Goal: Task Accomplishment & Management: Manage account settings

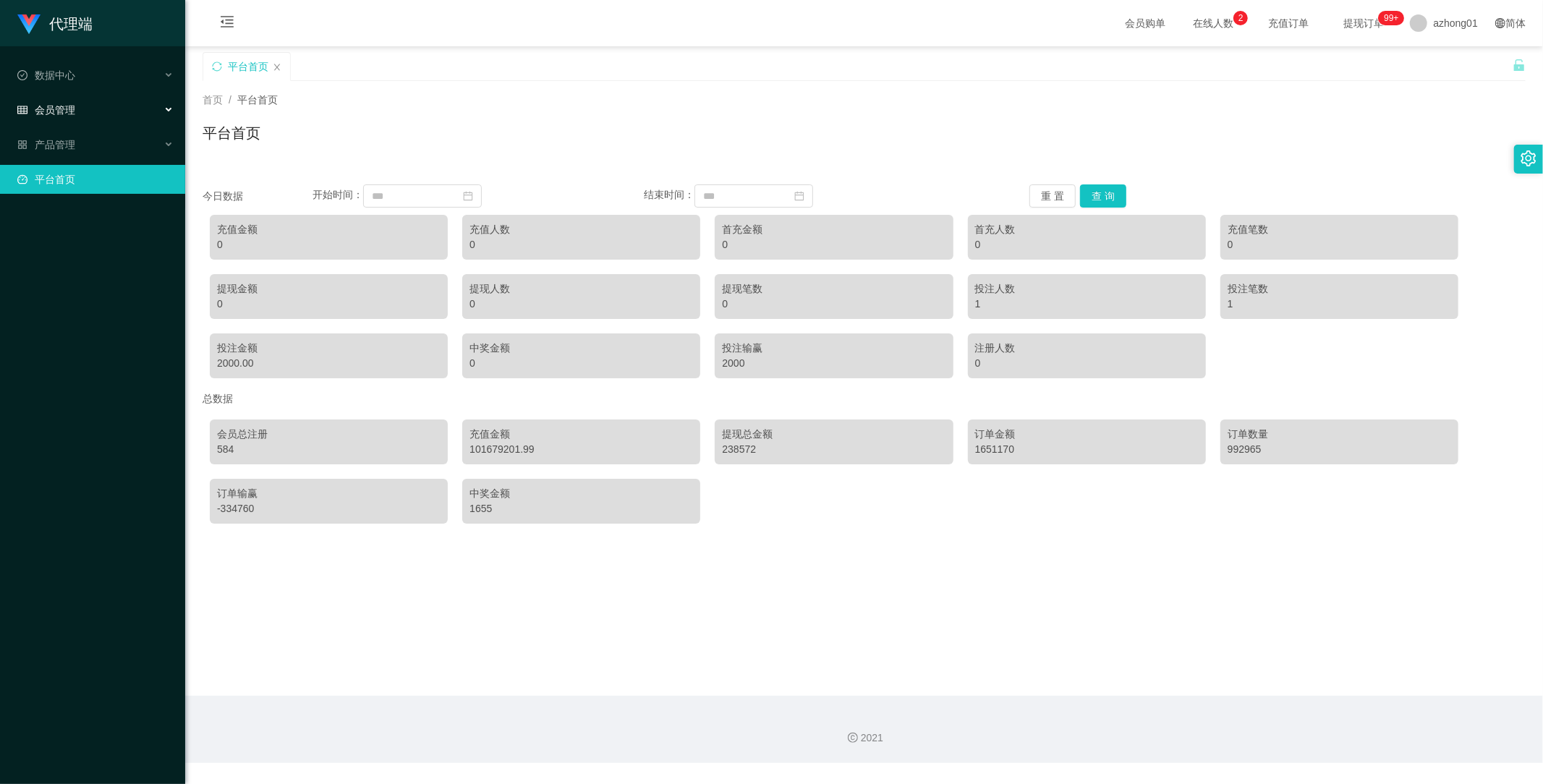
click at [55, 104] on span "会员管理" at bounding box center [46, 110] width 58 height 12
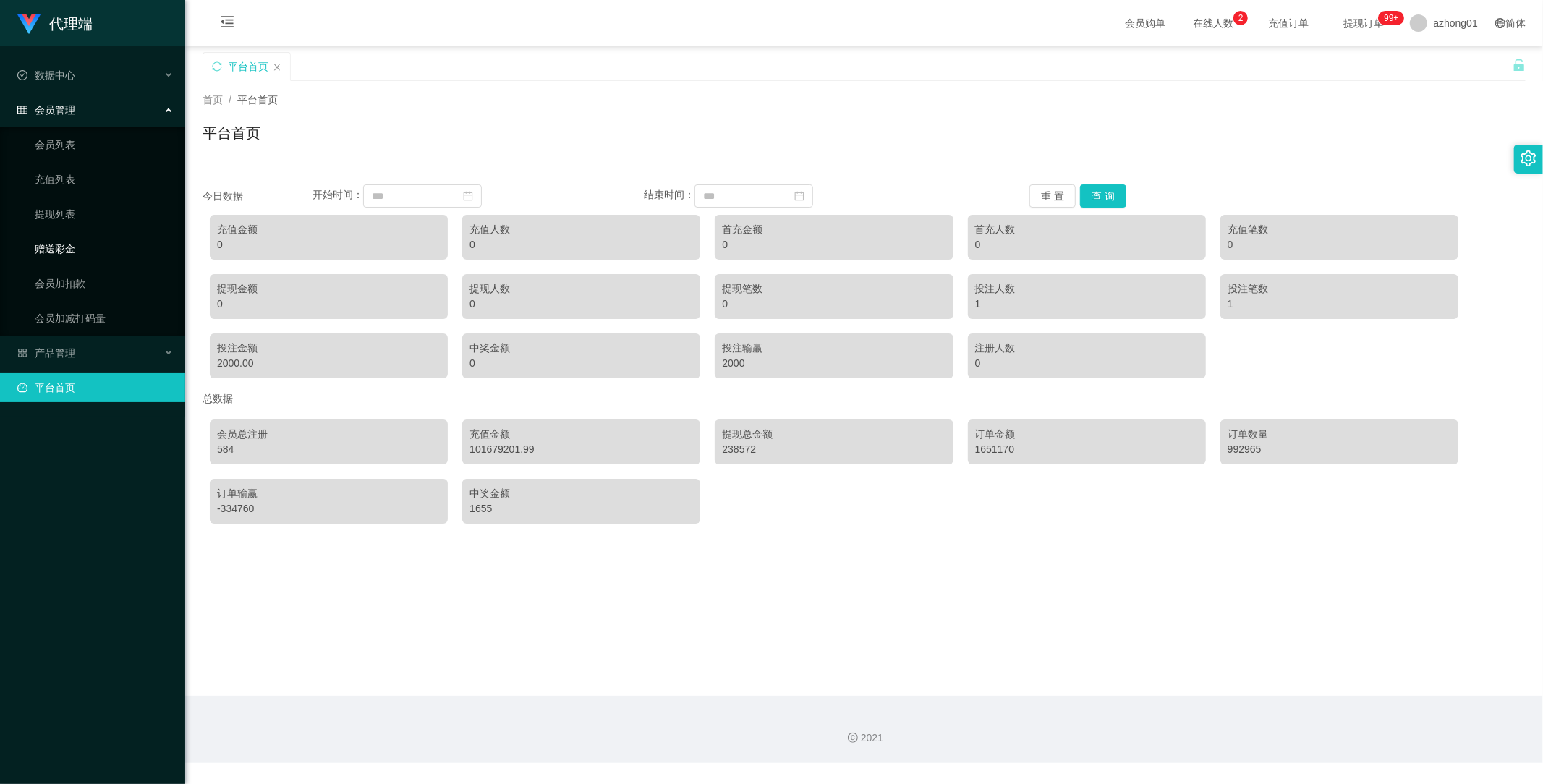
click at [60, 236] on link "赠送彩金" at bounding box center [103, 248] width 139 height 29
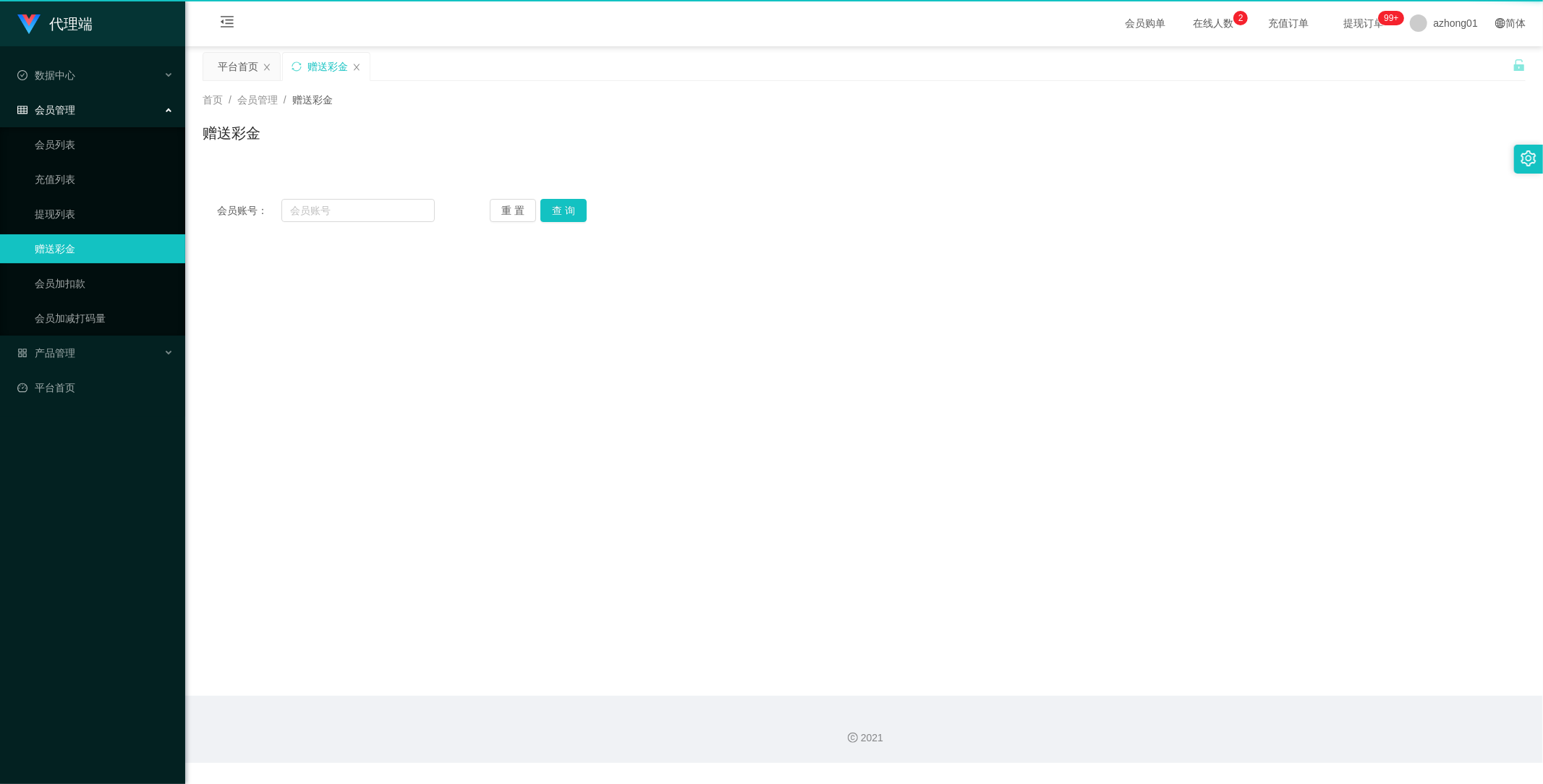
click at [65, 247] on link "赠送彩金" at bounding box center [103, 248] width 139 height 29
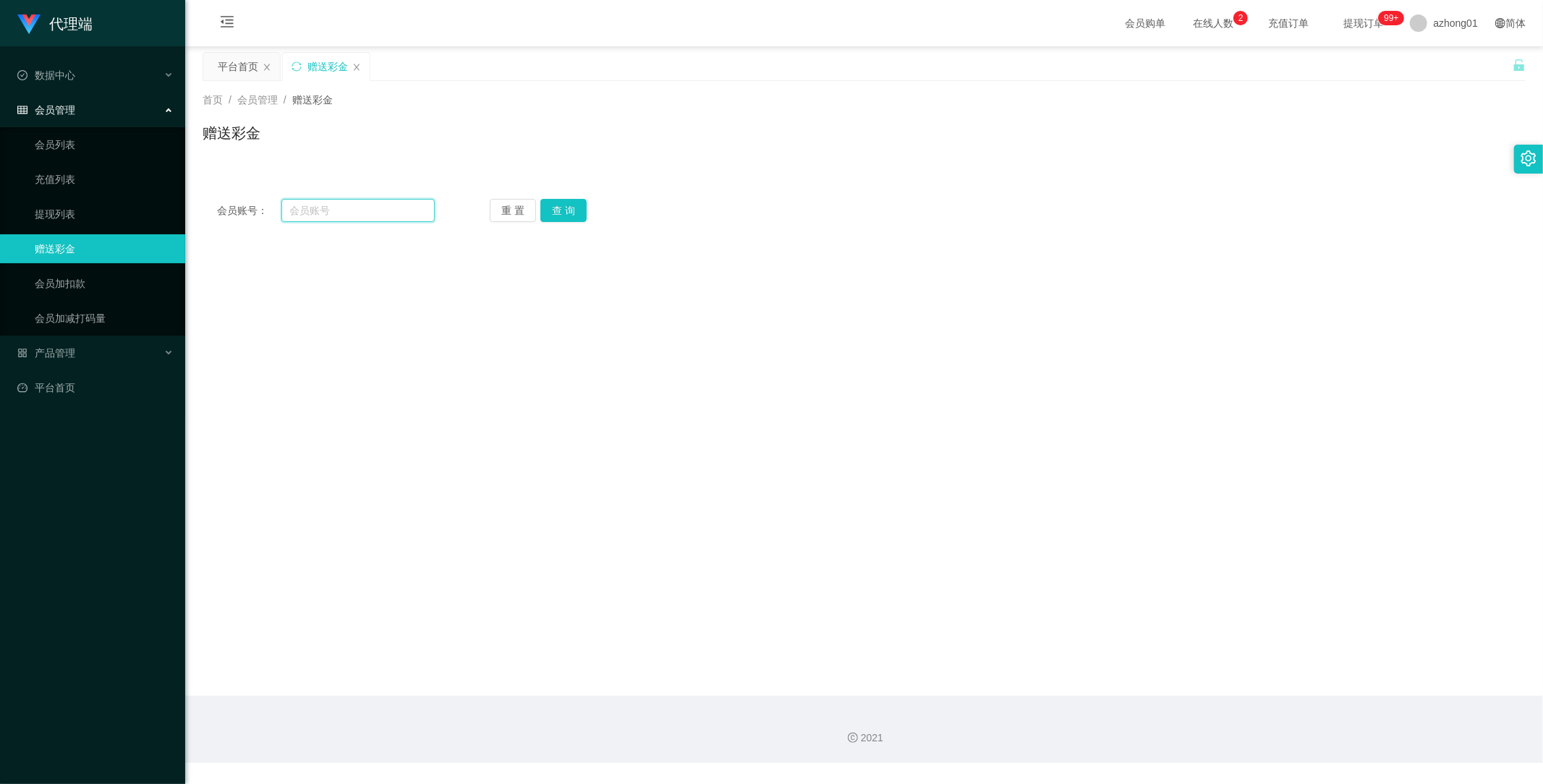
click at [340, 210] on input "text" at bounding box center [359, 210] width 154 height 23
paste input "Nyambar"
type input "Nyambar"
click at [570, 207] on button "查 询" at bounding box center [563, 210] width 46 height 23
drag, startPoint x: 367, startPoint y: 208, endPoint x: 237, endPoint y: 201, distance: 130.2
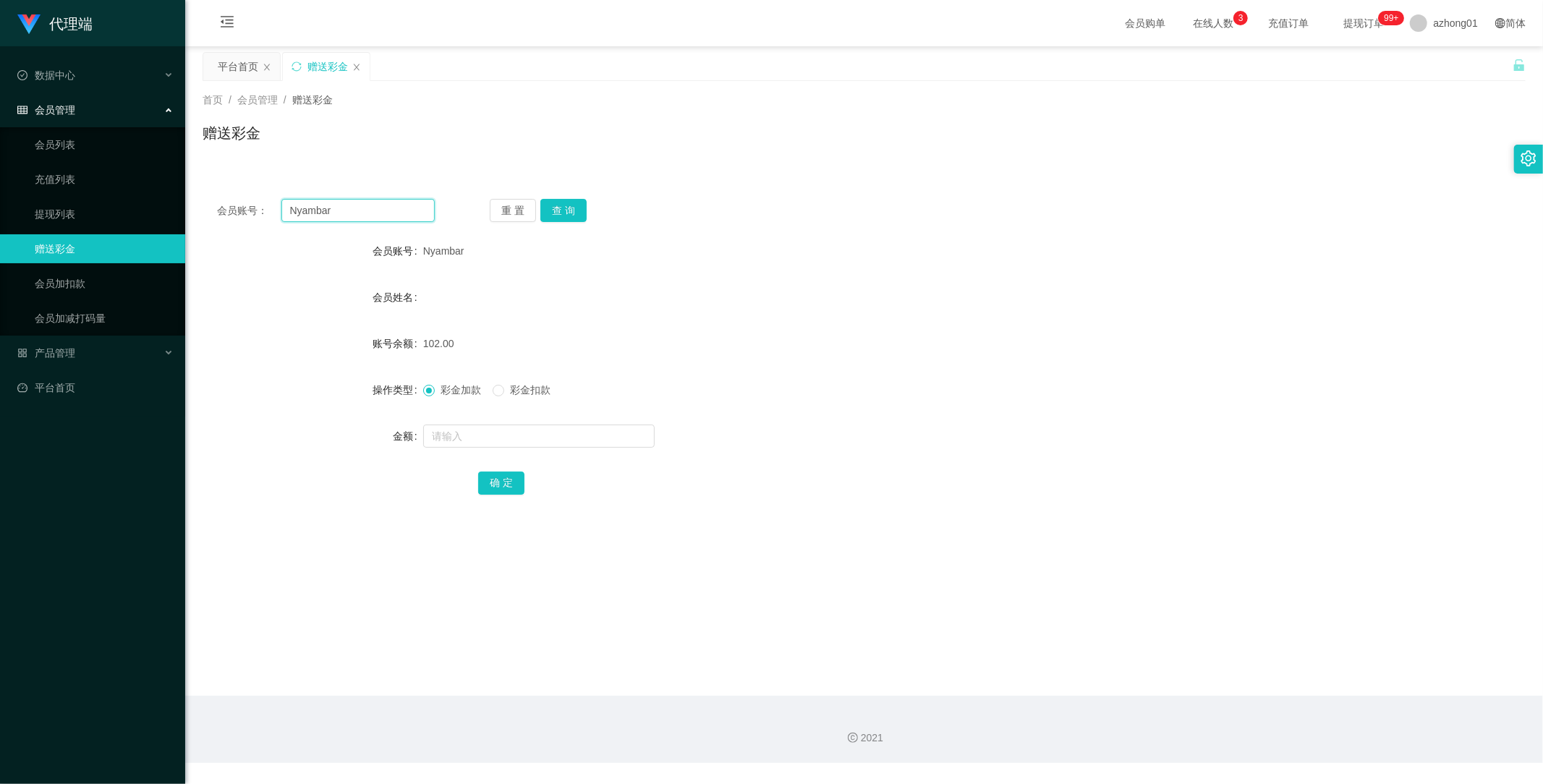
click at [237, 201] on div "会员账号： Nyambar" at bounding box center [326, 210] width 218 height 23
click at [574, 206] on button "查 询" at bounding box center [563, 210] width 46 height 23
click at [492, 448] on div at bounding box center [809, 436] width 772 height 29
click at [496, 441] on input "text" at bounding box center [539, 436] width 232 height 23
type input "102"
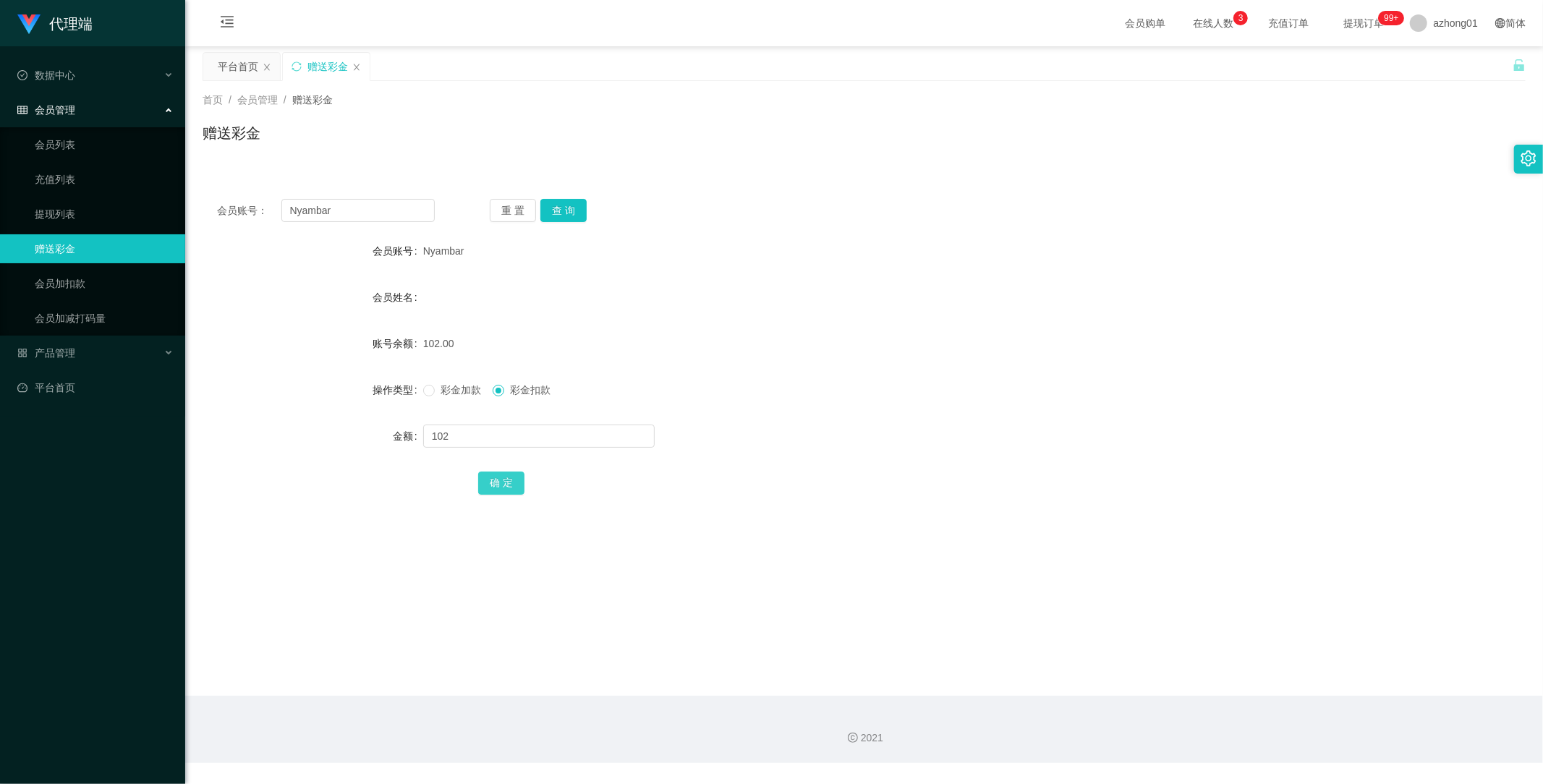
click at [497, 488] on button "确 定" at bounding box center [501, 483] width 46 height 23
click at [73, 145] on link "会员列表" at bounding box center [103, 144] width 139 height 29
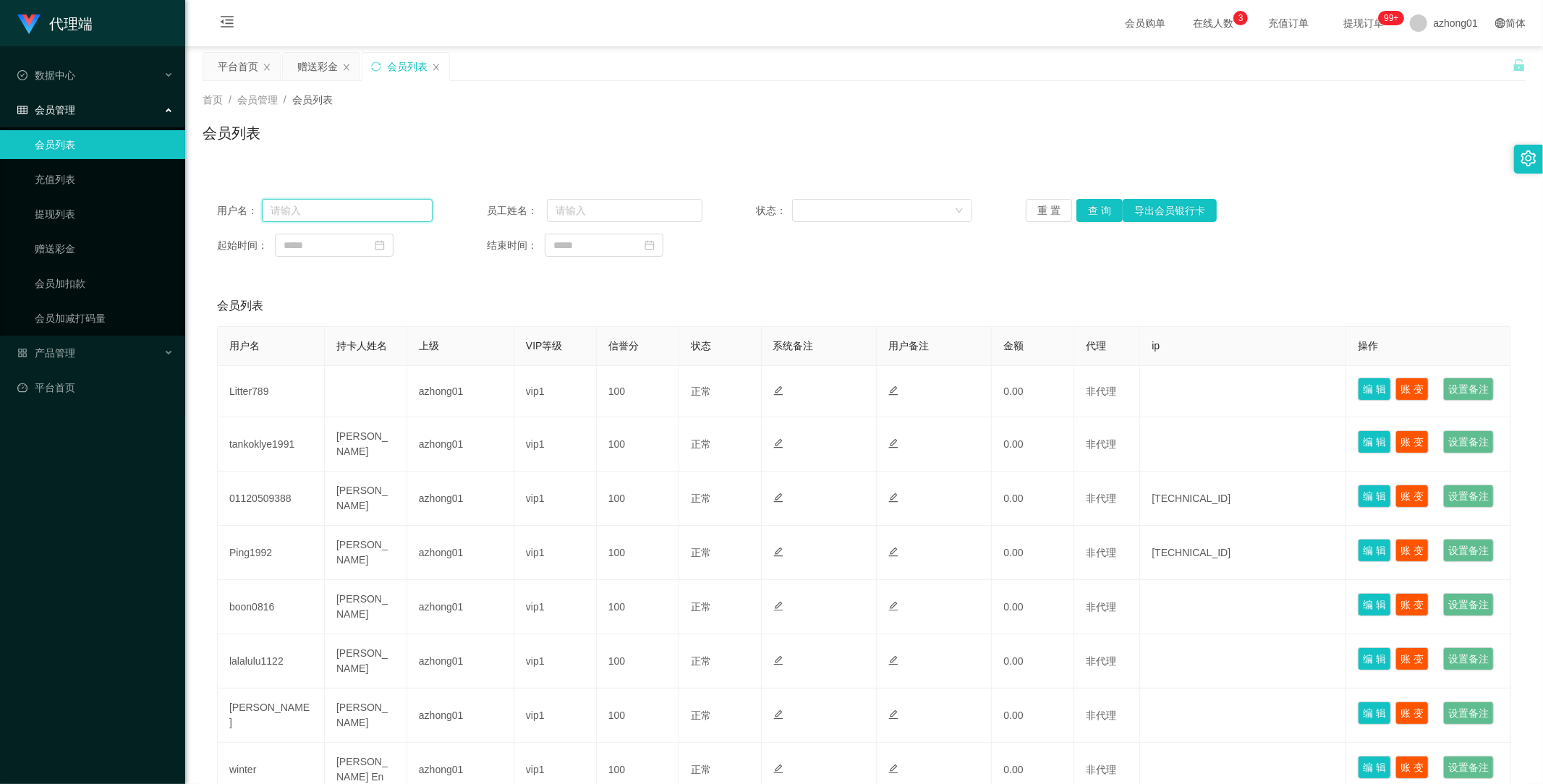
click at [367, 210] on input "text" at bounding box center [347, 210] width 171 height 23
paste input "📢 完成预付 RM30 后，把截图发给我提交 YouTube 审核 ✅ ⚠️ 注意： 账户有效时间 10 分钟 金额必须 RM30 转账后记得附 付款人姓名 …"
drag, startPoint x: 401, startPoint y: 211, endPoint x: 197, endPoint y: 214, distance: 204.0
click at [200, 213] on main "关闭左侧 关闭右侧 关闭其它 刷新页面 平台首页 赠送彩金 会员列表 首页 / 会员管理 / 会员列表 / 会员列表 用户名： 📢 完成预付 RM30 后，把…" at bounding box center [864, 496] width 1358 height 900
drag, startPoint x: 420, startPoint y: 211, endPoint x: 211, endPoint y: 213, distance: 209.0
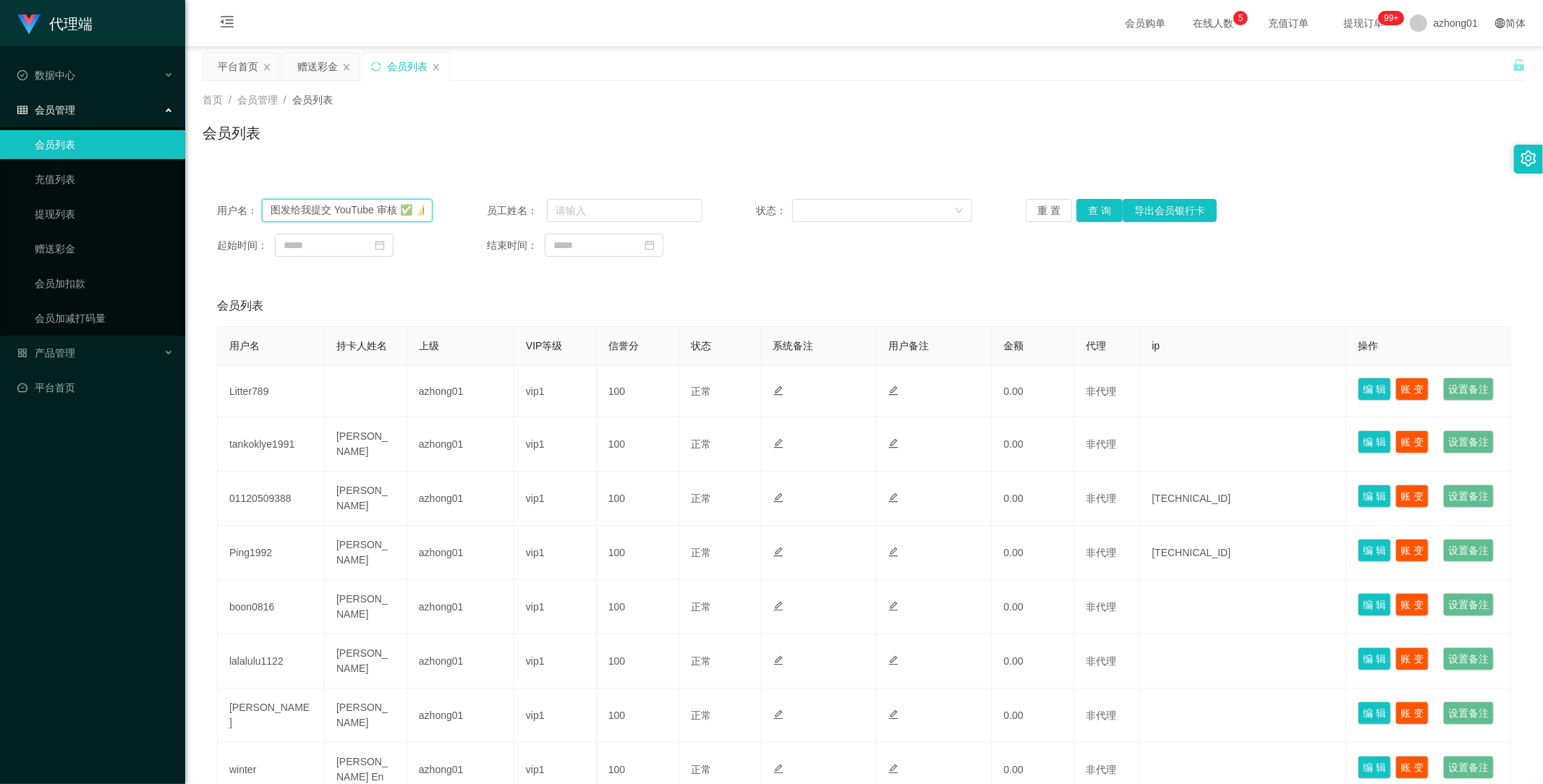
click at [213, 213] on div "用户名： 图发给我提交 YouTube 审核 ✅ ⚠️ 注意： 账户有效时间 10 分钟 金额必须 RM30 转账后记得附 付款人姓名 + 截图 超时需重新获…" at bounding box center [864, 227] width 1323 height 87
drag, startPoint x: 412, startPoint y: 210, endPoint x: 203, endPoint y: 207, distance: 209.0
click at [208, 208] on div "用户名： ⚠️ 注意： 账户有效时间 10 分钟 金额必须 RM30 转账后记得附 付款人姓名 + 截图 超时需重新获取新账户 谢谢配合 🙏 员工姓名： 状态…" at bounding box center [864, 227] width 1323 height 87
drag, startPoint x: 420, startPoint y: 205, endPoint x: 172, endPoint y: 190, distance: 248.5
click at [172, 190] on section "代理端 数据中心 会员管理 会员列表 充值列表 提现列表 赠送彩金 会员加扣款 会员加减打码量 产品管理 平台首页 保存配置 重置配置 整体风格设置 主题色 …" at bounding box center [771, 506] width 1543 height 1013
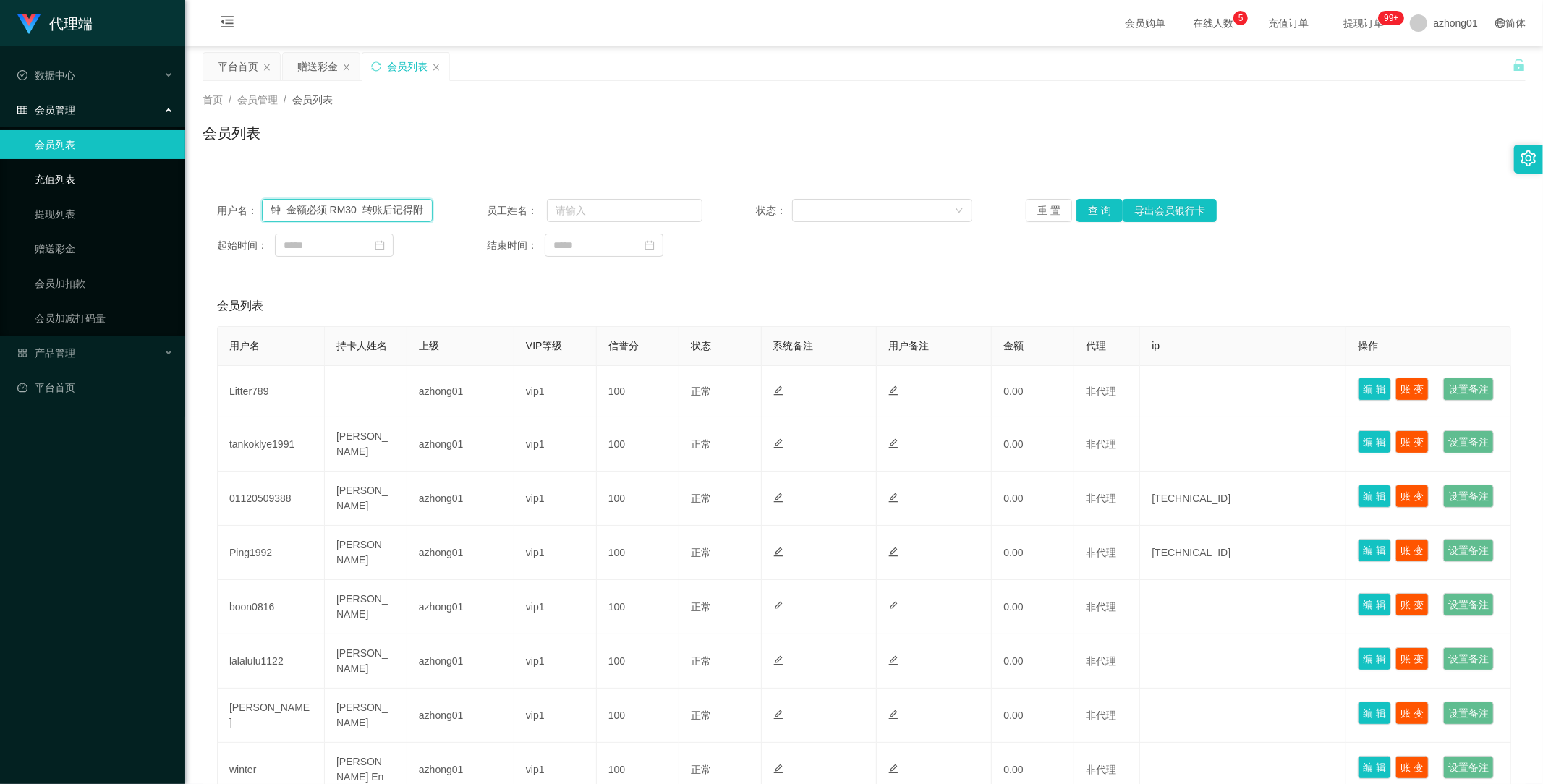
type input "付款人姓名 + 截图 超时需重新获取新账户 谢谢配合 🙏"
drag, startPoint x: 423, startPoint y: 213, endPoint x: 157, endPoint y: 192, distance: 266.8
click at [171, 196] on section "代理端 数据中心 会员管理 会员列表 充值列表 提现列表 赠送彩金 会员加扣款 会员加减打码量 产品管理 平台首页 保存配置 重置配置 整体风格设置 主题色 …" at bounding box center [771, 506] width 1543 height 1013
click at [363, 205] on input "text" at bounding box center [347, 210] width 171 height 23
paste input "Nyambar"
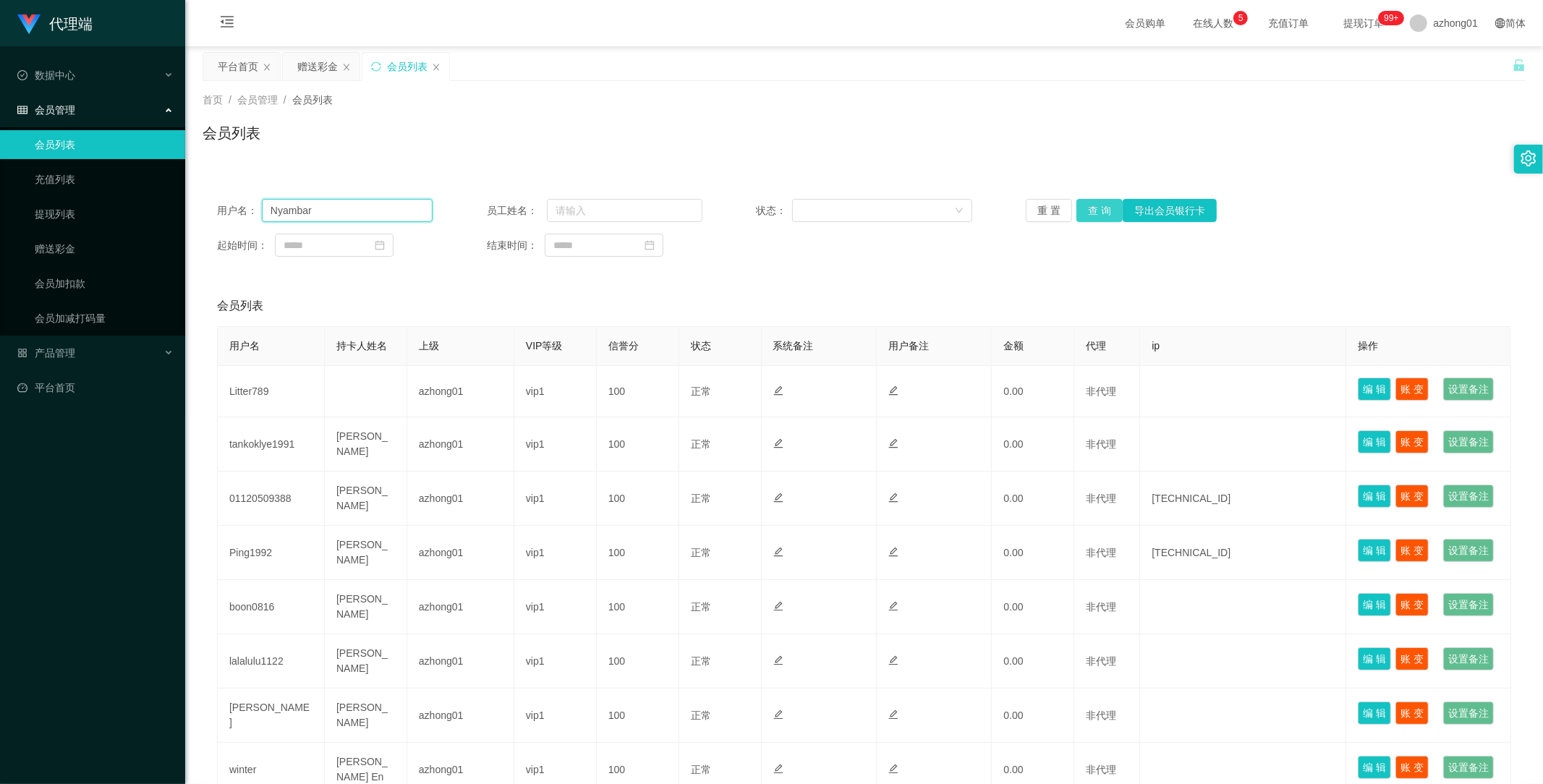
type input "Nyambar"
click at [1091, 208] on button "查 询" at bounding box center [1099, 210] width 46 height 23
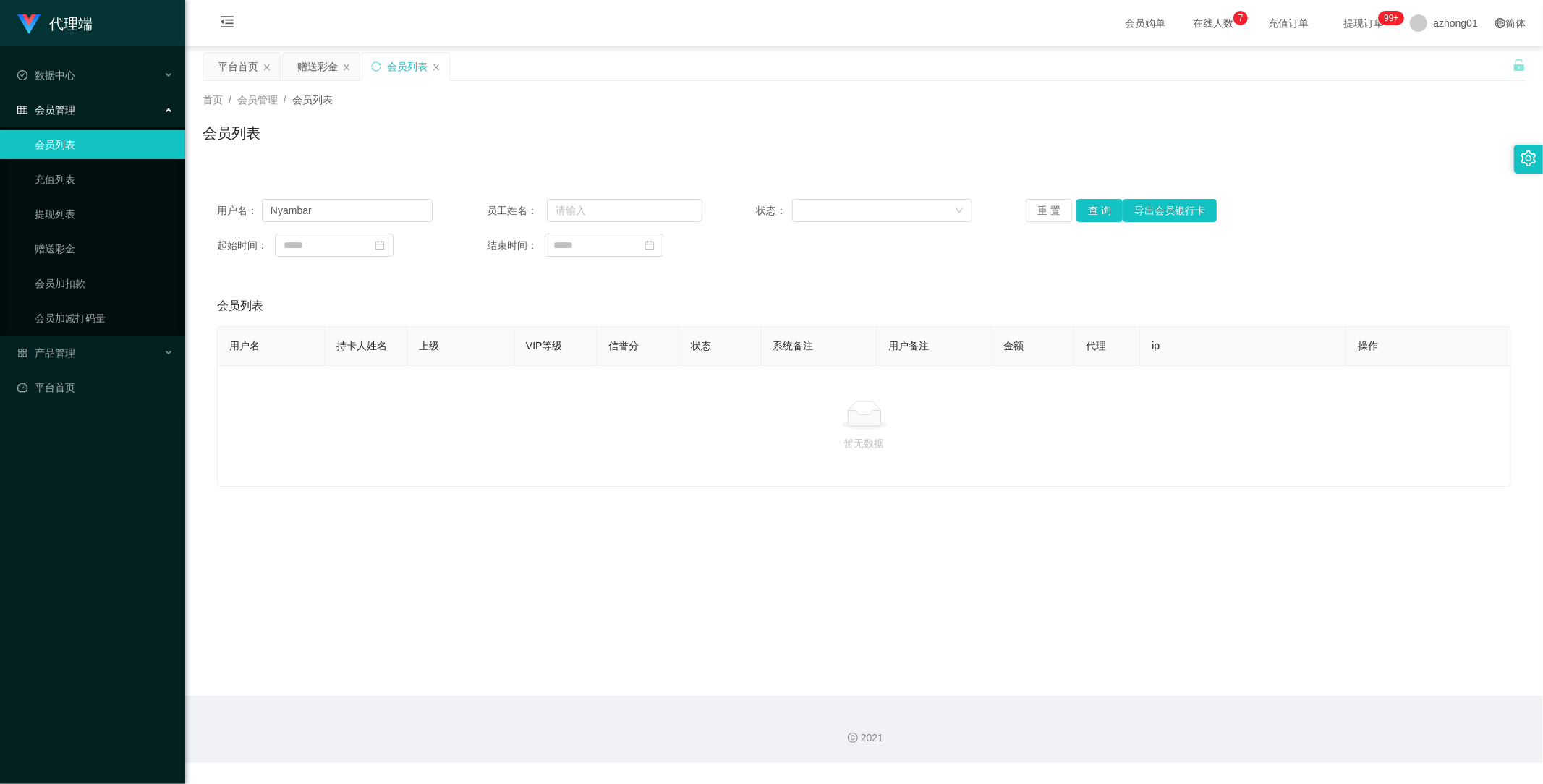
click at [68, 146] on link "会员列表" at bounding box center [103, 144] width 139 height 29
click at [619, 213] on input "text" at bounding box center [624, 210] width 156 height 23
paste input "Nyambar"
type input "Nyambar"
click at [1088, 208] on button "查 询" at bounding box center [1099, 210] width 46 height 23
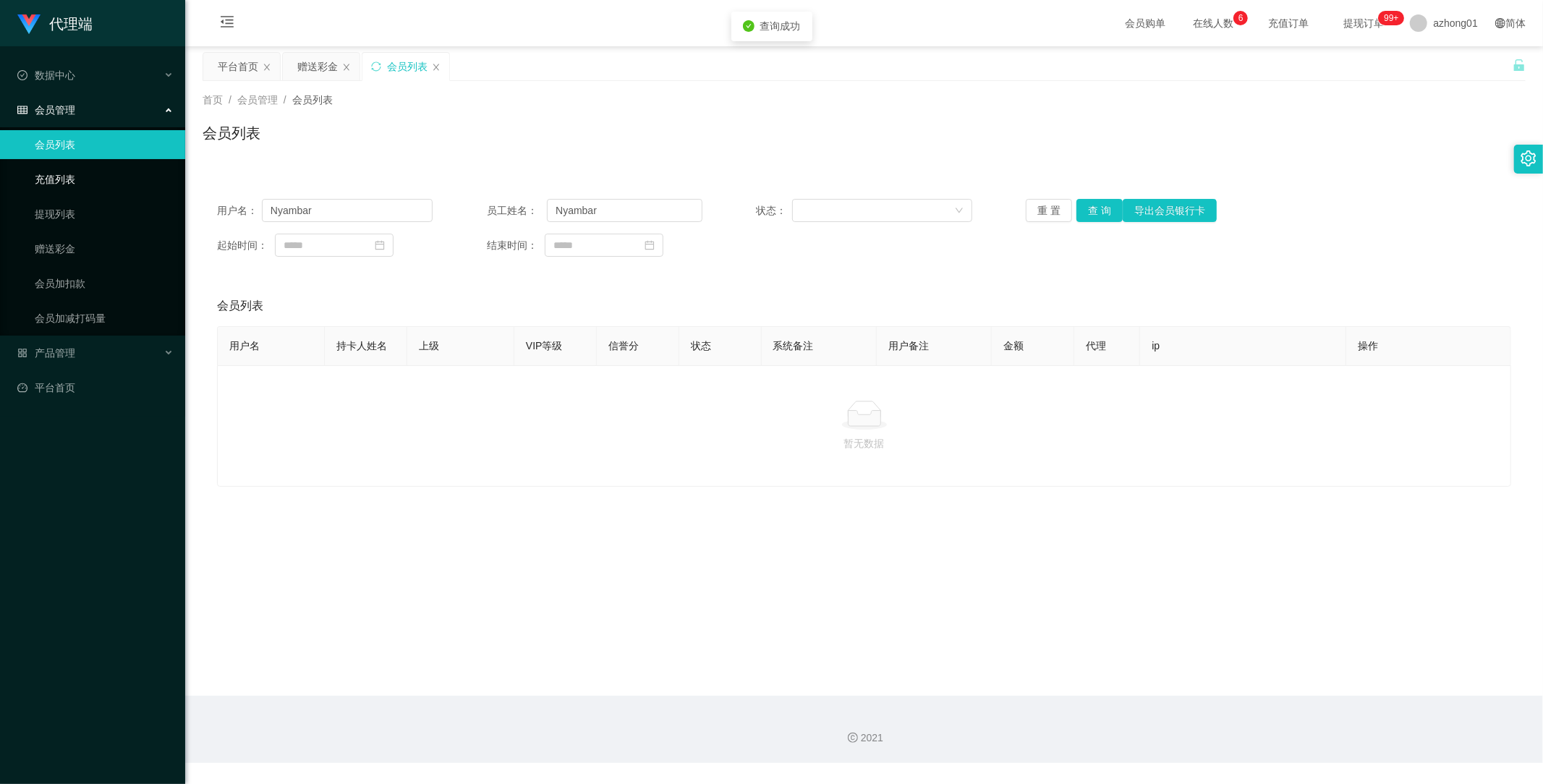
click at [42, 180] on link "充值列表" at bounding box center [103, 179] width 139 height 29
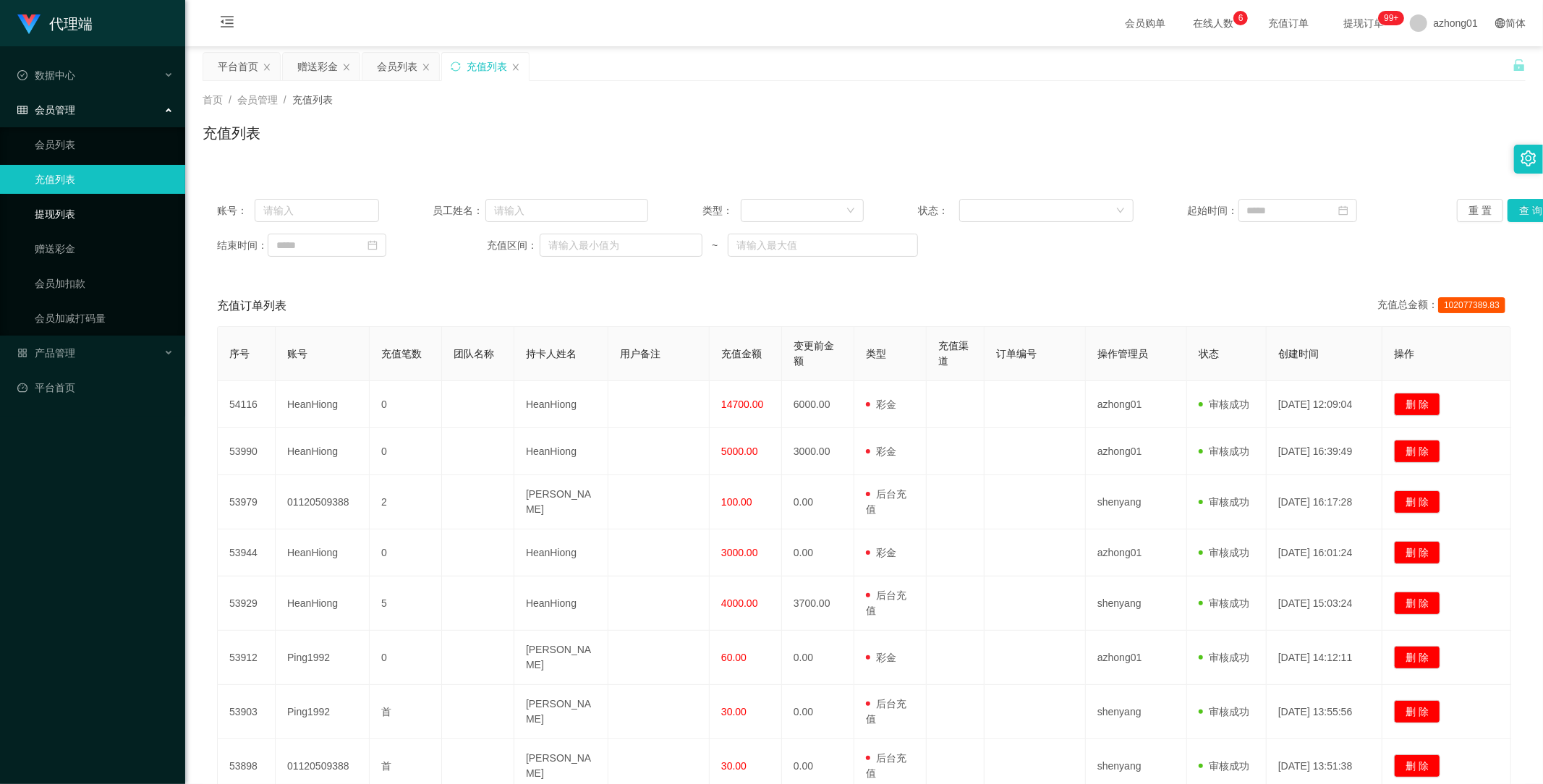
click at [59, 214] on link "提现列表" at bounding box center [103, 213] width 139 height 29
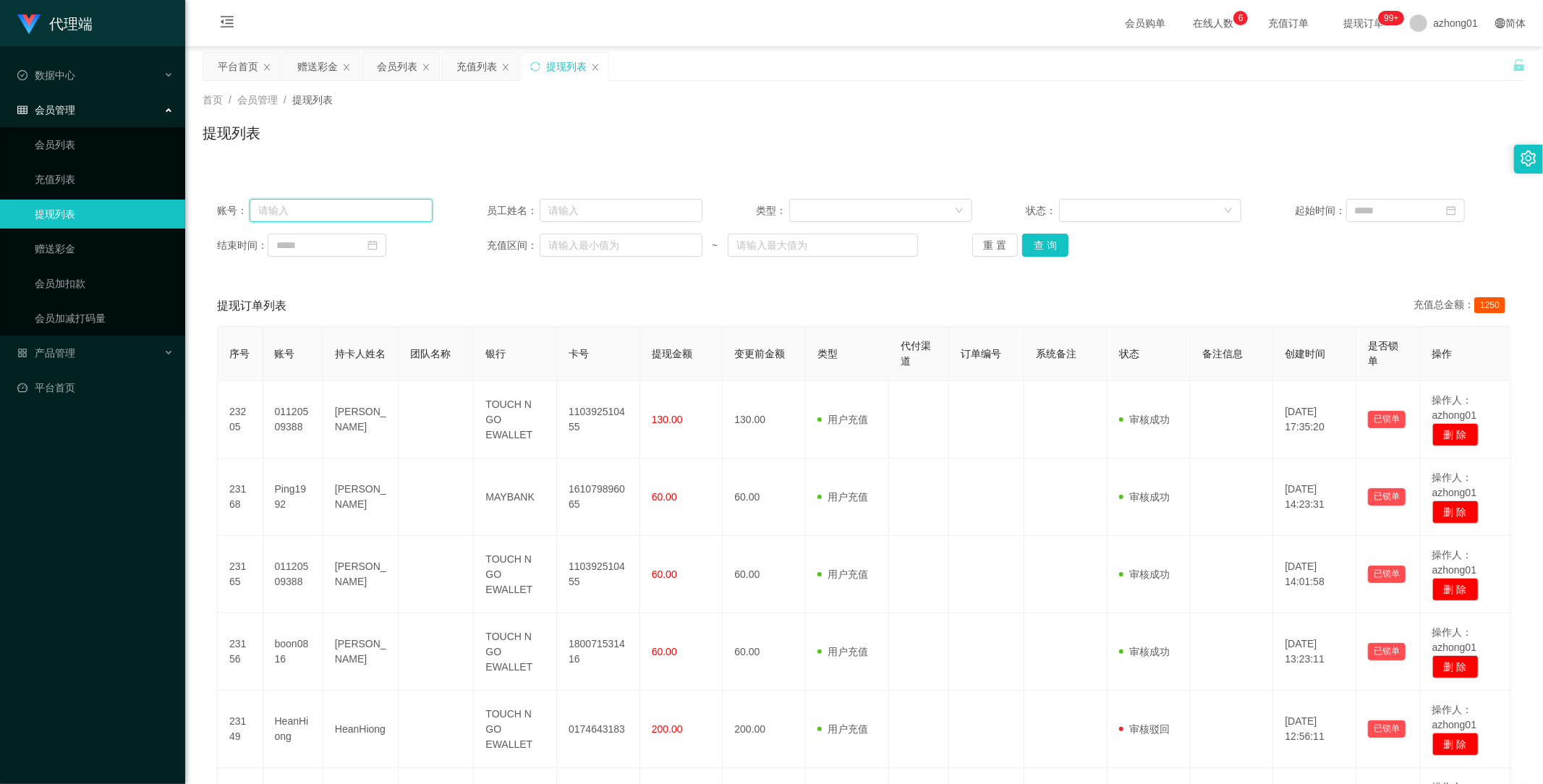
click at [321, 207] on input "text" at bounding box center [340, 210] width 183 height 23
paste input "016837630"
type input "016837630"
click at [48, 241] on link "赠送彩金" at bounding box center [103, 248] width 139 height 29
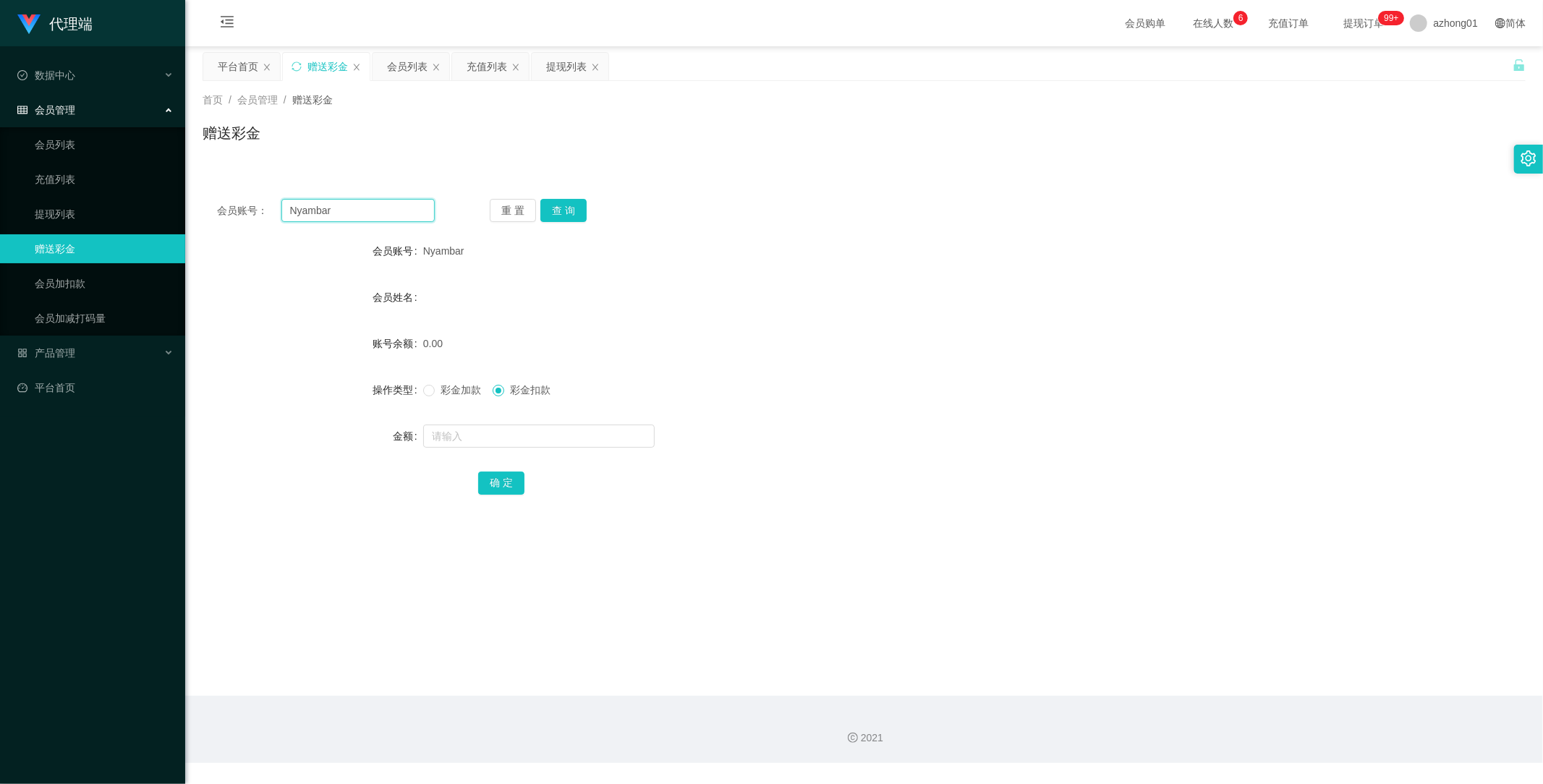
drag, startPoint x: 347, startPoint y: 208, endPoint x: 210, endPoint y: 208, distance: 137.0
click at [210, 208] on div "会员账号： Nyambar 重 置 查 询" at bounding box center [864, 210] width 1323 height 23
paste input "016837630"
click at [563, 208] on button "查 询" at bounding box center [563, 210] width 46 height 23
click at [469, 666] on main "关闭左侧 关闭右侧 关闭其它 刷新页面 平台首页 赠送彩金 会员列表 充值列表 提现列表 首页 / 会员管理 / 赠送彩金 / 赠送彩金 会员账号： 0168…" at bounding box center [864, 370] width 1358 height 649
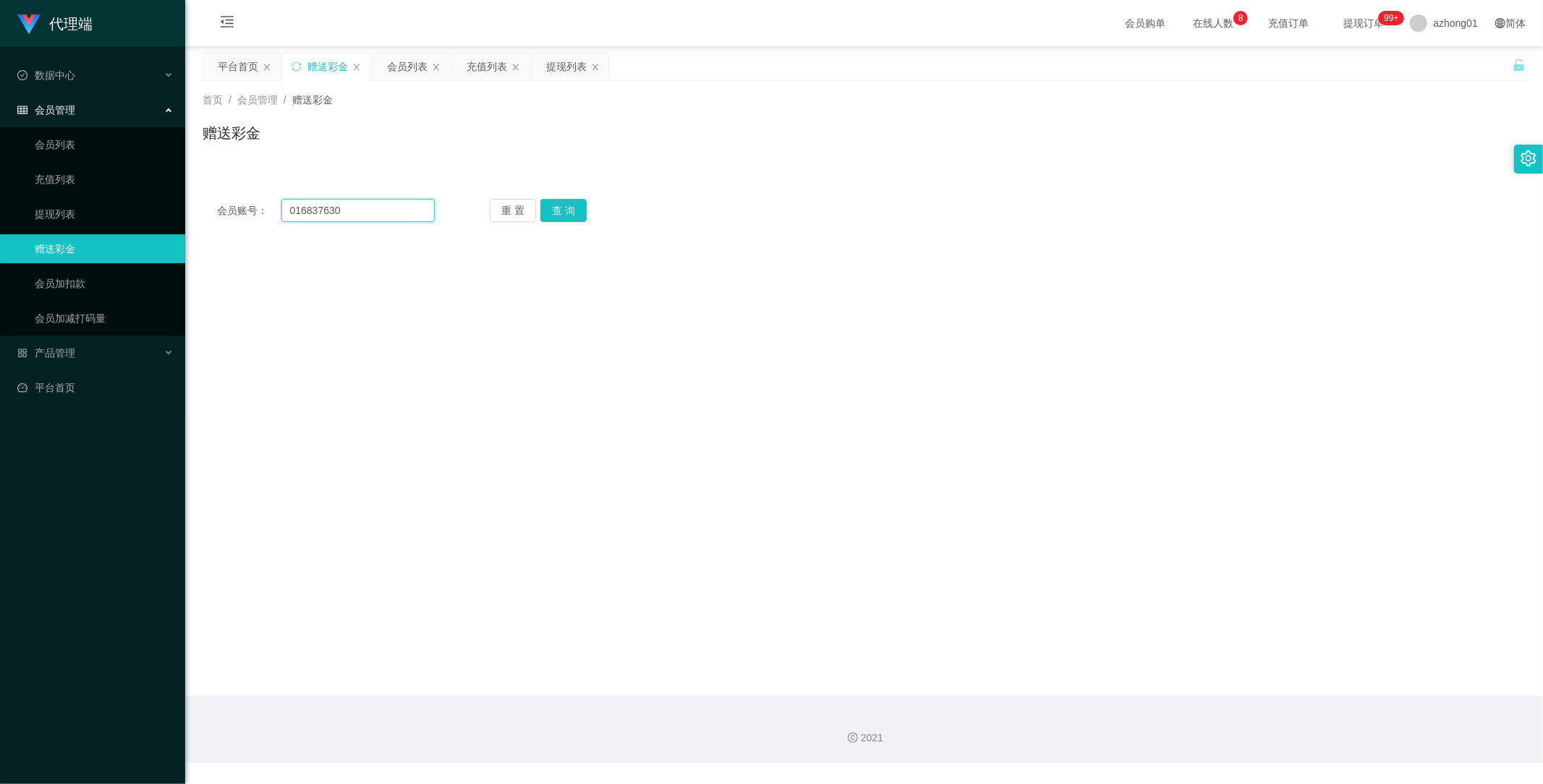
drag, startPoint x: 360, startPoint y: 214, endPoint x: 216, endPoint y: 208, distance: 144.1
click at [217, 208] on div "会员账号： 016837630" at bounding box center [326, 210] width 218 height 23
paste input "4"
type input "0168376304"
click at [559, 204] on button "查 询" at bounding box center [563, 210] width 46 height 23
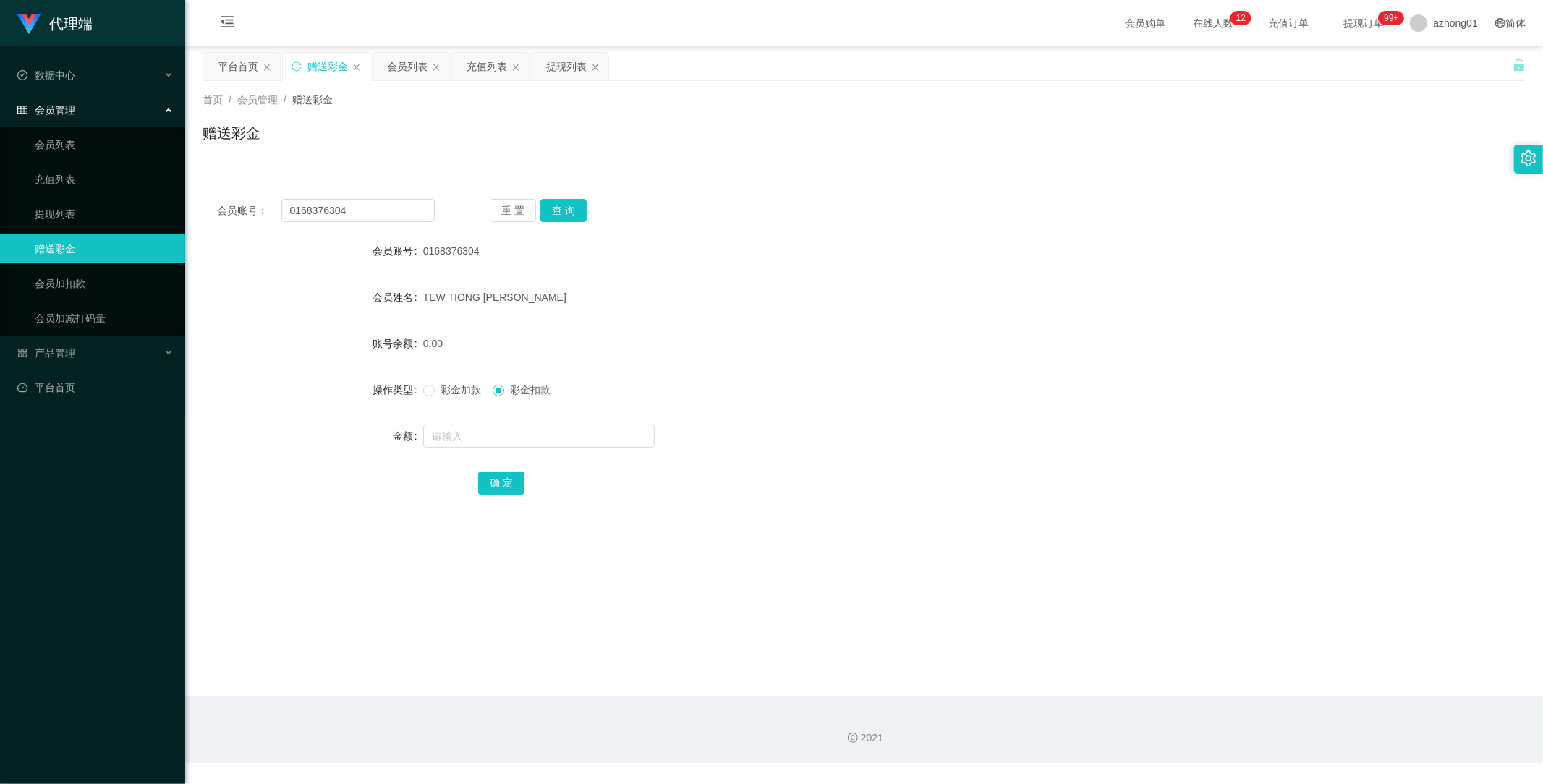
click at [421, 388] on div "操作类型 彩金加款 彩金扣款" at bounding box center [864, 389] width 1323 height 29
click at [508, 441] on input "text" at bounding box center [539, 436] width 232 height 23
type input "30"
click at [511, 491] on button "确 定" at bounding box center [501, 483] width 46 height 23
drag, startPoint x: 372, startPoint y: 203, endPoint x: 234, endPoint y: 210, distance: 138.2
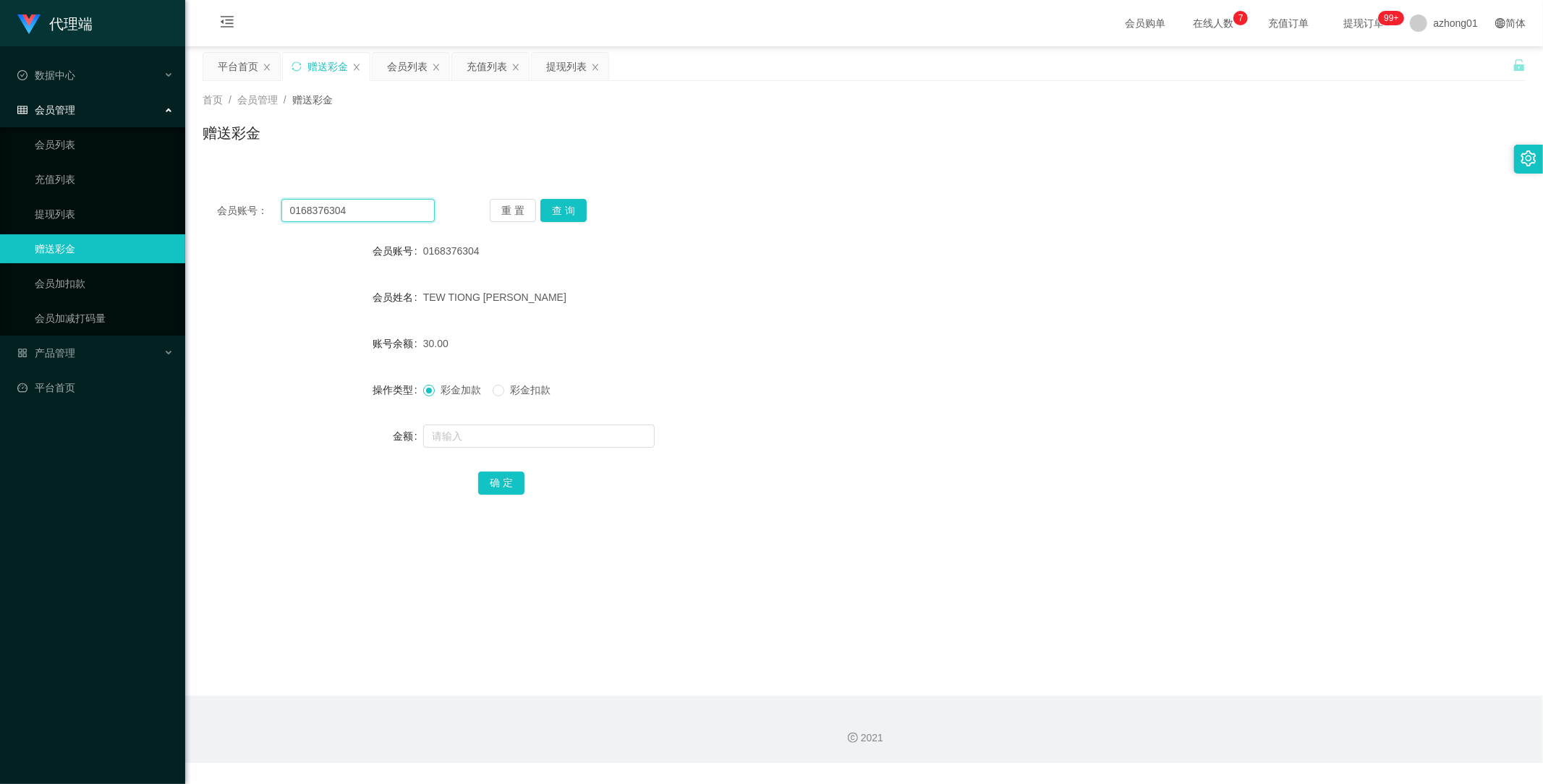
click at [243, 210] on div "会员账号： 0168376304" at bounding box center [326, 210] width 218 height 23
type input "v"
drag, startPoint x: 577, startPoint y: 275, endPoint x: 373, endPoint y: 235, distance: 207.9
click at [560, 268] on form "会员账号 0168376304 会员姓名 TEW TIONG YUN 账号余额 30.00 操作类型 彩金加款 彩金扣款 金额 确 定" at bounding box center [864, 366] width 1323 height 260
click at [349, 210] on input "text" at bounding box center [359, 210] width 154 height 23
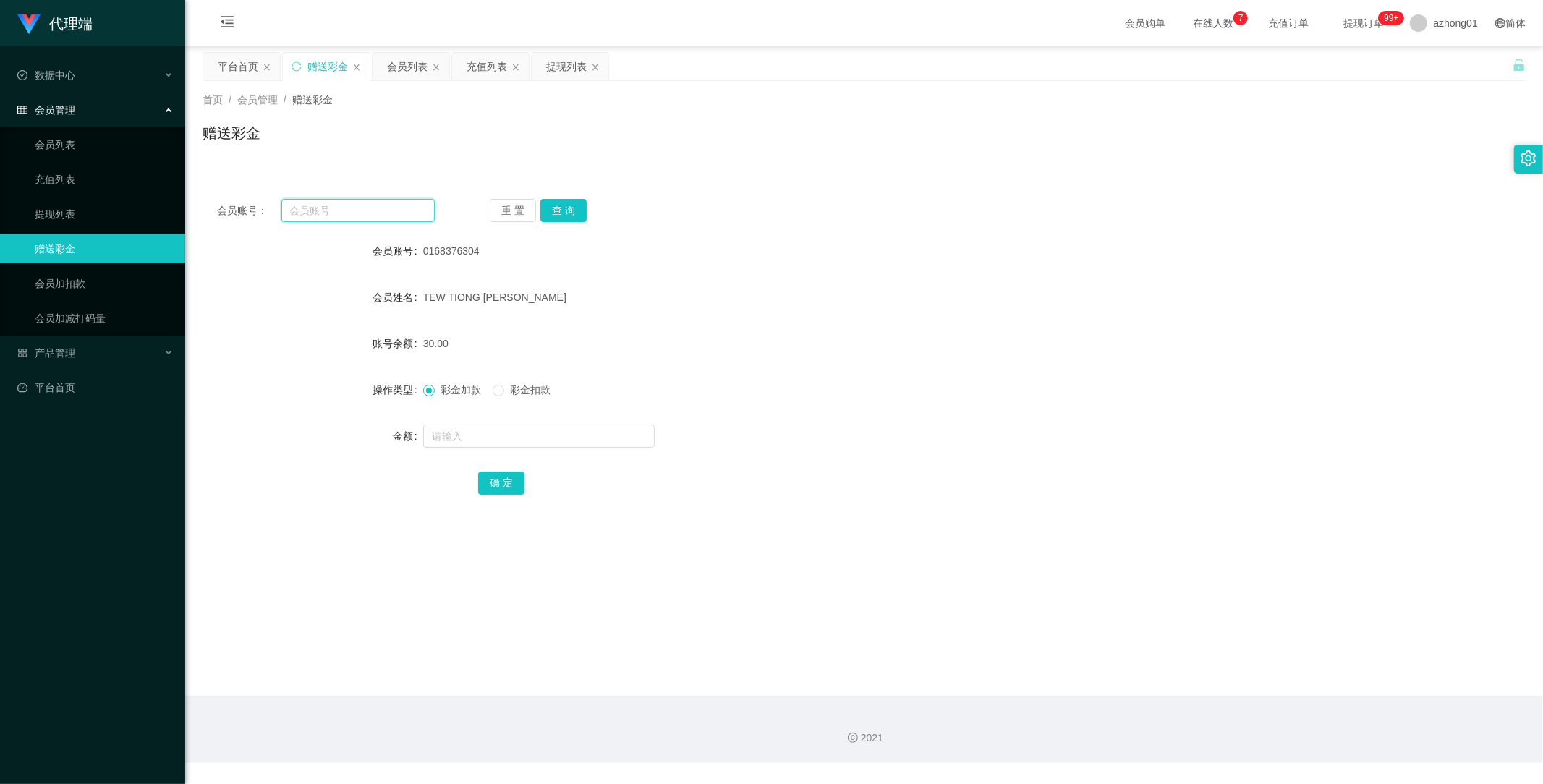
paste input "0168376304"
type input "0168376304"
click at [561, 207] on button "查 询" at bounding box center [563, 210] width 46 height 23
click at [490, 431] on input "text" at bounding box center [539, 436] width 232 height 23
type input "60"
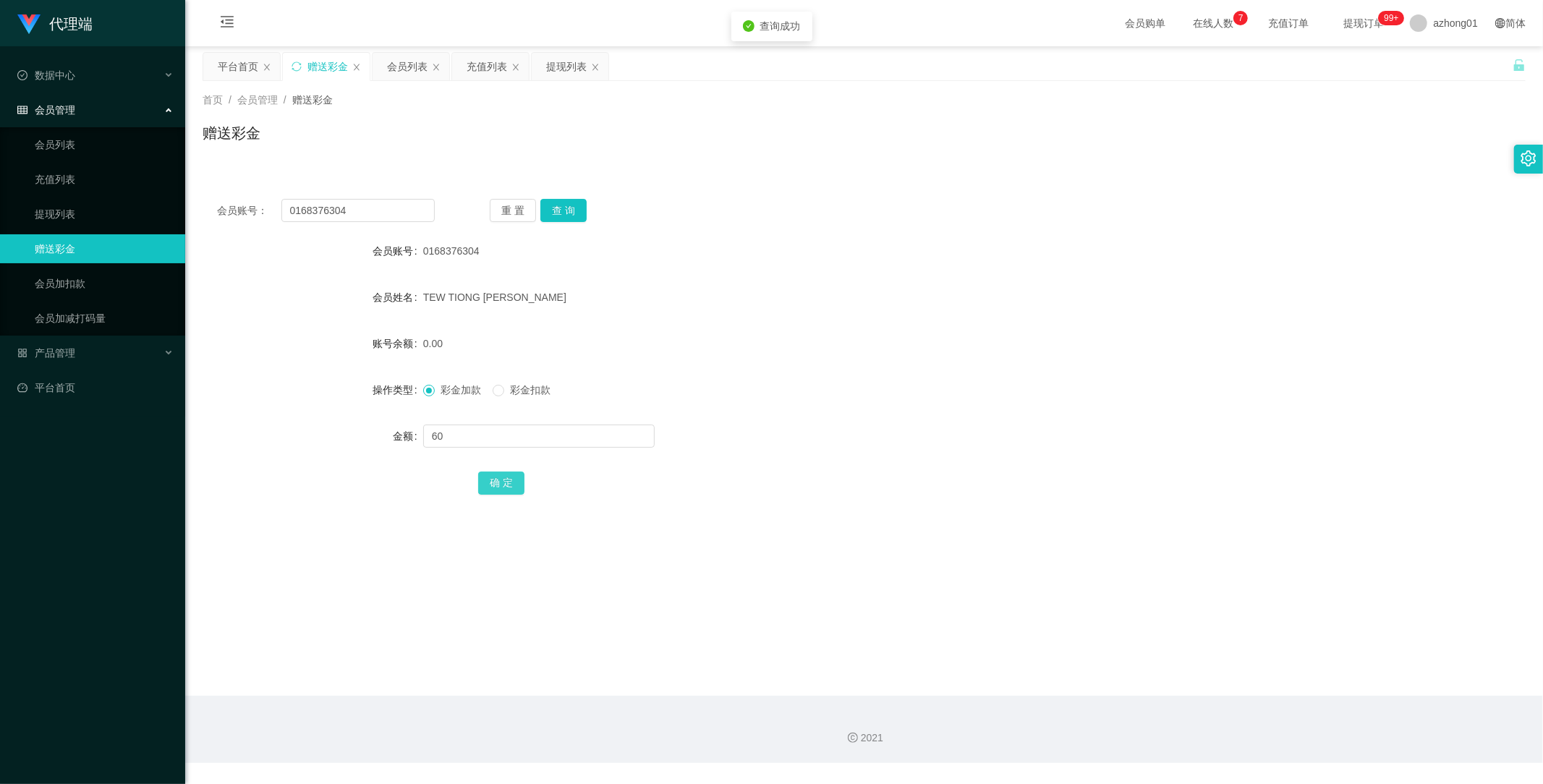
click at [507, 480] on button "确 定" at bounding box center [501, 483] width 46 height 23
drag, startPoint x: 63, startPoint y: 353, endPoint x: 70, endPoint y: 358, distance: 8.6
click at [63, 353] on span "产品管理" at bounding box center [46, 353] width 58 height 12
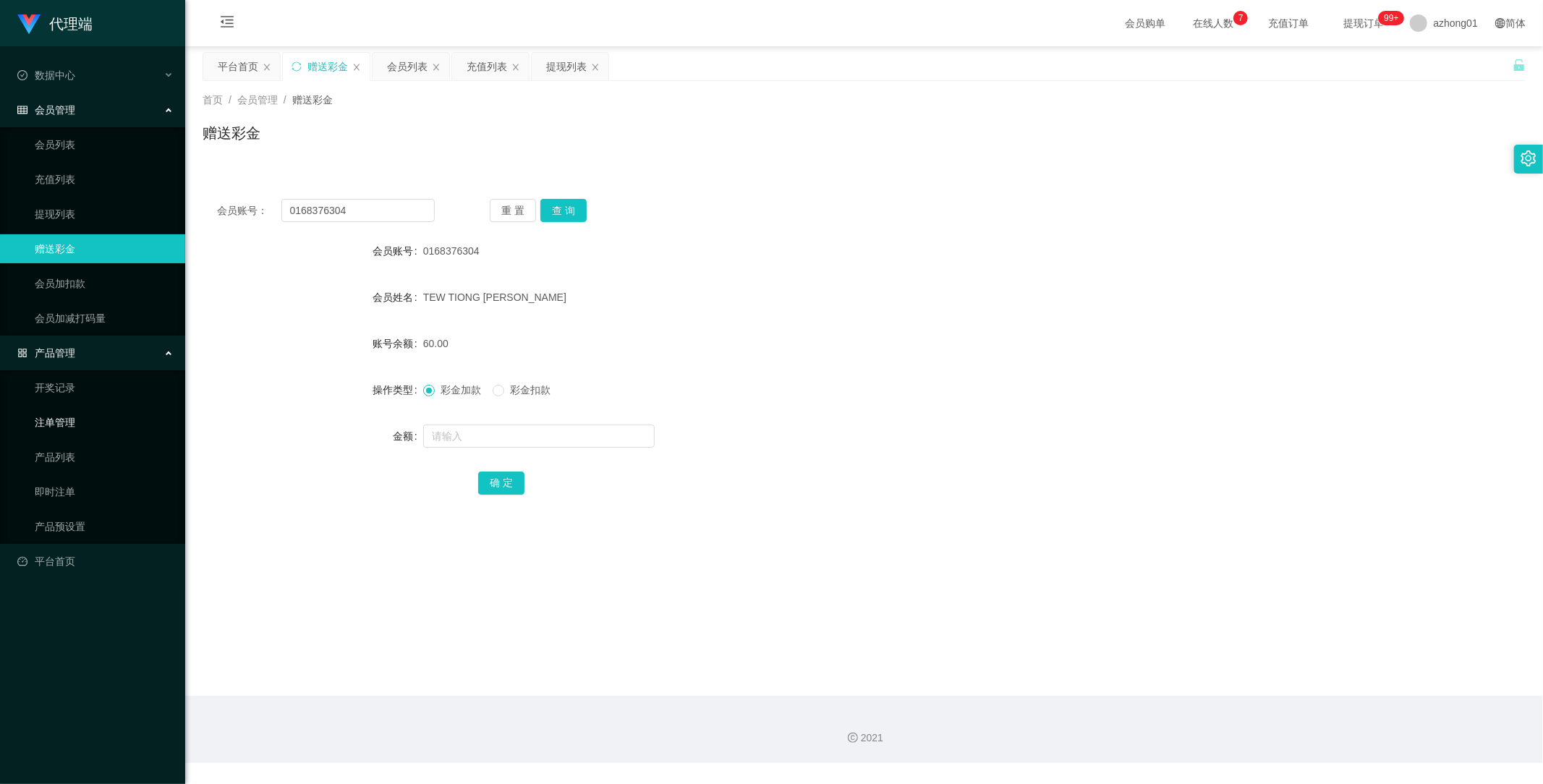
click at [59, 420] on link "注单管理" at bounding box center [103, 422] width 139 height 29
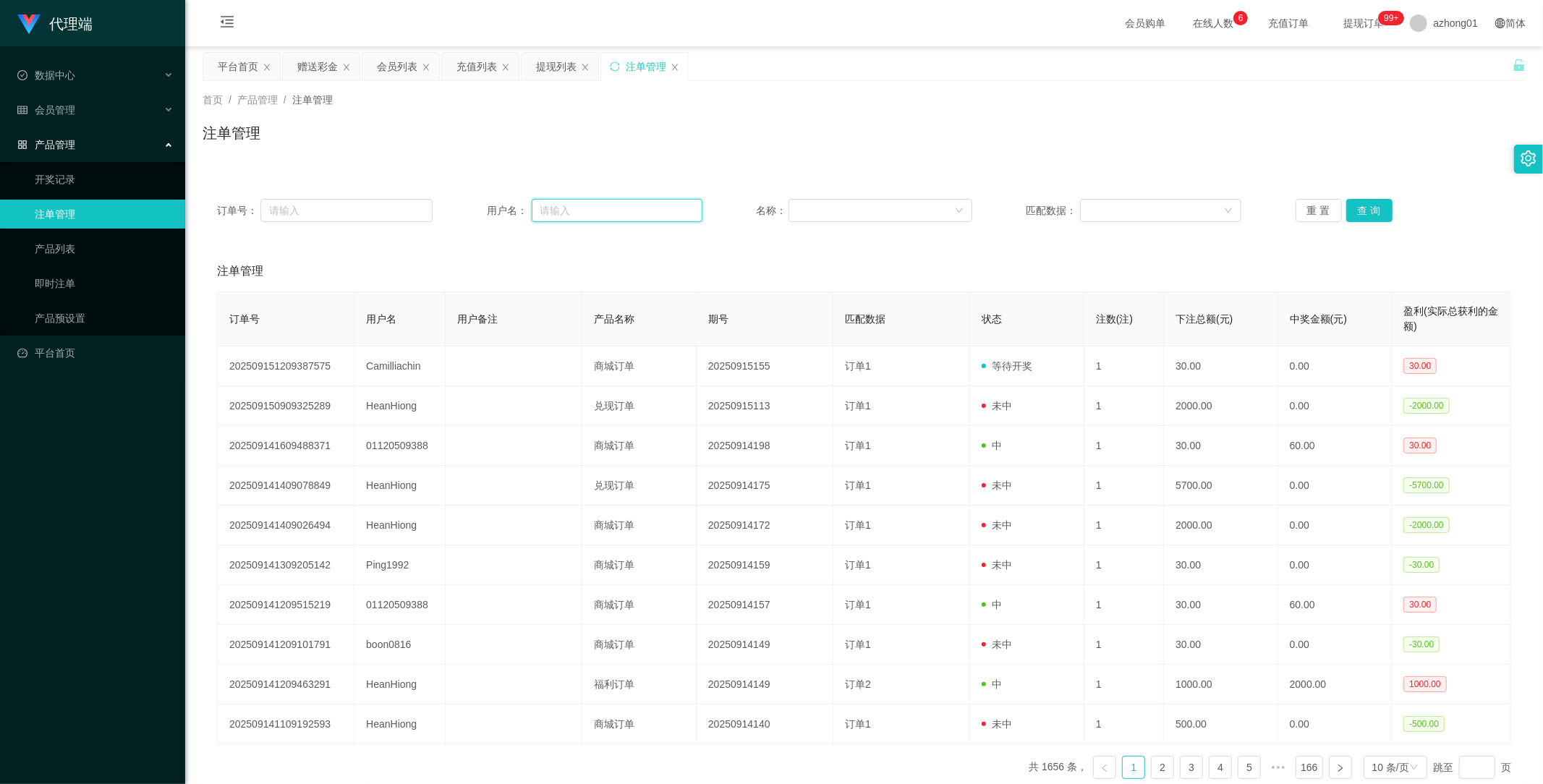
click at [608, 210] on input "text" at bounding box center [617, 210] width 171 height 23
paste input "0168376304"
click at [1368, 204] on button "查 询" at bounding box center [1369, 210] width 46 height 23
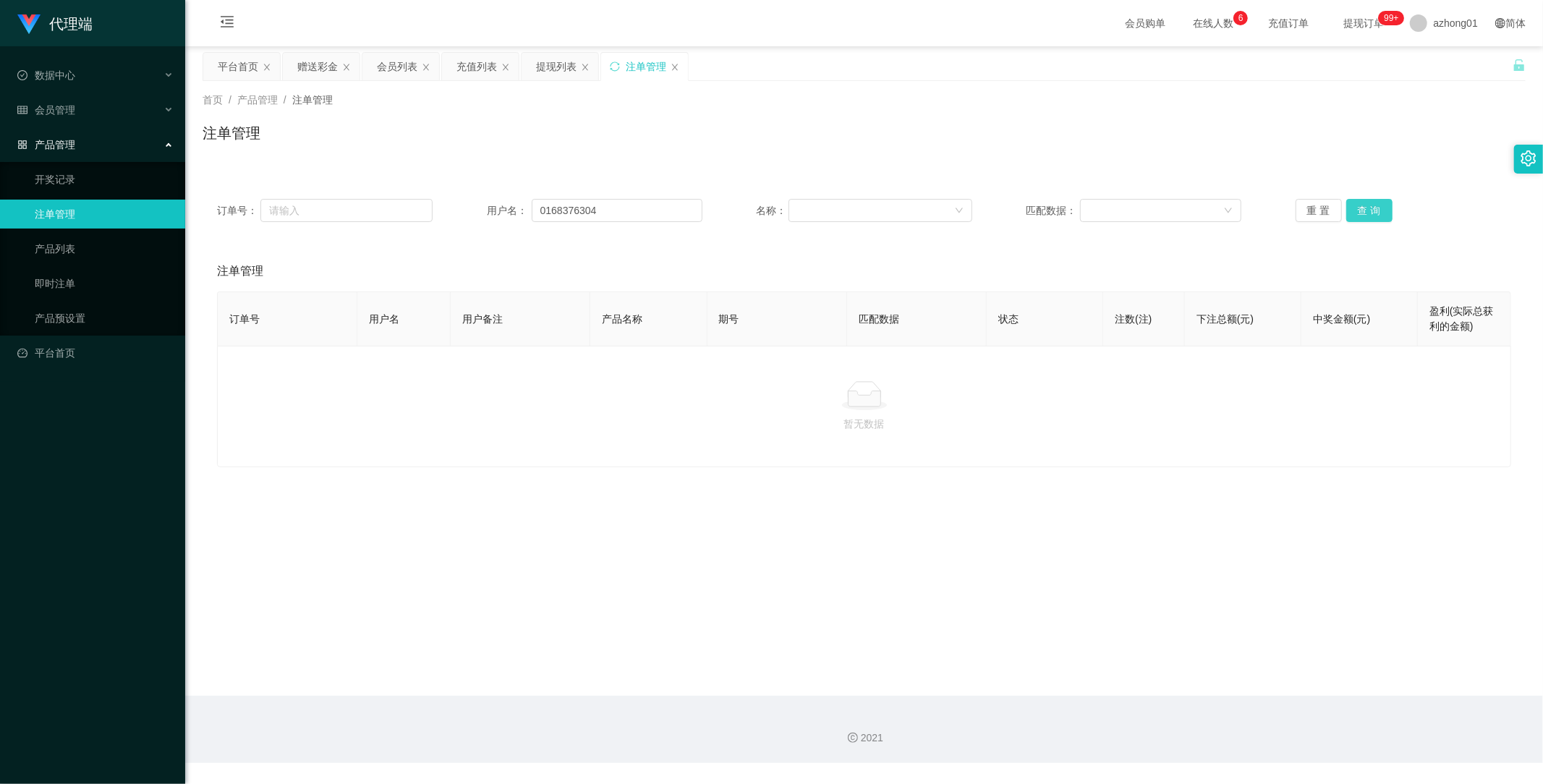
click at [1376, 202] on button "查 询" at bounding box center [1369, 210] width 46 height 23
drag, startPoint x: 623, startPoint y: 213, endPoint x: 413, endPoint y: 219, distance: 210.1
click at [401, 213] on div "订单号： 用户名： 0168376304 名称： 匹配数据： 重 置 查 询" at bounding box center [864, 210] width 1294 height 23
paste input "text"
click at [1358, 208] on button "查 询" at bounding box center [1369, 210] width 46 height 23
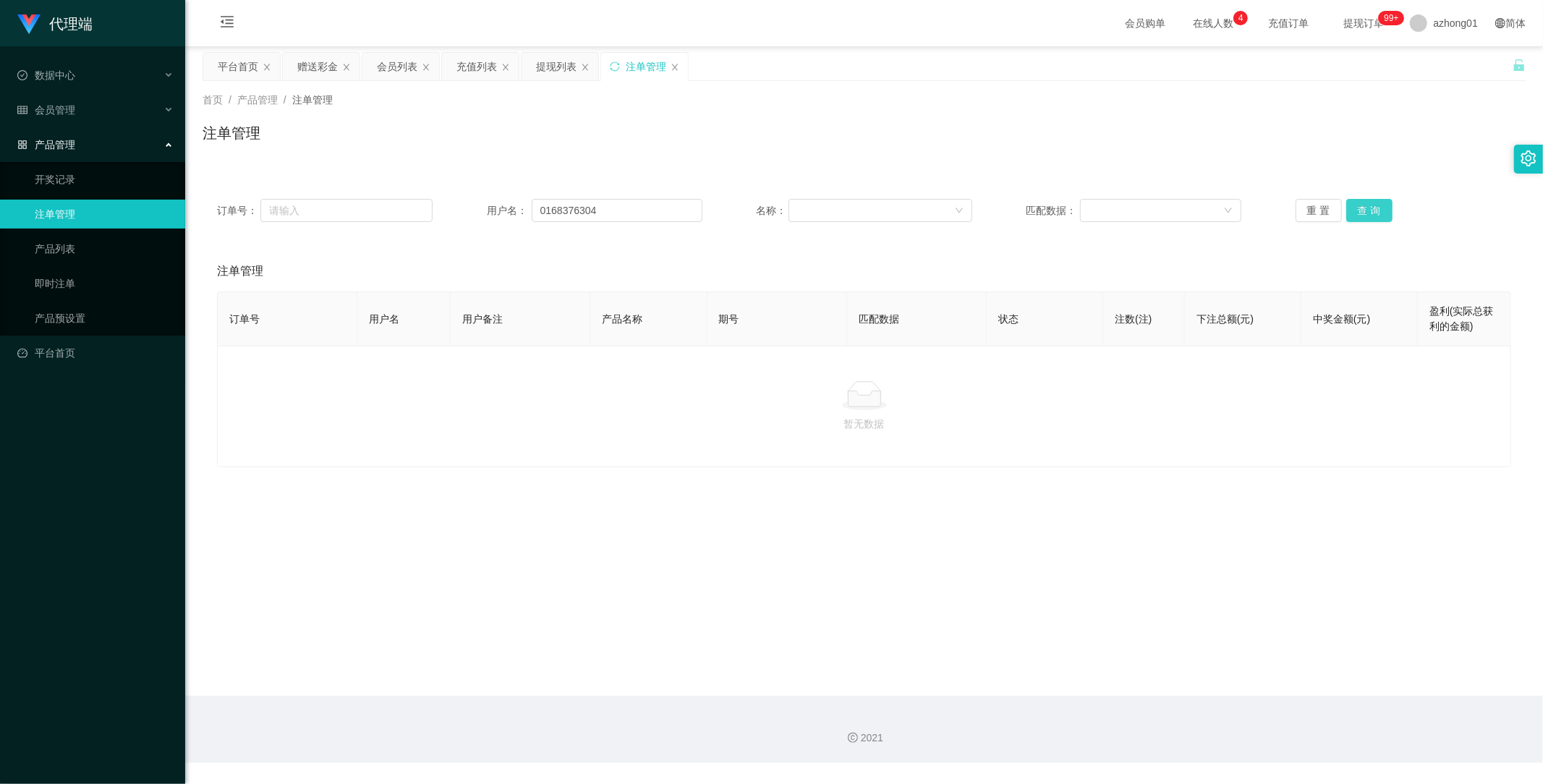
type input "0168376304"
click at [46, 95] on div "会员管理" at bounding box center [92, 109] width 185 height 29
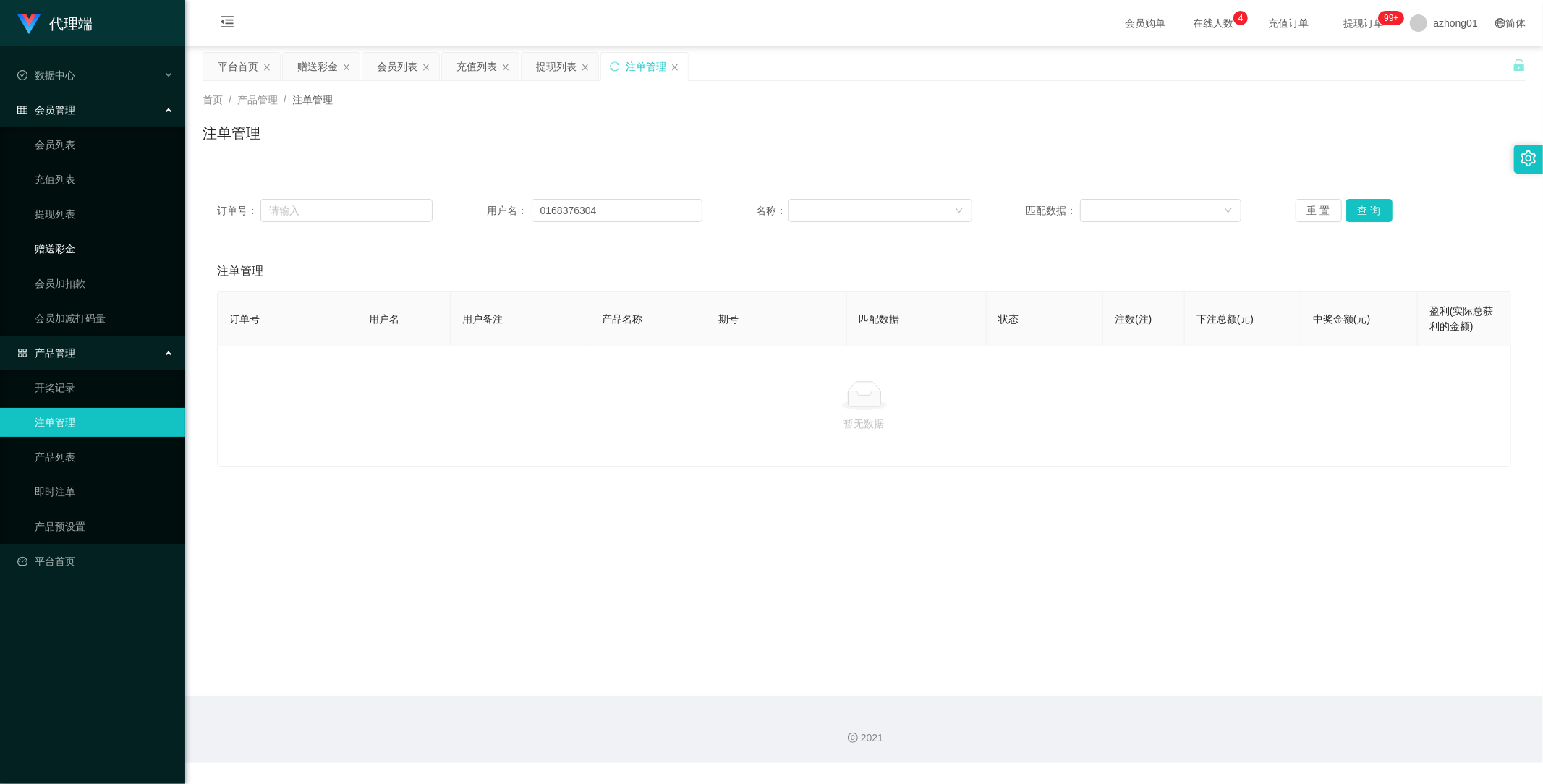
click at [75, 246] on link "赠送彩金" at bounding box center [103, 248] width 139 height 29
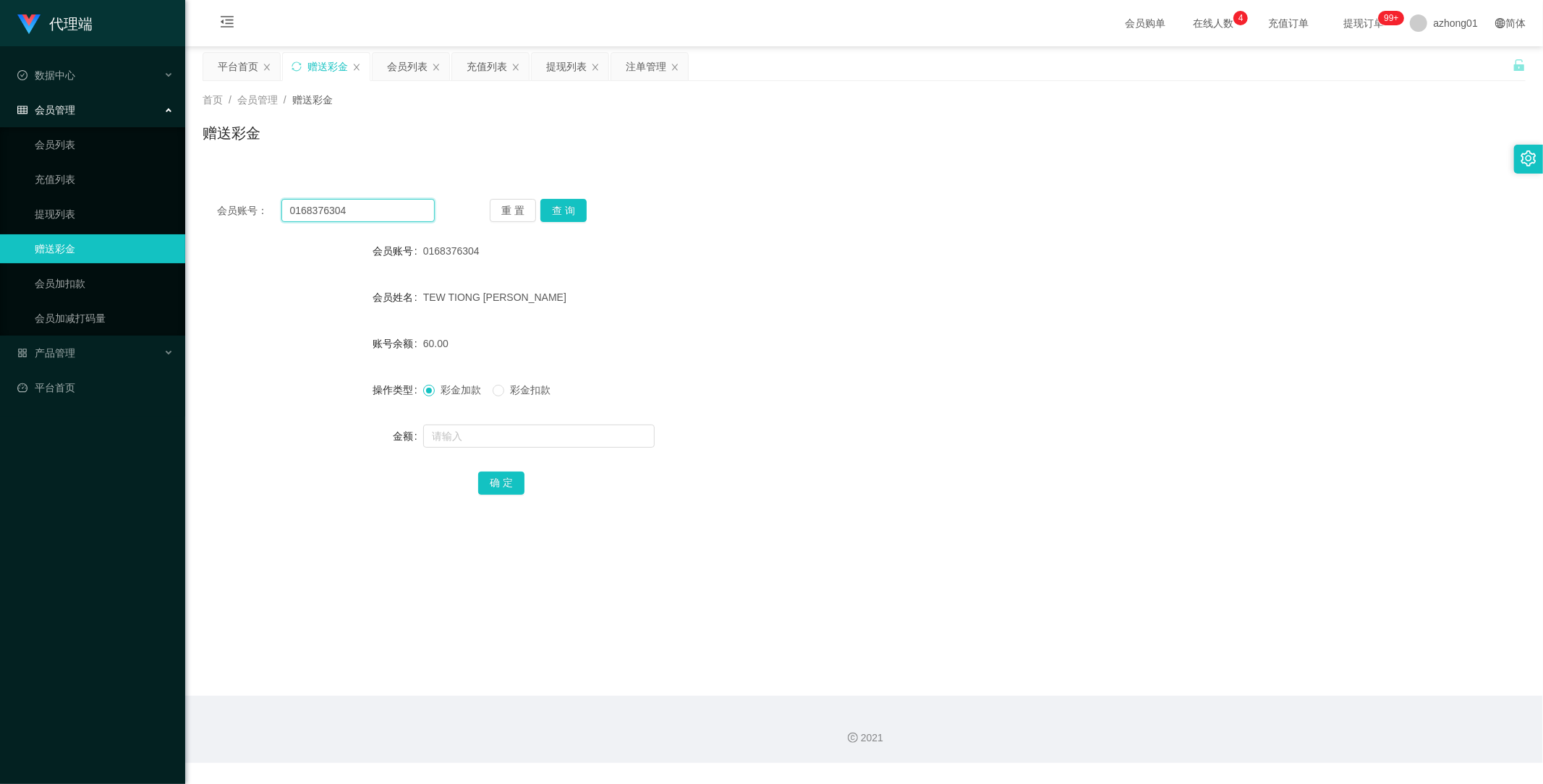
drag, startPoint x: 371, startPoint y: 212, endPoint x: 186, endPoint y: 203, distance: 185.2
click at [188, 204] on main "关闭左侧 关闭右侧 关闭其它 刷新页面 平台首页 赠送彩金 会员列表 充值列表 提现列表 注单管理 首页 / 会员管理 / 赠送彩金 / 赠送彩金 会员账号：…" at bounding box center [864, 370] width 1358 height 649
click at [572, 210] on button "查 询" at bounding box center [563, 210] width 46 height 23
click at [572, 219] on button "查 询" at bounding box center [563, 210] width 46 height 23
click at [60, 273] on link "会员加扣款" at bounding box center [103, 283] width 139 height 29
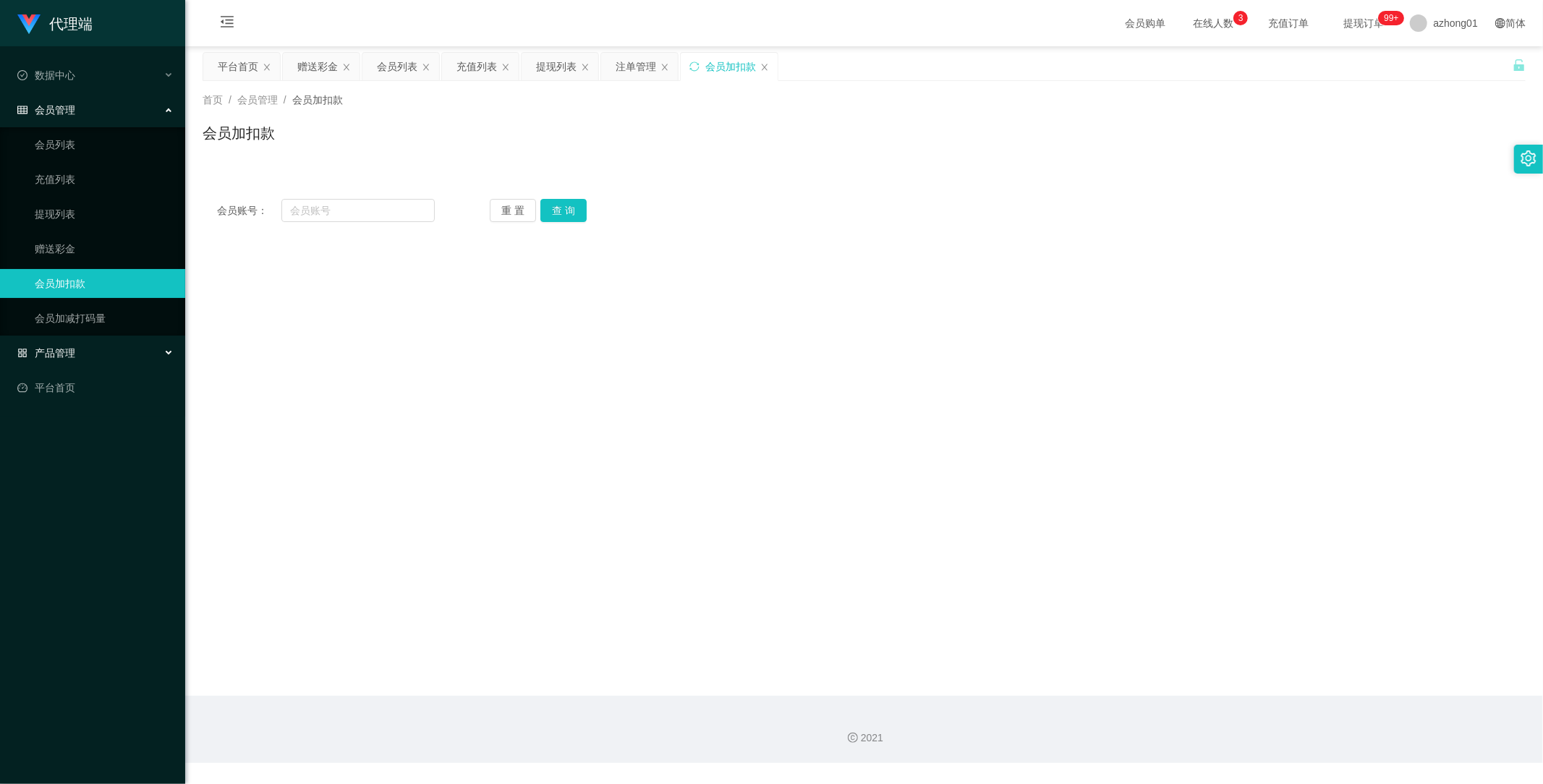
click at [66, 347] on span "产品管理" at bounding box center [46, 353] width 58 height 12
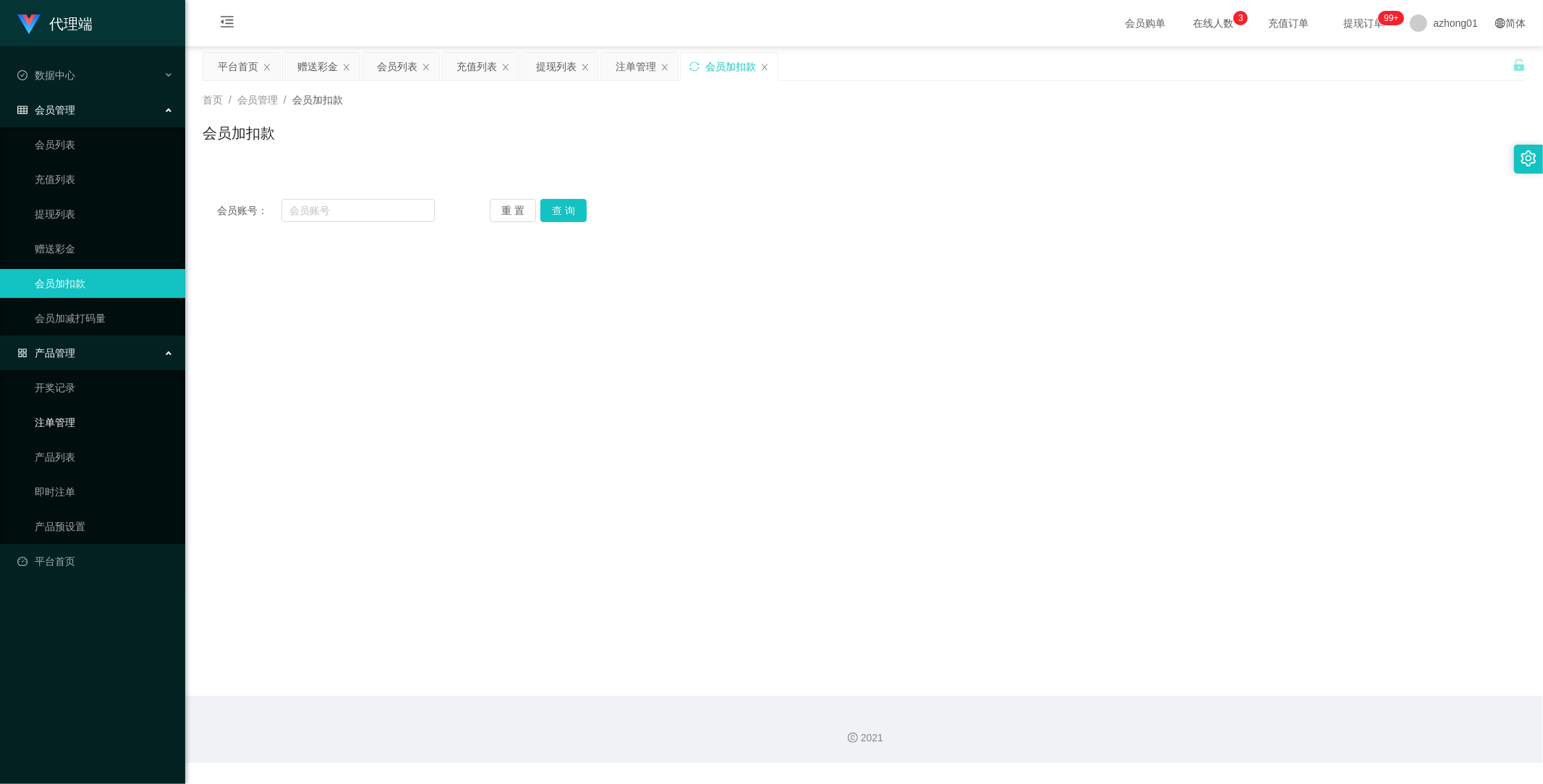
click at [67, 421] on link "注单管理" at bounding box center [103, 422] width 139 height 29
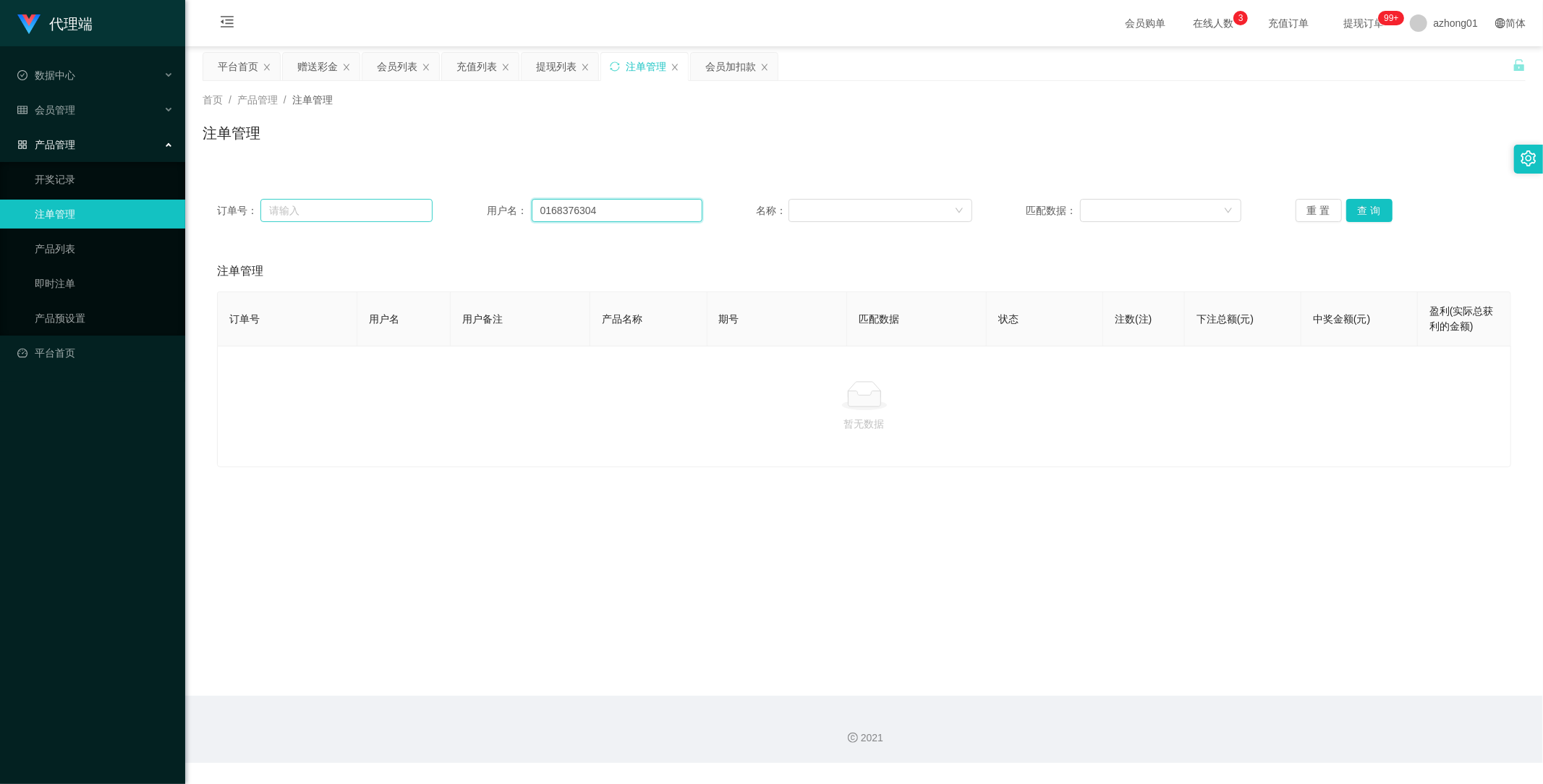
drag, startPoint x: 630, startPoint y: 207, endPoint x: 391, endPoint y: 210, distance: 239.0
click at [391, 210] on div "订单号： 用户名： 0168376304 名称： 匹配数据： 重 置 查 询" at bounding box center [864, 210] width 1294 height 23
paste input "text"
click at [1362, 207] on button "查 询" at bounding box center [1369, 210] width 46 height 23
type input "0168376304"
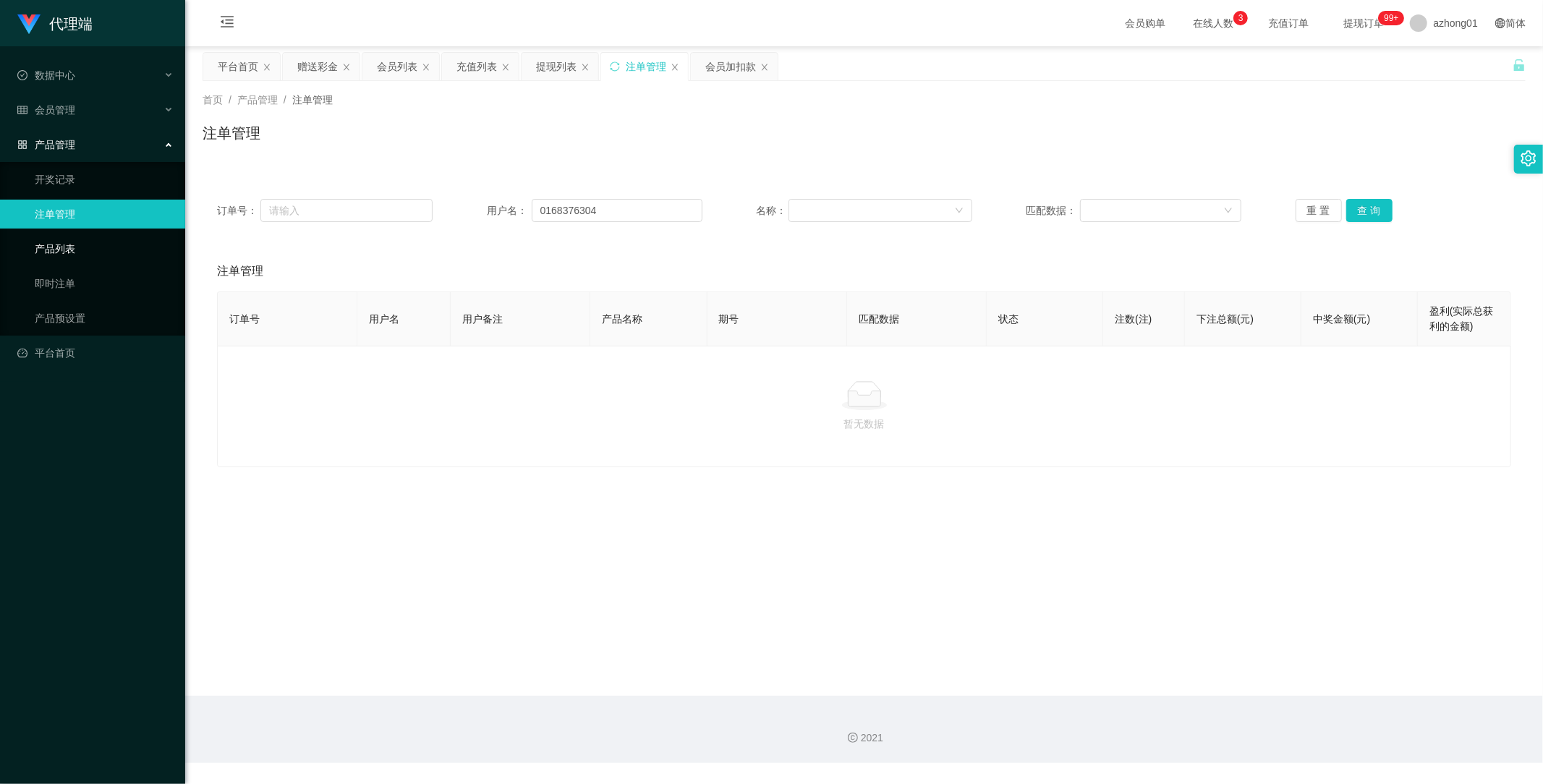
click at [62, 248] on link "产品列表" at bounding box center [103, 248] width 139 height 29
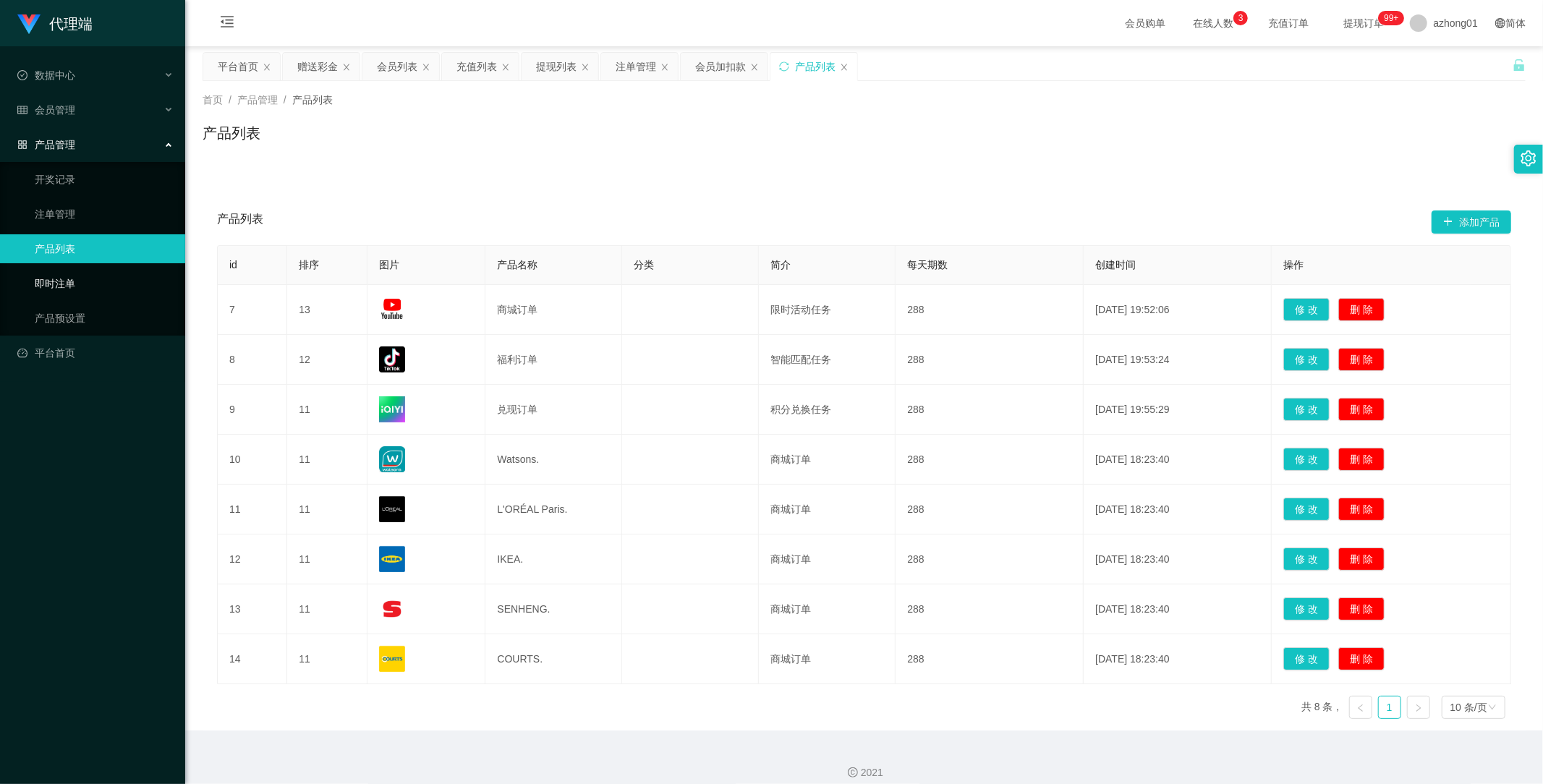
click at [59, 283] on link "即时注单" at bounding box center [103, 283] width 139 height 29
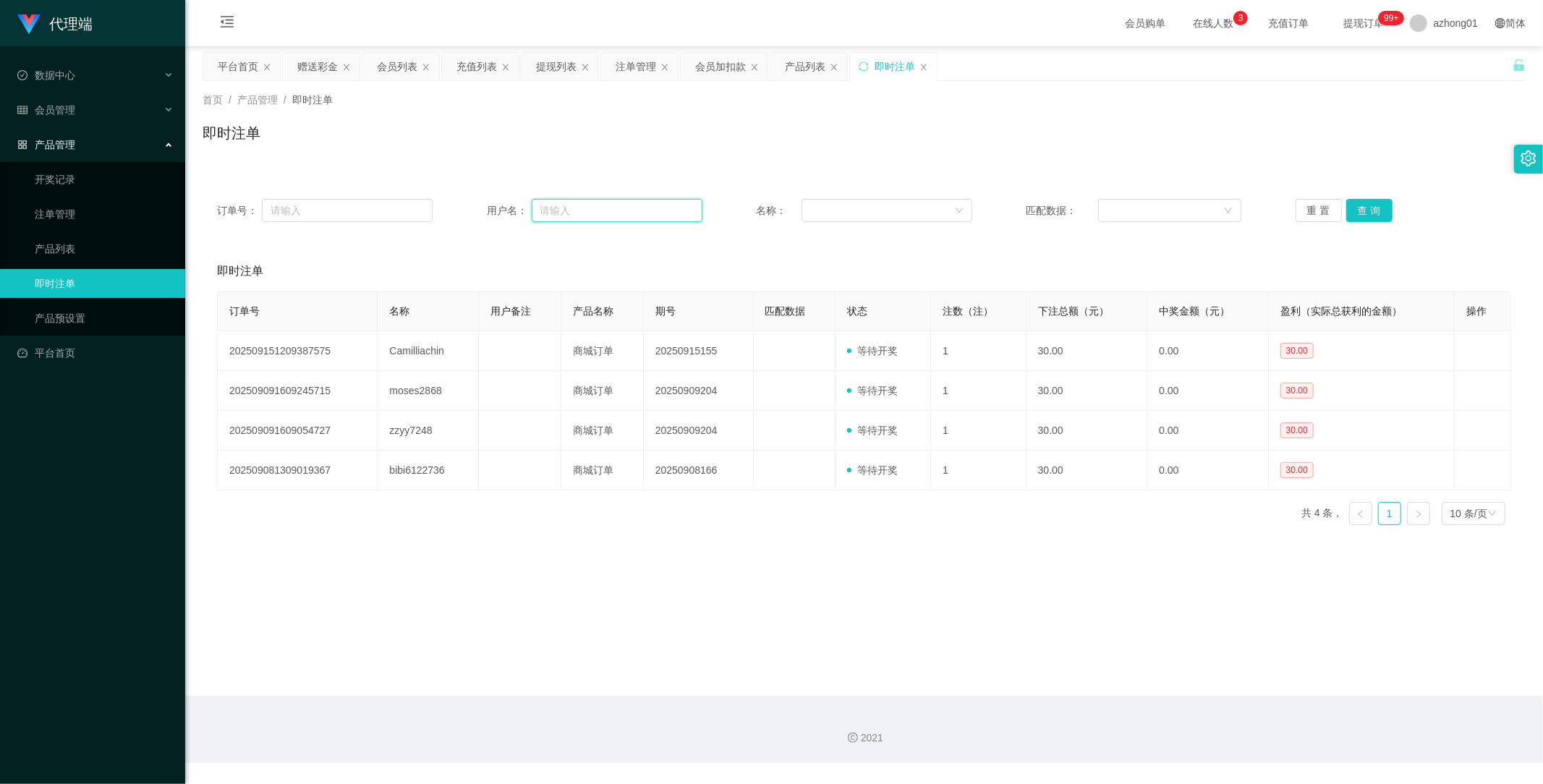
click at [580, 205] on input "text" at bounding box center [617, 210] width 171 height 23
paste input "0168376304"
type input "0168376304"
click at [1379, 207] on button "查 询" at bounding box center [1369, 210] width 46 height 23
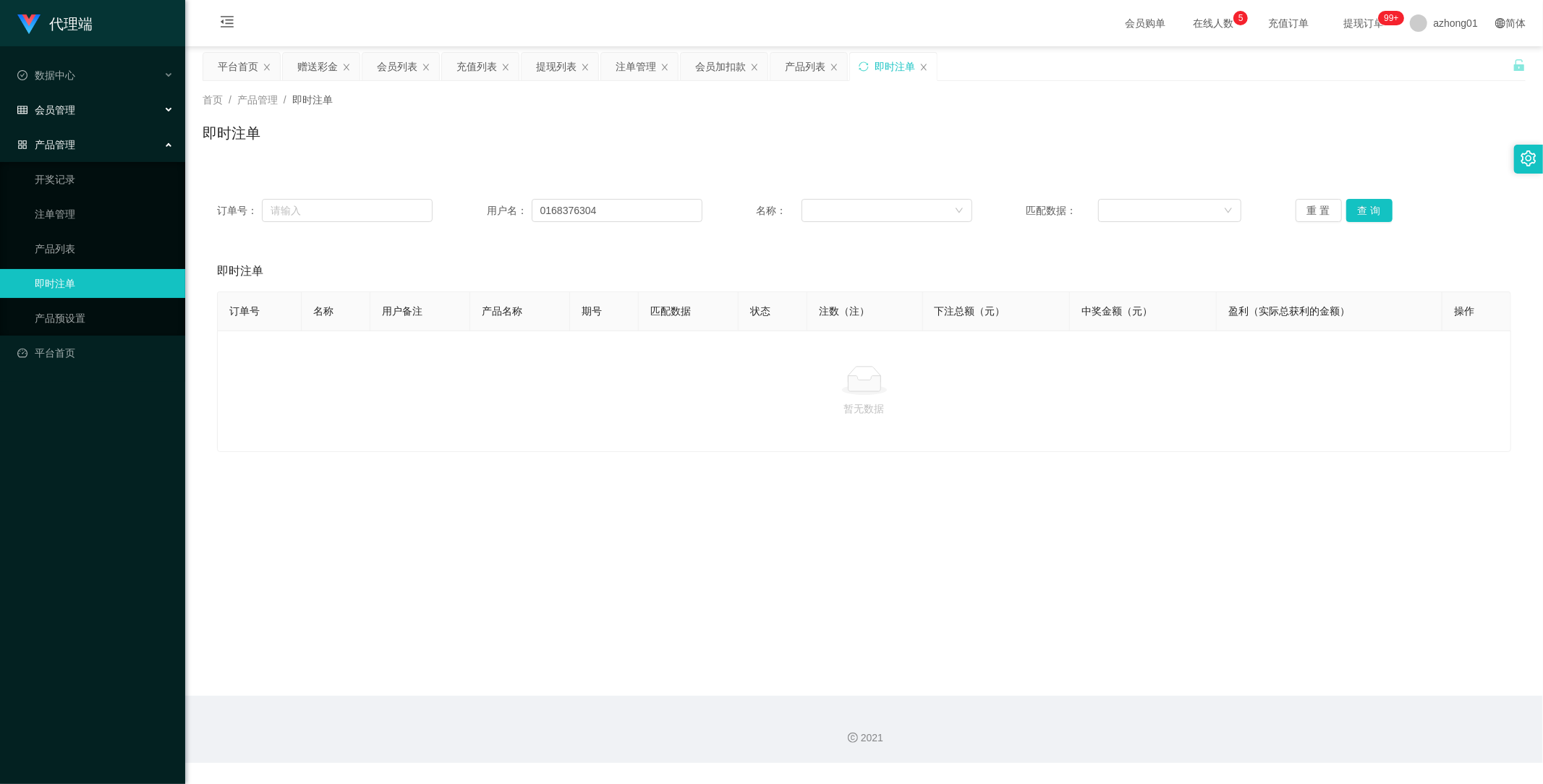
click at [63, 98] on div "会员管理" at bounding box center [92, 109] width 185 height 29
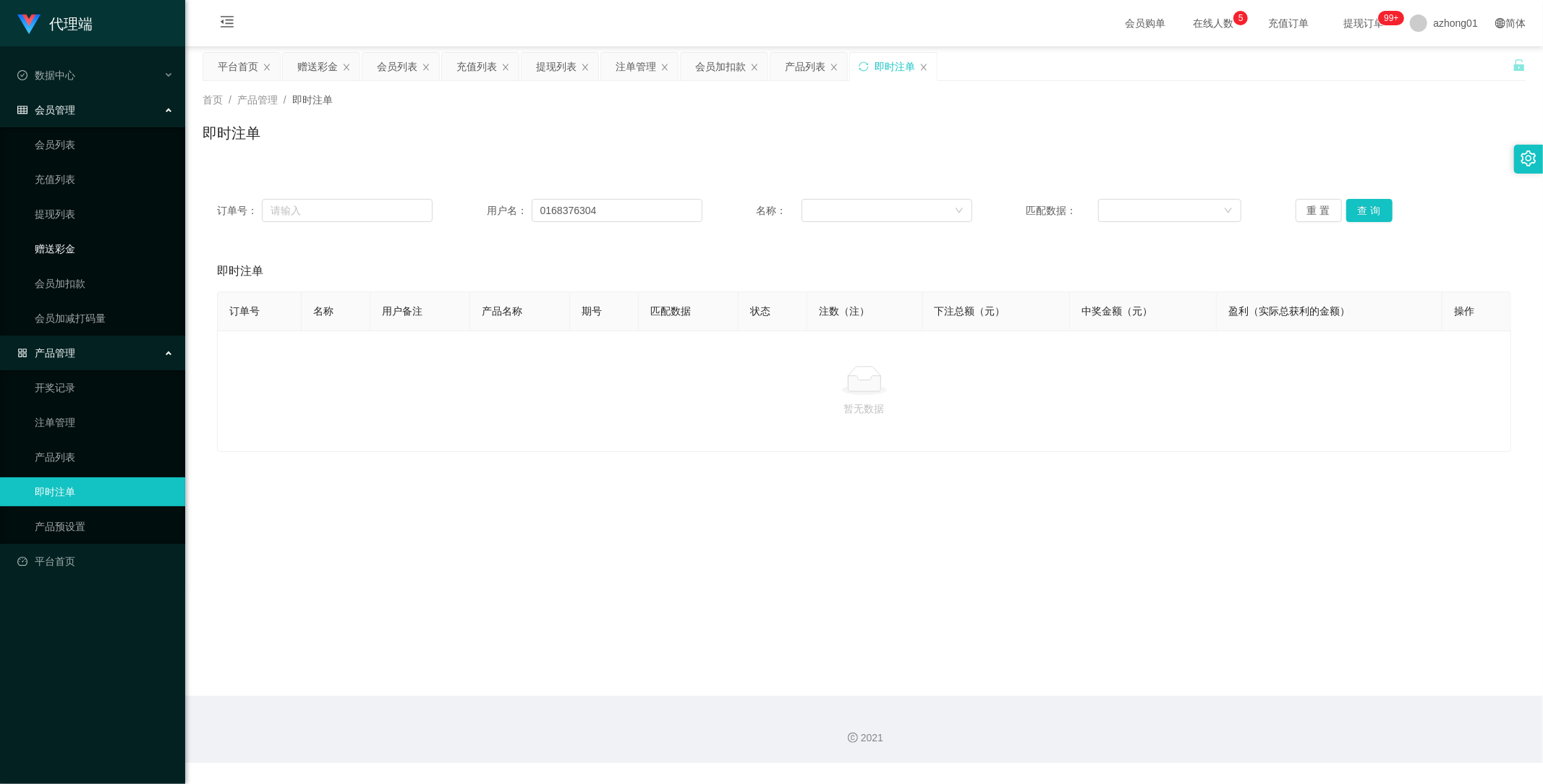
click at [49, 243] on link "赠送彩金" at bounding box center [103, 248] width 139 height 29
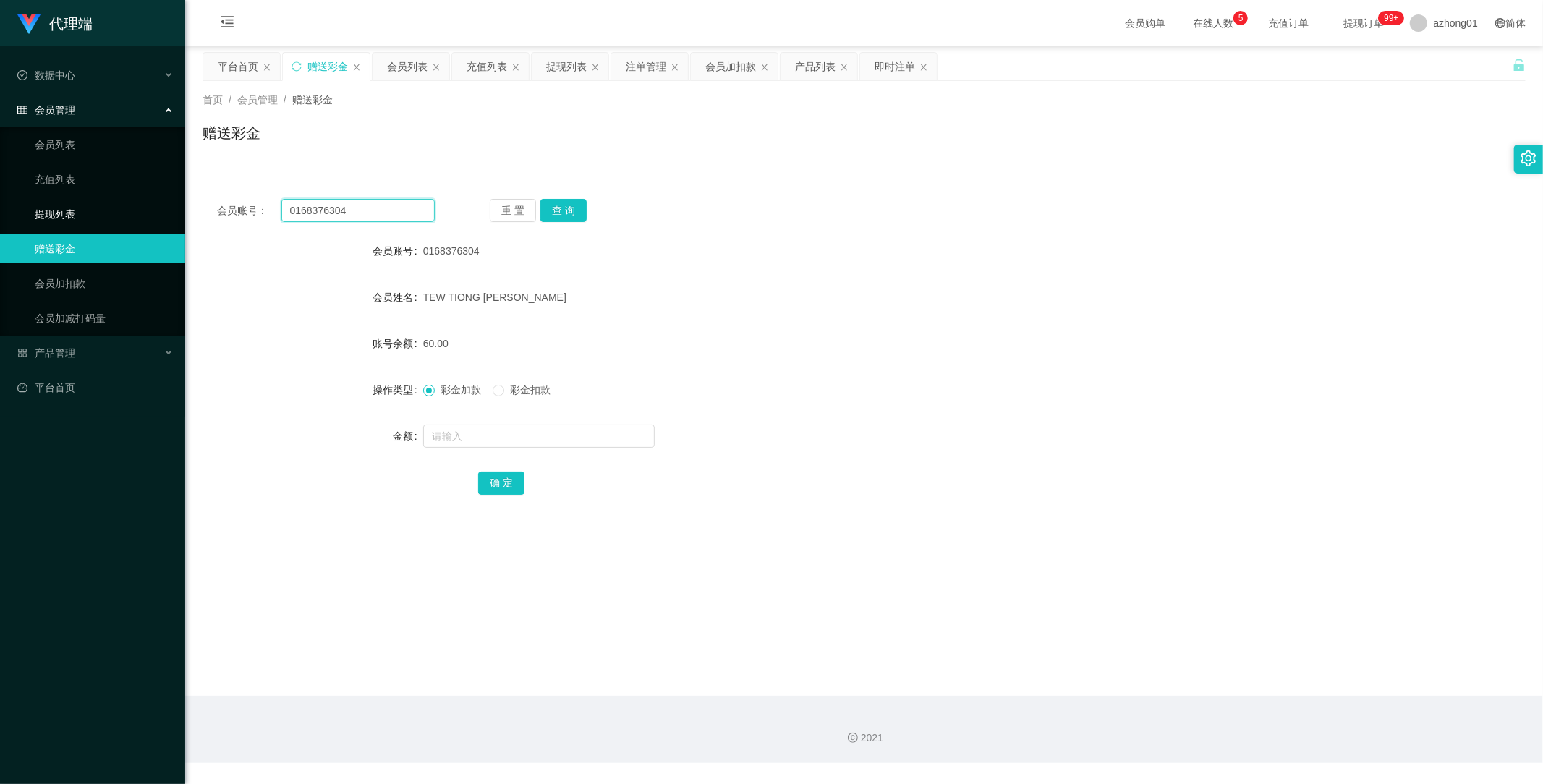
drag, startPoint x: 393, startPoint y: 217, endPoint x: 156, endPoint y: 213, distance: 237.0
click at [157, 213] on section "代理端 数据中心 会员管理 会员列表 充值列表 提现列表 赠送彩金 会员加扣款 会员加减打码量 产品管理 开奖记录 注单管理 产品列表 即时注单 产品预设置 …" at bounding box center [771, 381] width 1543 height 763
click at [570, 211] on button "查 询" at bounding box center [563, 210] width 46 height 23
drag, startPoint x: 376, startPoint y: 213, endPoint x: 176, endPoint y: 213, distance: 200.0
click at [175, 212] on section "代理端 数据中心 会员管理 会员列表 充值列表 提现列表 赠送彩金 会员加扣款 会员加减打码量 产品管理 开奖记录 注单管理 产品列表 即时注单 产品预设置 …" at bounding box center [771, 381] width 1543 height 763
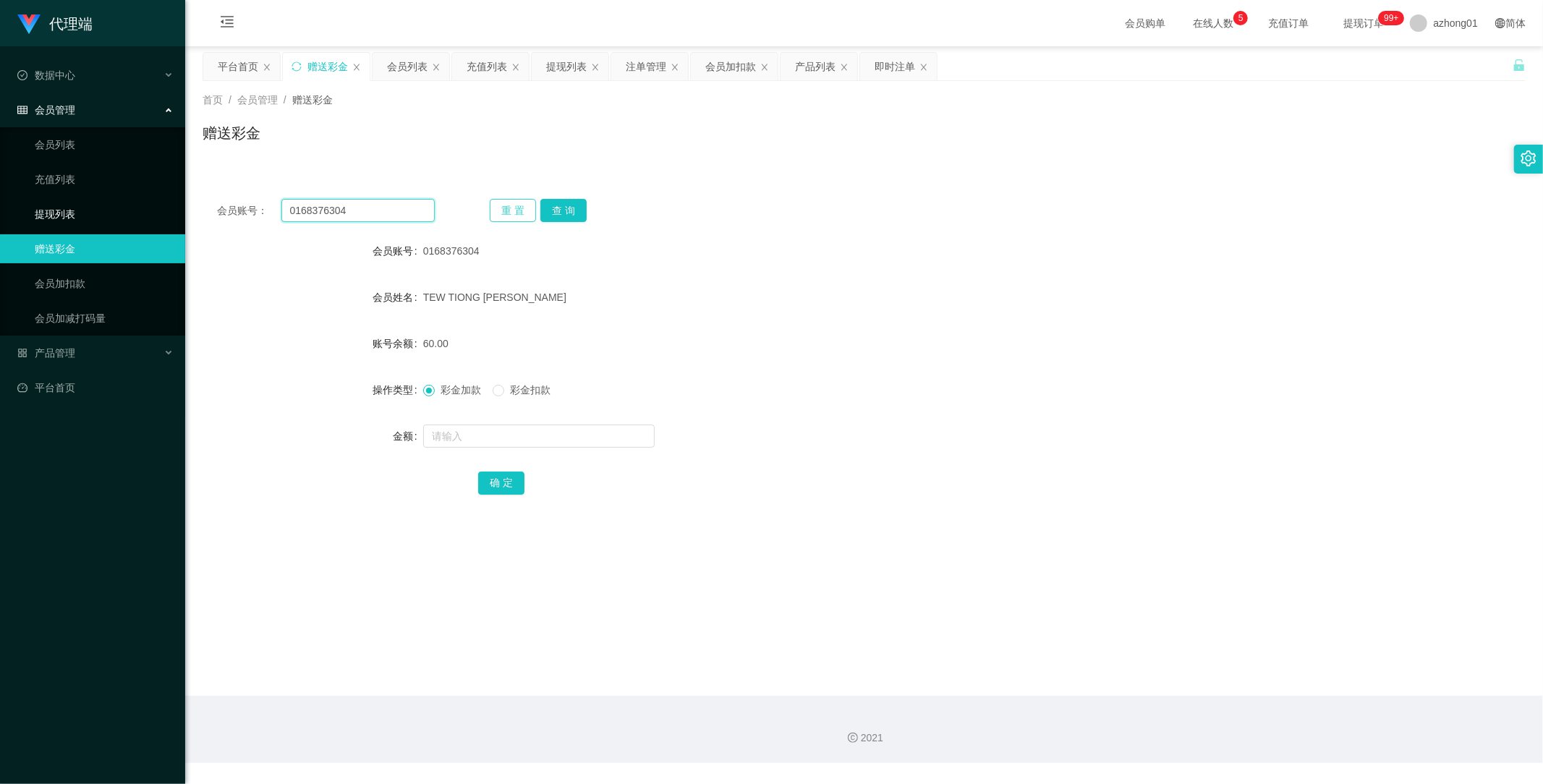
paste input "Nyambar"
type input "Nyambar"
click at [565, 211] on button "查 询" at bounding box center [563, 210] width 46 height 23
click at [508, 436] on input "text" at bounding box center [539, 436] width 232 height 23
type input "60"
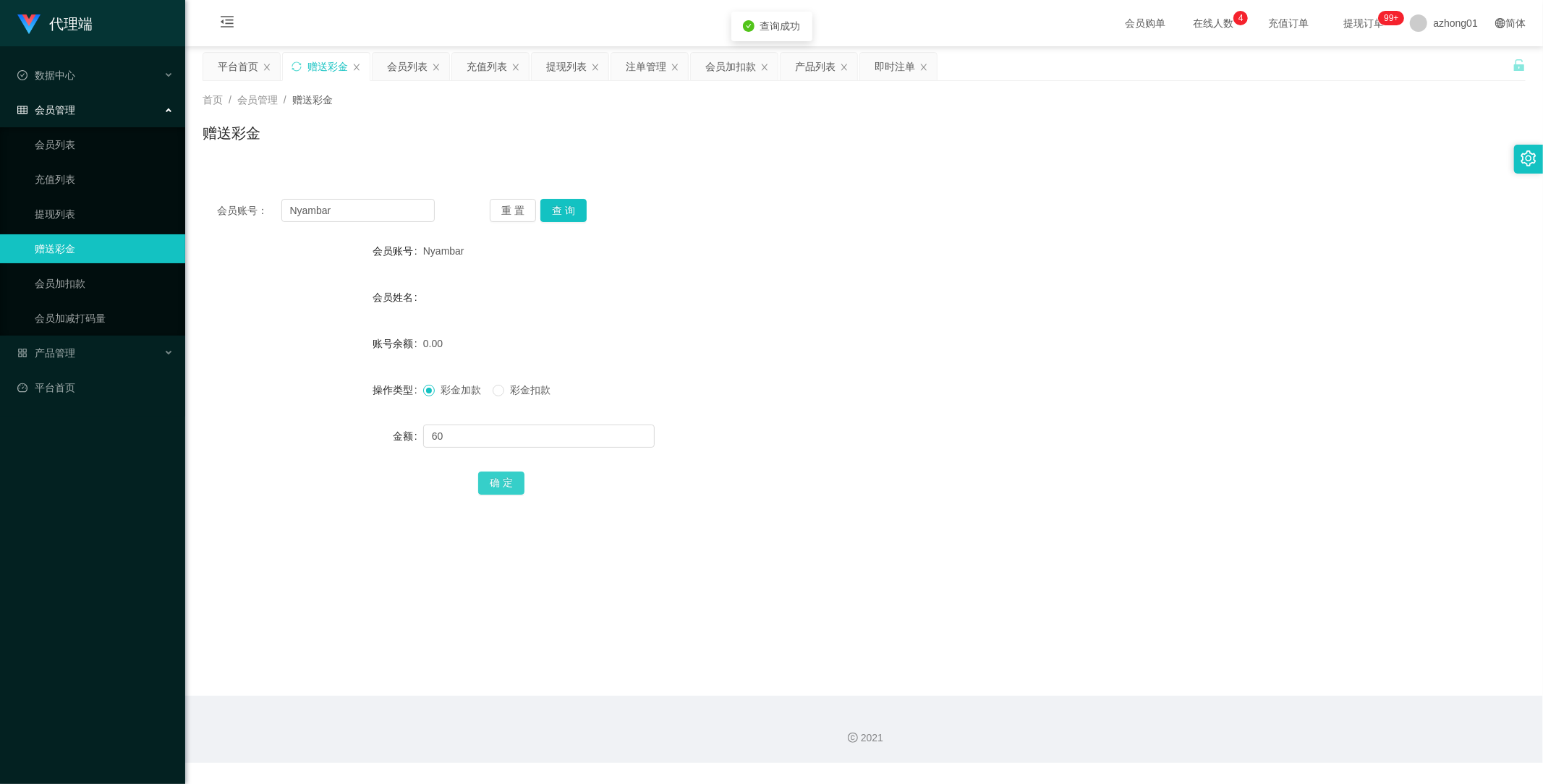
click at [497, 472] on button "确 定" at bounding box center [501, 483] width 46 height 23
click at [67, 344] on div "产品管理" at bounding box center [92, 352] width 185 height 29
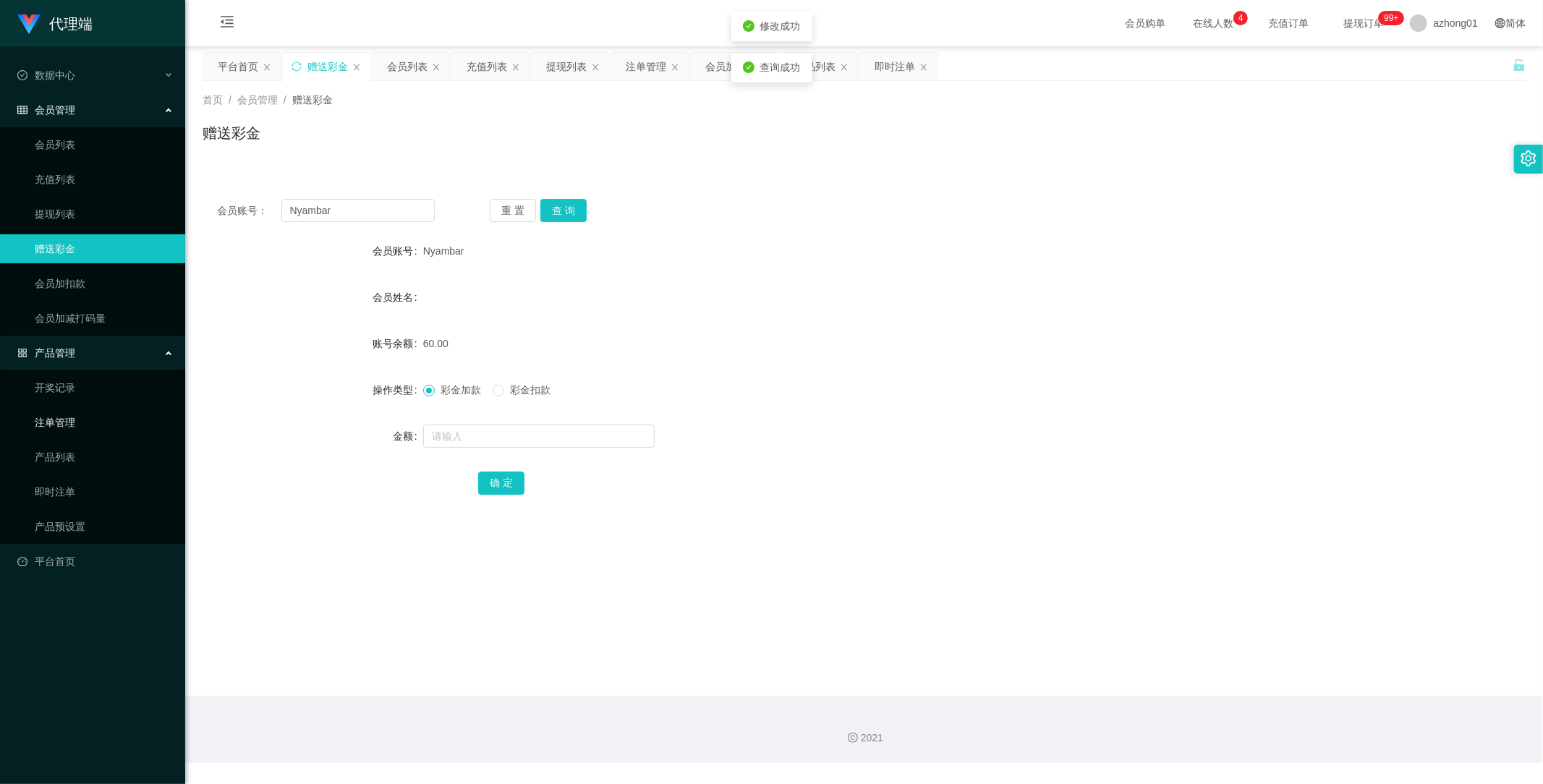
click at [71, 422] on link "注单管理" at bounding box center [103, 422] width 139 height 29
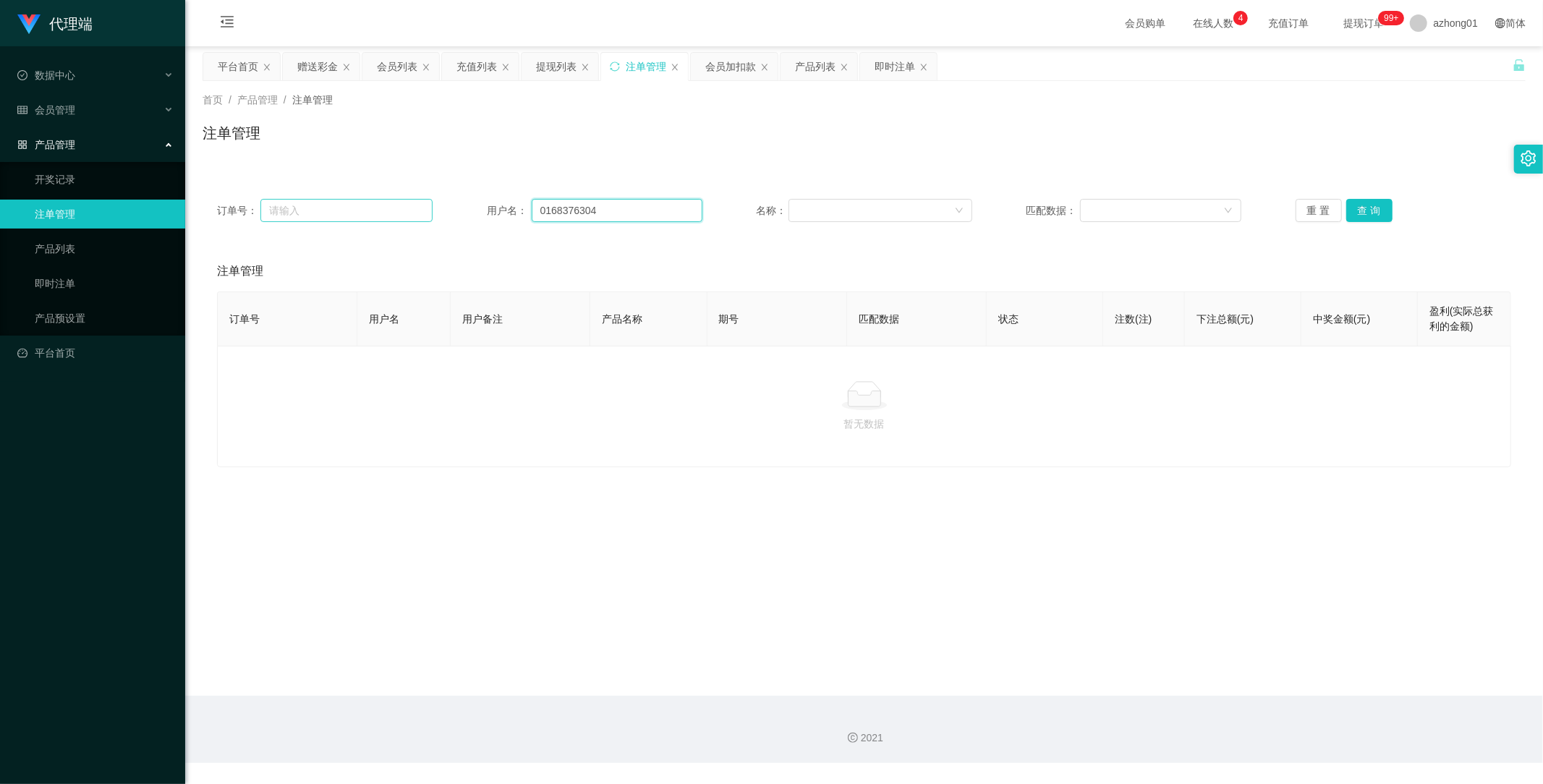
drag, startPoint x: 624, startPoint y: 206, endPoint x: 390, endPoint y: 207, distance: 234.0
click at [390, 206] on div "订单号： 用户名： 0168376304 名称： 匹配数据： 重 置 查 询" at bounding box center [864, 210] width 1294 height 23
paste input "Nyambar"
click at [1355, 212] on button "查 询" at bounding box center [1369, 210] width 46 height 23
click at [1356, 215] on button "查 询" at bounding box center [1369, 210] width 46 height 23
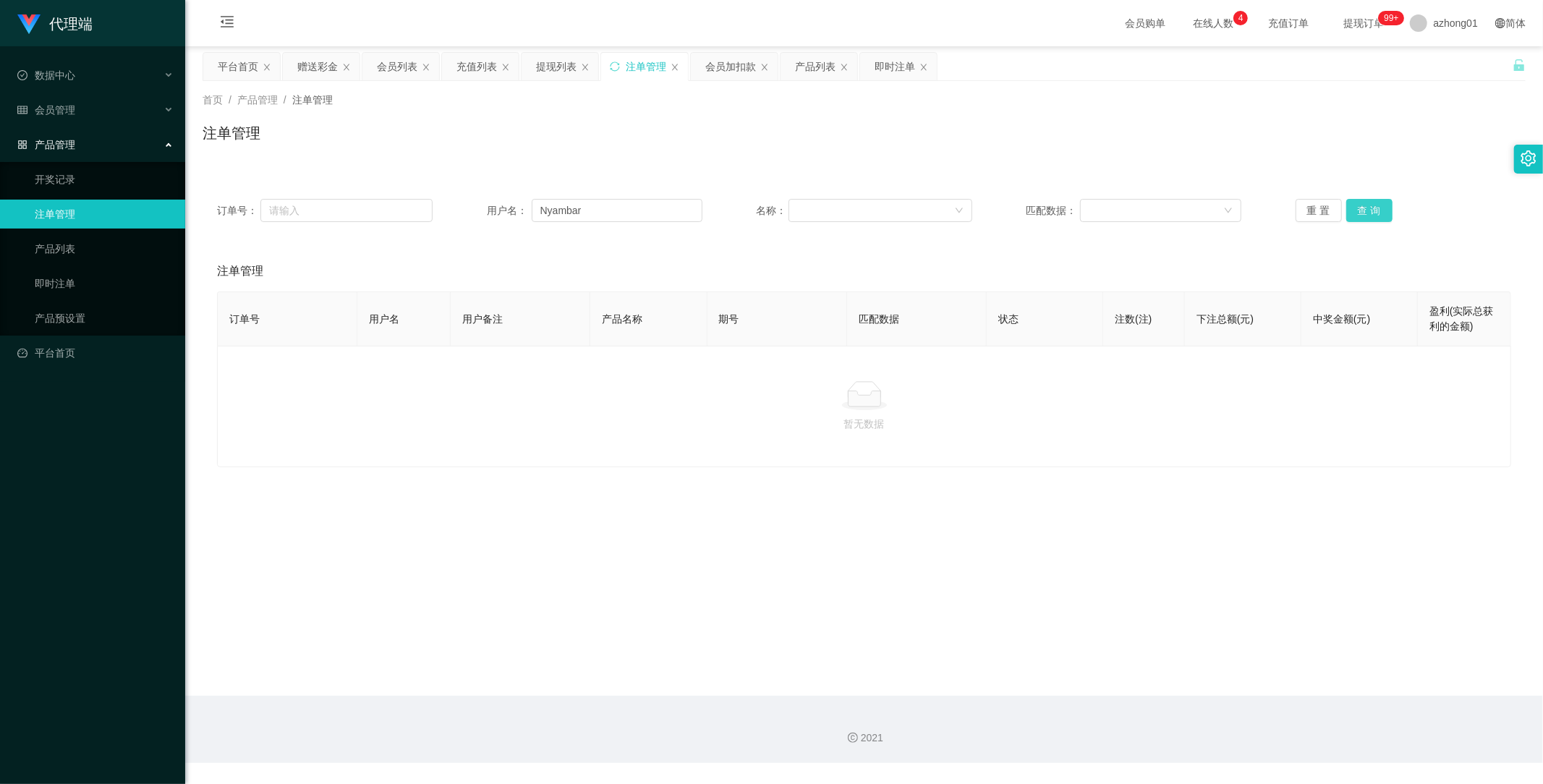
click at [1359, 213] on button "查 询" at bounding box center [1369, 210] width 46 height 23
drag, startPoint x: 620, startPoint y: 211, endPoint x: 401, endPoint y: 215, distance: 219.0
click at [408, 210] on div "订单号： 用户名： Nyambar 名称： 匹配数据： 重 置 查 询" at bounding box center [864, 210] width 1294 height 23
paste input "Camilliachin"
type input "Camilliachin"
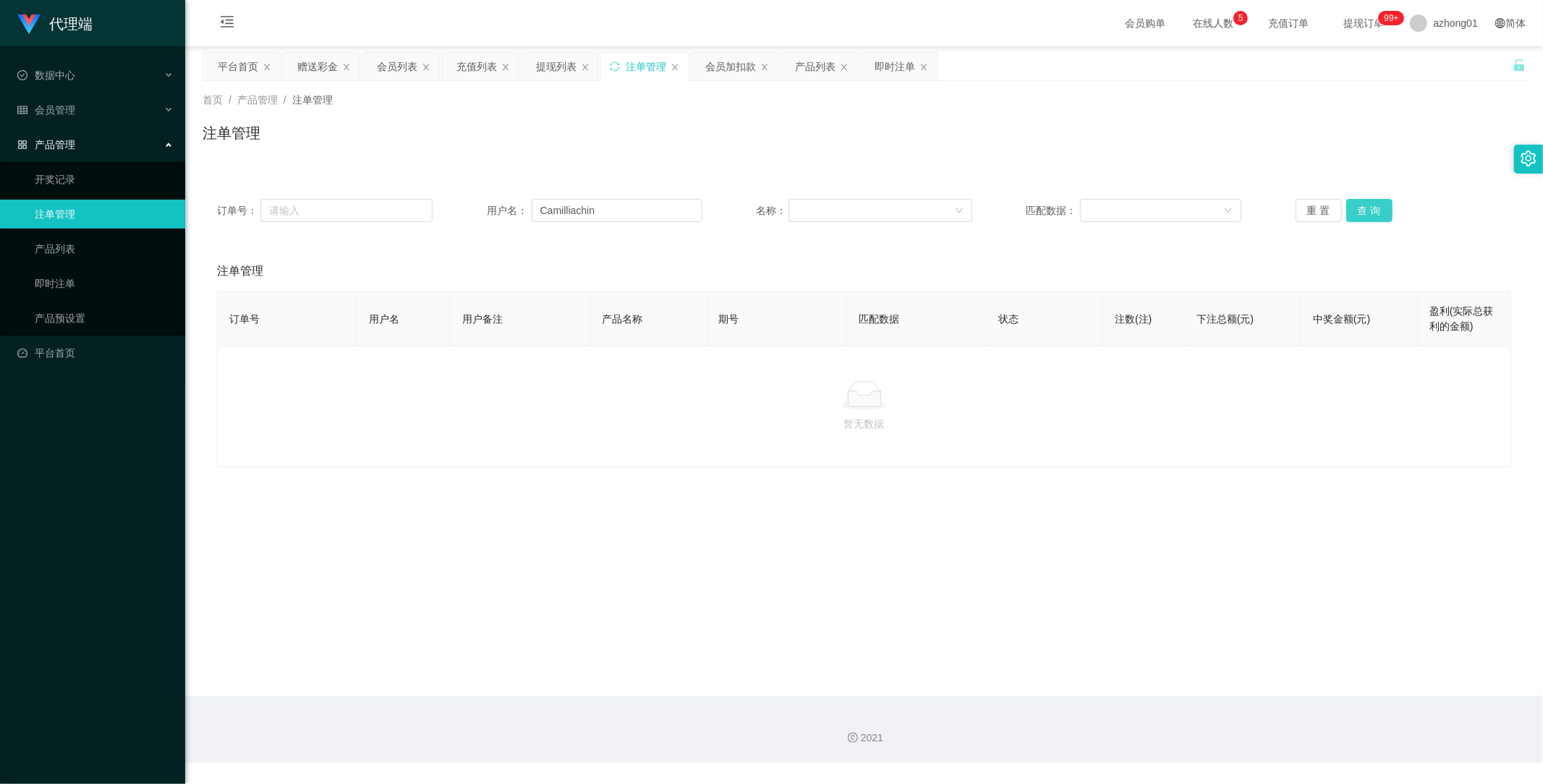
click at [1370, 211] on button "查 询" at bounding box center [1369, 210] width 46 height 23
click at [68, 104] on span "会员管理" at bounding box center [46, 110] width 58 height 12
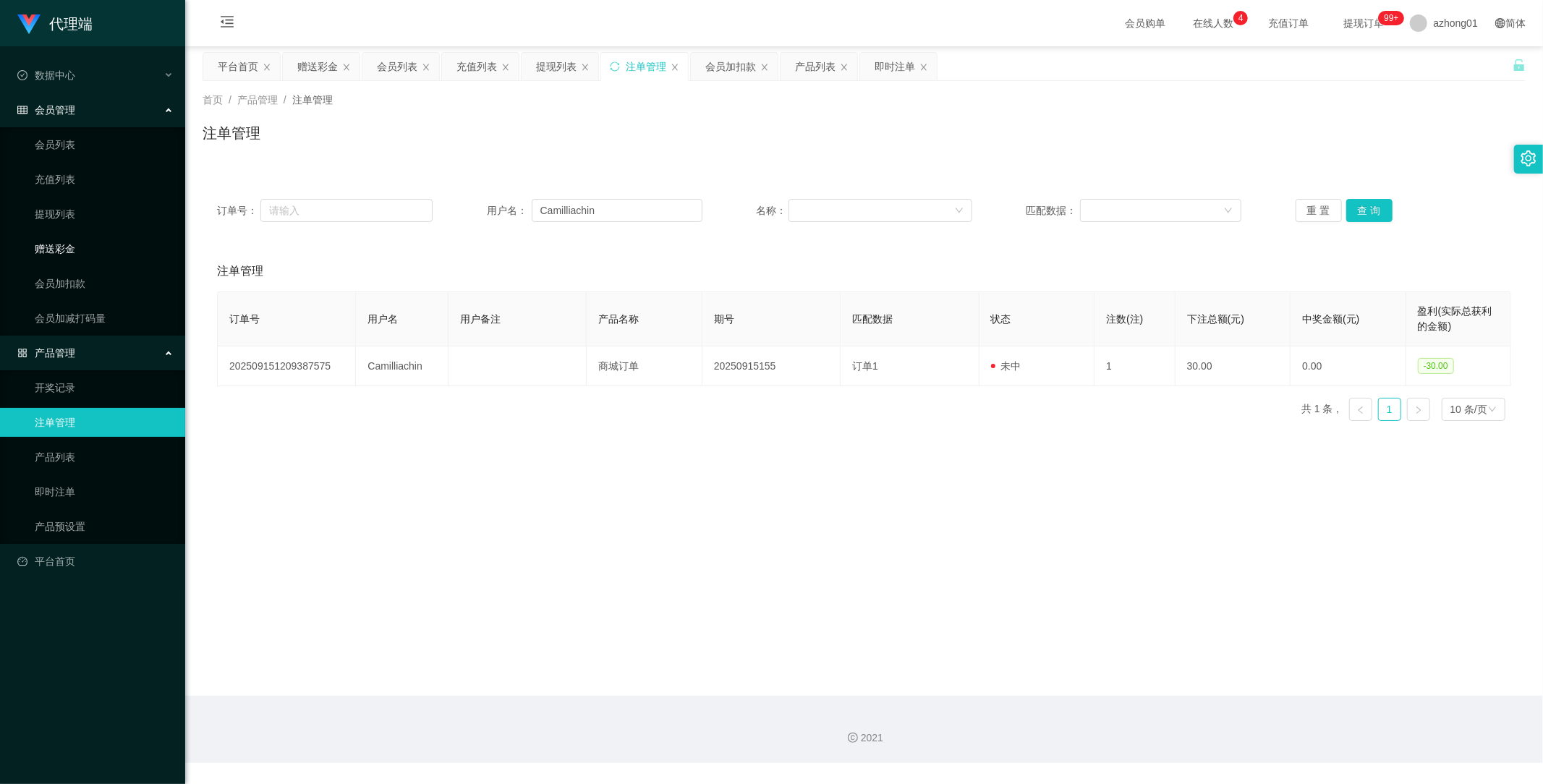
click at [61, 246] on link "赠送彩金" at bounding box center [103, 248] width 139 height 29
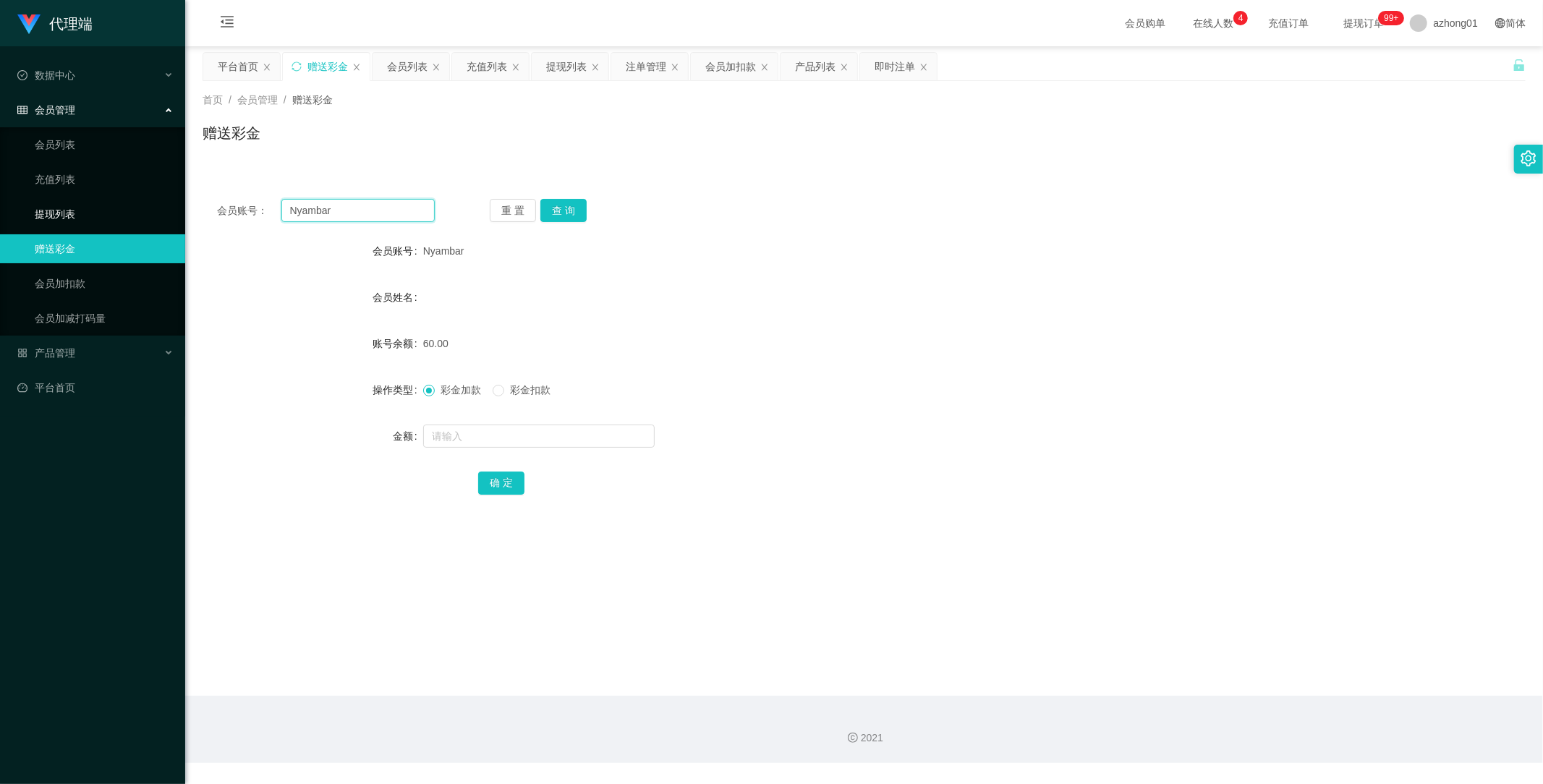
drag, startPoint x: 376, startPoint y: 206, endPoint x: 175, endPoint y: 206, distance: 201.0
click at [176, 206] on section "代理端 数据中心 会员管理 会员列表 充值列表 提现列表 赠送彩金 会员加扣款 会员加减打码量 产品管理 开奖记录 注单管理 产品列表 即时注单 产品预设置 …" at bounding box center [771, 381] width 1543 height 763
paste input "Camilliachin"
type input "Camilliachin"
drag, startPoint x: 577, startPoint y: 208, endPoint x: 579, endPoint y: 215, distance: 7.3
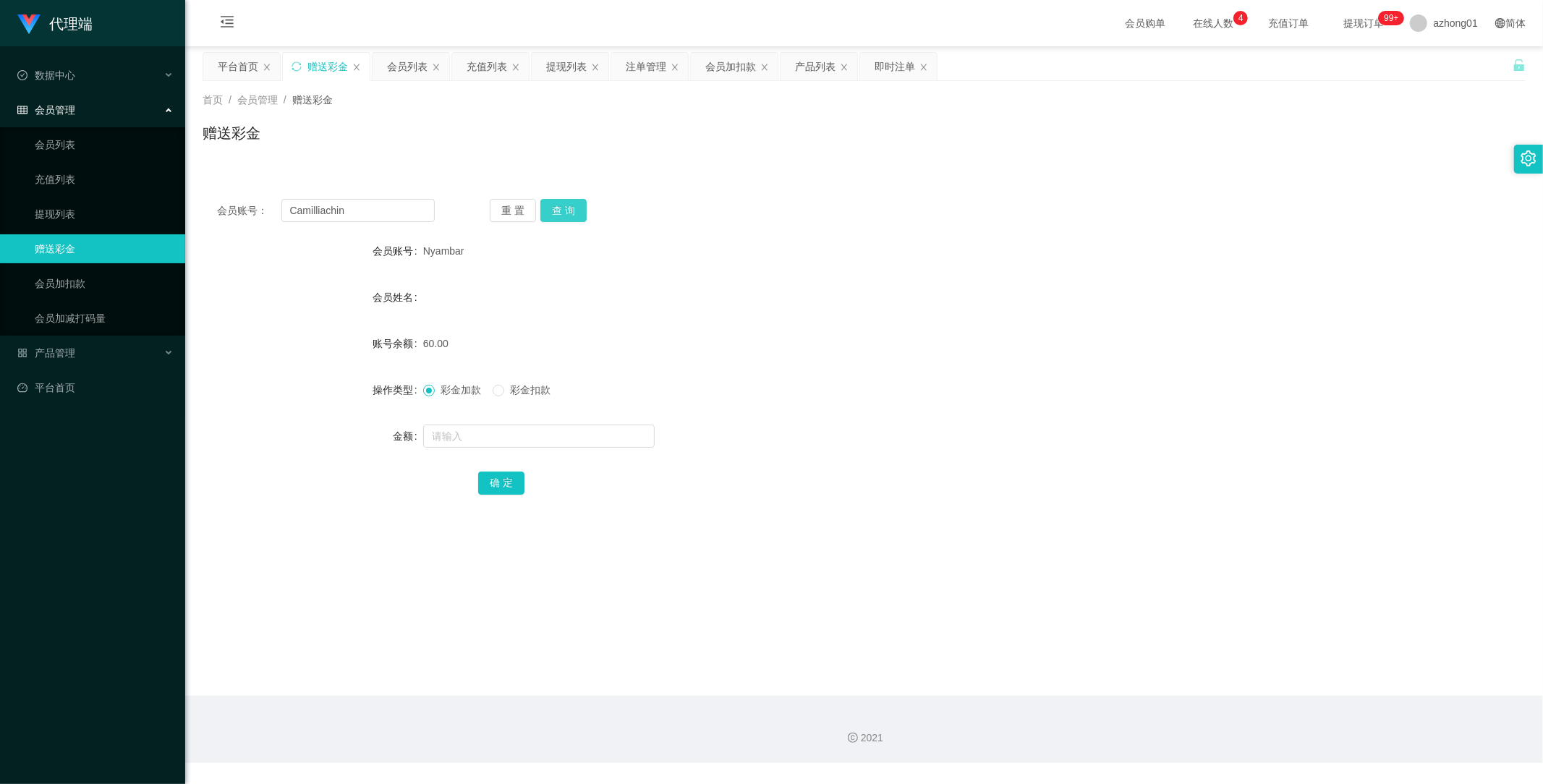
click at [577, 208] on button "查 询" at bounding box center [563, 210] width 46 height 23
click at [499, 425] on input "text" at bounding box center [539, 436] width 232 height 23
type input "60"
click at [478, 474] on button "确 定" at bounding box center [501, 483] width 46 height 23
click at [59, 208] on link "提现列表" at bounding box center [103, 213] width 139 height 29
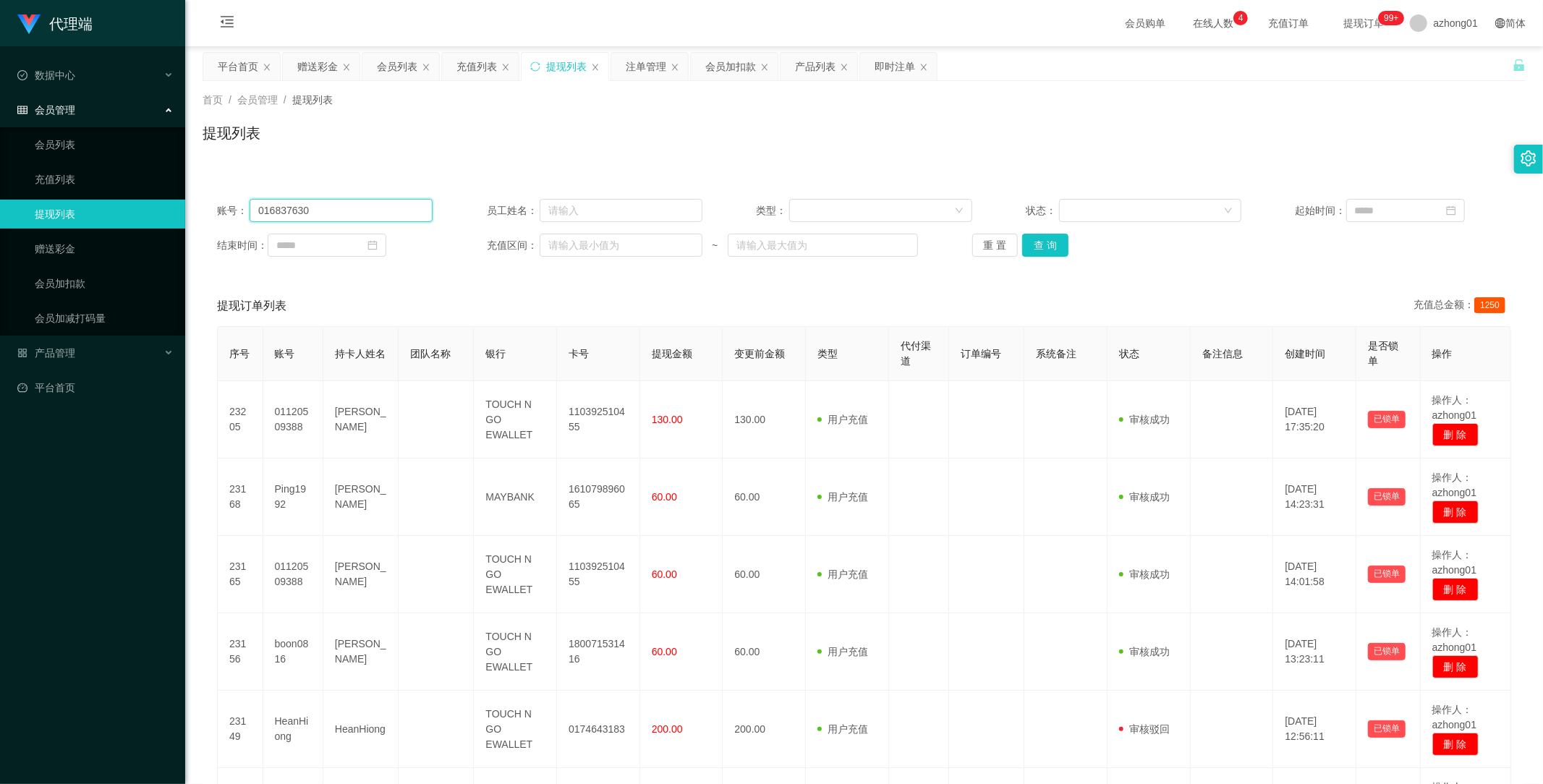
drag, startPoint x: 255, startPoint y: 204, endPoint x: 48, endPoint y: 203, distance: 207.0
click at [48, 203] on section "代理端 数据中心 会员管理 会员列表 充值列表 提现列表 赠送彩金 会员加扣款 会员加减打码量 产品管理 开奖记录 注单管理 产品列表 即时注单 产品预设置 …" at bounding box center [771, 637] width 1543 height 1275
drag, startPoint x: 1047, startPoint y: 247, endPoint x: 1032, endPoint y: 259, distance: 19.2
click at [1047, 247] on button "查 询" at bounding box center [1045, 245] width 46 height 23
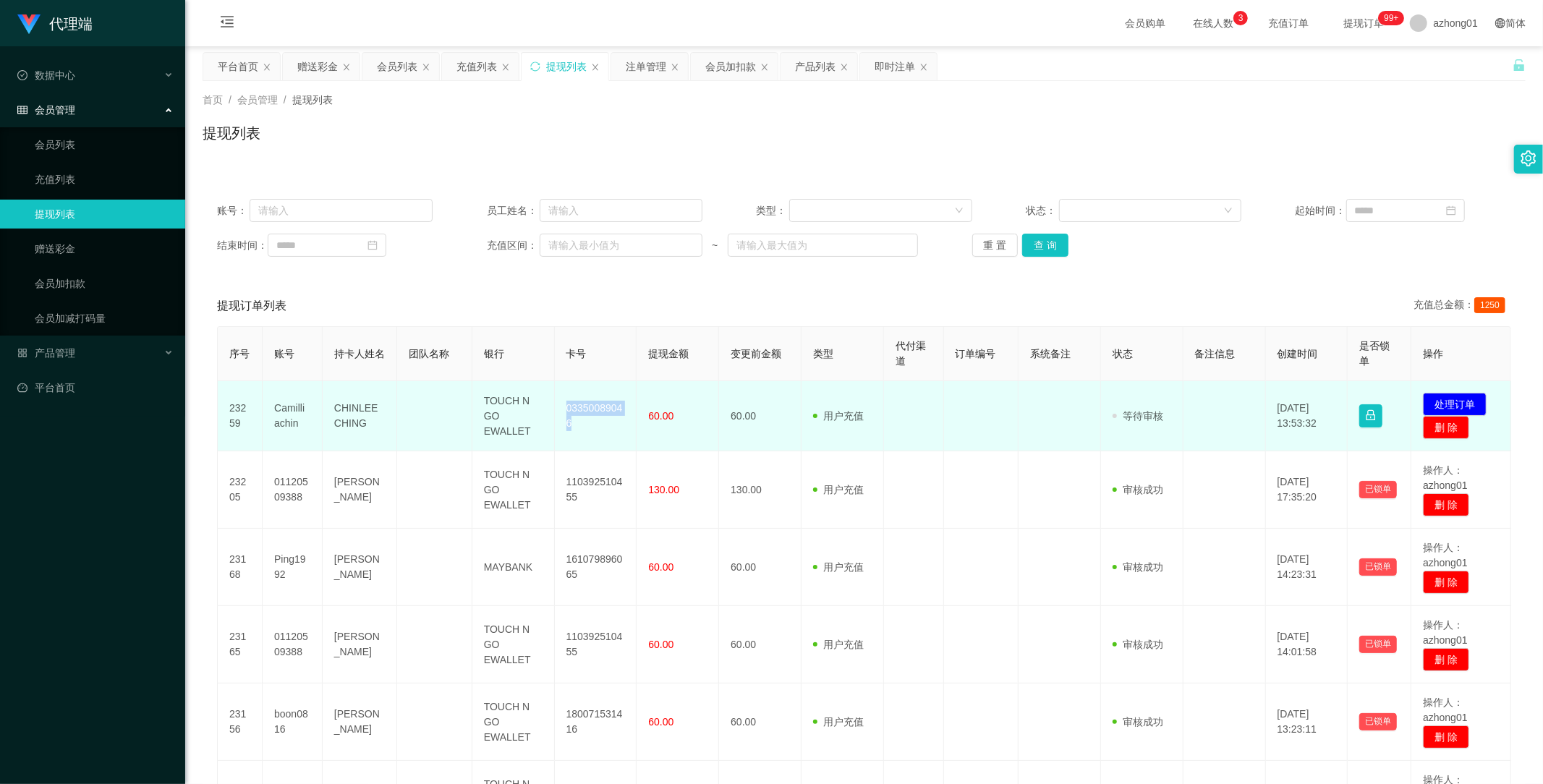
drag, startPoint x: 560, startPoint y: 405, endPoint x: 589, endPoint y: 427, distance: 36.4
click at [589, 427] on td "03350089046" at bounding box center [596, 417] width 82 height 70
copy td "03350089046"
click at [1442, 405] on button "处理订单" at bounding box center [1454, 404] width 64 height 23
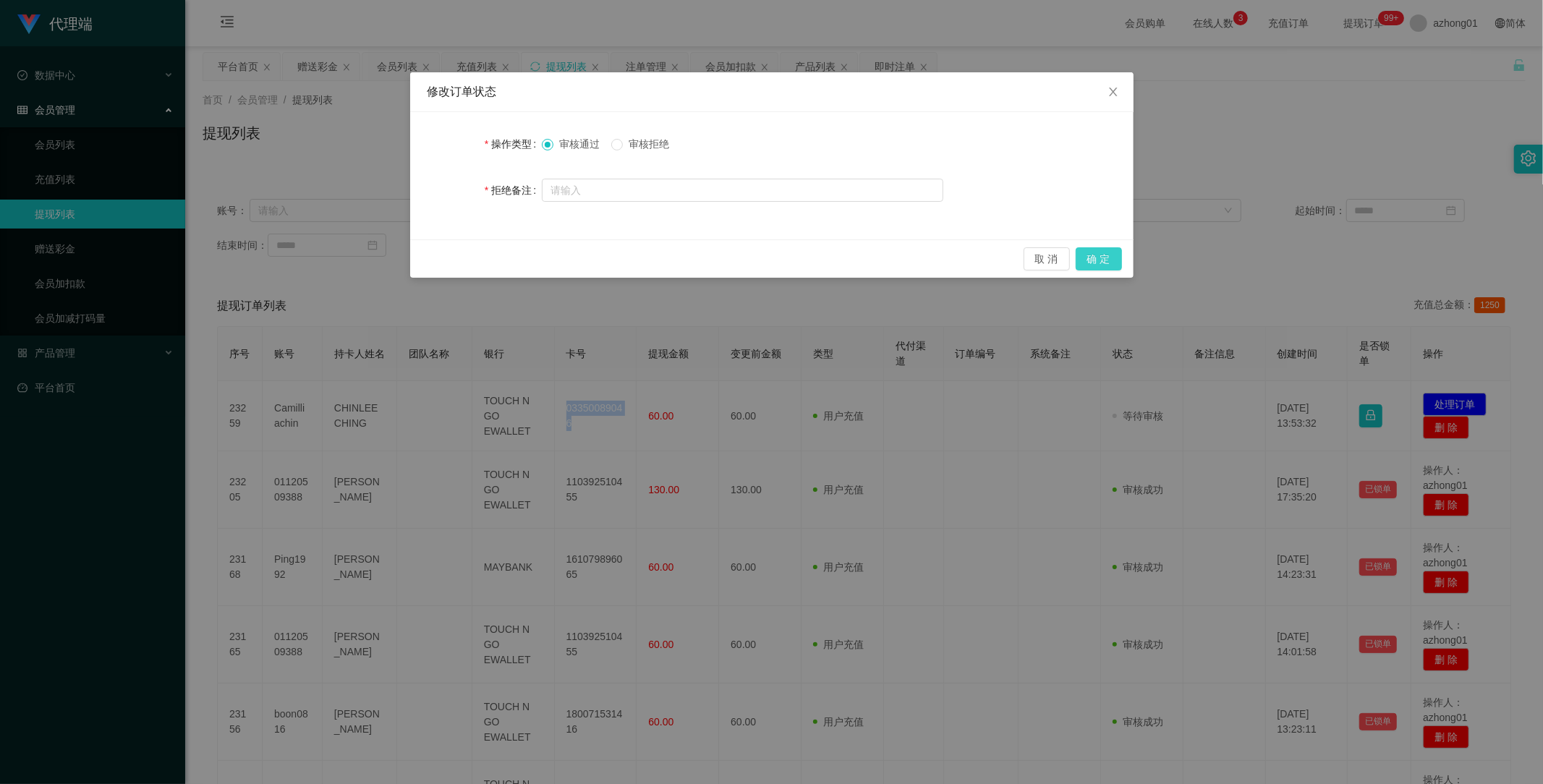
click at [1104, 258] on button "确 定" at bounding box center [1098, 259] width 46 height 23
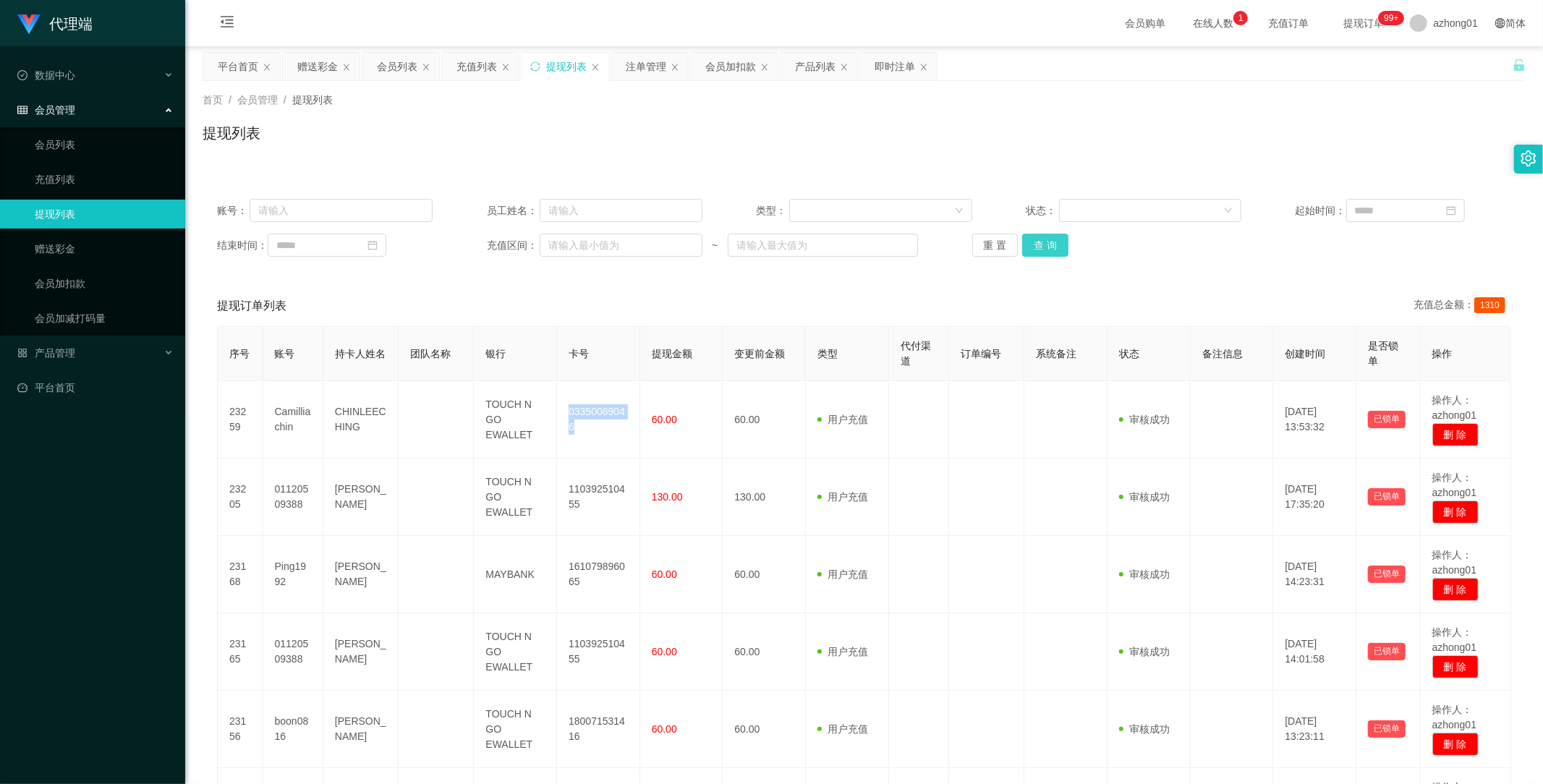
click at [1037, 248] on button "查 询" at bounding box center [1045, 245] width 46 height 23
click at [1045, 243] on button "查 询" at bounding box center [1045, 245] width 46 height 23
click at [39, 253] on link "赠送彩金" at bounding box center [103, 248] width 139 height 29
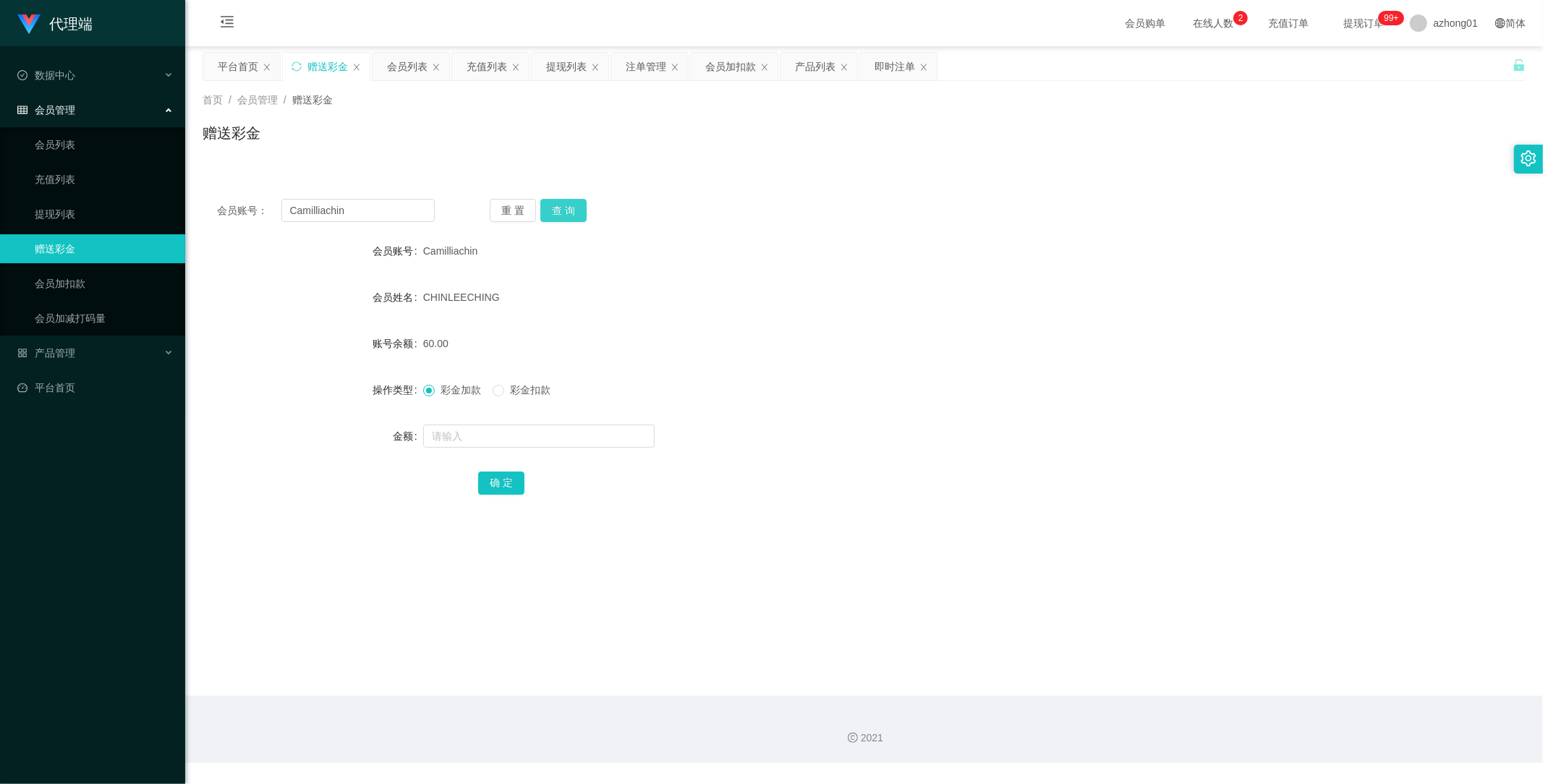
click at [566, 211] on button "查 询" at bounding box center [563, 210] width 46 height 23
click at [68, 213] on link "提现列表" at bounding box center [103, 213] width 139 height 29
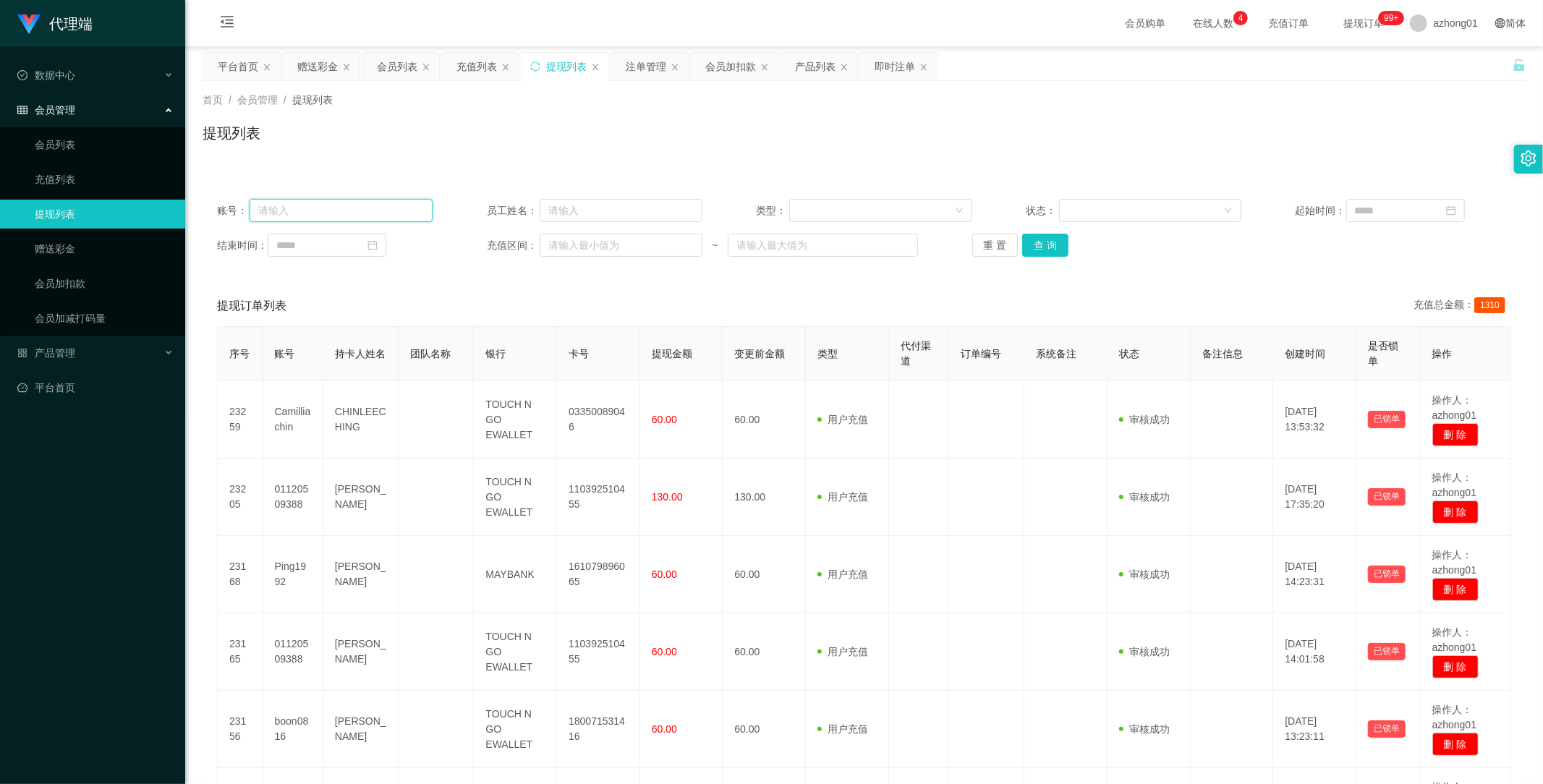
click at [394, 210] on input "text" at bounding box center [340, 210] width 183 height 23
paste input "0168376304"
type input "0168376304"
drag, startPoint x: 1053, startPoint y: 240, endPoint x: 1045, endPoint y: 253, distance: 15.3
click at [1053, 240] on button "查 询" at bounding box center [1045, 245] width 46 height 23
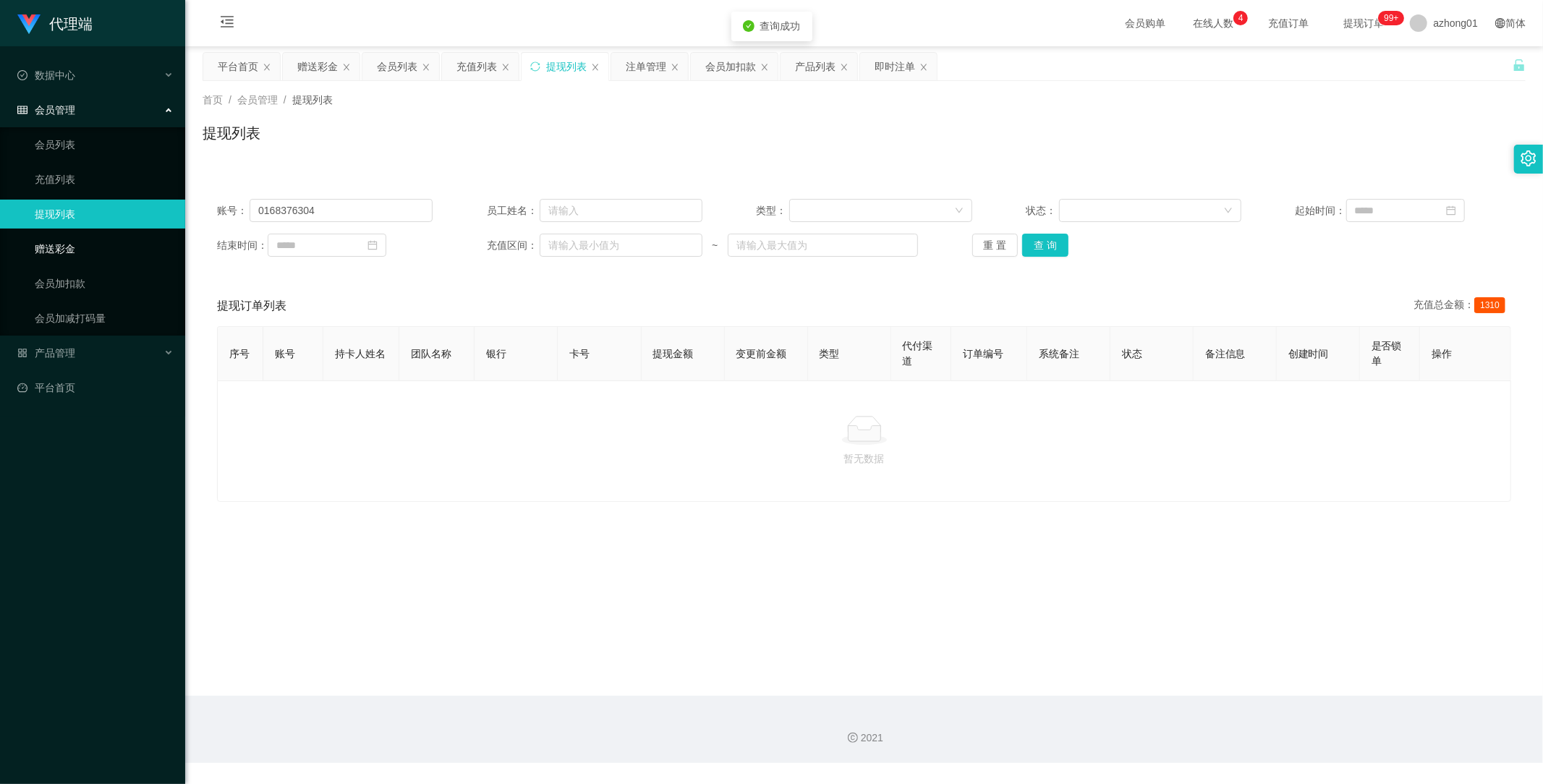
click at [54, 246] on link "赠送彩金" at bounding box center [103, 248] width 139 height 29
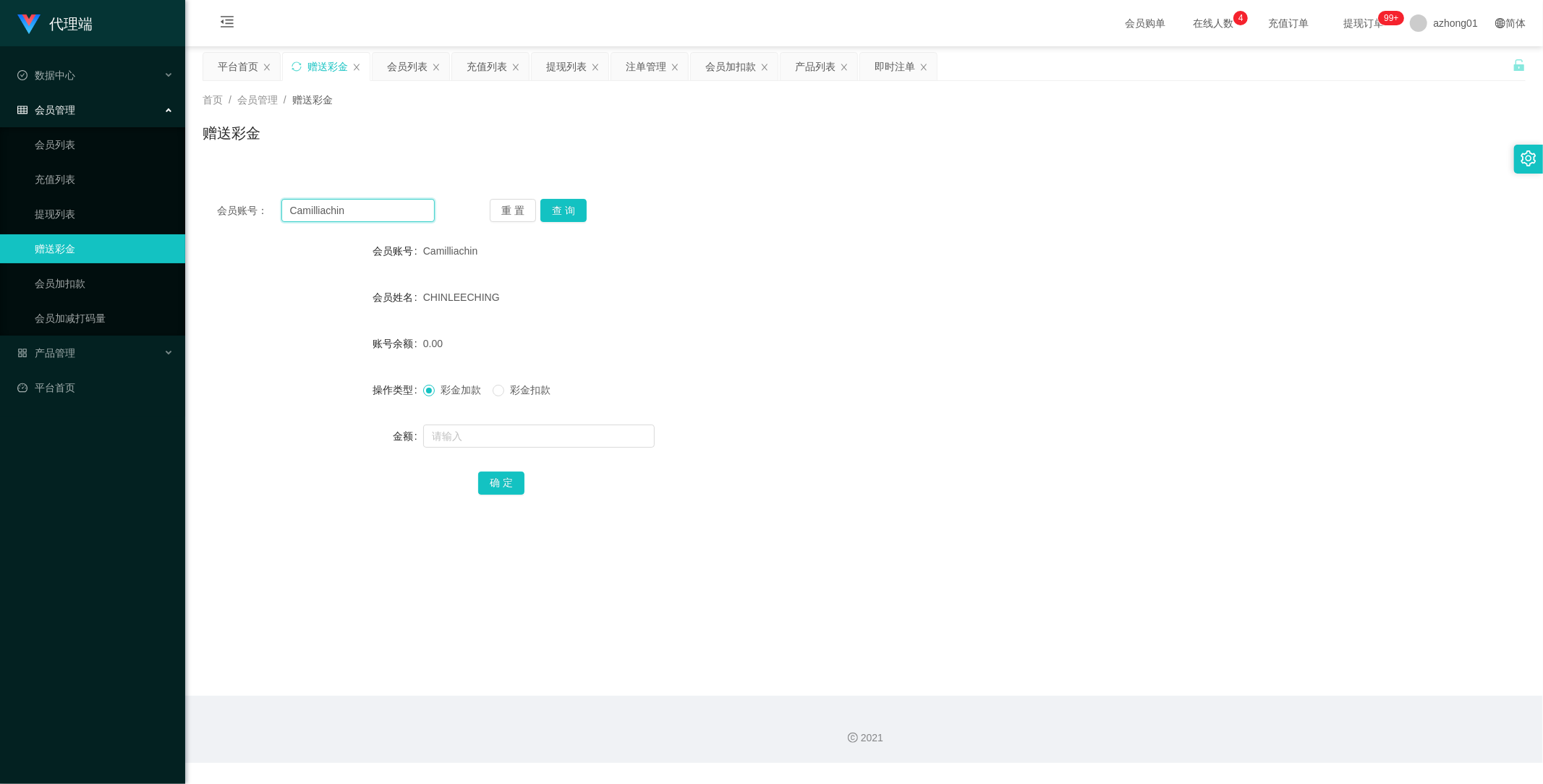
drag, startPoint x: 366, startPoint y: 210, endPoint x: 222, endPoint y: 205, distance: 144.1
click at [206, 199] on div "会员账号： Camilliachin 重 置 查 询" at bounding box center [864, 210] width 1323 height 23
paste input "0168376304"
type input "0168376304"
click at [562, 213] on button "查 询" at bounding box center [563, 210] width 46 height 23
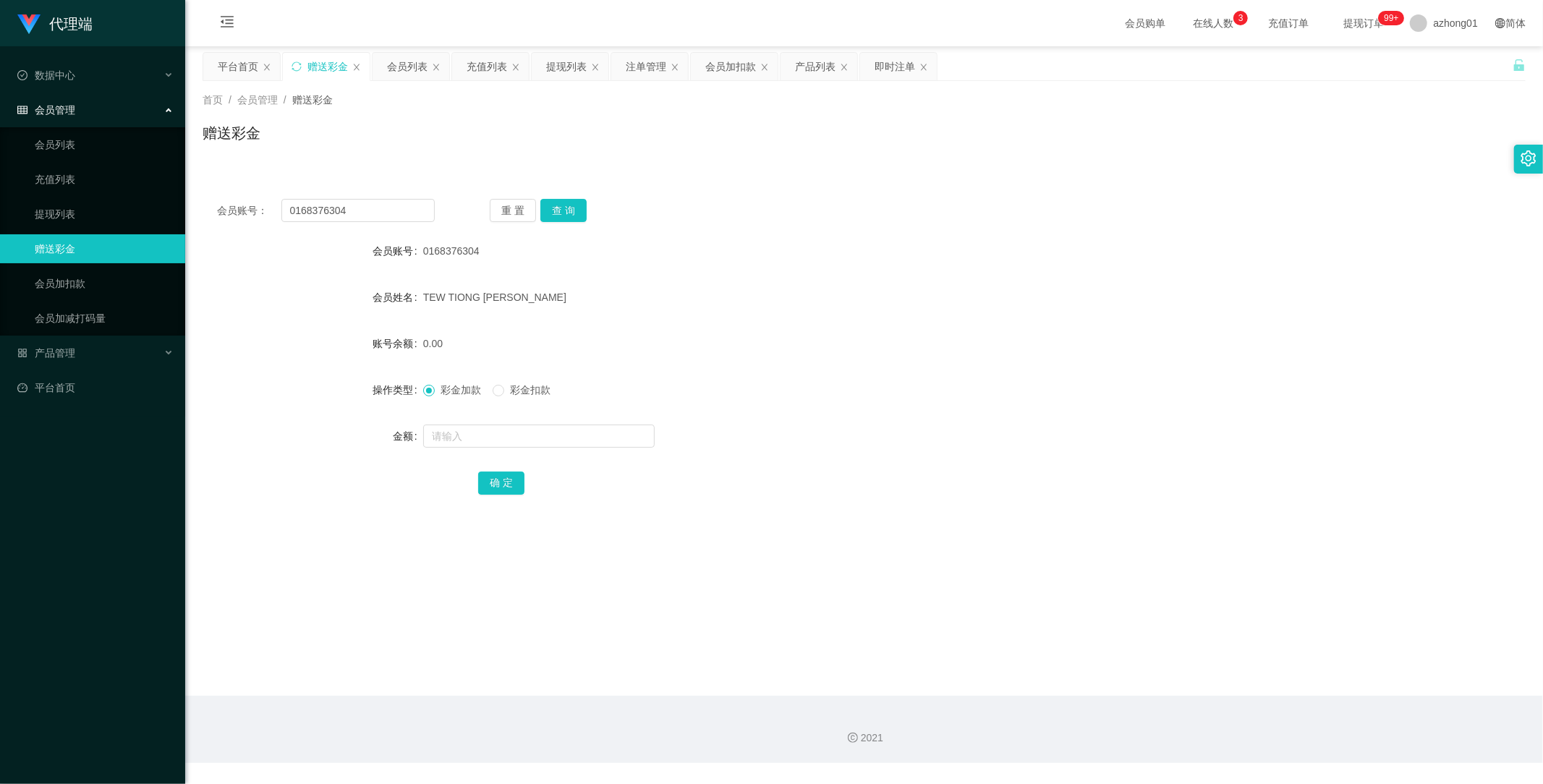
drag, startPoint x: 422, startPoint y: 247, endPoint x: 501, endPoint y: 247, distance: 79.0
click at [499, 247] on div "0168376304" at bounding box center [809, 250] width 772 height 29
copy span "0168376304"
click at [60, 208] on link "提现列表" at bounding box center [103, 213] width 139 height 29
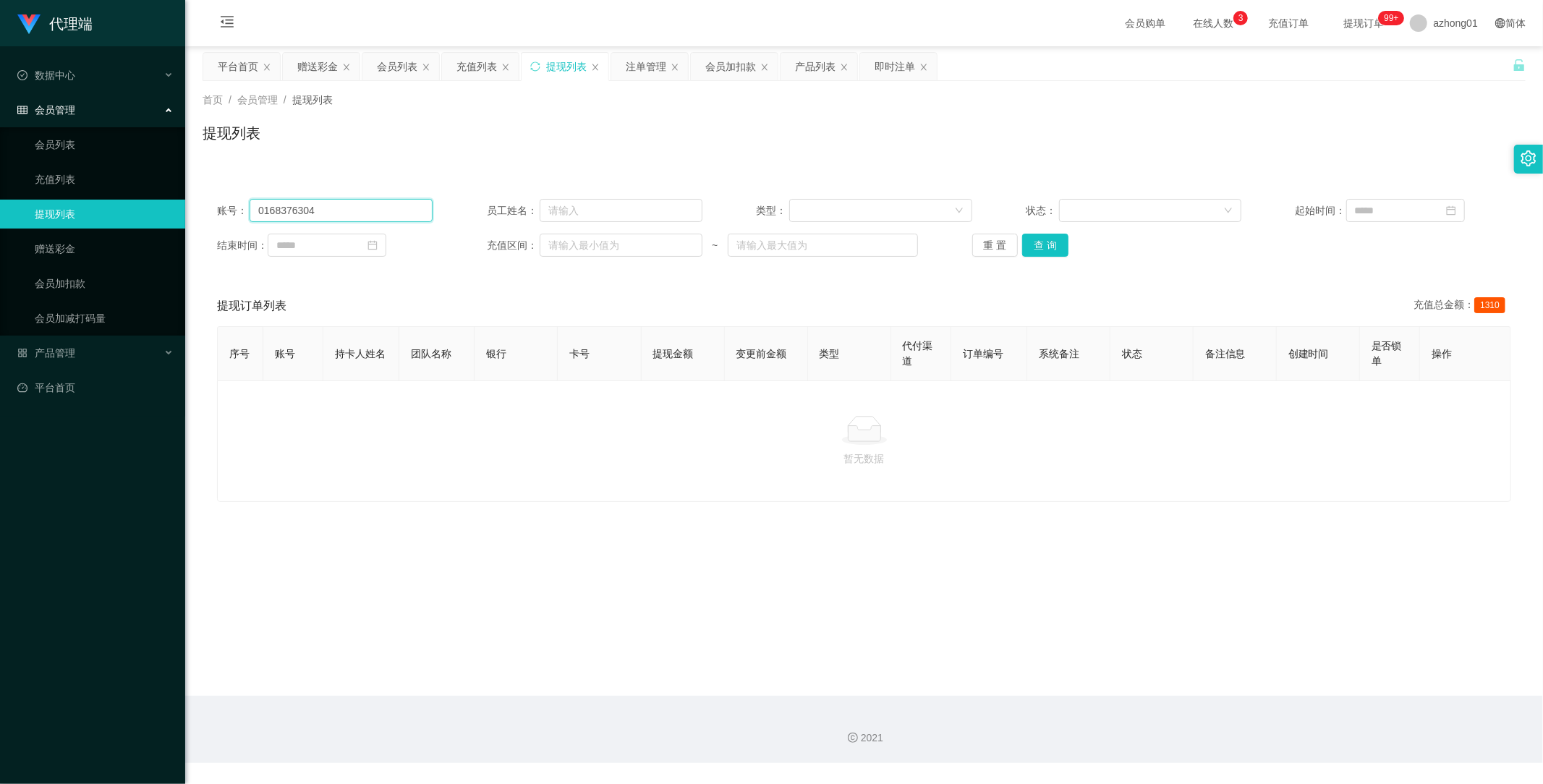
drag, startPoint x: 344, startPoint y: 210, endPoint x: 153, endPoint y: 204, distance: 191.1
click at [142, 199] on section "代理端 数据中心 会员管理 会员列表 充值列表 提现列表 赠送彩金 会员加扣款 会员加减打码量 产品管理 开奖记录 注单管理 产品列表 即时注单 产品预设置 …" at bounding box center [771, 381] width 1543 height 763
click at [1036, 243] on button "查 询" at bounding box center [1045, 245] width 46 height 23
drag, startPoint x: 359, startPoint y: 208, endPoint x: 177, endPoint y: 211, distance: 182.0
click at [129, 192] on section "代理端 数据中心 会员管理 会员列表 充值列表 提现列表 赠送彩金 会员加扣款 会员加减打码量 产品管理 开奖记录 注单管理 产品列表 即时注单 产品预设置 …" at bounding box center [771, 381] width 1543 height 763
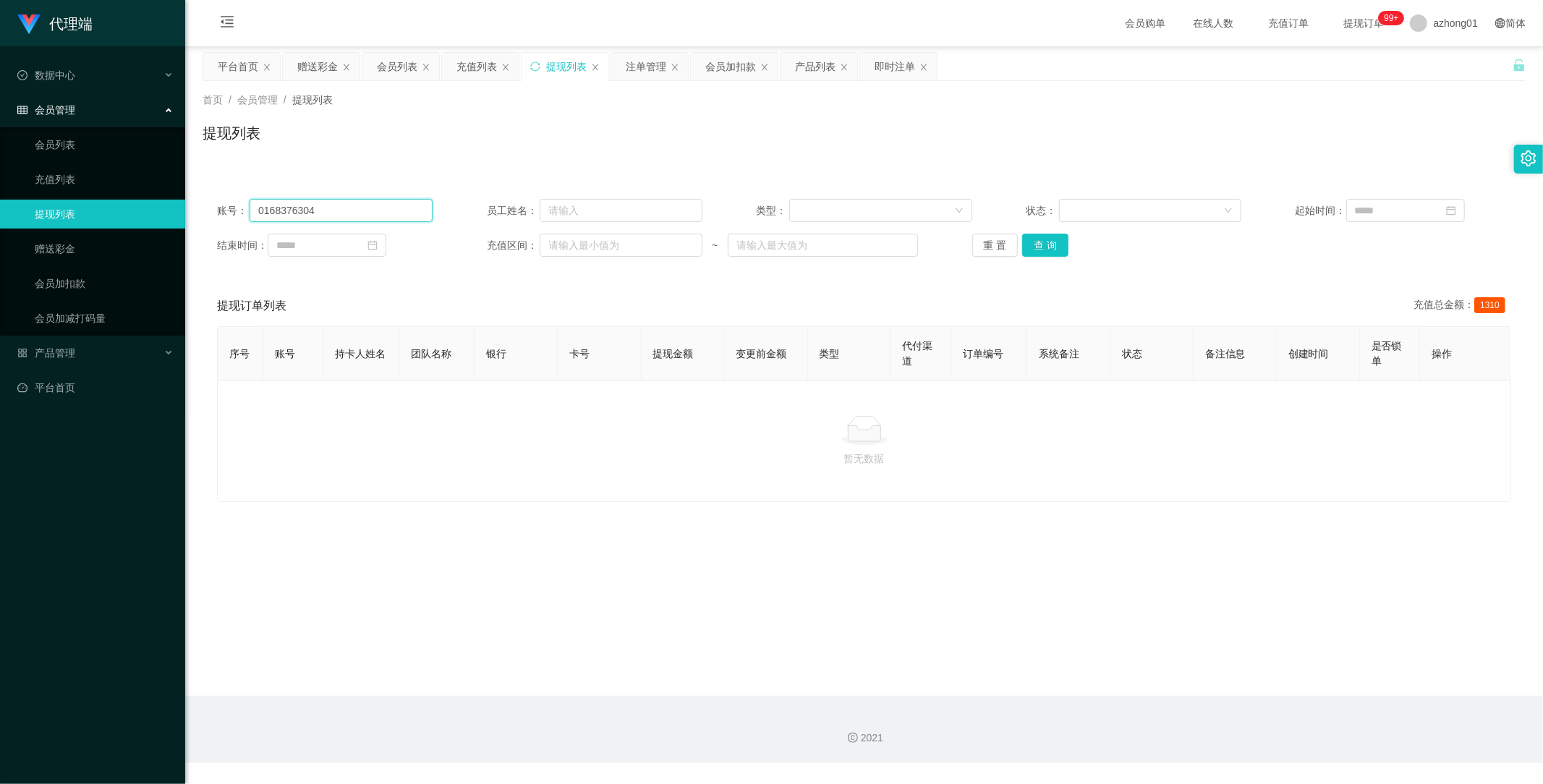
paste input "Nyambar"
type input "Nyambar"
click at [1046, 243] on button "查 询" at bounding box center [1045, 245] width 46 height 23
click at [60, 246] on link "赠送彩金" at bounding box center [103, 248] width 139 height 29
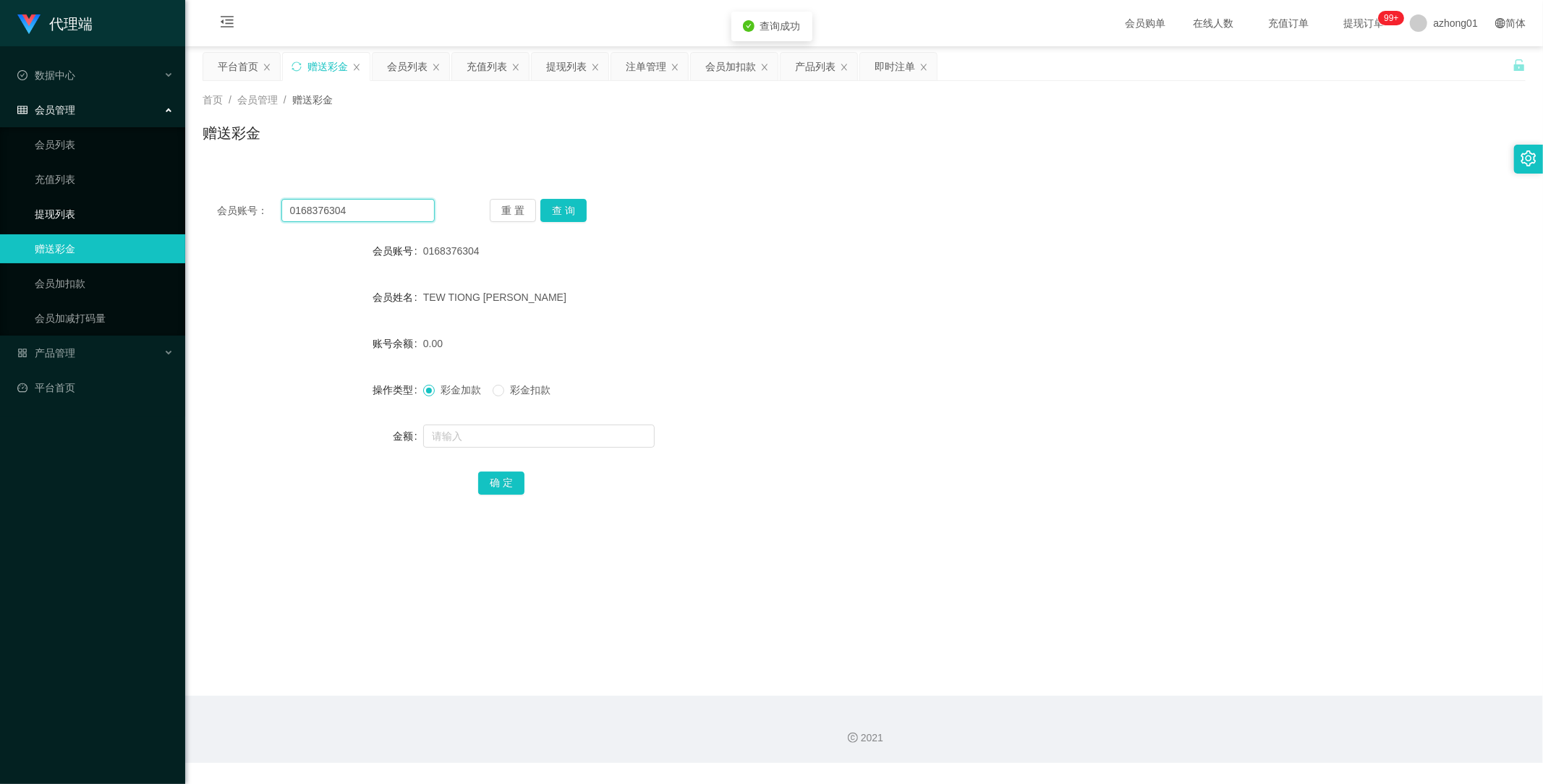
drag, startPoint x: 342, startPoint y: 206, endPoint x: 94, endPoint y: 210, distance: 248.0
click at [94, 210] on section "代理端 数据中心 会员管理 会员列表 充值列表 提现列表 赠送彩金 会员加扣款 会员加减打码量 产品管理 开奖记录 注单管理 产品列表 即时注单 产品预设置 …" at bounding box center [771, 381] width 1543 height 763
paste input "Nyambar"
type input "Nyambar"
click at [564, 210] on button "查 询" at bounding box center [563, 210] width 46 height 23
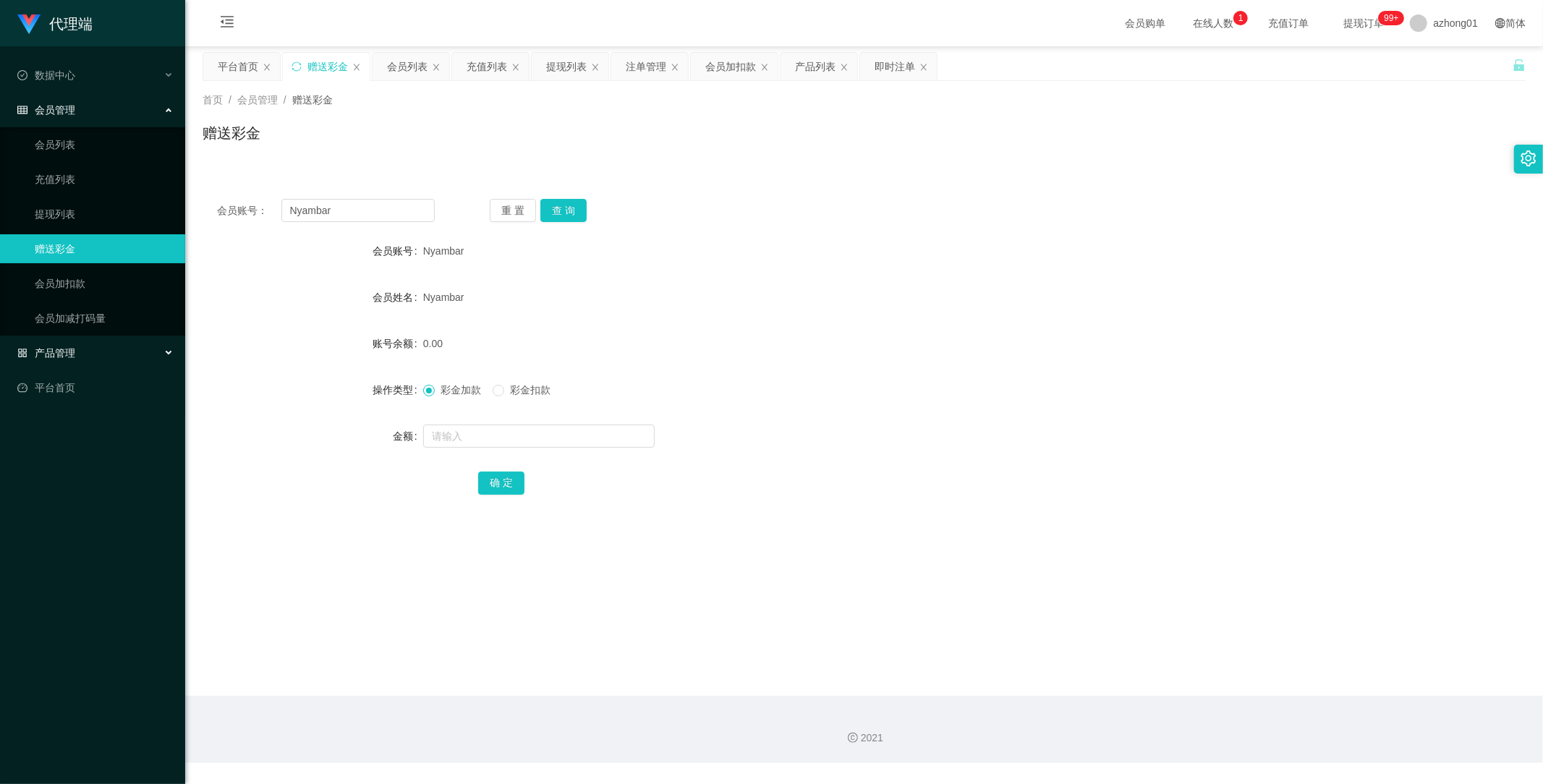
click at [63, 356] on span "产品管理" at bounding box center [46, 353] width 58 height 12
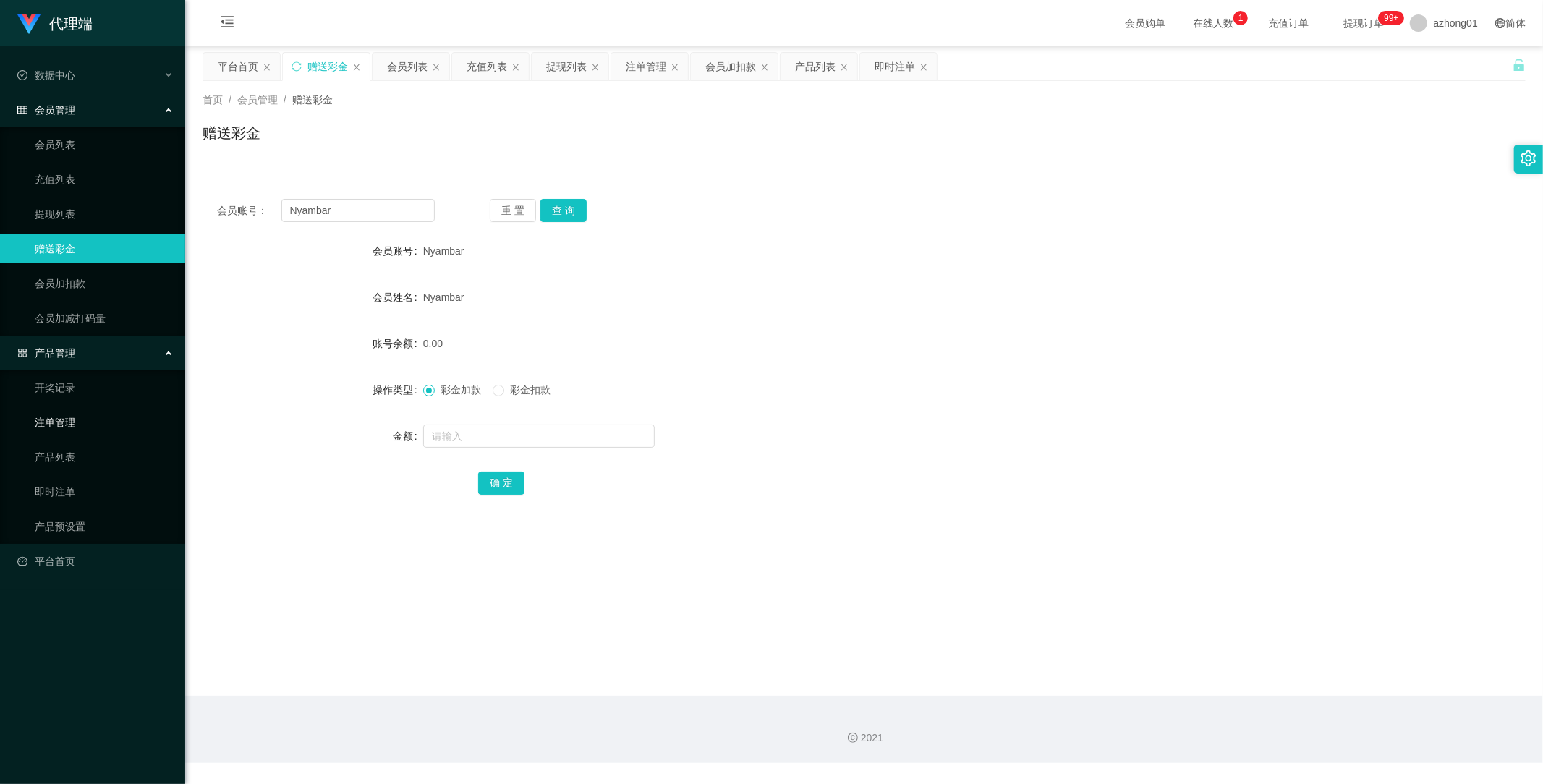
click at [76, 425] on link "注单管理" at bounding box center [103, 422] width 139 height 29
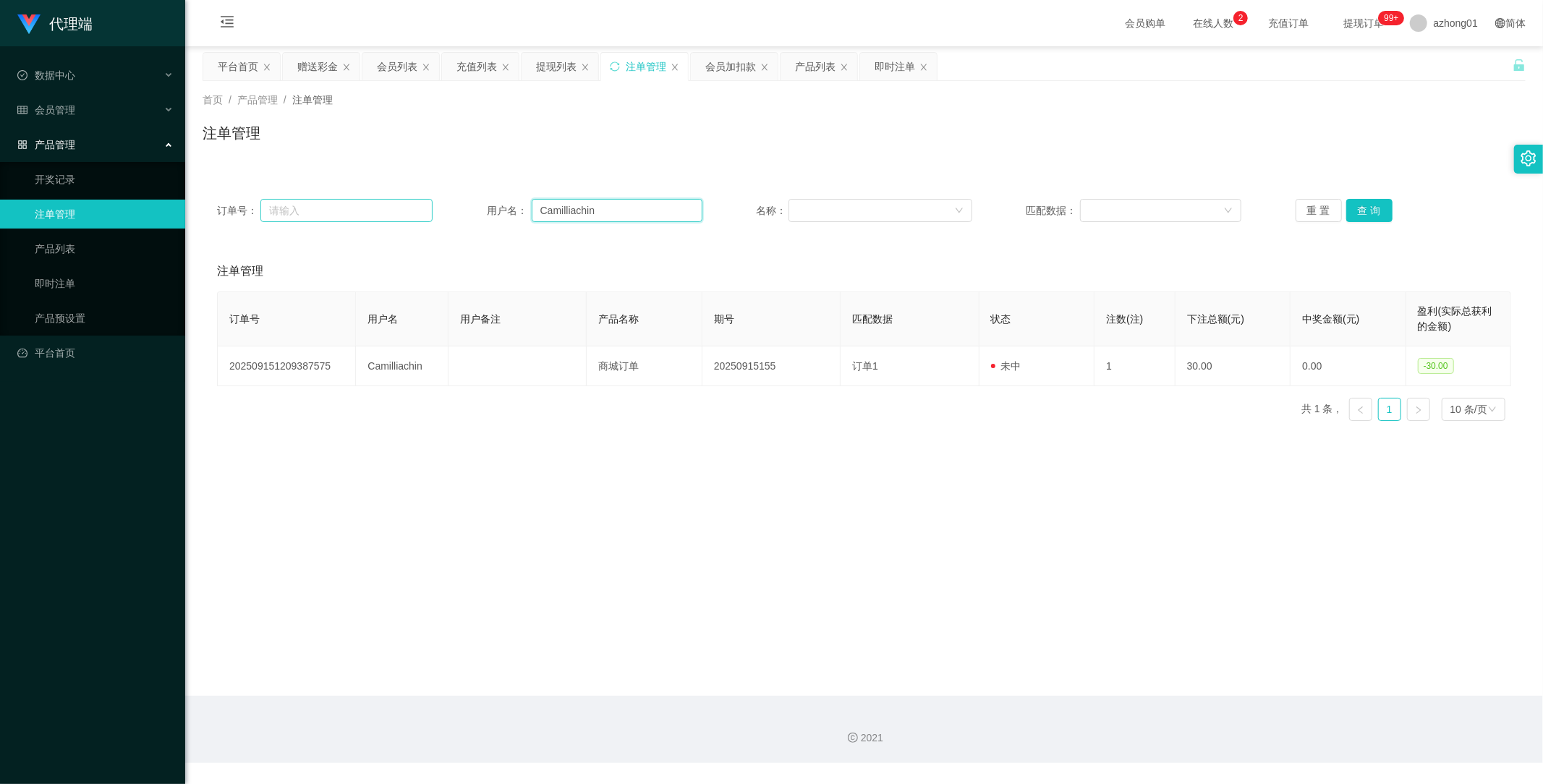
drag, startPoint x: 586, startPoint y: 206, endPoint x: 420, endPoint y: 205, distance: 166.0
click at [420, 205] on div "订单号： 用户名： Camilliachin 名称： 匹配数据： 重 置 查 询" at bounding box center [864, 210] width 1294 height 23
paste input "Nyambar"
type input "Nyambar"
click at [1363, 208] on button "查 询" at bounding box center [1369, 210] width 46 height 23
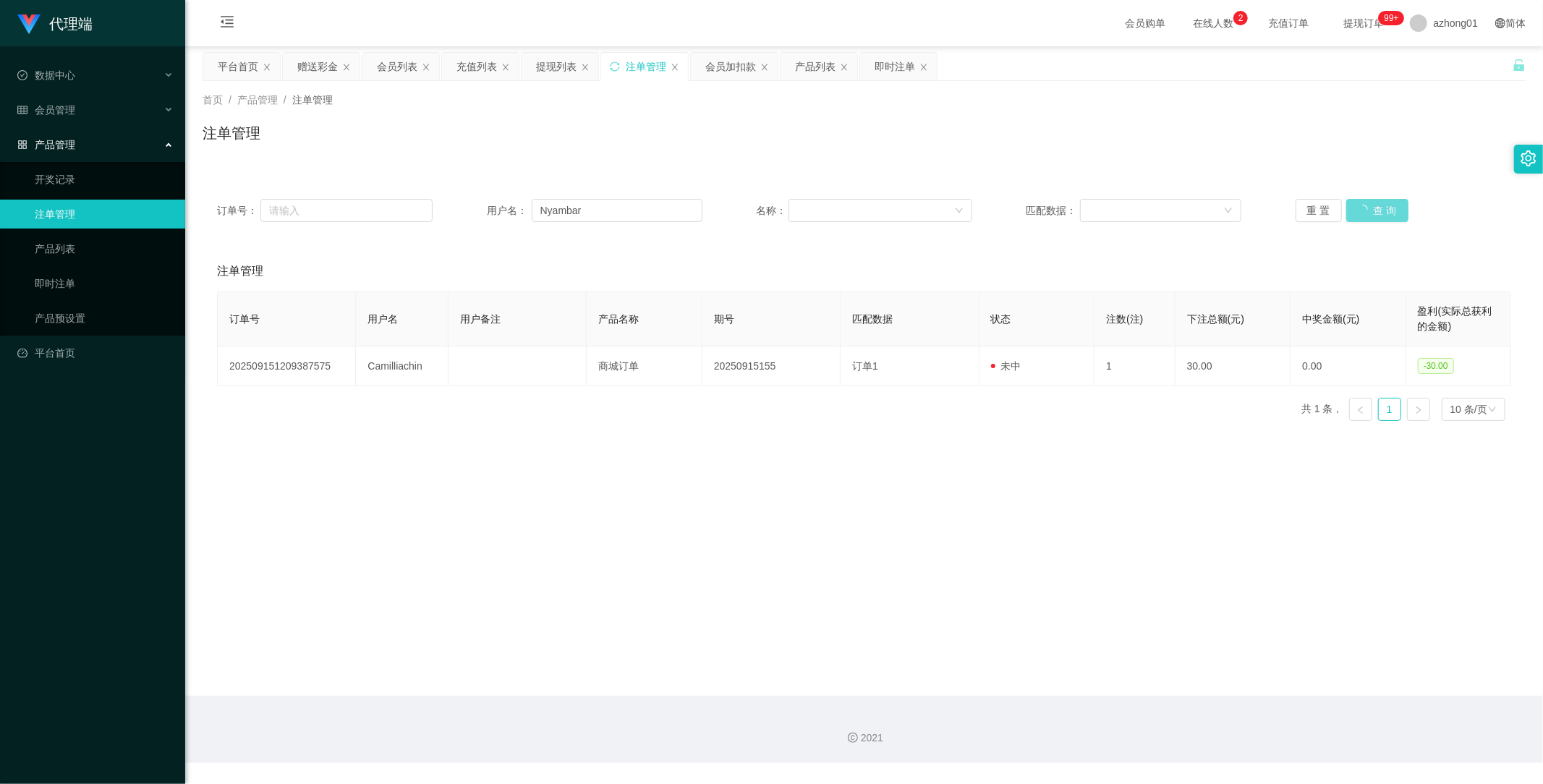
click at [1371, 205] on div "重 置 查 询" at bounding box center [1404, 210] width 216 height 23
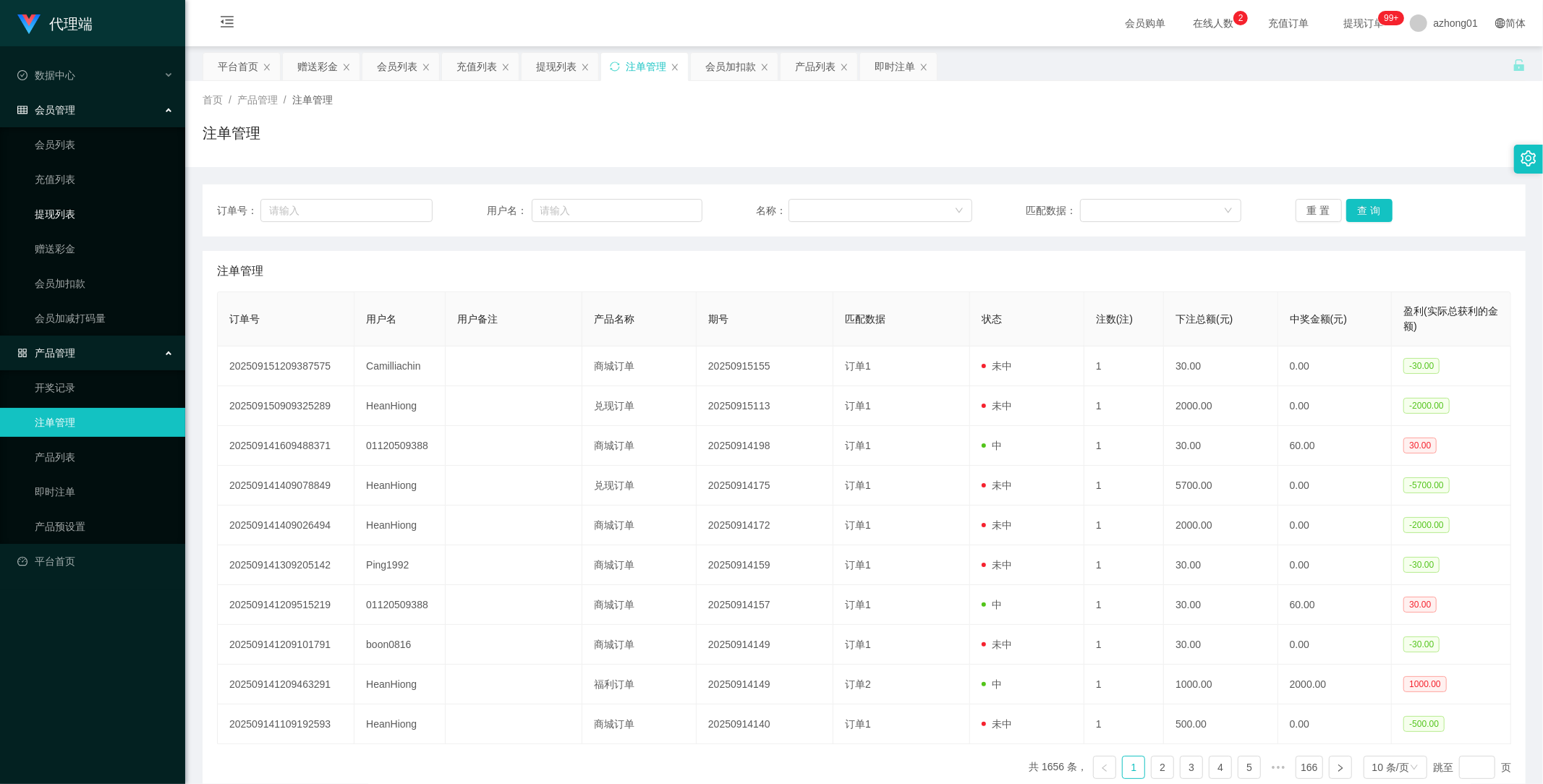
drag, startPoint x: 70, startPoint y: 208, endPoint x: 140, endPoint y: 257, distance: 85.4
click at [70, 208] on link "提现列表" at bounding box center [103, 213] width 139 height 29
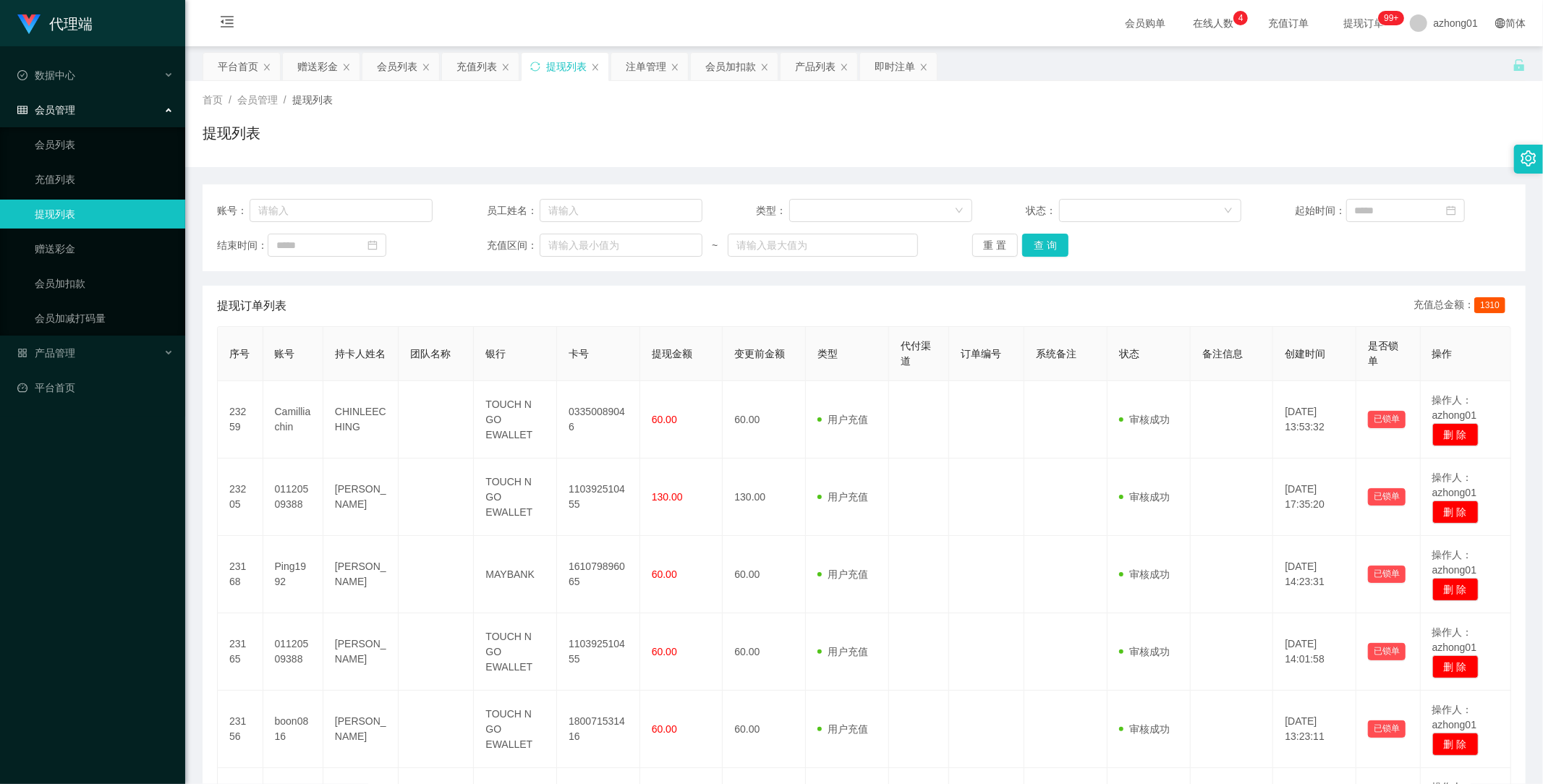
click at [1044, 127] on div "提现列表" at bounding box center [864, 139] width 1323 height 33
click at [68, 253] on link "赠送彩金" at bounding box center [103, 248] width 139 height 29
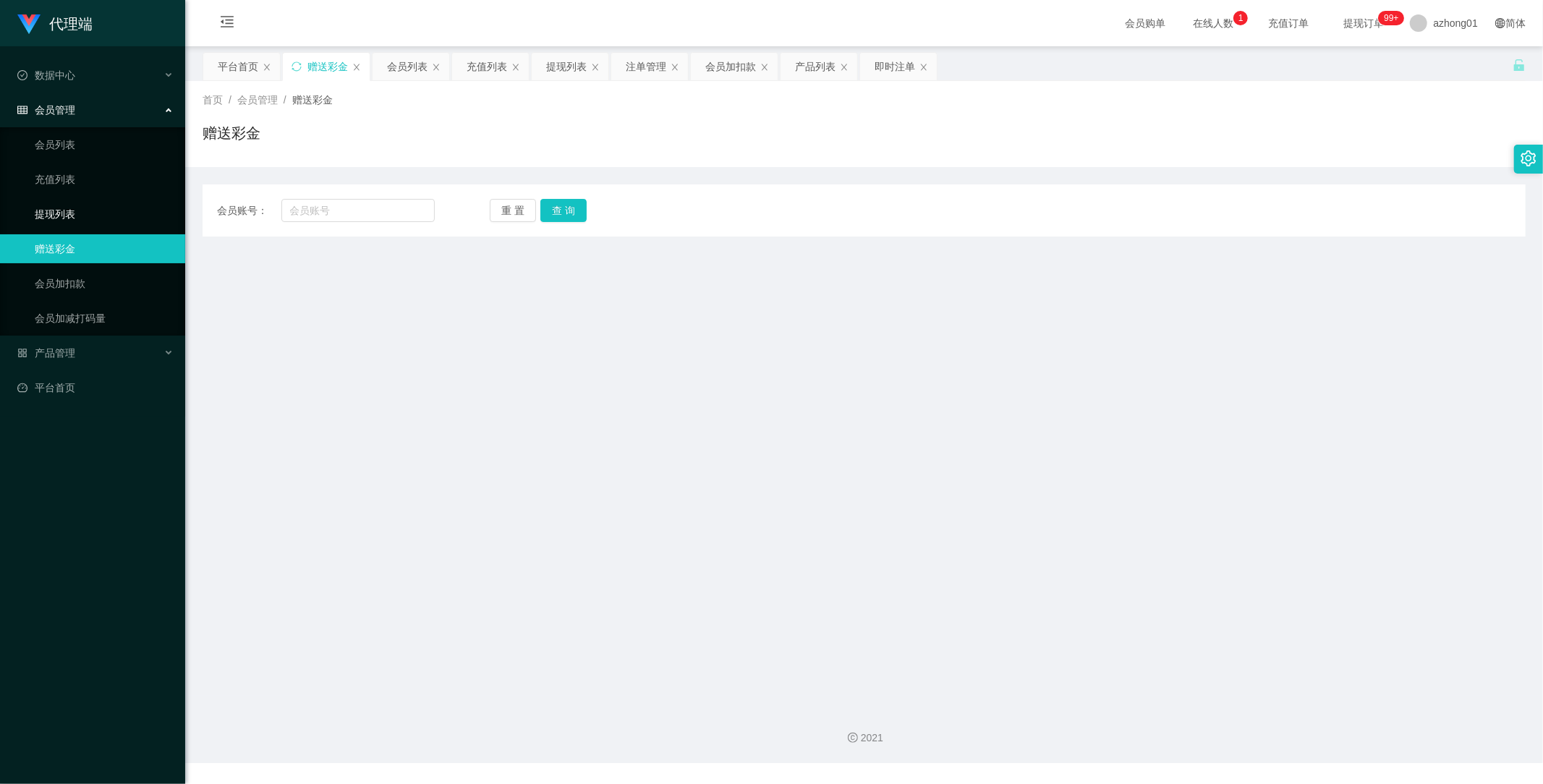
click at [73, 219] on link "提现列表" at bounding box center [103, 213] width 139 height 29
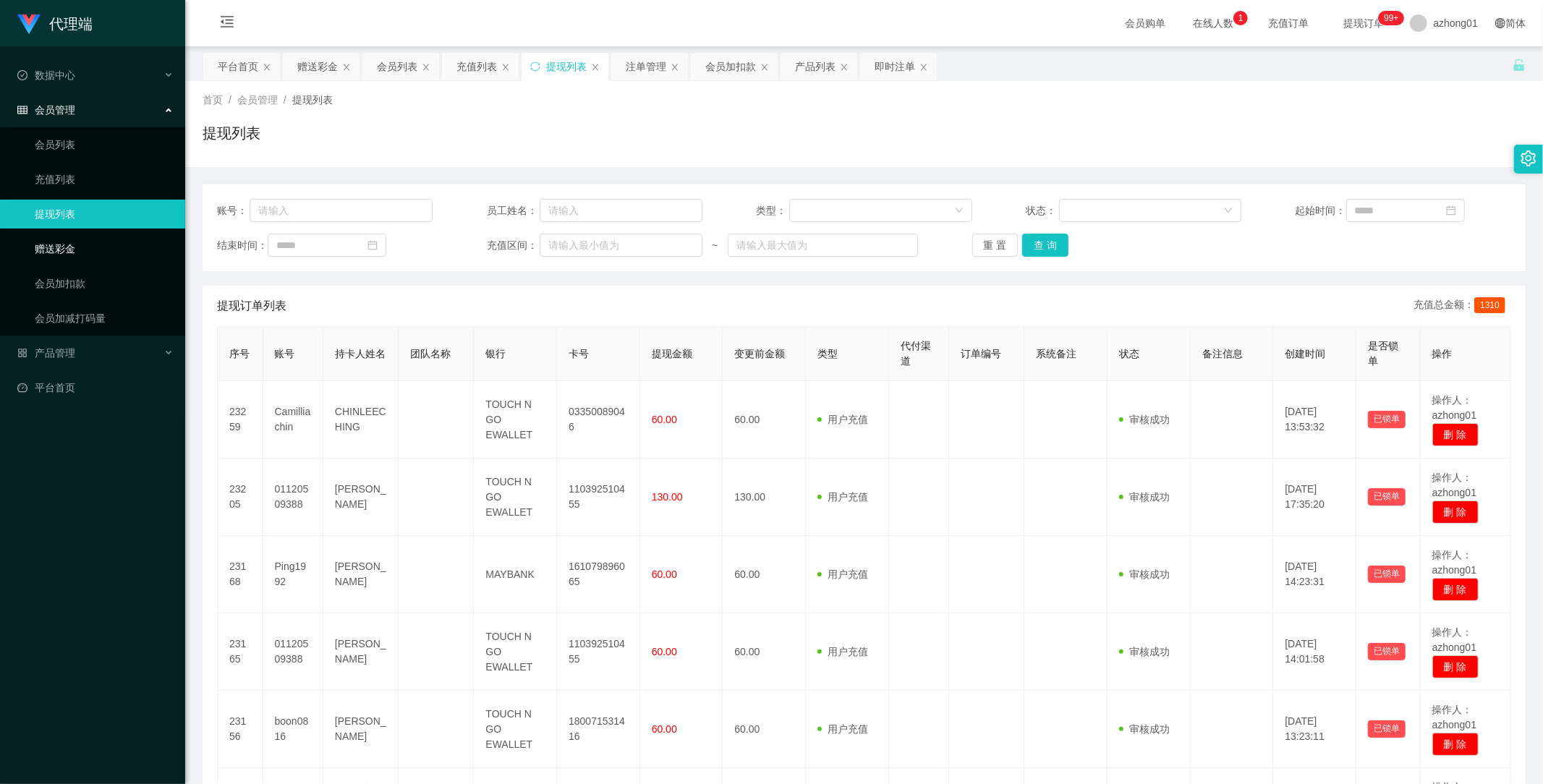
drag, startPoint x: 67, startPoint y: 251, endPoint x: 78, endPoint y: 257, distance: 12.5
click at [67, 251] on link "赠送彩金" at bounding box center [103, 248] width 139 height 29
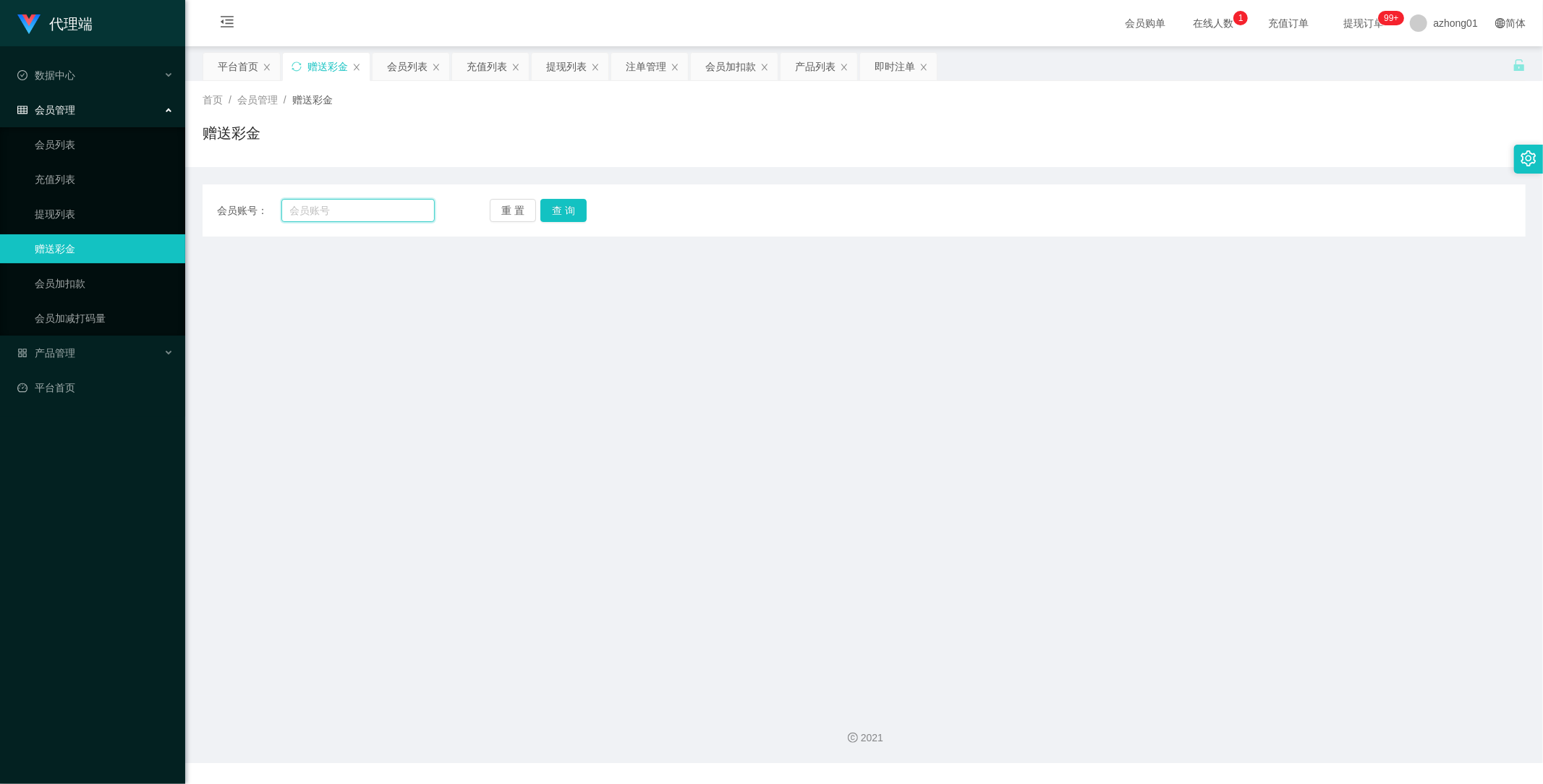
click at [379, 205] on input "text" at bounding box center [359, 210] width 154 height 23
paste input "0168376304"
type input "0168376304"
click at [552, 208] on button "查 询" at bounding box center [563, 210] width 46 height 23
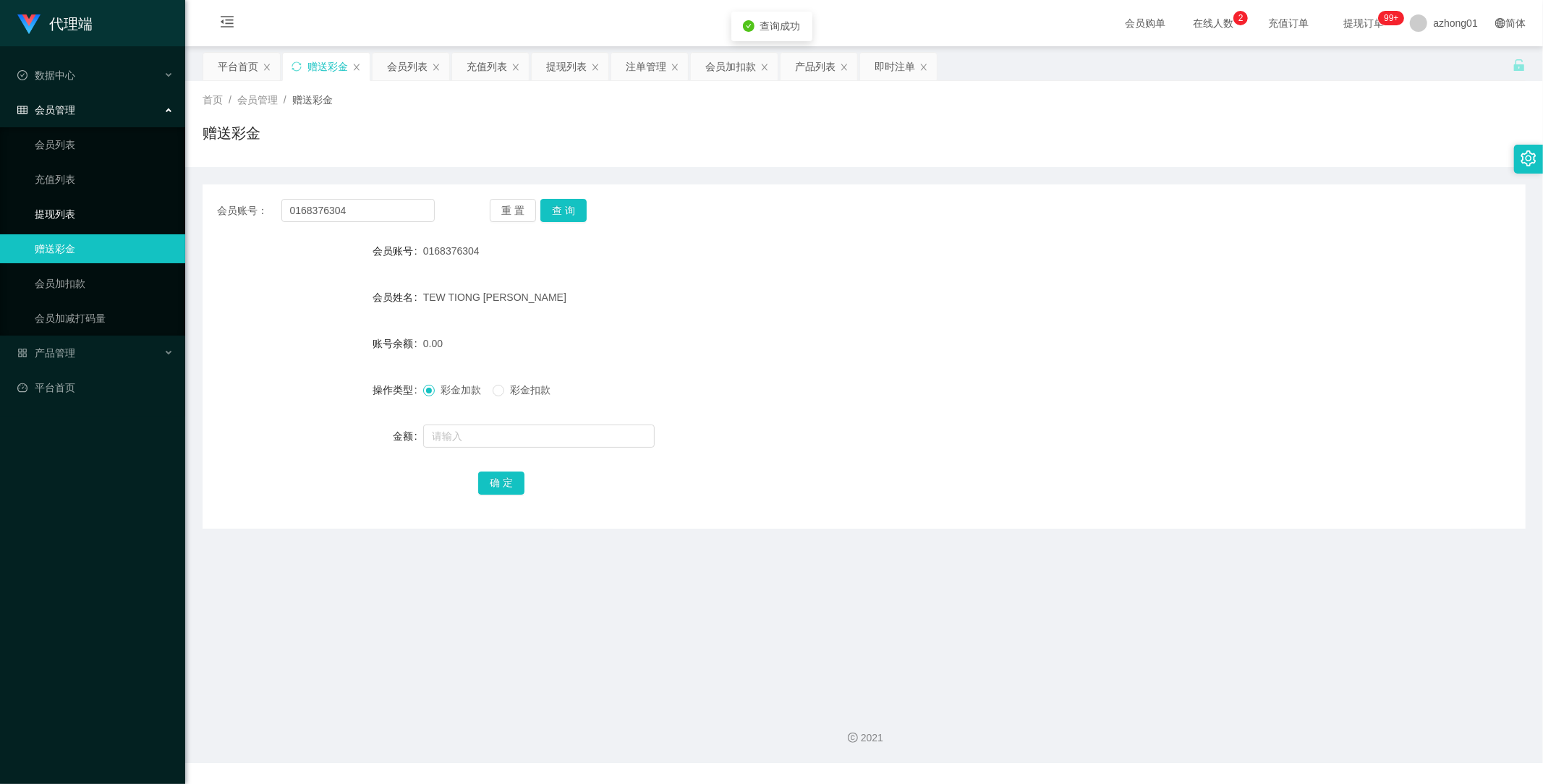
click at [70, 213] on link "提现列表" at bounding box center [103, 213] width 139 height 29
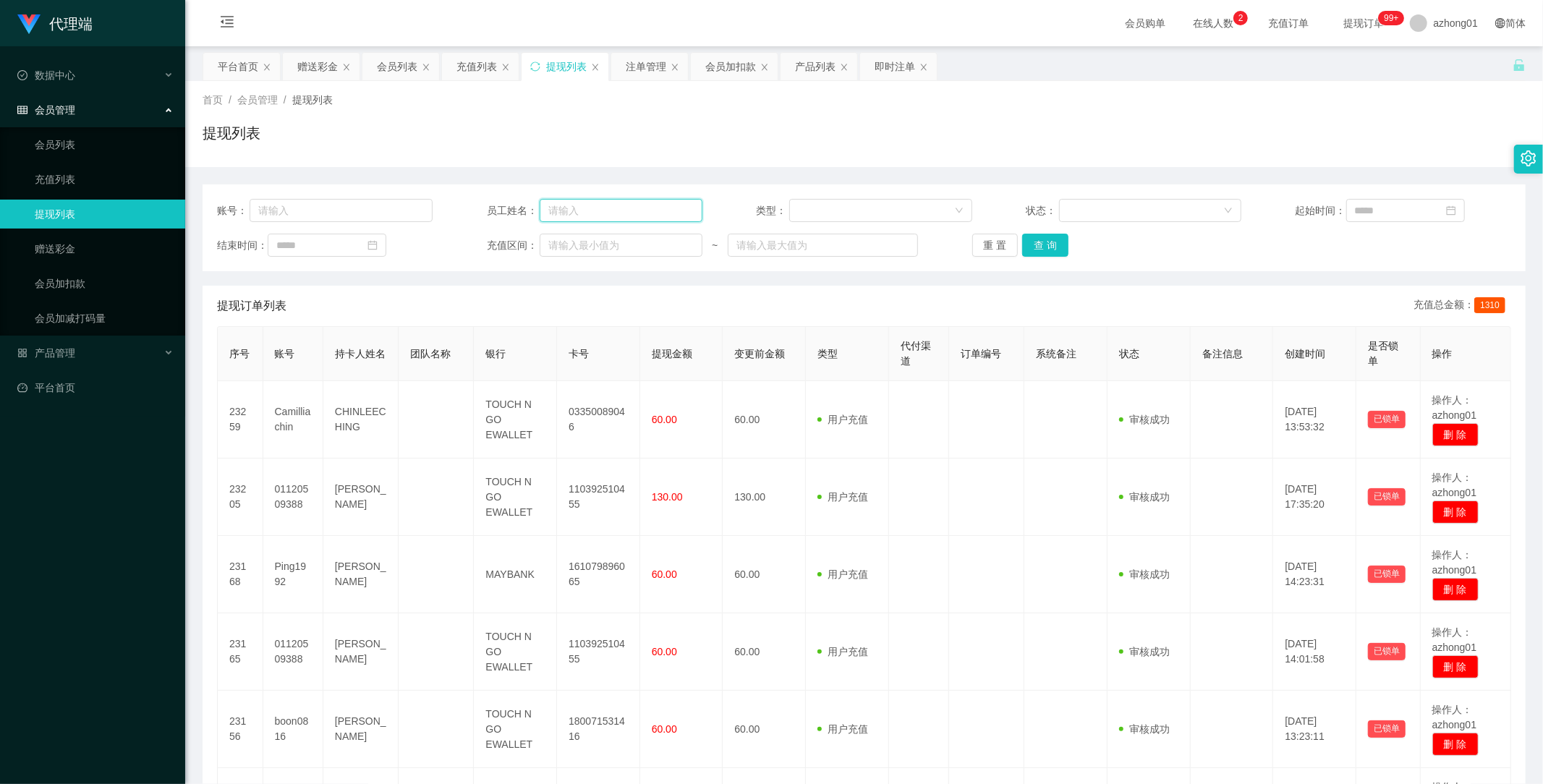
click at [594, 210] on input "text" at bounding box center [621, 210] width 163 height 23
click at [316, 211] on input "text" at bounding box center [340, 210] width 183 height 23
paste input "0168376304"
type input "0168376304"
click at [1037, 248] on button "查 询" at bounding box center [1045, 245] width 46 height 23
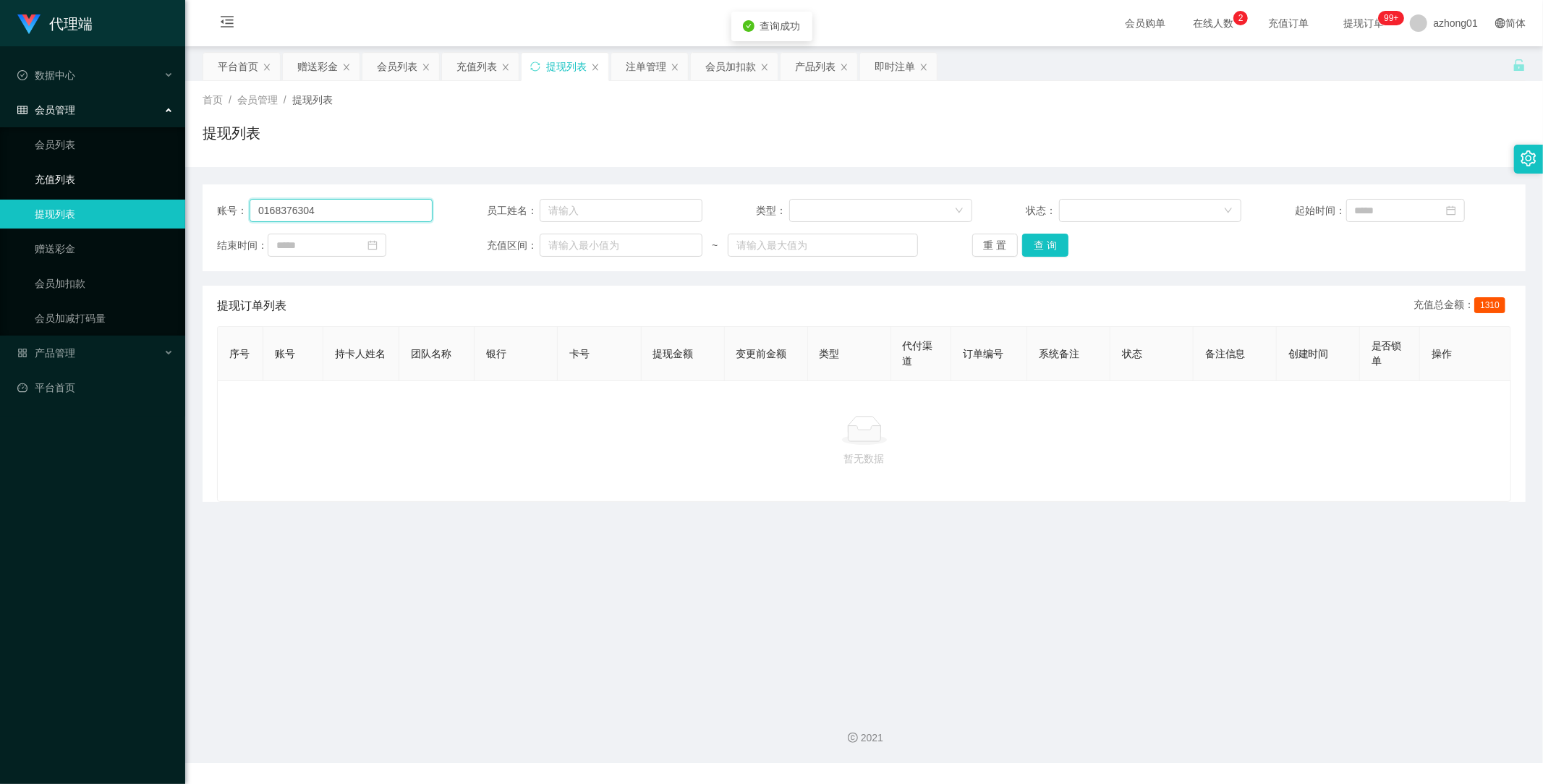
drag, startPoint x: 340, startPoint y: 205, endPoint x: 4, endPoint y: 178, distance: 337.1
click at [7, 180] on section "代理端 数据中心 会员管理 会员列表 充值列表 提现列表 赠送彩金 会员加扣款 会员加减打码量 产品管理 平台首页 保存配置 重置配置 整体风格设置 主题色 …" at bounding box center [771, 381] width 1543 height 763
click at [1046, 244] on button "查 询" at bounding box center [1045, 245] width 46 height 23
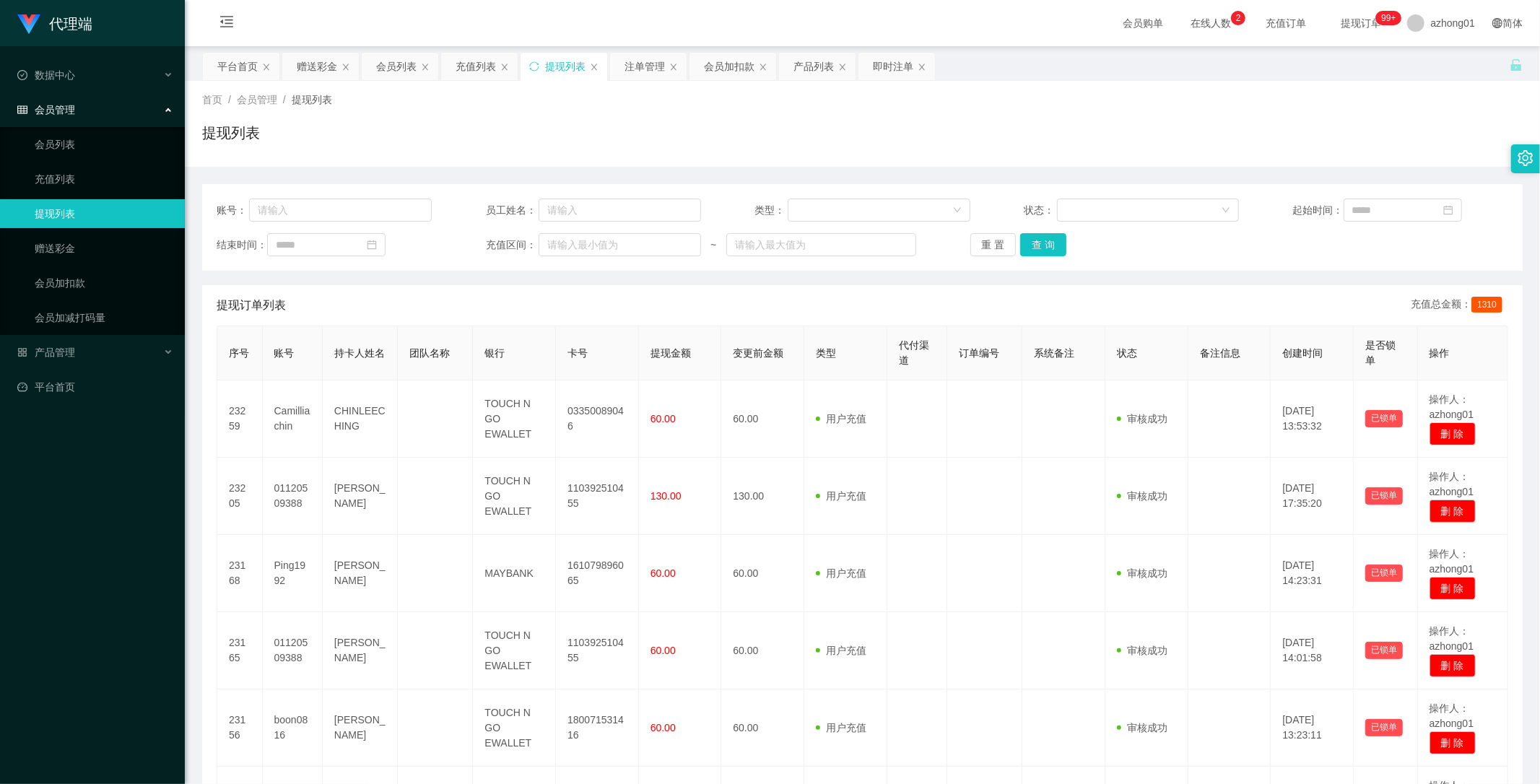
click at [452, 283] on div "账号： 员工姓名： 类型： 状态： 起始时间： 结束时间： 充值区间： ~ 重 置 查 询 提现订单列表 充值总金额： 1310 序号 账号 持卡人姓名 团队…" at bounding box center [862, 695] width 1320 height 1022
click at [1047, 246] on button "查 询" at bounding box center [1043, 244] width 46 height 23
click at [1041, 246] on button "查 询" at bounding box center [1043, 244] width 46 height 23
click at [1042, 246] on button "查 询" at bounding box center [1043, 244] width 46 height 23
click at [767, 302] on div "提现订单列表 充值总金额： 1310" at bounding box center [863, 305] width 1292 height 40
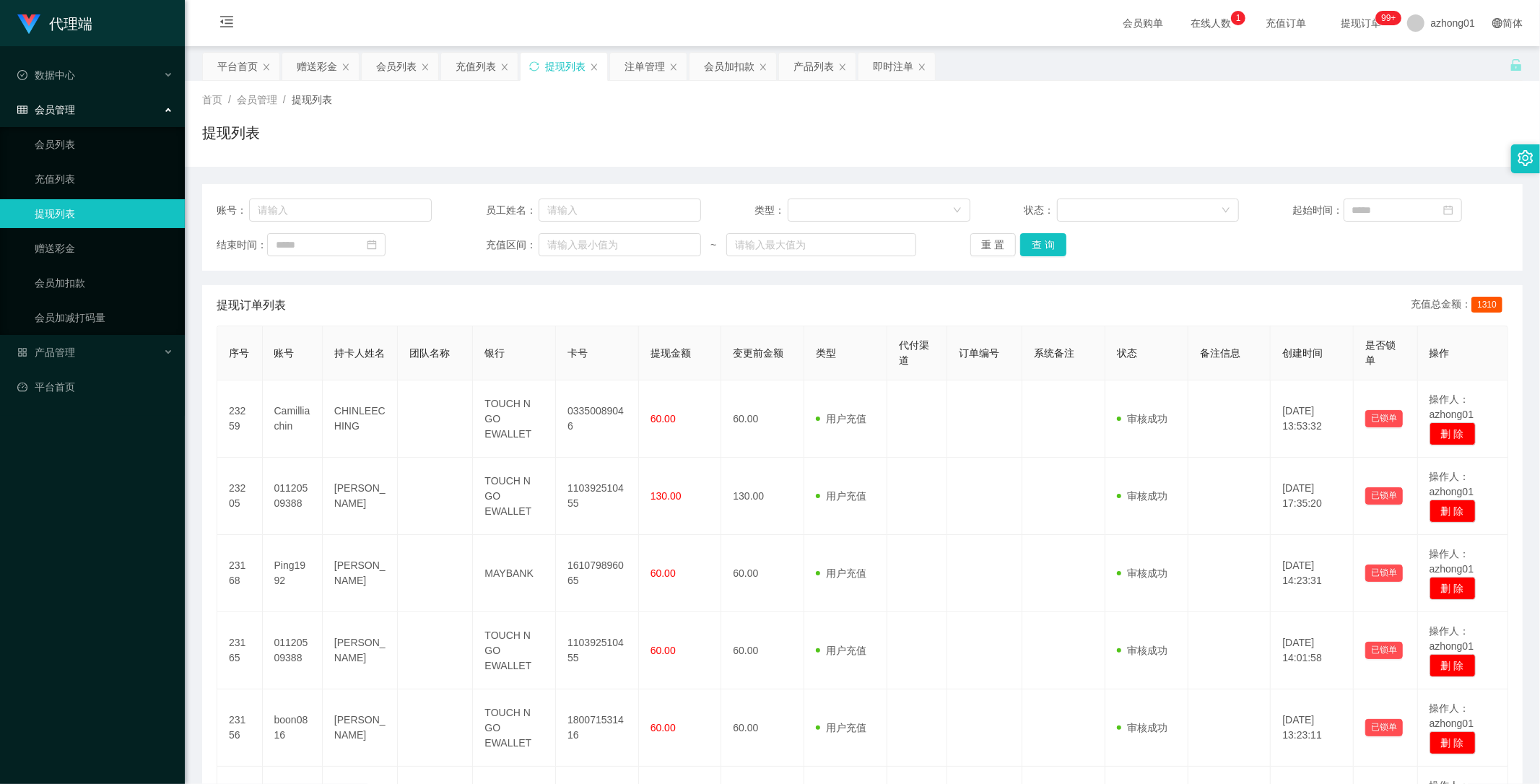
click at [799, 290] on div "提现订单列表 充值总金额： 1310" at bounding box center [863, 305] width 1292 height 40
click at [1036, 241] on button "查 询" at bounding box center [1043, 244] width 46 height 23
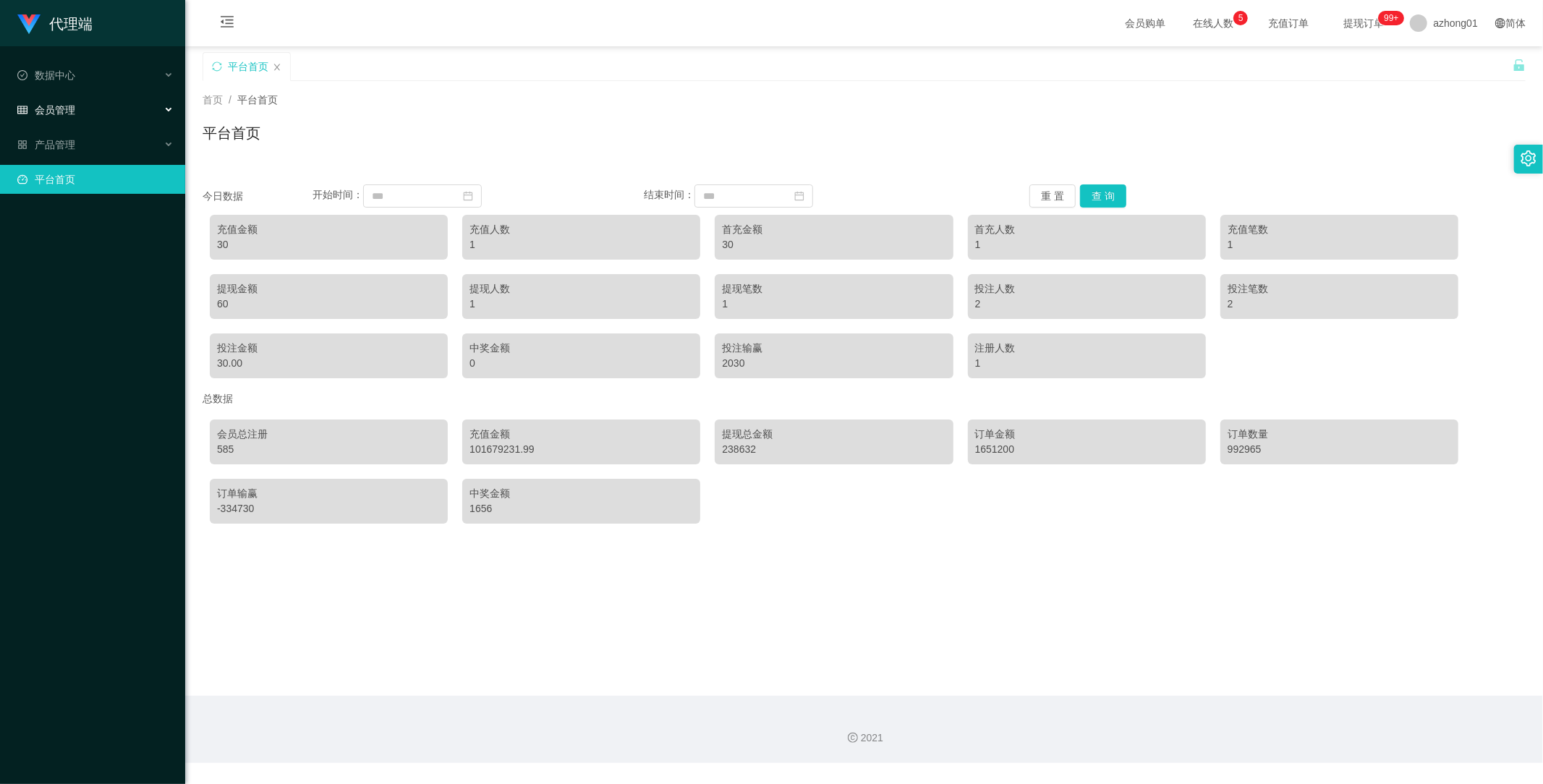
click at [77, 109] on div "会员管理" at bounding box center [92, 109] width 185 height 29
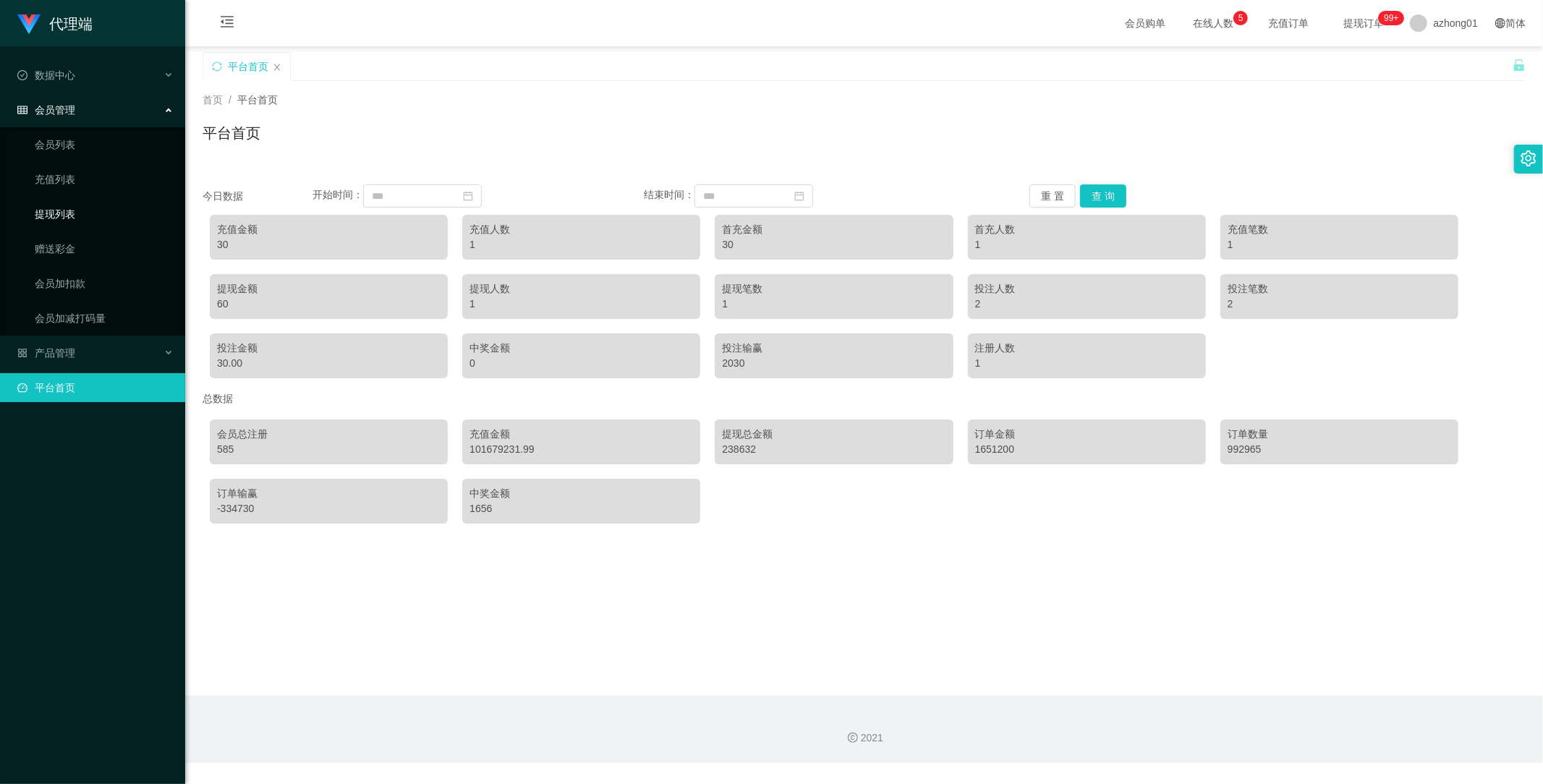
click at [66, 213] on link "提现列表" at bounding box center [103, 213] width 139 height 29
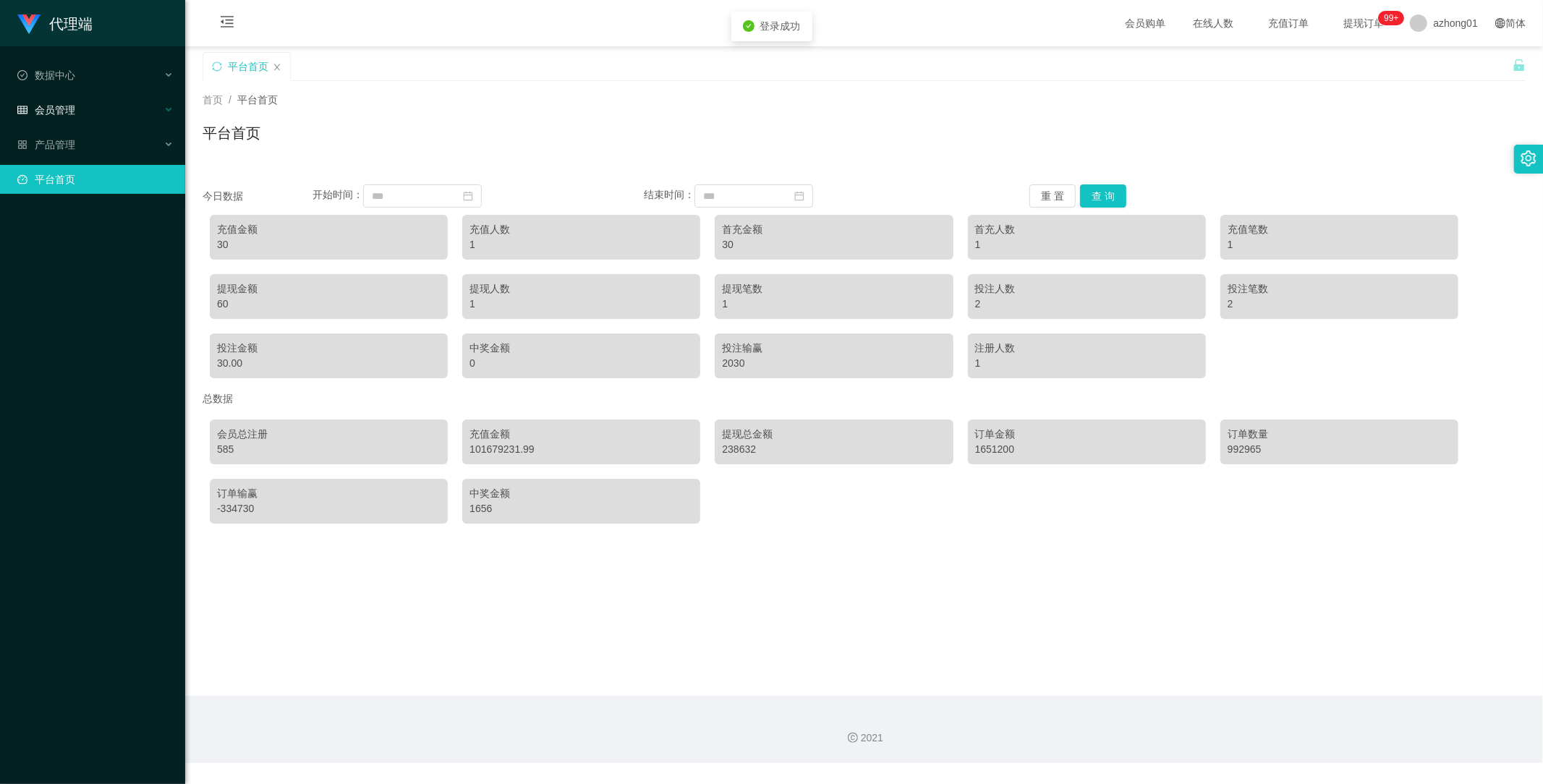
click at [69, 107] on span "会员管理" at bounding box center [46, 110] width 58 height 12
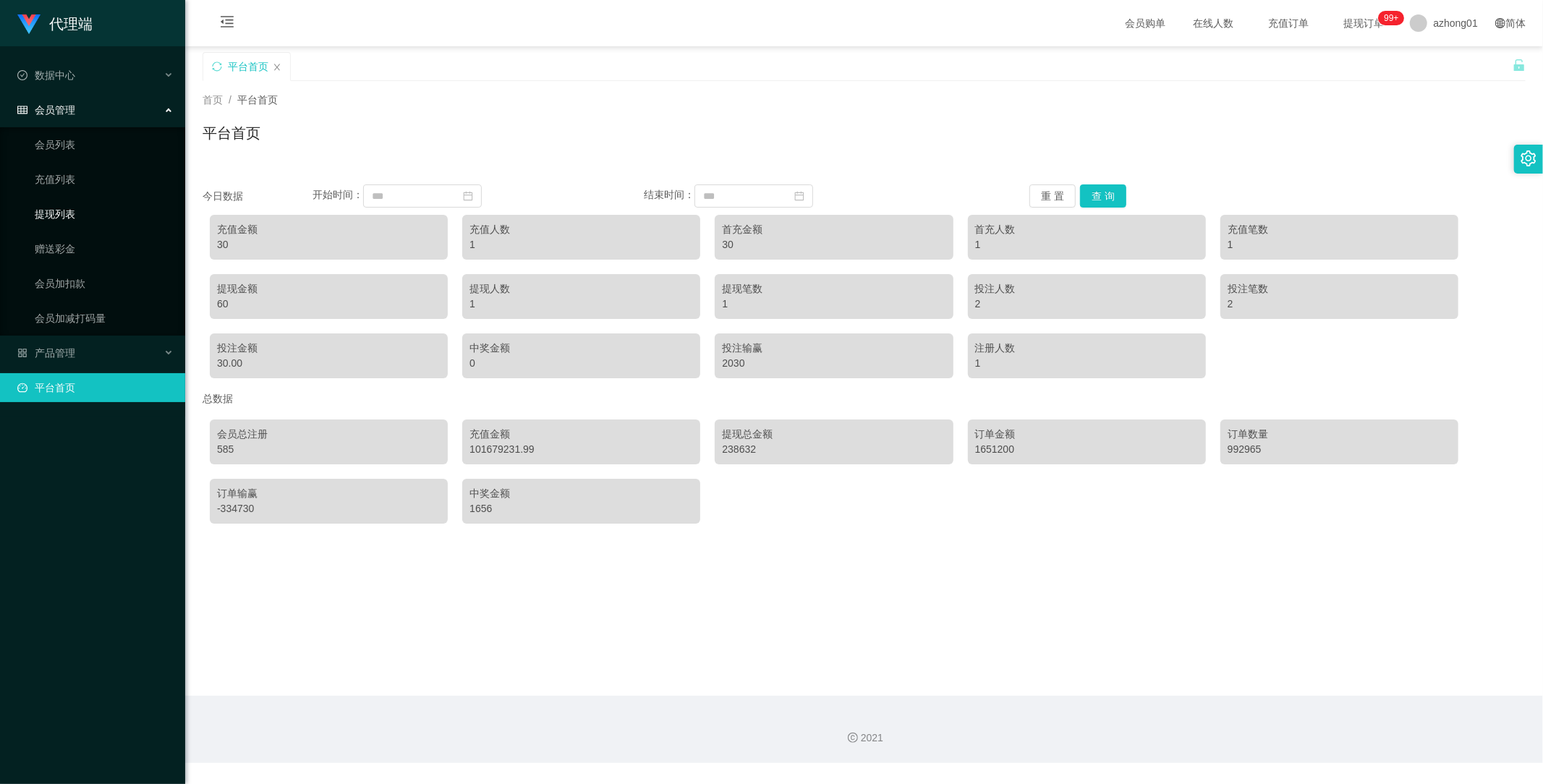
click at [73, 212] on link "提现列表" at bounding box center [103, 213] width 139 height 29
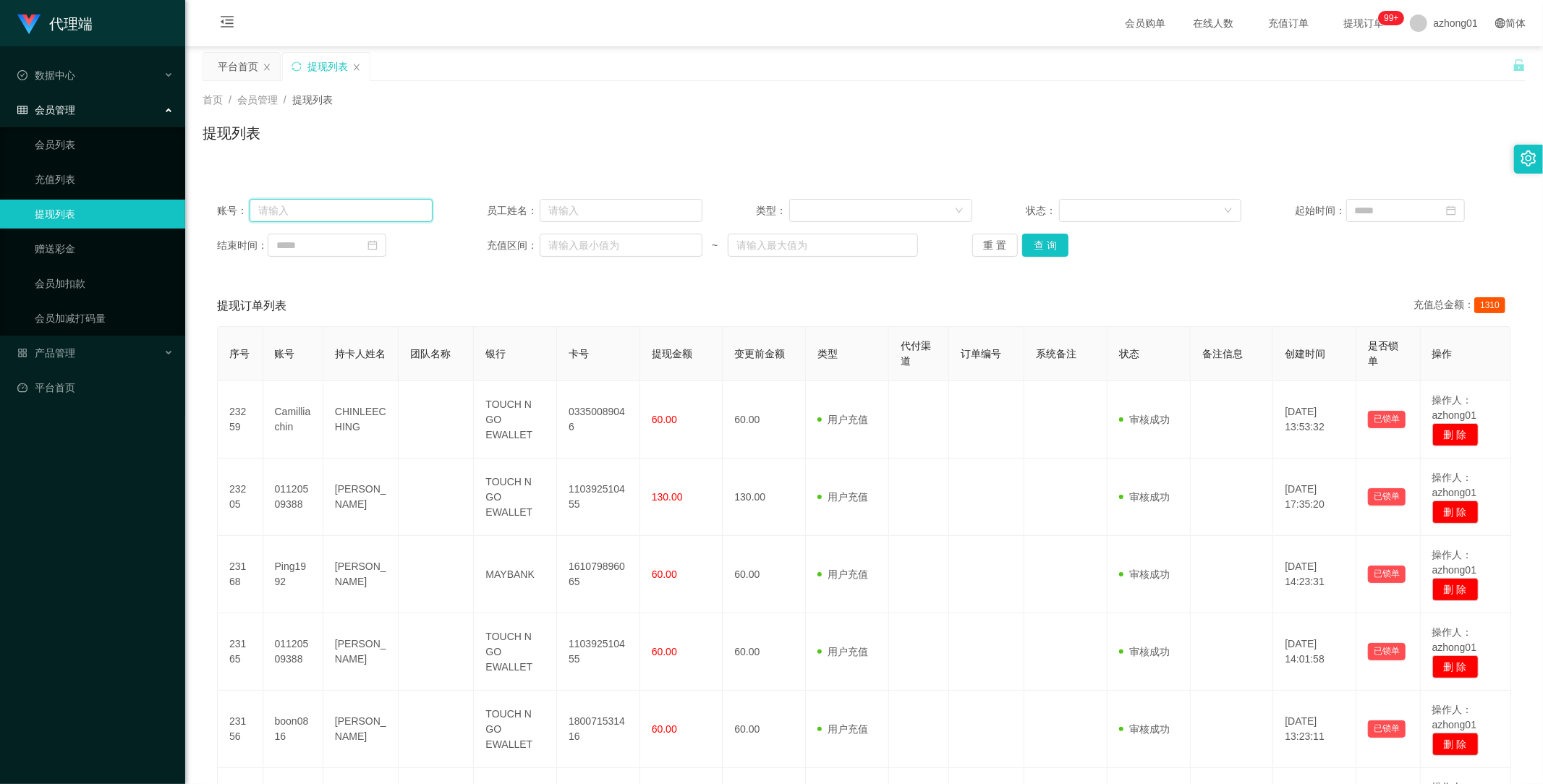
click at [331, 208] on input "text" at bounding box center [340, 210] width 183 height 23
paste input "0168376304"
type input "0168376304"
click at [1047, 243] on button "查 询" at bounding box center [1045, 245] width 46 height 23
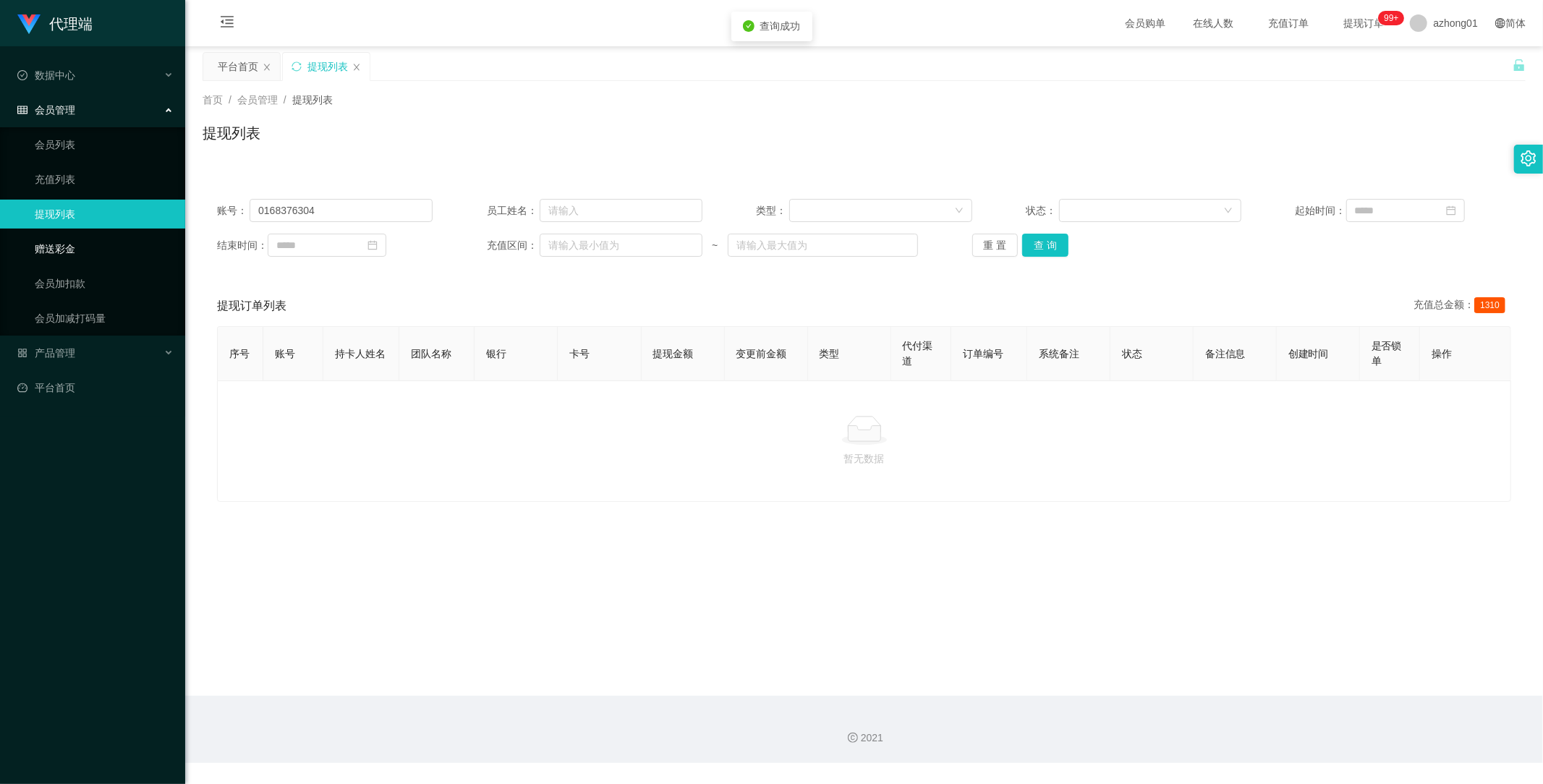
click at [60, 249] on link "赠送彩金" at bounding box center [103, 248] width 139 height 29
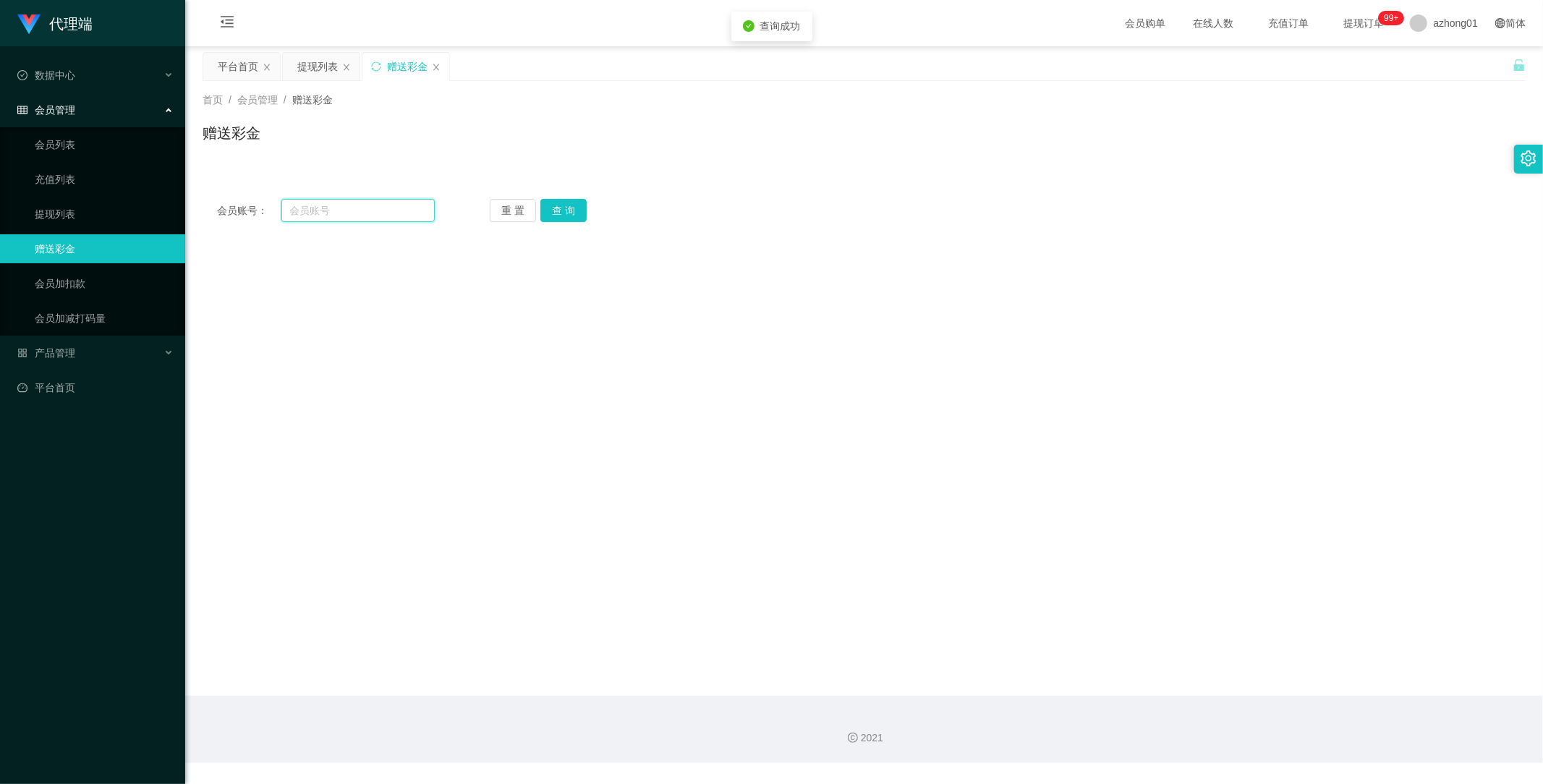
click at [354, 210] on input "text" at bounding box center [359, 210] width 154 height 23
paste input "0168376304"
type input "0168376304"
click at [569, 210] on button "查 询" at bounding box center [563, 210] width 46 height 23
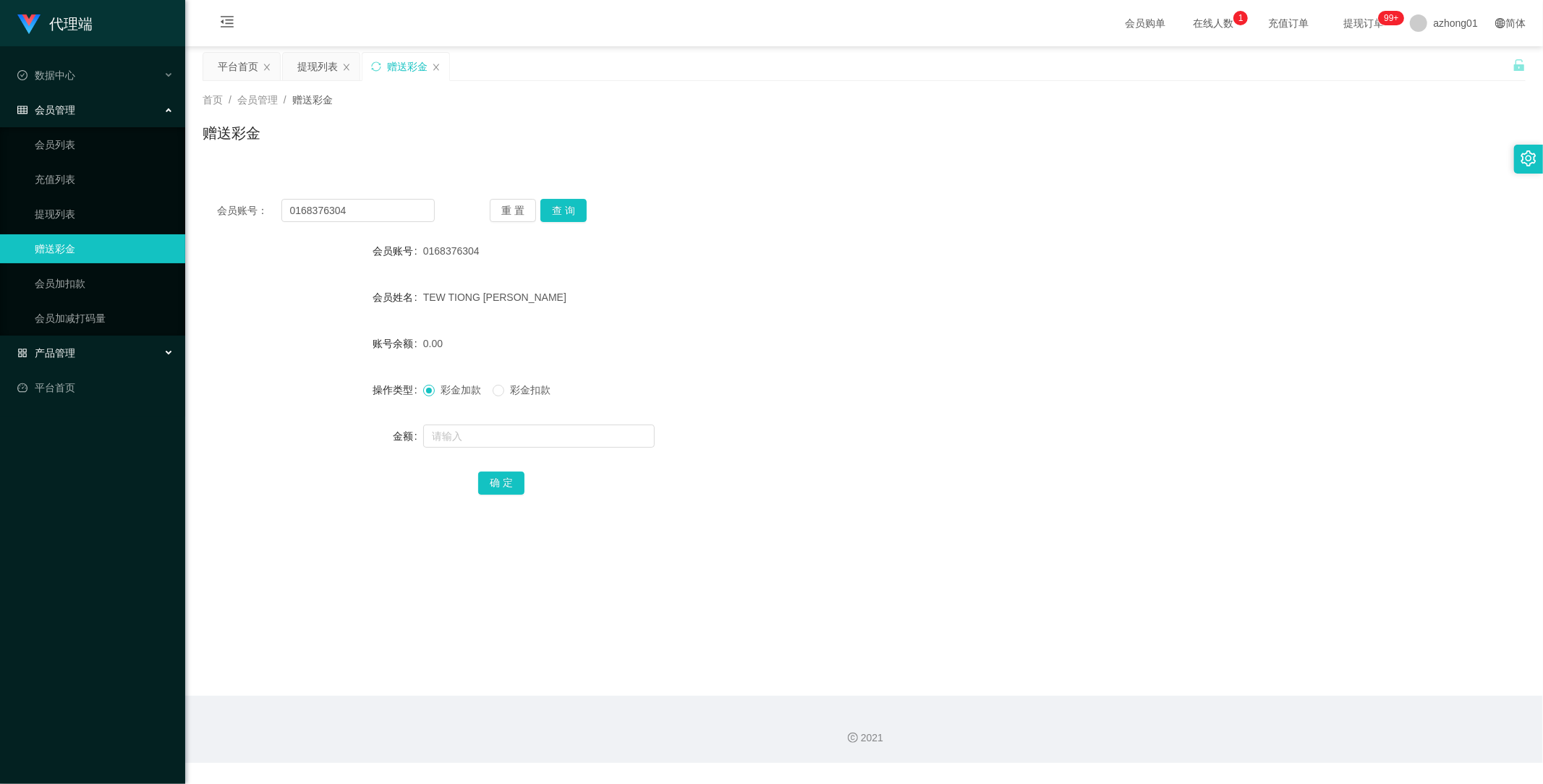
click at [83, 354] on div "产品管理" at bounding box center [92, 352] width 185 height 29
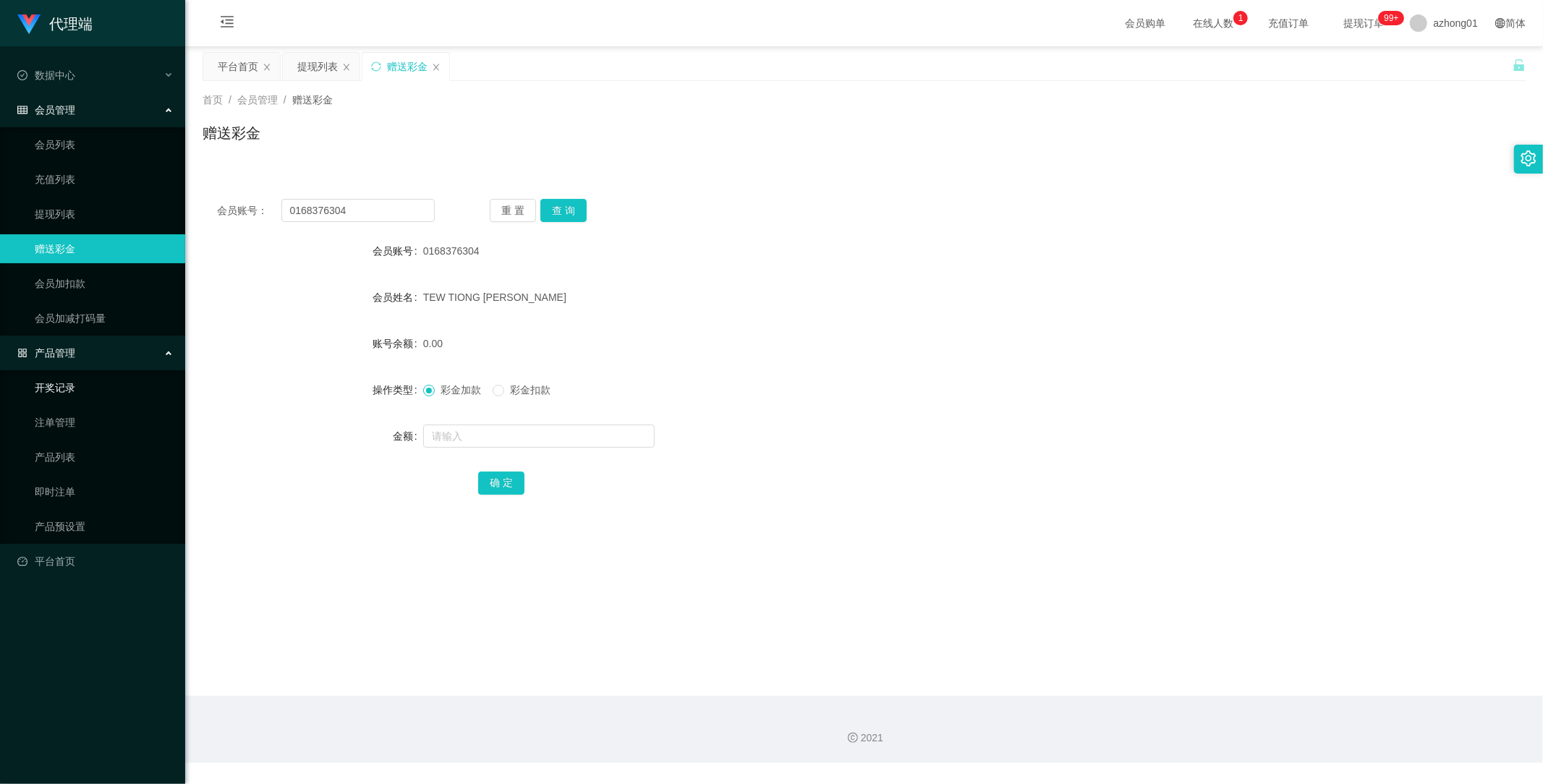
click at [95, 381] on link "开奖记录" at bounding box center [103, 387] width 139 height 29
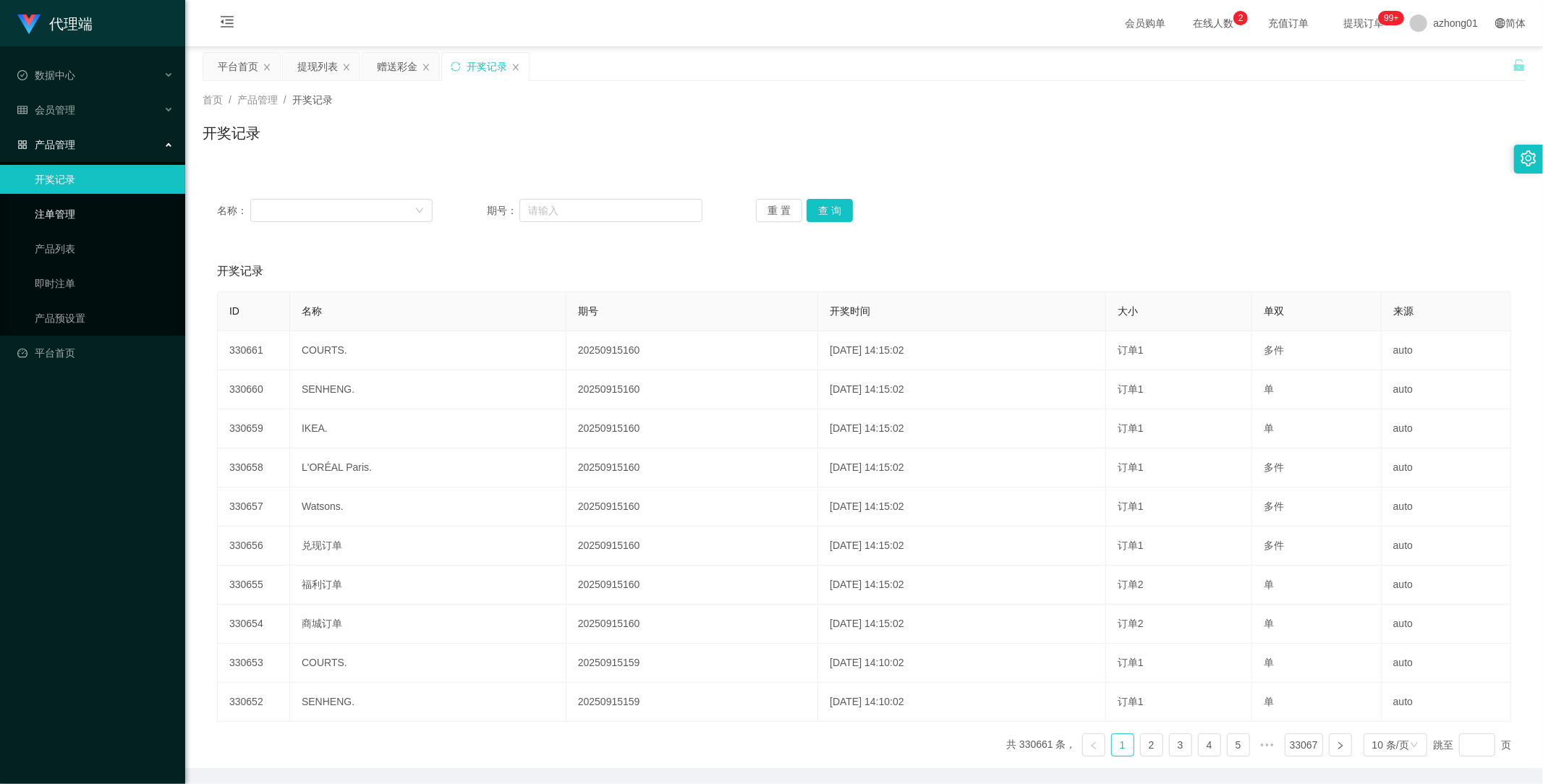
click at [48, 208] on link "注单管理" at bounding box center [103, 213] width 139 height 29
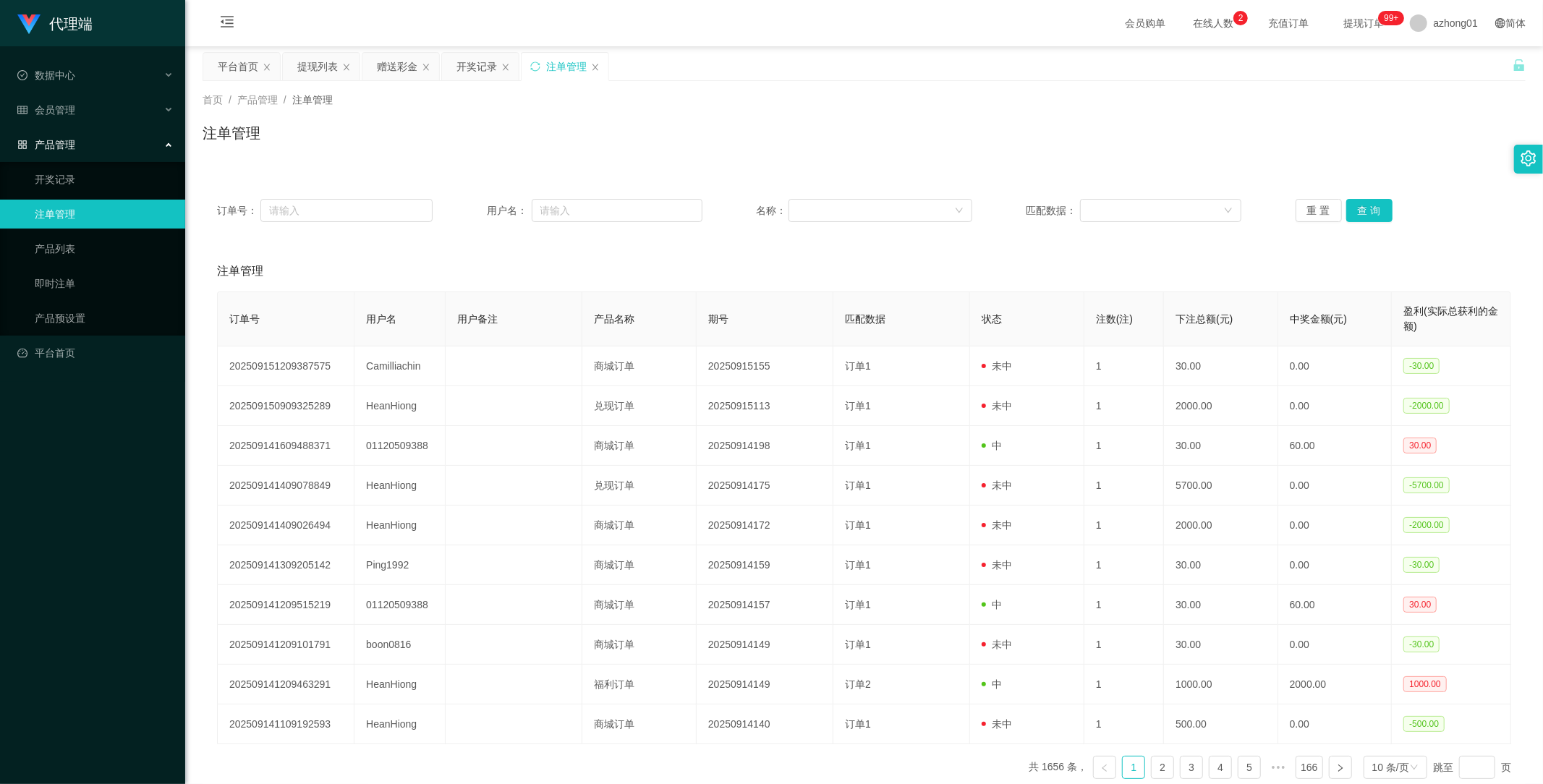
click at [69, 139] on span "产品管理" at bounding box center [46, 144] width 58 height 12
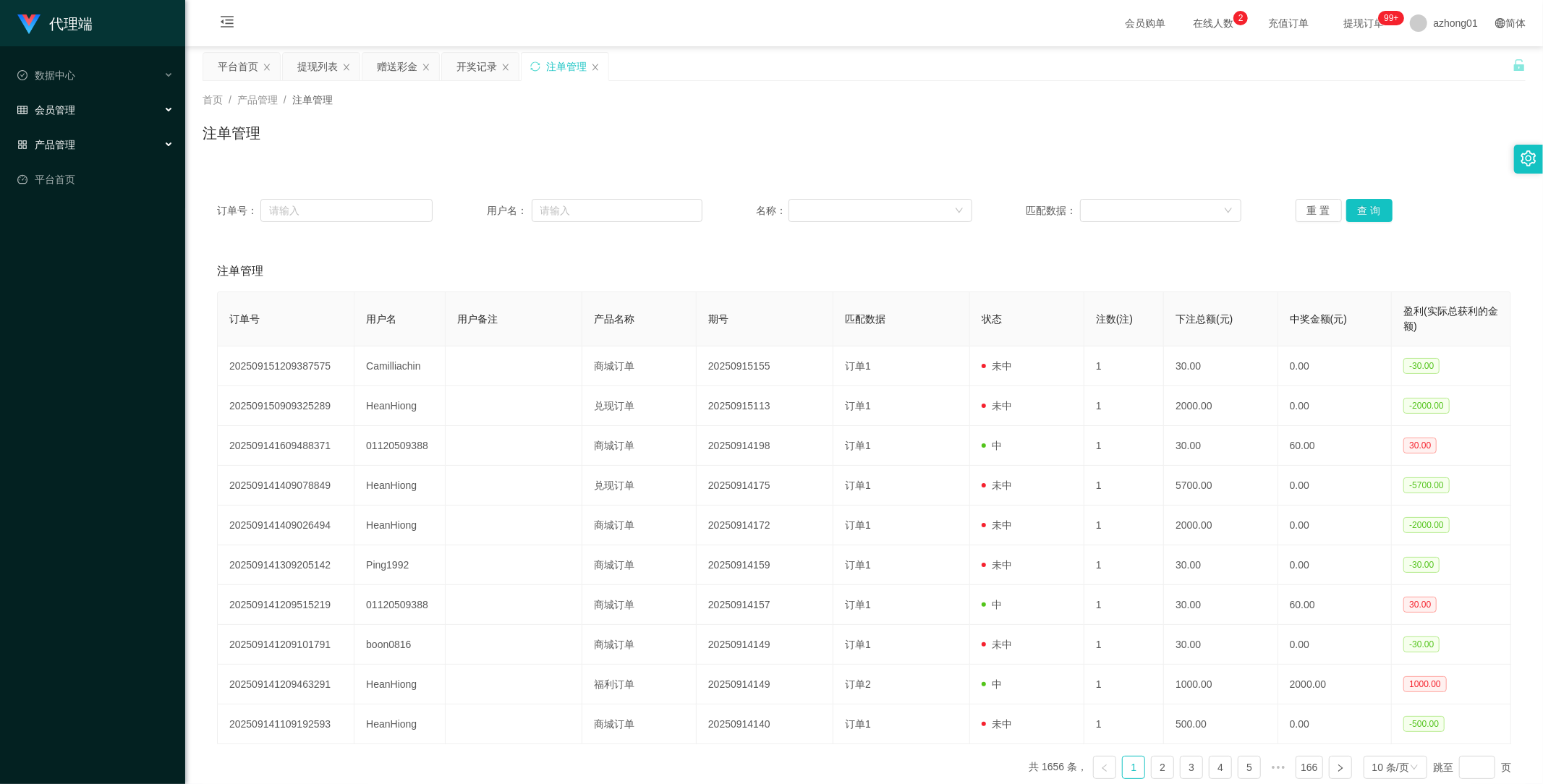
click at [65, 107] on span "会员管理" at bounding box center [46, 110] width 58 height 12
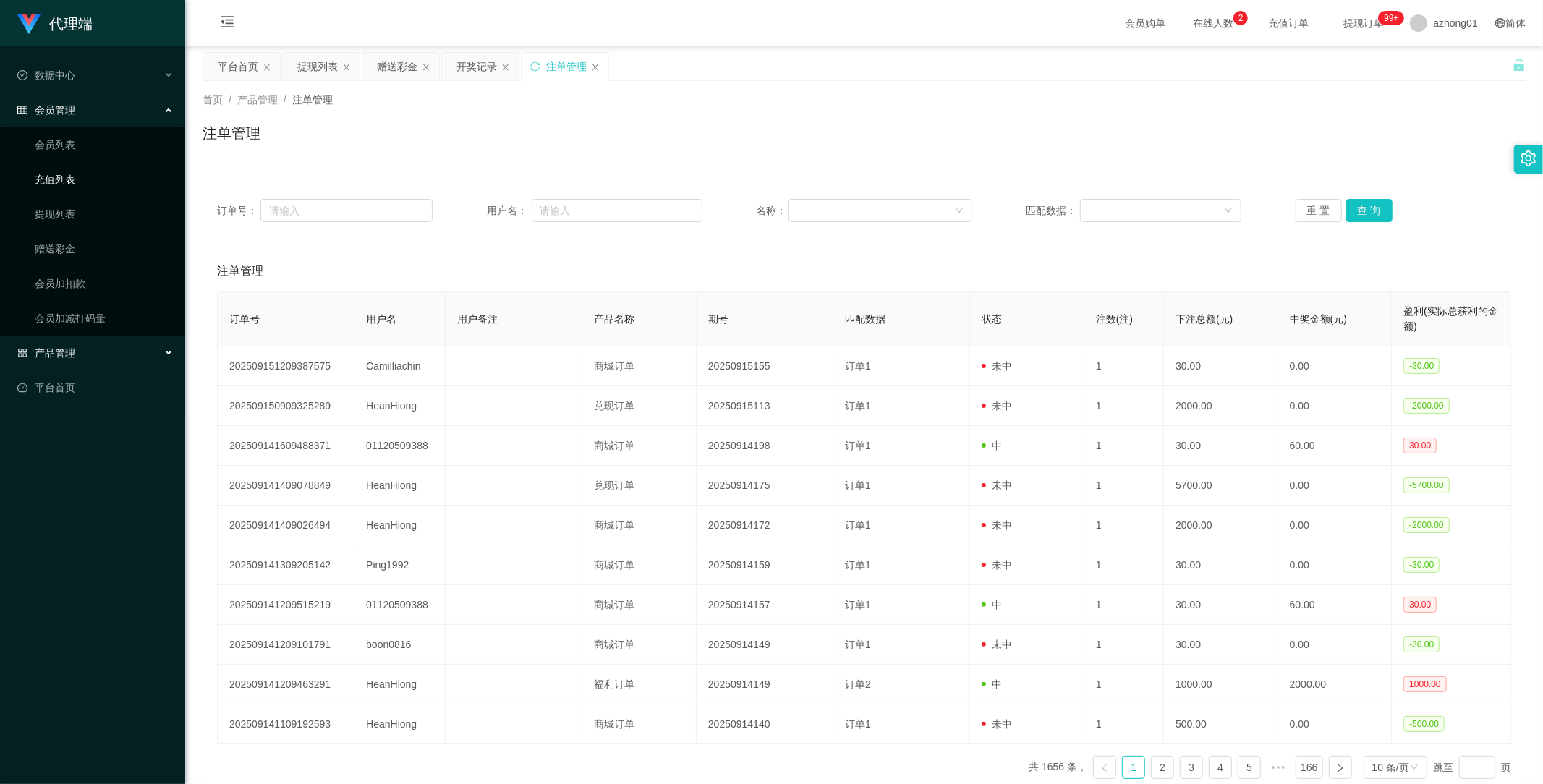
click at [70, 175] on link "充值列表" at bounding box center [103, 179] width 139 height 29
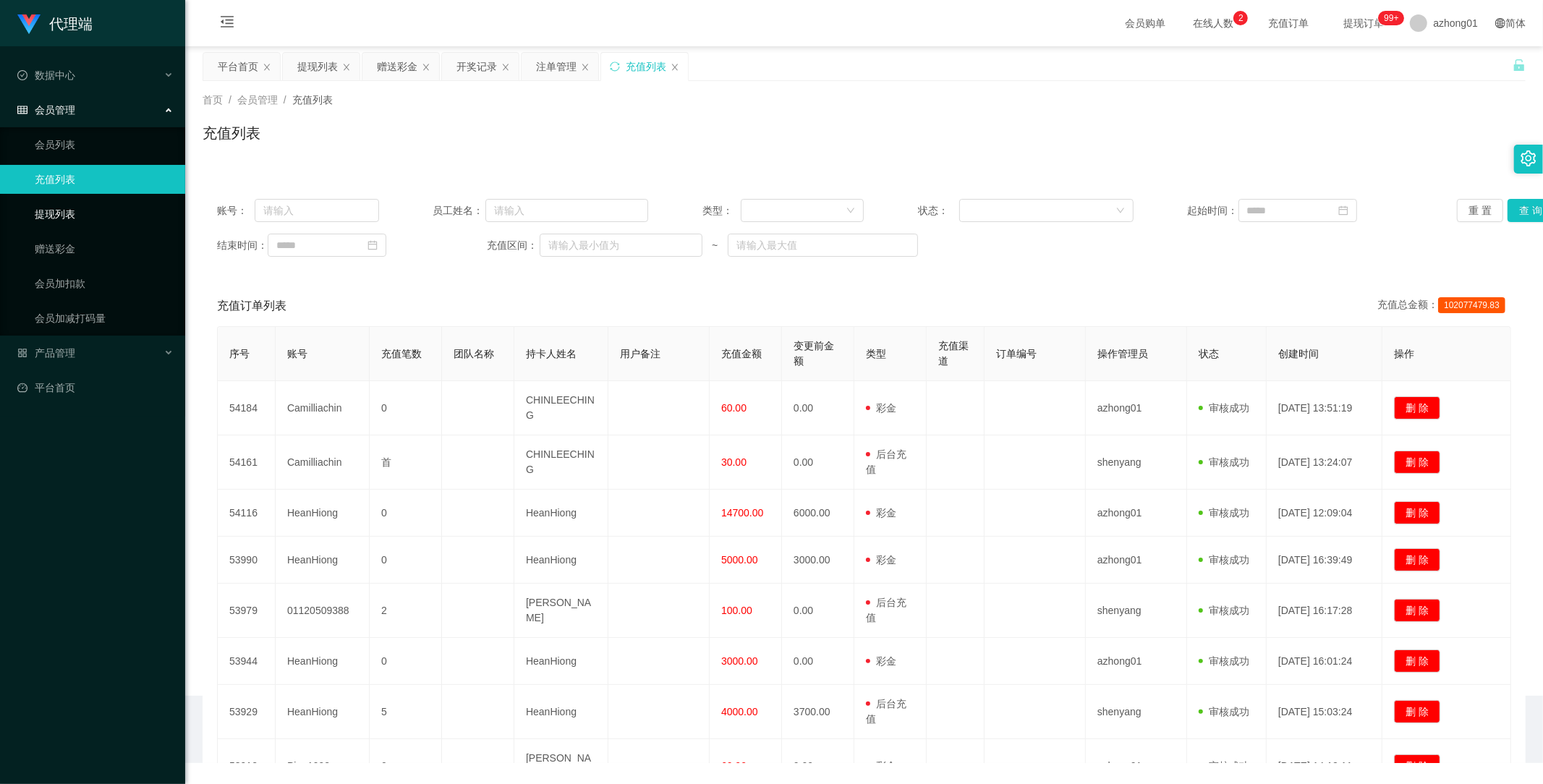
click at [68, 208] on link "提现列表" at bounding box center [103, 213] width 139 height 29
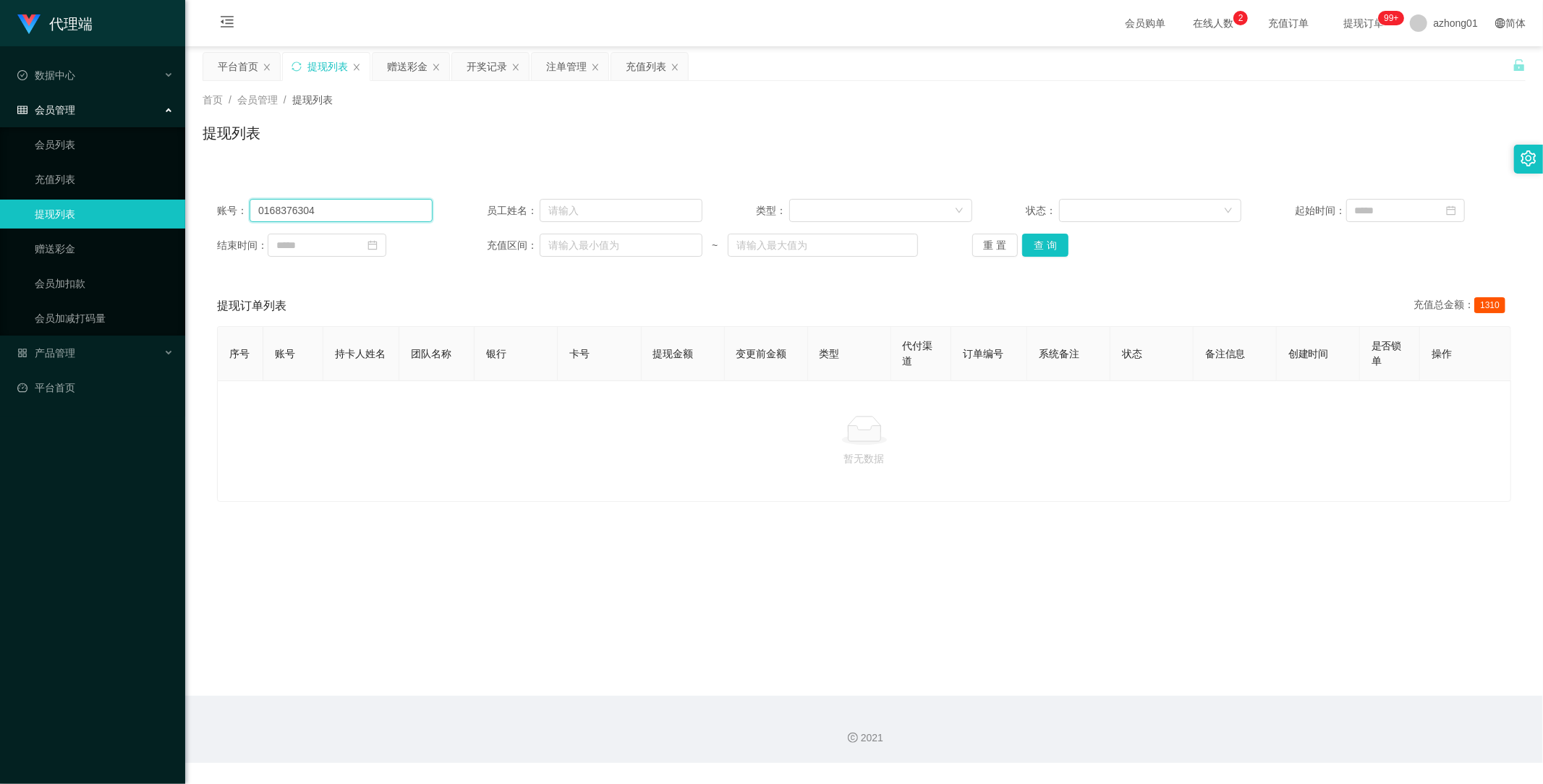
drag, startPoint x: 359, startPoint y: 210, endPoint x: 84, endPoint y: 205, distance: 275.0
click at [96, 205] on section "代理端 数据中心 会员管理 会员列表 充值列表 提现列表 赠送彩金 会员加扣款 会员加减打码量 产品管理 开奖记录 注单管理 产品列表 即时注单 产品预设置 …" at bounding box center [771, 381] width 1543 height 763
click at [1040, 254] on button "查 询" at bounding box center [1045, 245] width 46 height 23
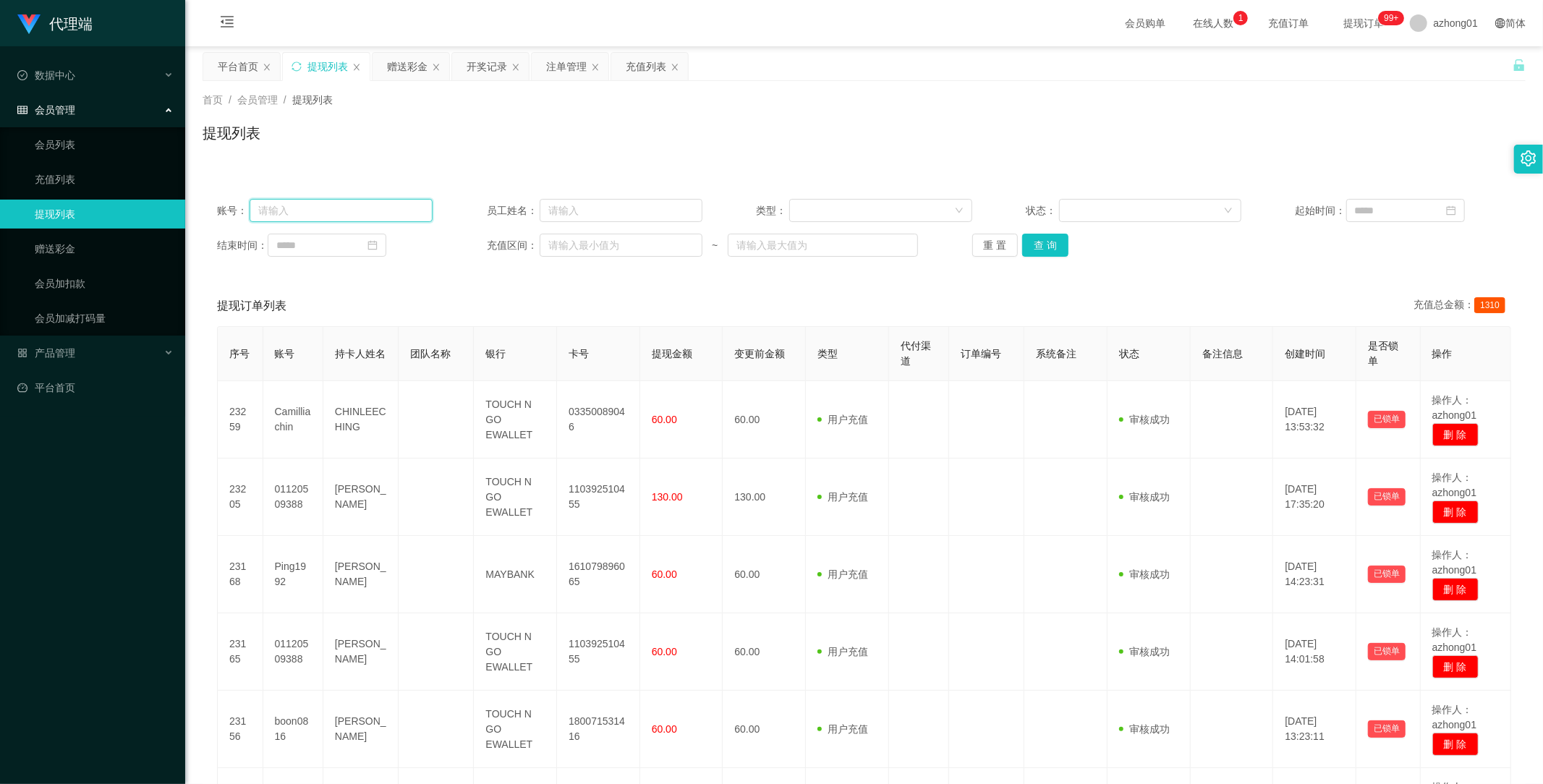
click at [313, 207] on input "text" at bounding box center [340, 210] width 183 height 23
paste input "Nyambar"
type input "Nyambar"
click at [1043, 243] on button "查 询" at bounding box center [1045, 245] width 46 height 23
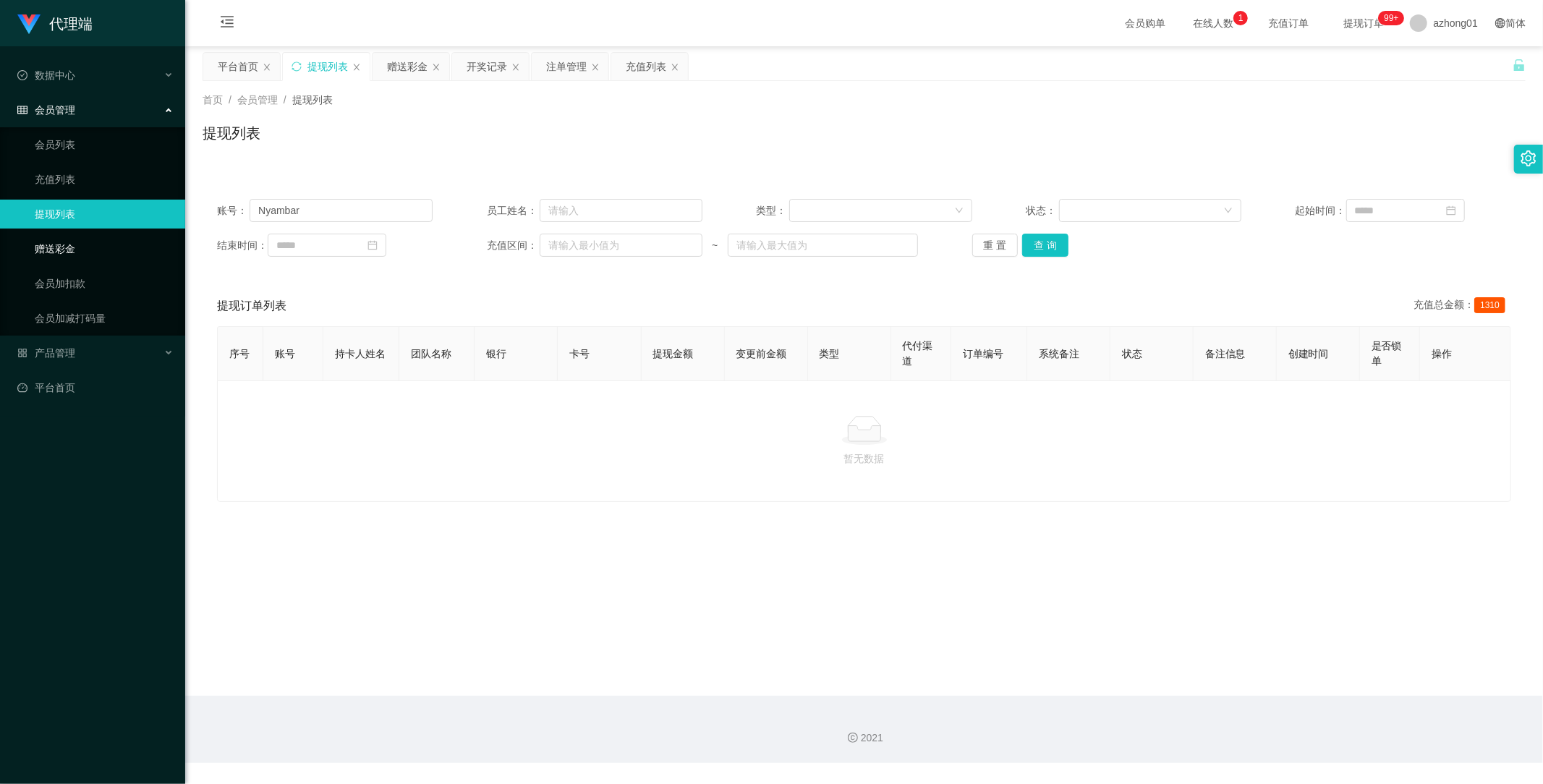
click at [68, 249] on link "赠送彩金" at bounding box center [103, 248] width 139 height 29
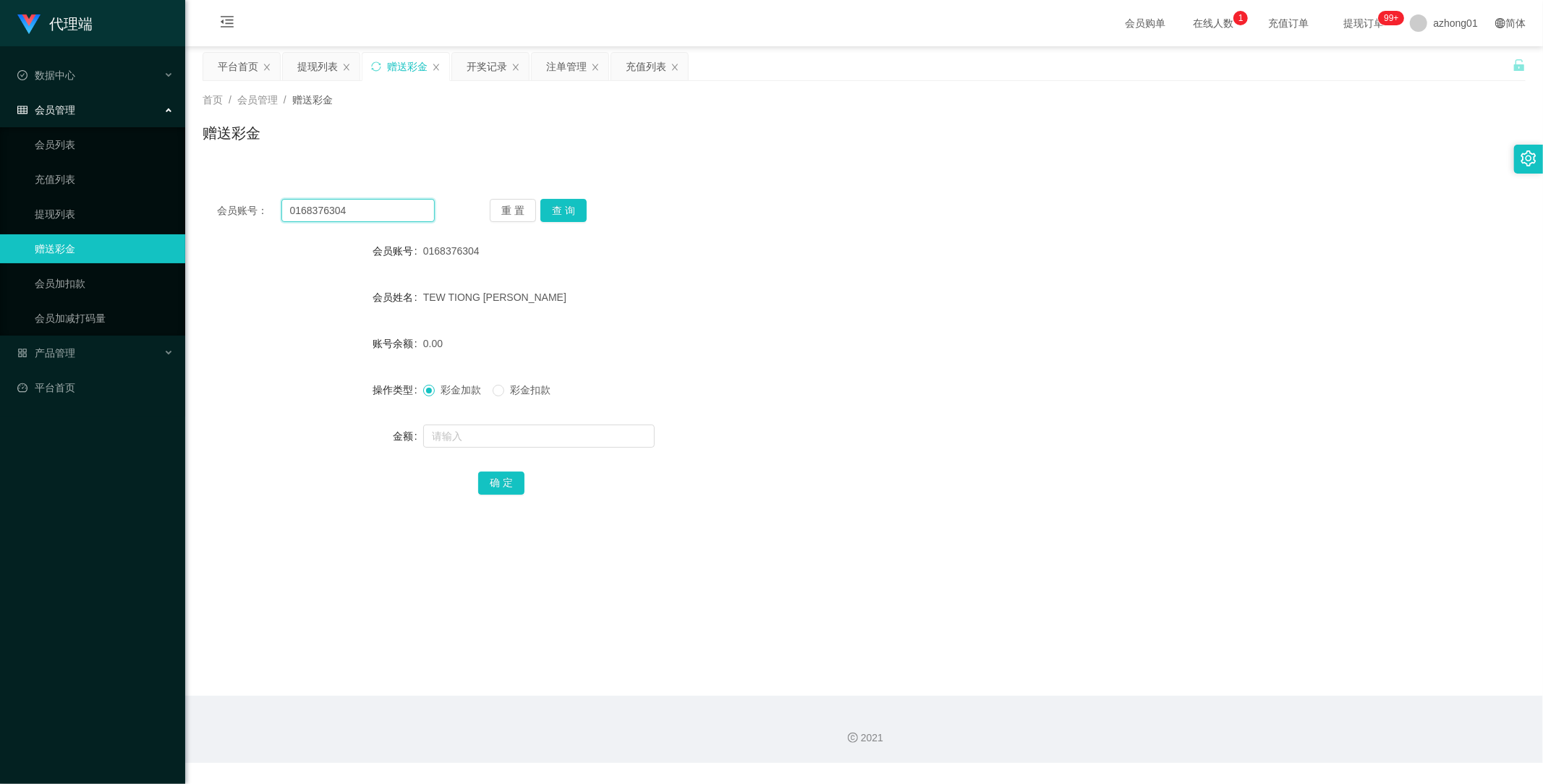
drag, startPoint x: 369, startPoint y: 208, endPoint x: 193, endPoint y: 204, distance: 176.0
click at [188, 199] on main "关闭左侧 关闭右侧 关闭其它 刷新页面 平台首页 提现列表 赠送彩金 开奖记录 注单管理 充值列表 首页 / 会员管理 / 赠送彩金 / 赠送彩金 会员账号：…" at bounding box center [864, 370] width 1358 height 649
paste input "Nyambar"
type input "Nyambar"
click at [563, 208] on button "查 询" at bounding box center [563, 210] width 46 height 23
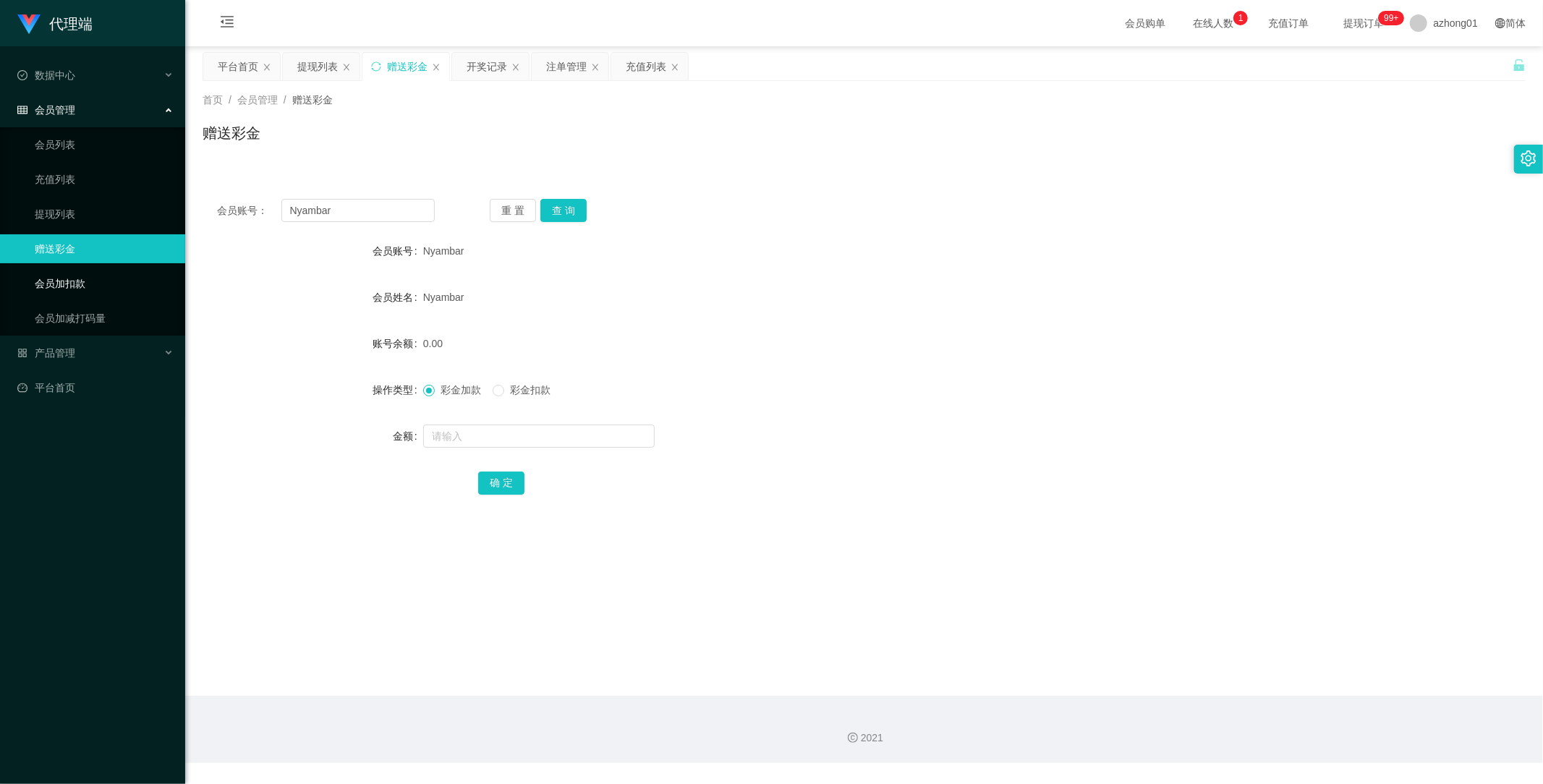
click at [73, 283] on link "会员加扣款" at bounding box center [103, 283] width 139 height 29
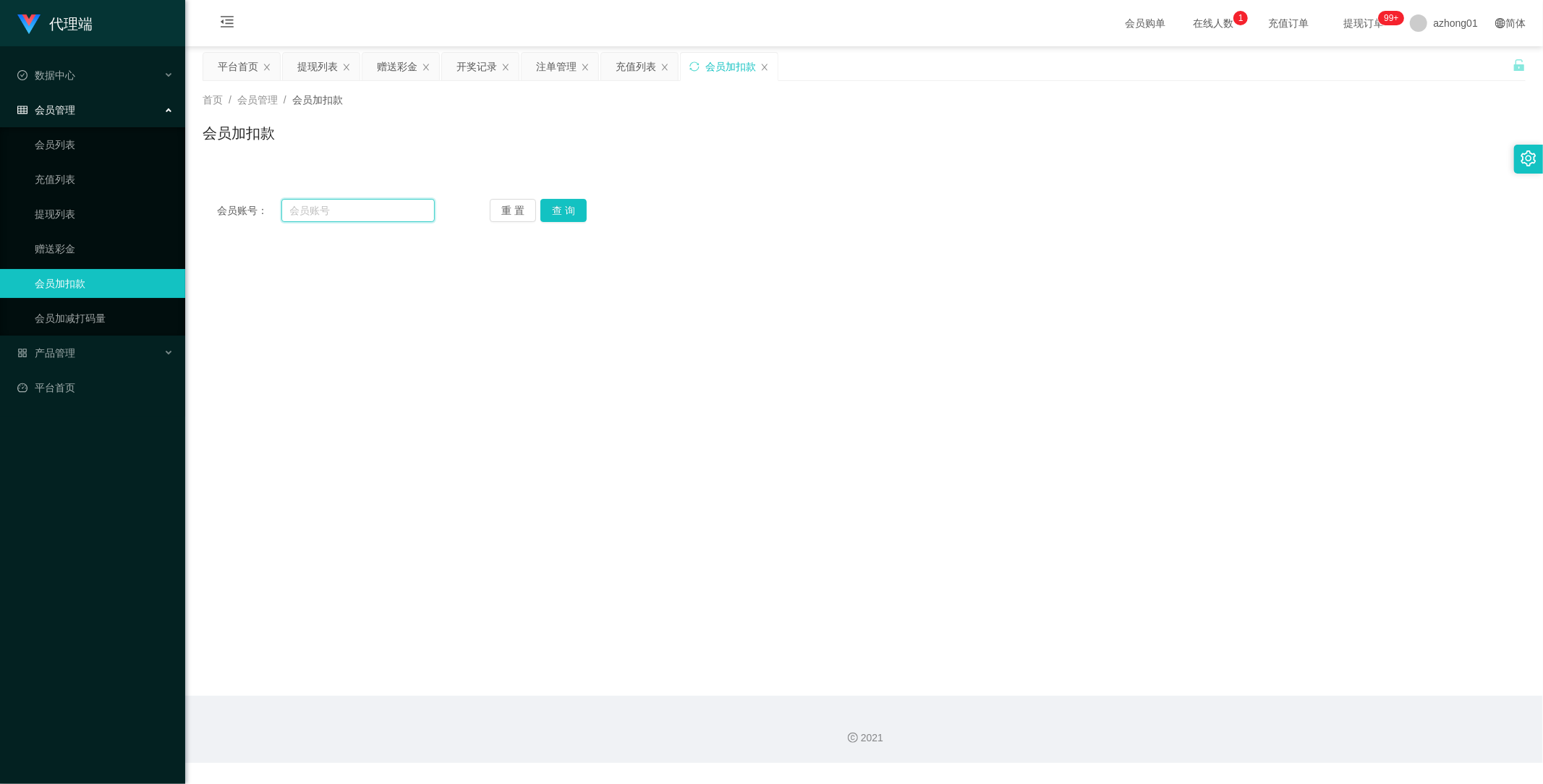
click at [336, 213] on input "text" at bounding box center [359, 210] width 154 height 23
paste input "Nyambar"
type input "Nyambar"
drag, startPoint x: 553, startPoint y: 211, endPoint x: 539, endPoint y: 221, distance: 17.2
click at [553, 211] on button "查 询" at bounding box center [563, 210] width 46 height 23
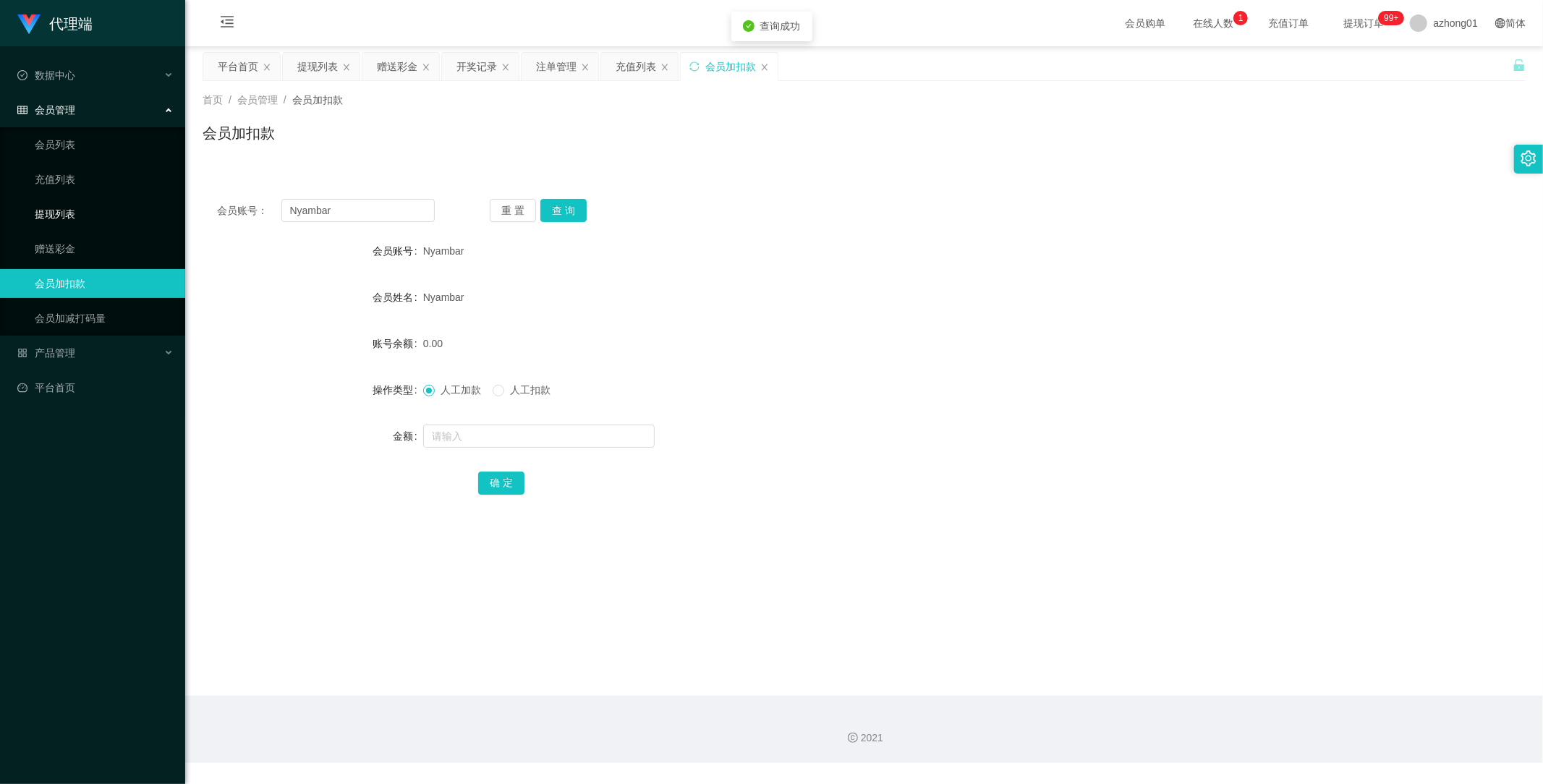
click at [59, 202] on link "提现列表" at bounding box center [103, 213] width 139 height 29
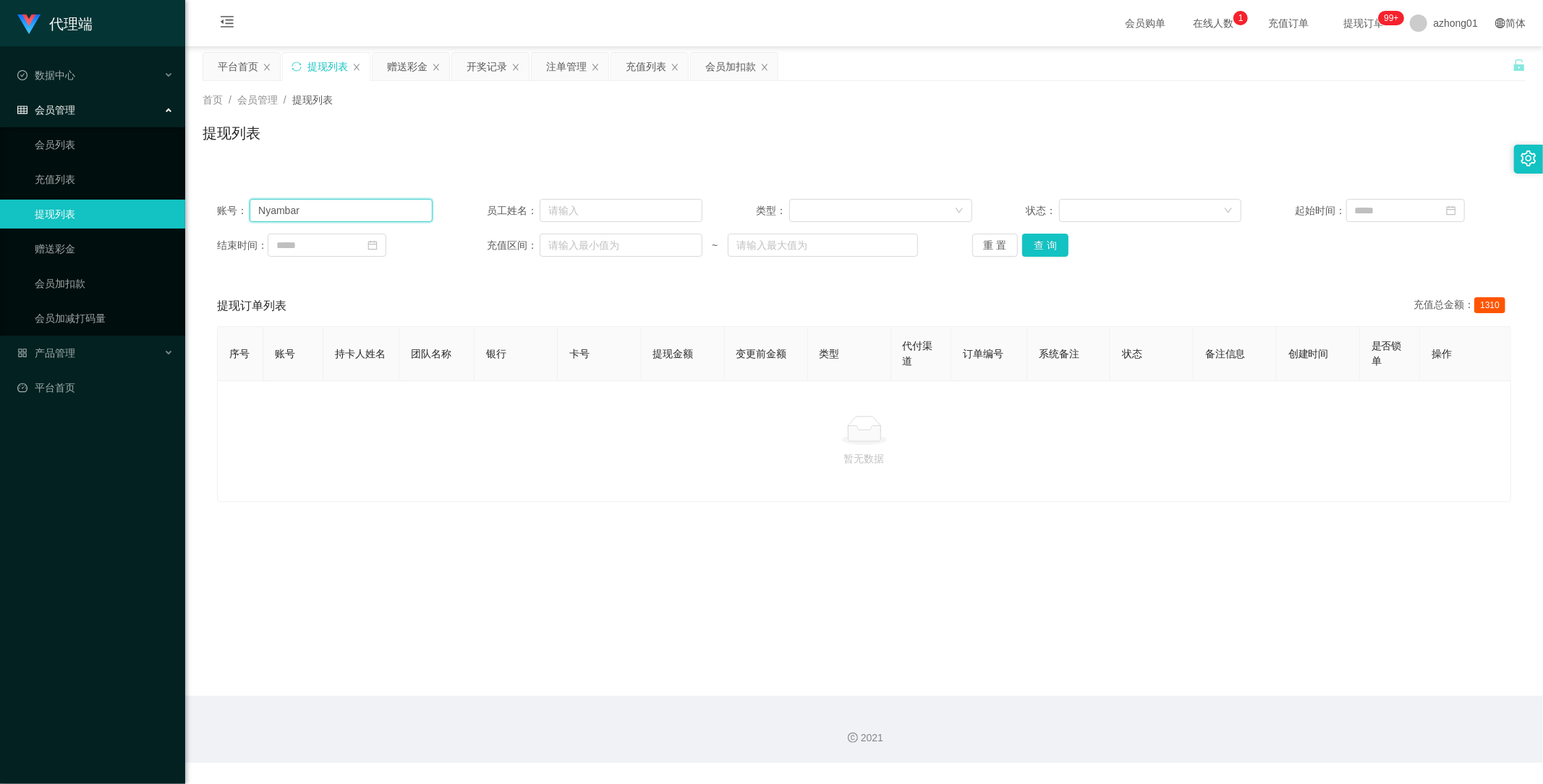
click at [372, 206] on input "Nyambar" at bounding box center [340, 210] width 183 height 23
drag, startPoint x: 336, startPoint y: 207, endPoint x: 178, endPoint y: 199, distance: 158.2
click at [174, 195] on section "代理端 数据中心 会员管理 会员列表 充值列表 提现列表 赠送彩金 会员加扣款 会员加减打码量 产品管理 开奖记录 注单管理 产品列表 即时注单 产品预设置 …" at bounding box center [771, 381] width 1543 height 763
paste input "text"
click at [1044, 247] on button "查 询" at bounding box center [1045, 245] width 46 height 23
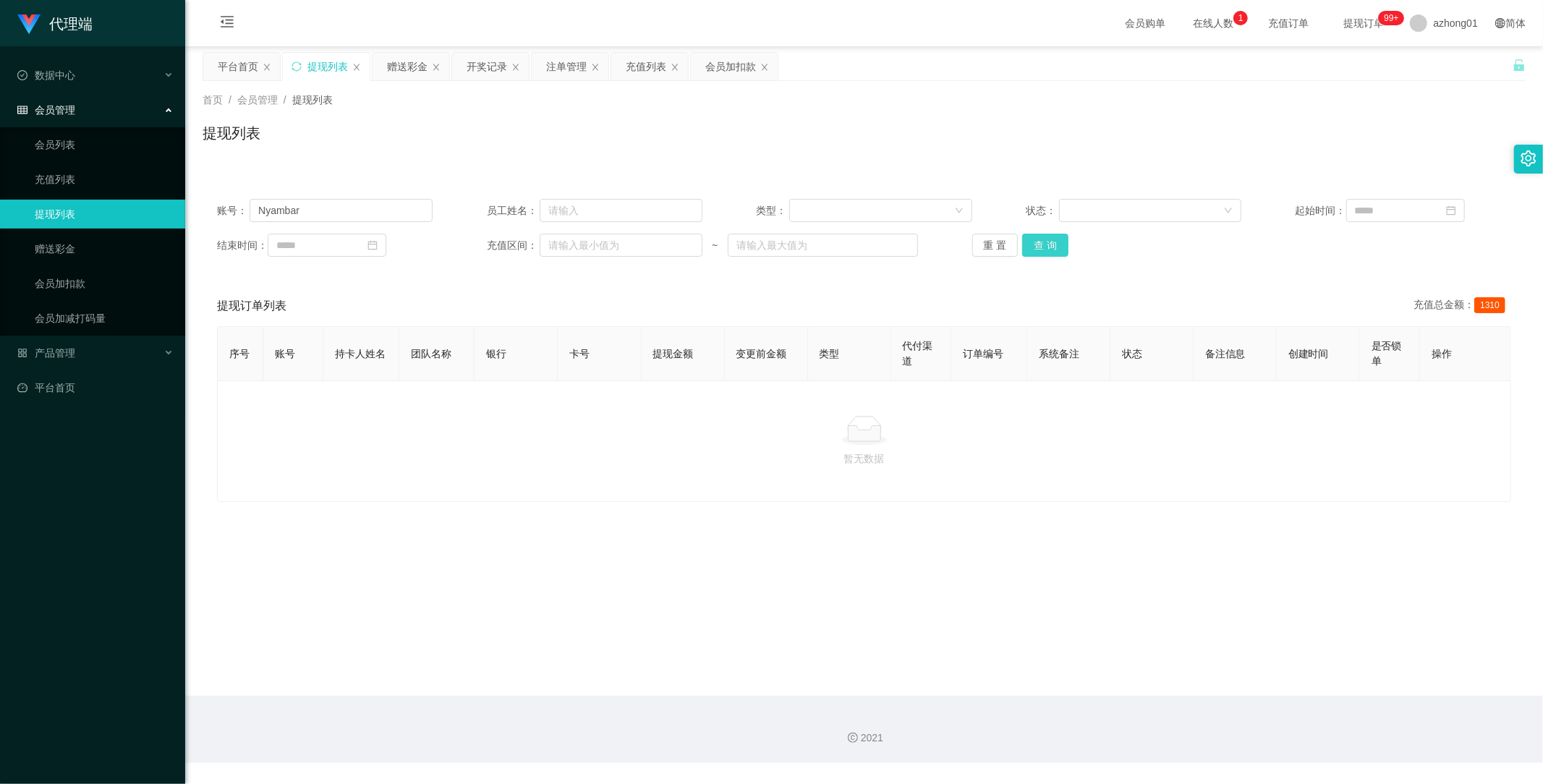
type input "Nyambar"
click at [1062, 241] on button "查 询" at bounding box center [1045, 245] width 46 height 23
click at [1045, 242] on button "查 询" at bounding box center [1053, 245] width 62 height 23
click at [1045, 242] on button "查 询" at bounding box center [1045, 245] width 46 height 23
click at [42, 355] on span "产品管理" at bounding box center [46, 353] width 58 height 12
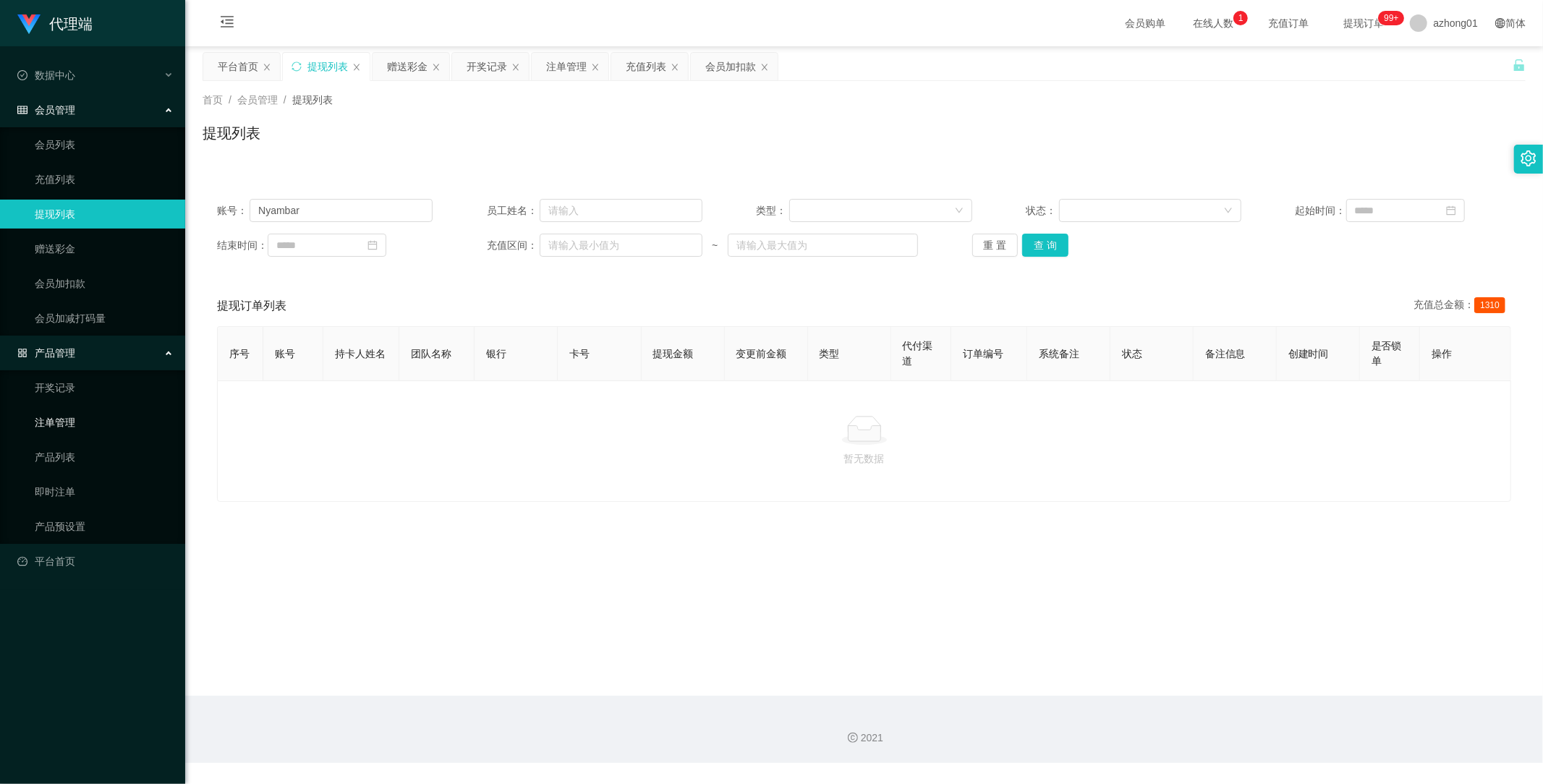
drag, startPoint x: 73, startPoint y: 427, endPoint x: 98, endPoint y: 433, distance: 25.7
click at [73, 427] on link "注单管理" at bounding box center [103, 422] width 139 height 29
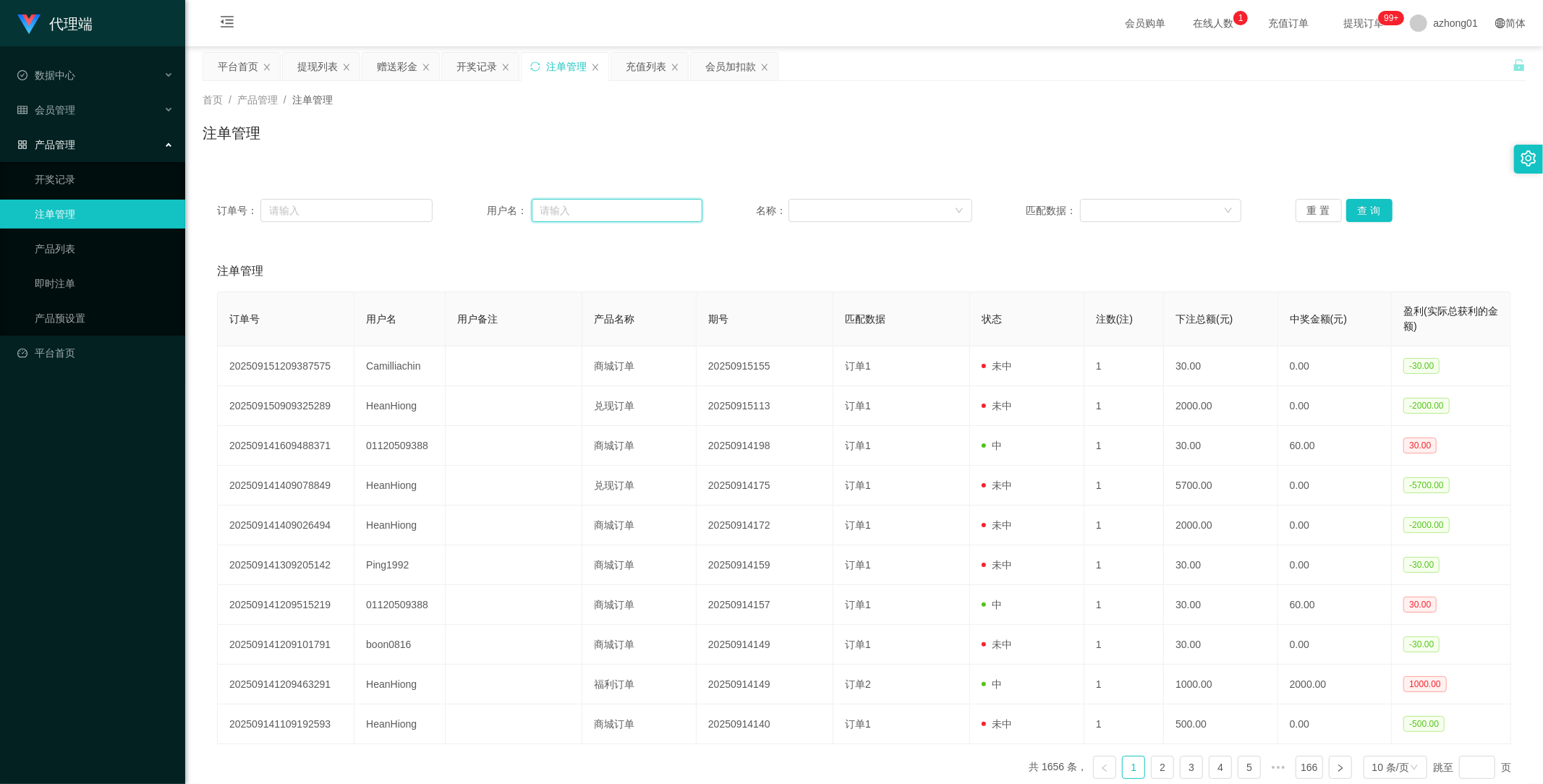
click at [598, 213] on input "text" at bounding box center [617, 210] width 171 height 23
paste input "Nyambar"
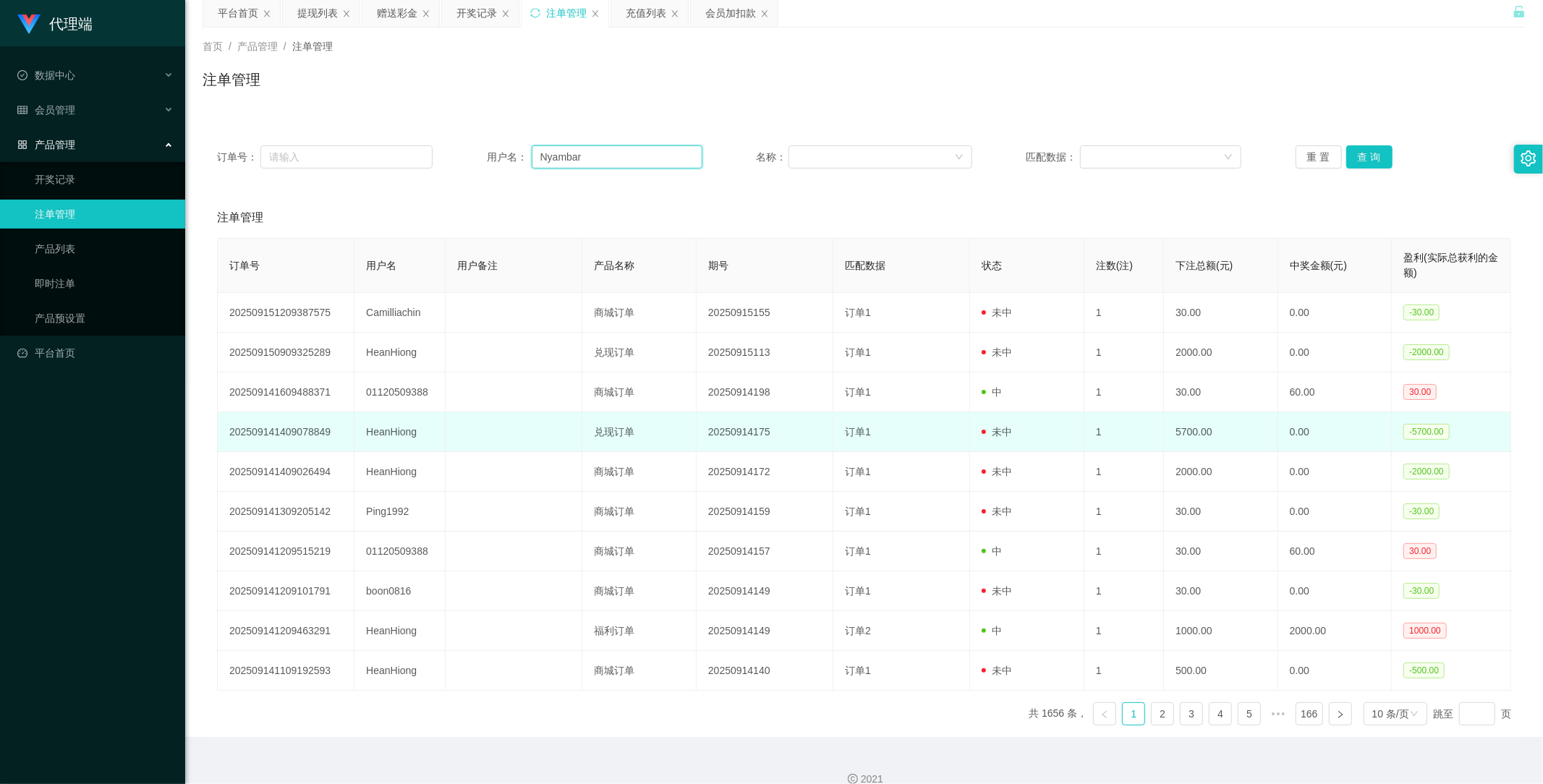
scroll to position [76, 0]
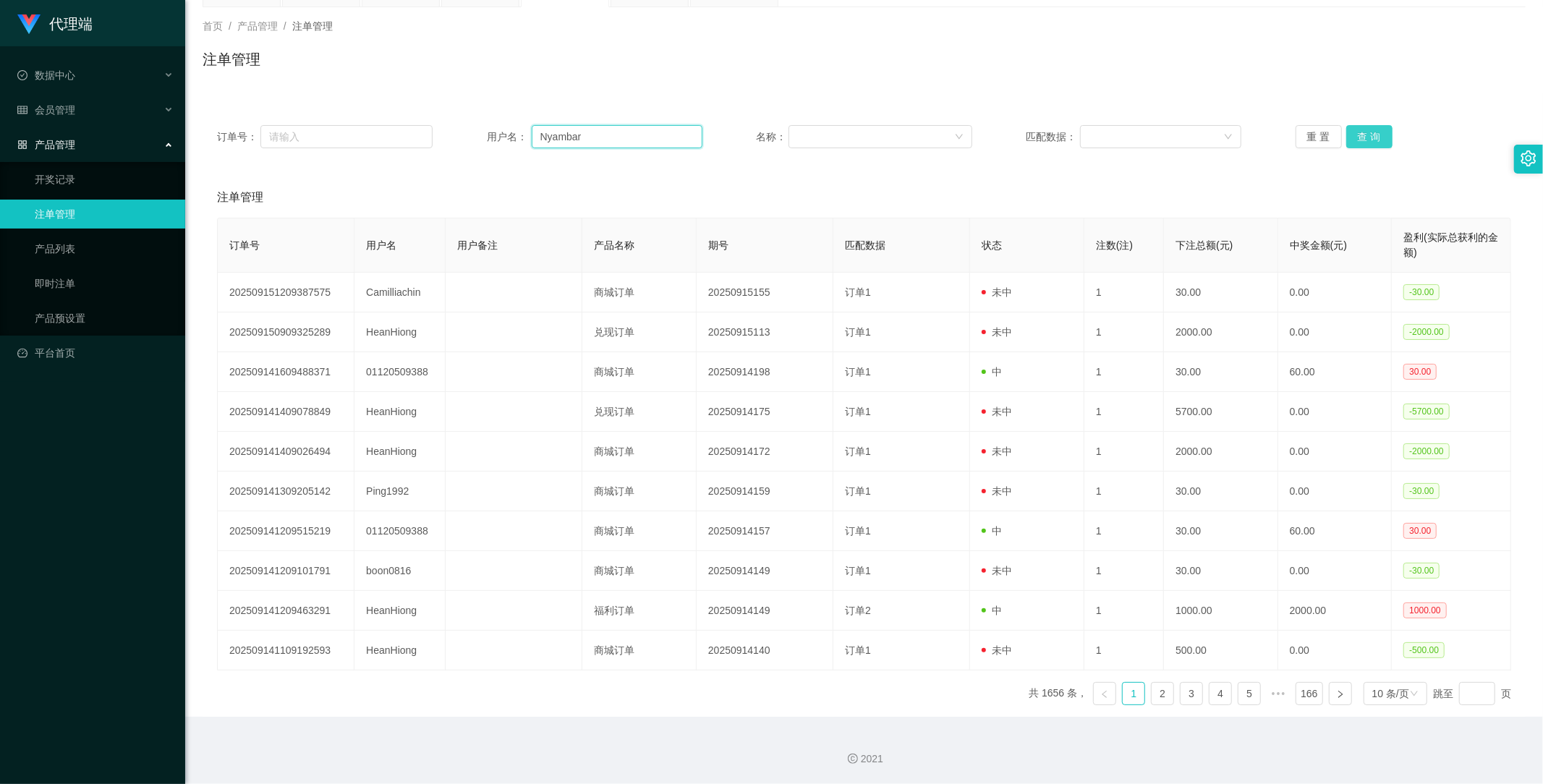
type input "Nyambar"
click at [1357, 130] on button "查 询" at bounding box center [1369, 137] width 46 height 23
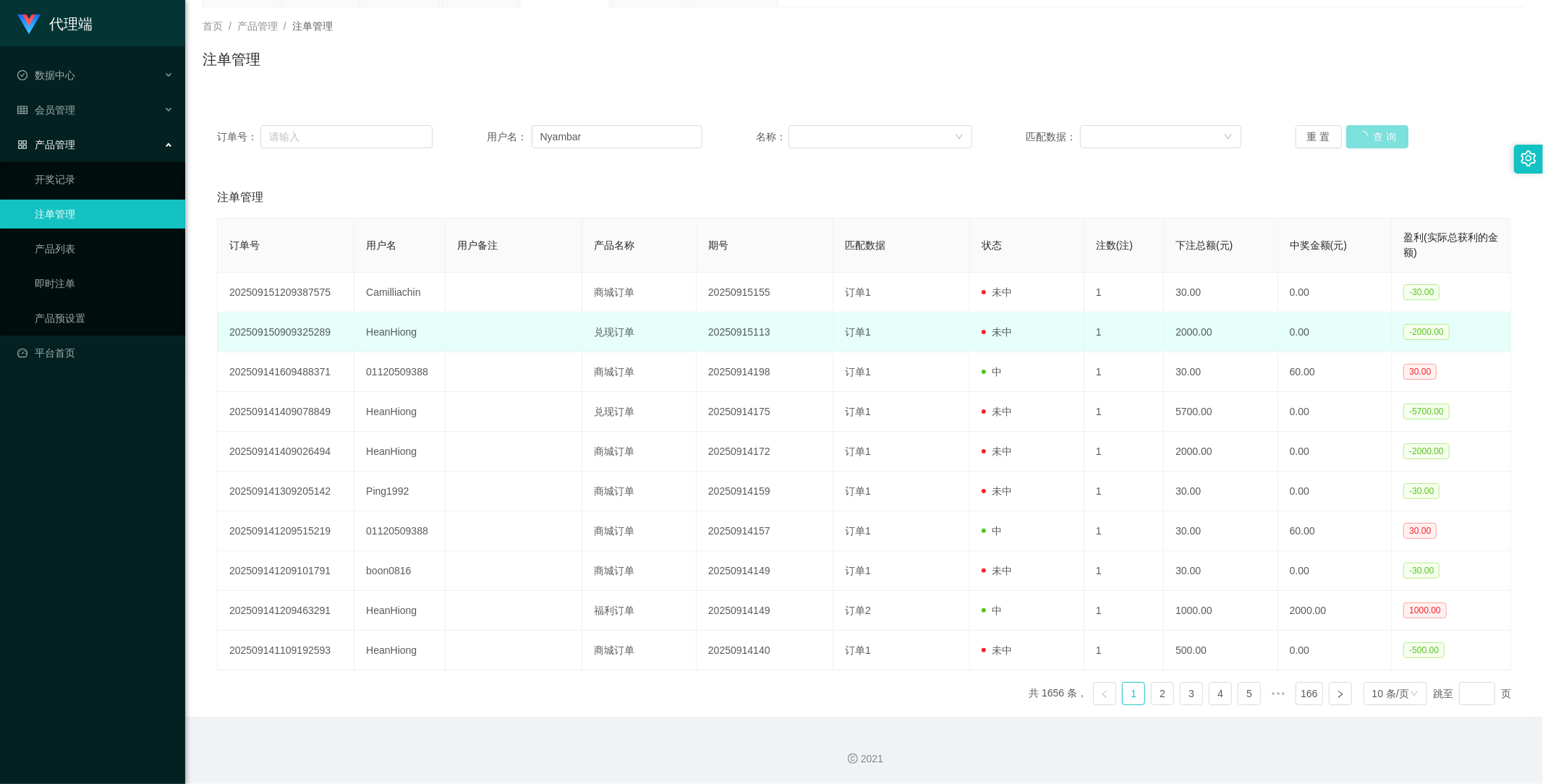
scroll to position [0, 0]
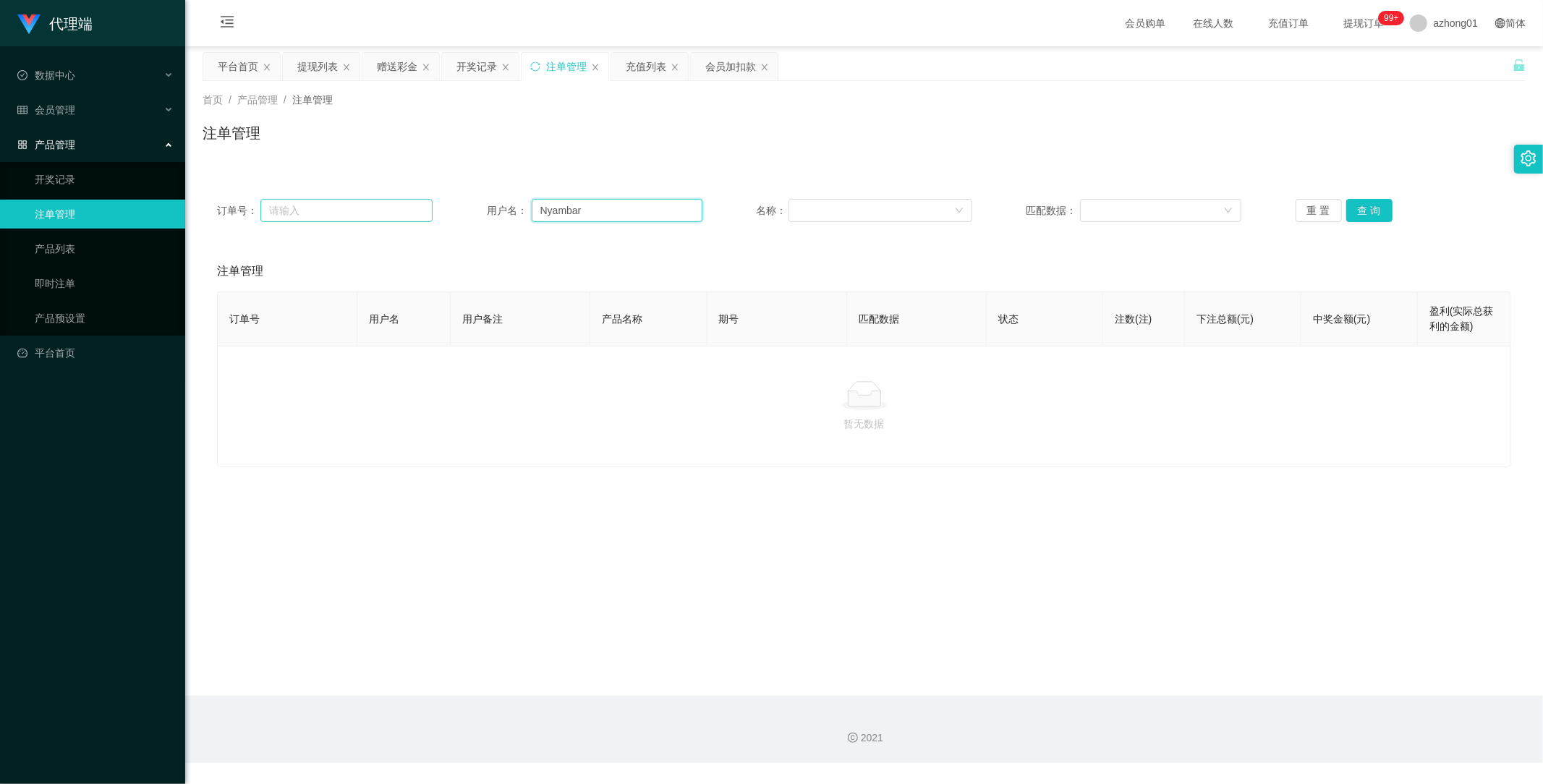
drag, startPoint x: 610, startPoint y: 213, endPoint x: 399, endPoint y: 212, distance: 211.0
click at [399, 212] on div "订单号： 用户名： Nyambar 名称： 匹配数据： 重 置 查 询" at bounding box center [864, 210] width 1294 height 23
click at [63, 109] on span "会员管理" at bounding box center [46, 110] width 58 height 12
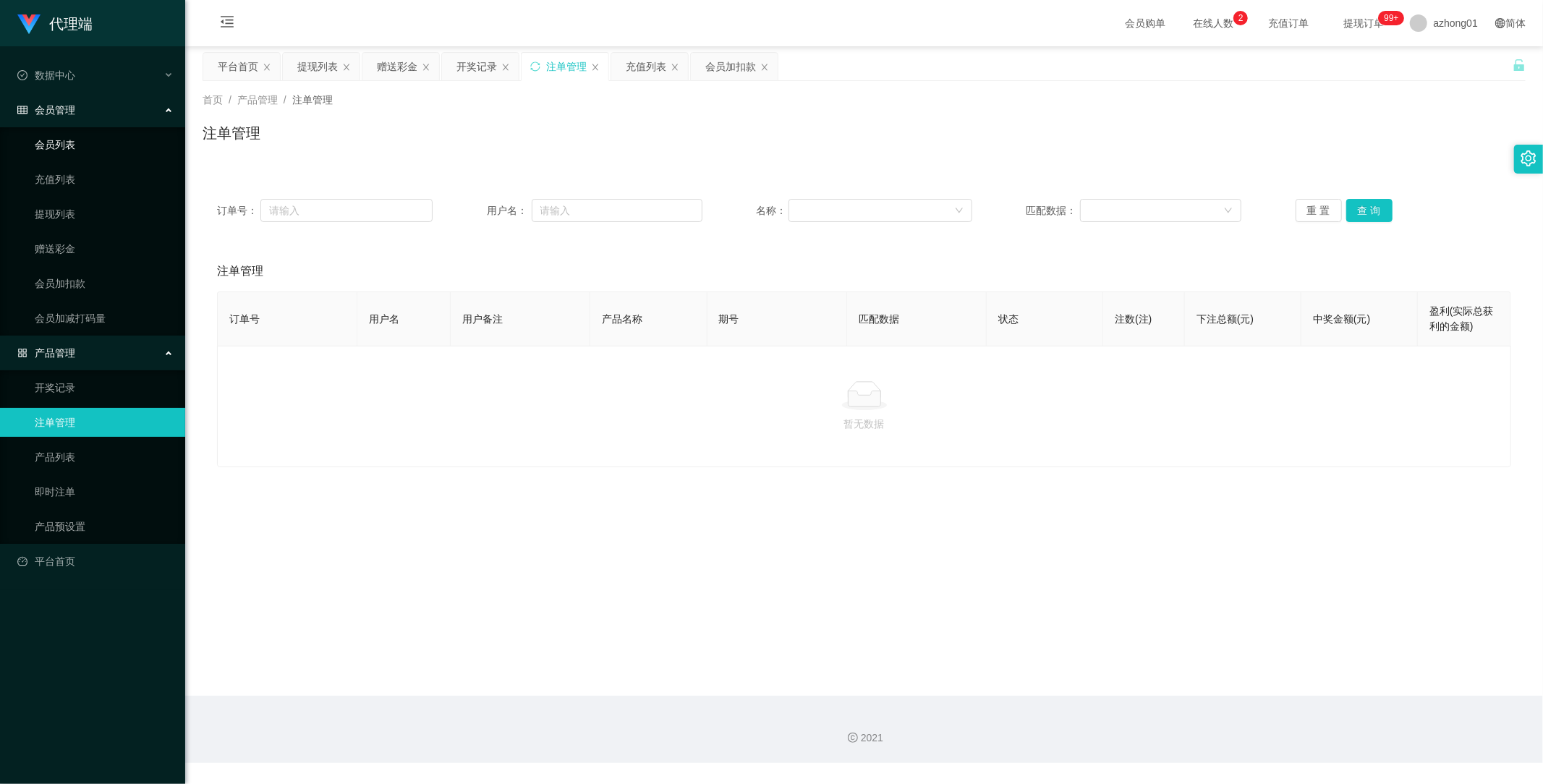
click at [67, 140] on link "会员列表" at bounding box center [103, 144] width 139 height 29
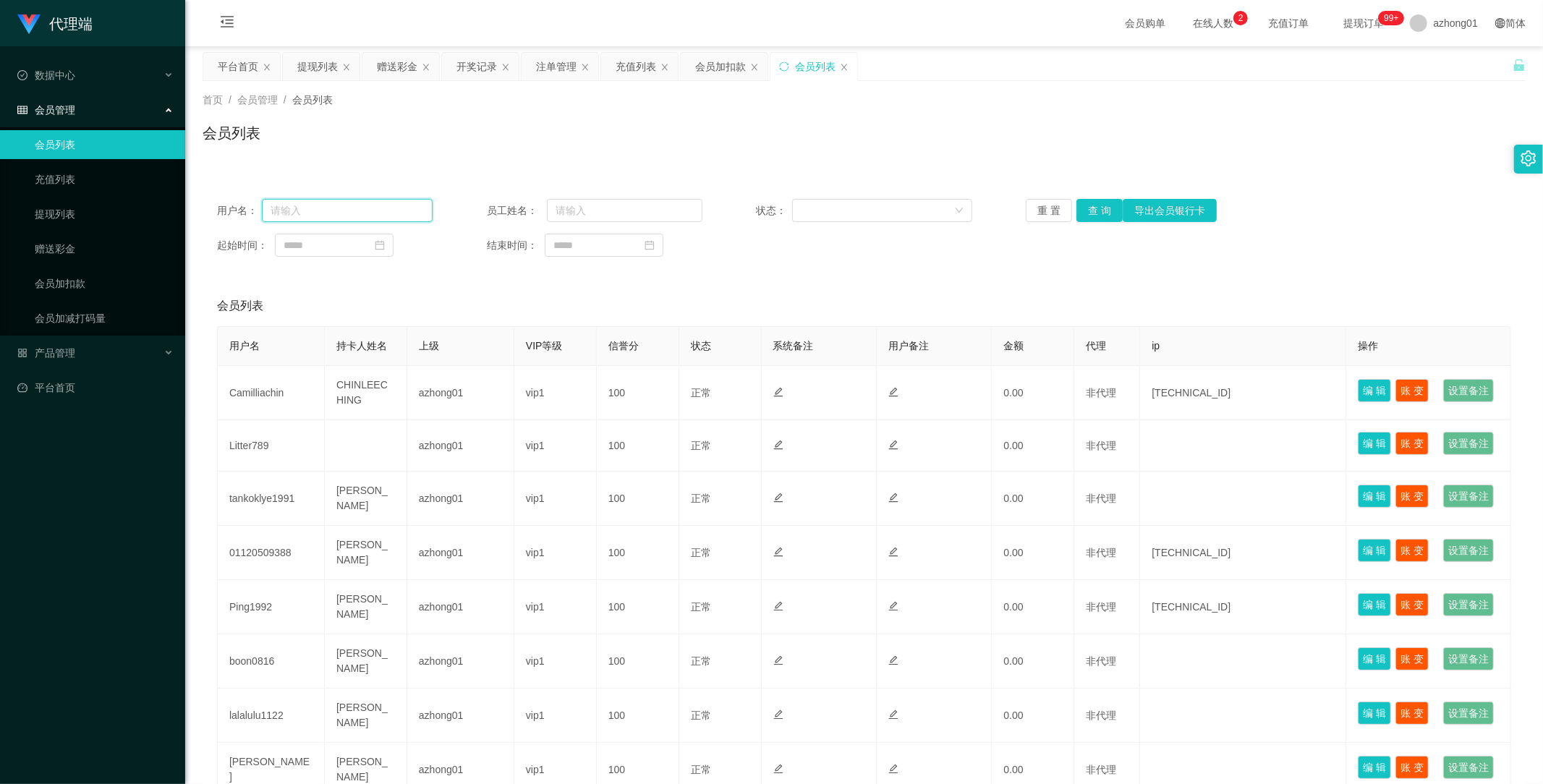
click at [365, 214] on input "text" at bounding box center [347, 210] width 171 height 23
drag, startPoint x: 682, startPoint y: 159, endPoint x: 684, endPoint y: 181, distance: 22.1
click at [682, 160] on div "首页 / 会员管理 / 会员列表 / 会员列表" at bounding box center [864, 123] width 1358 height 86
click at [324, 213] on input "text" at bounding box center [347, 210] width 171 height 23
paste input "Nyambar"
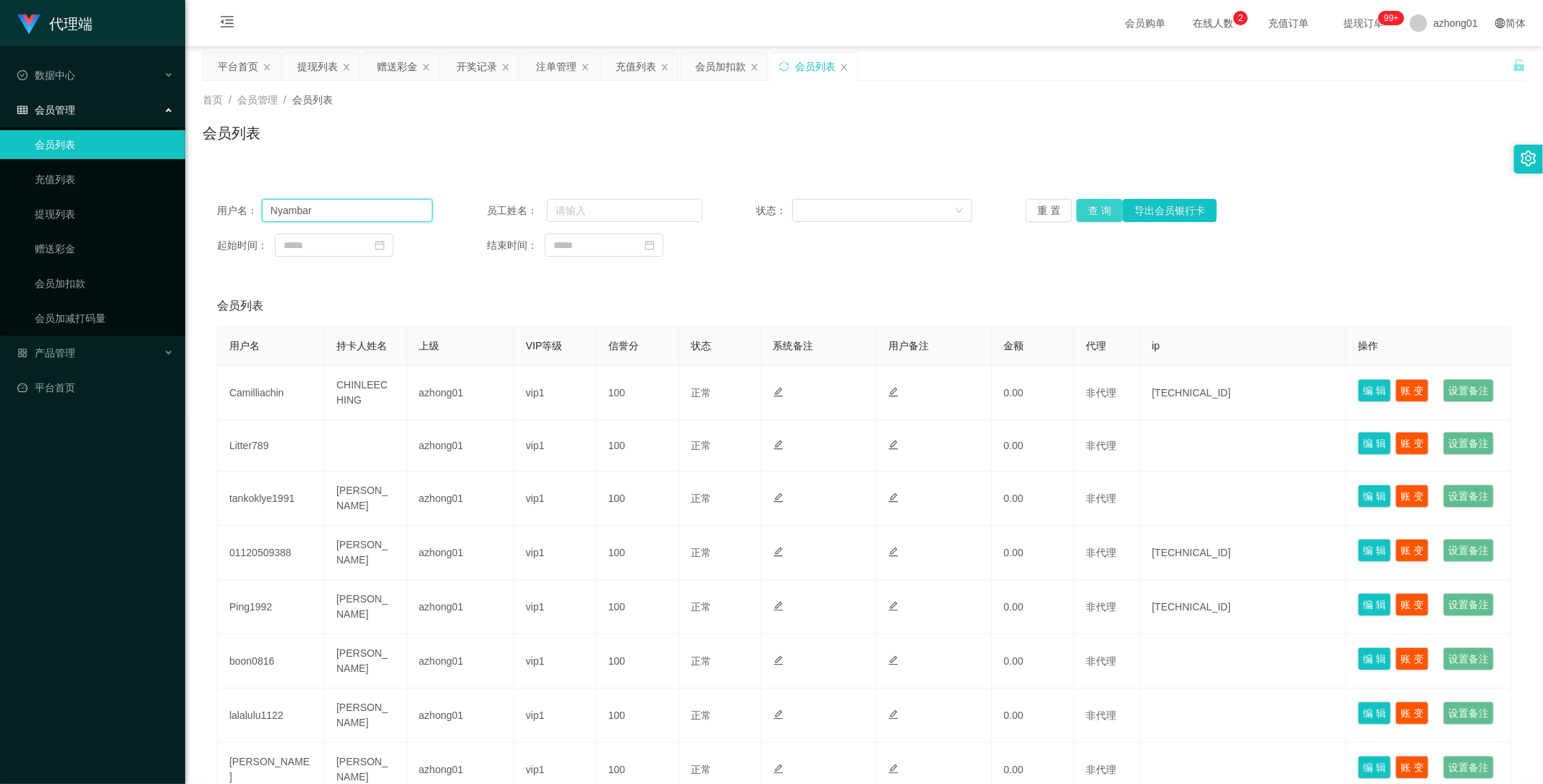
type input "Nyambar"
click at [1096, 210] on button "查 询" at bounding box center [1099, 210] width 46 height 23
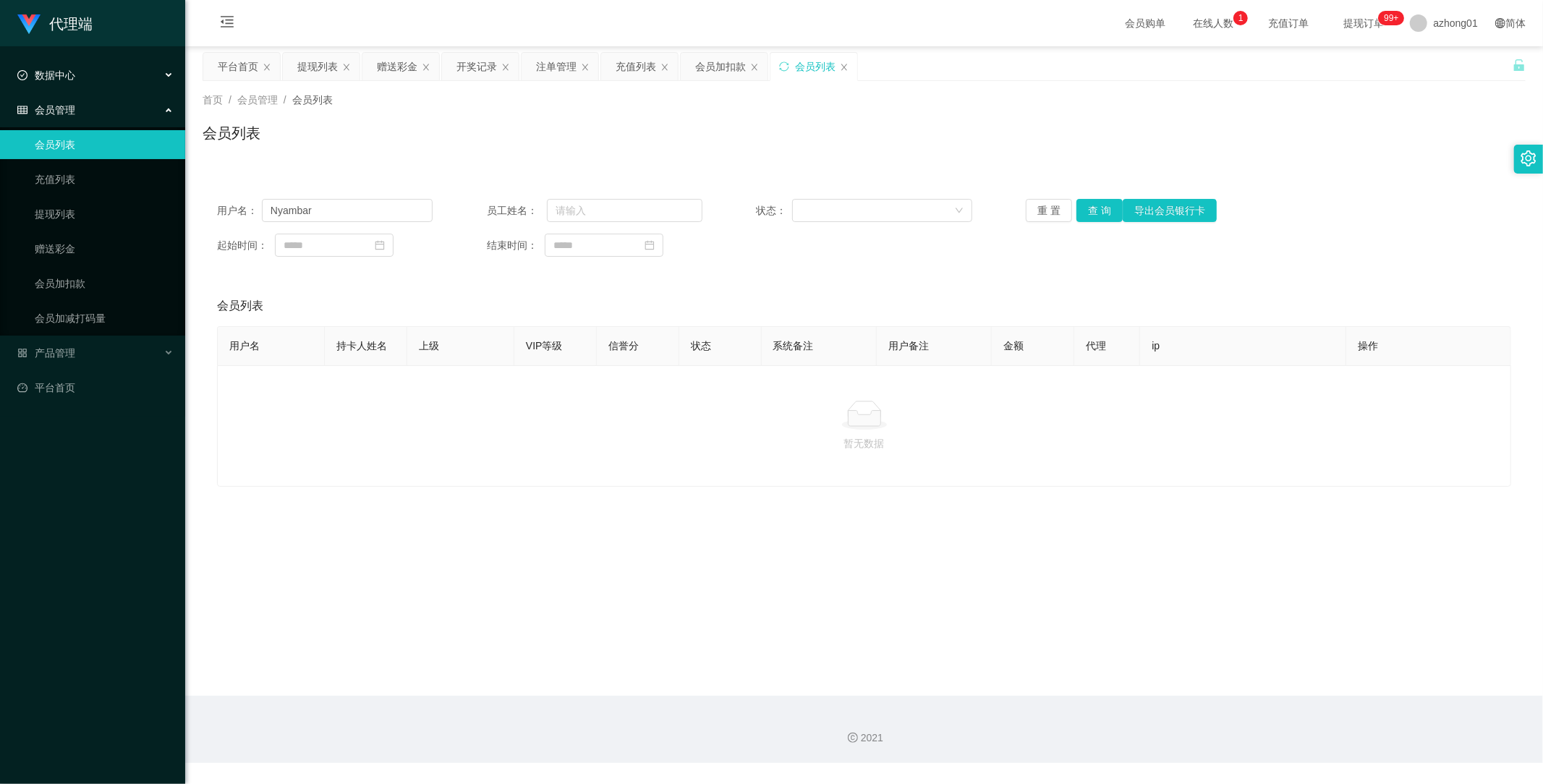
click at [71, 81] on div "数据中心" at bounding box center [92, 75] width 185 height 29
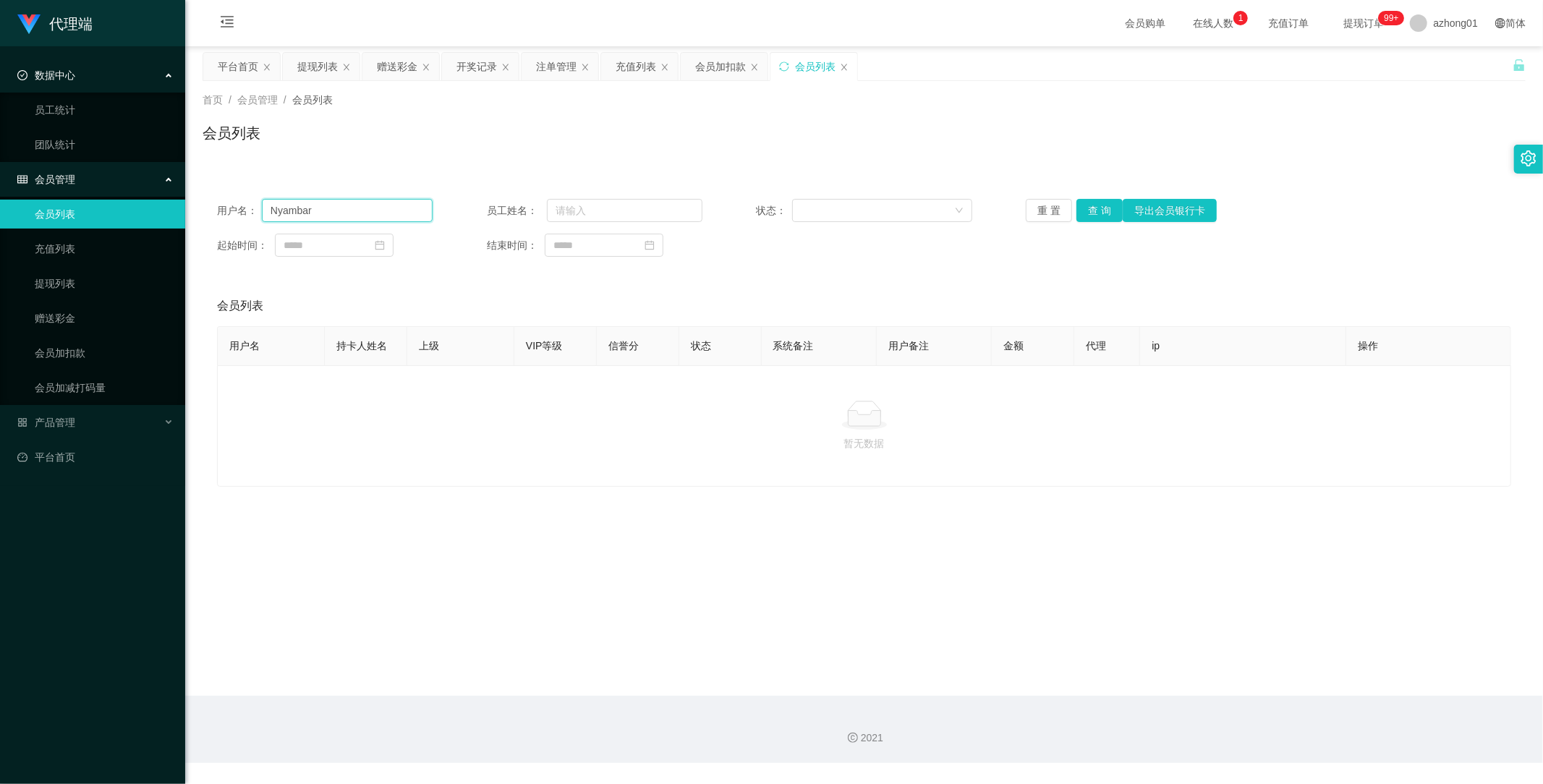
drag, startPoint x: 348, startPoint y: 218, endPoint x: 210, endPoint y: 192, distance: 140.4
click at [210, 192] on div "用户名： Nyambar 员工姓名： 状态： 重 置 查 询 导出会员银行卡 起始时间： 结束时间：" at bounding box center [864, 227] width 1323 height 87
click at [68, 213] on link "会员列表" at bounding box center [103, 213] width 139 height 29
click at [68, 246] on link "充值列表" at bounding box center [103, 248] width 139 height 29
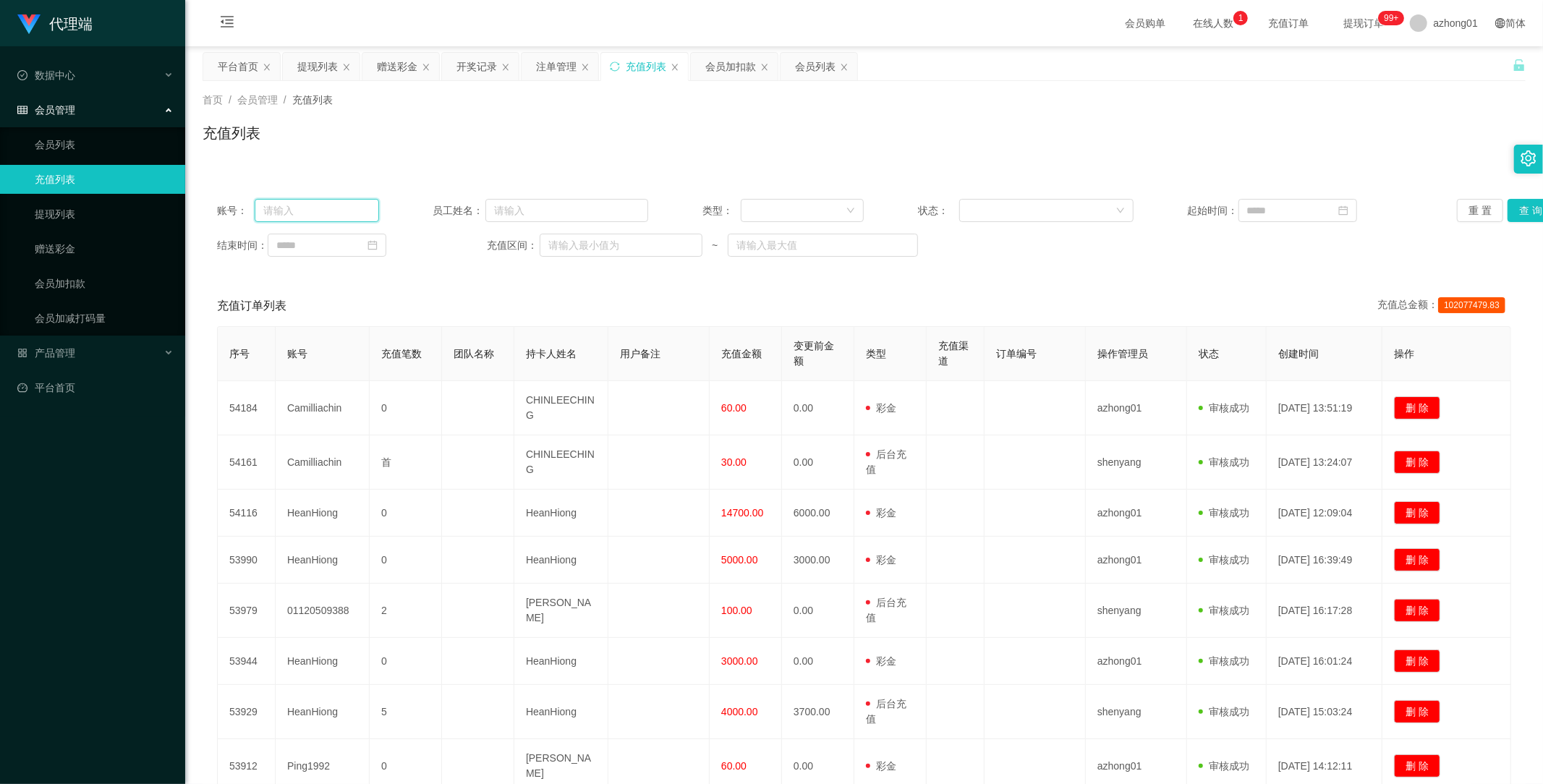
click at [313, 210] on input "text" at bounding box center [317, 210] width 125 height 23
paste input "8888006906036"
type input "8888006906036"
click at [1522, 210] on button "查 询" at bounding box center [1531, 210] width 46 height 23
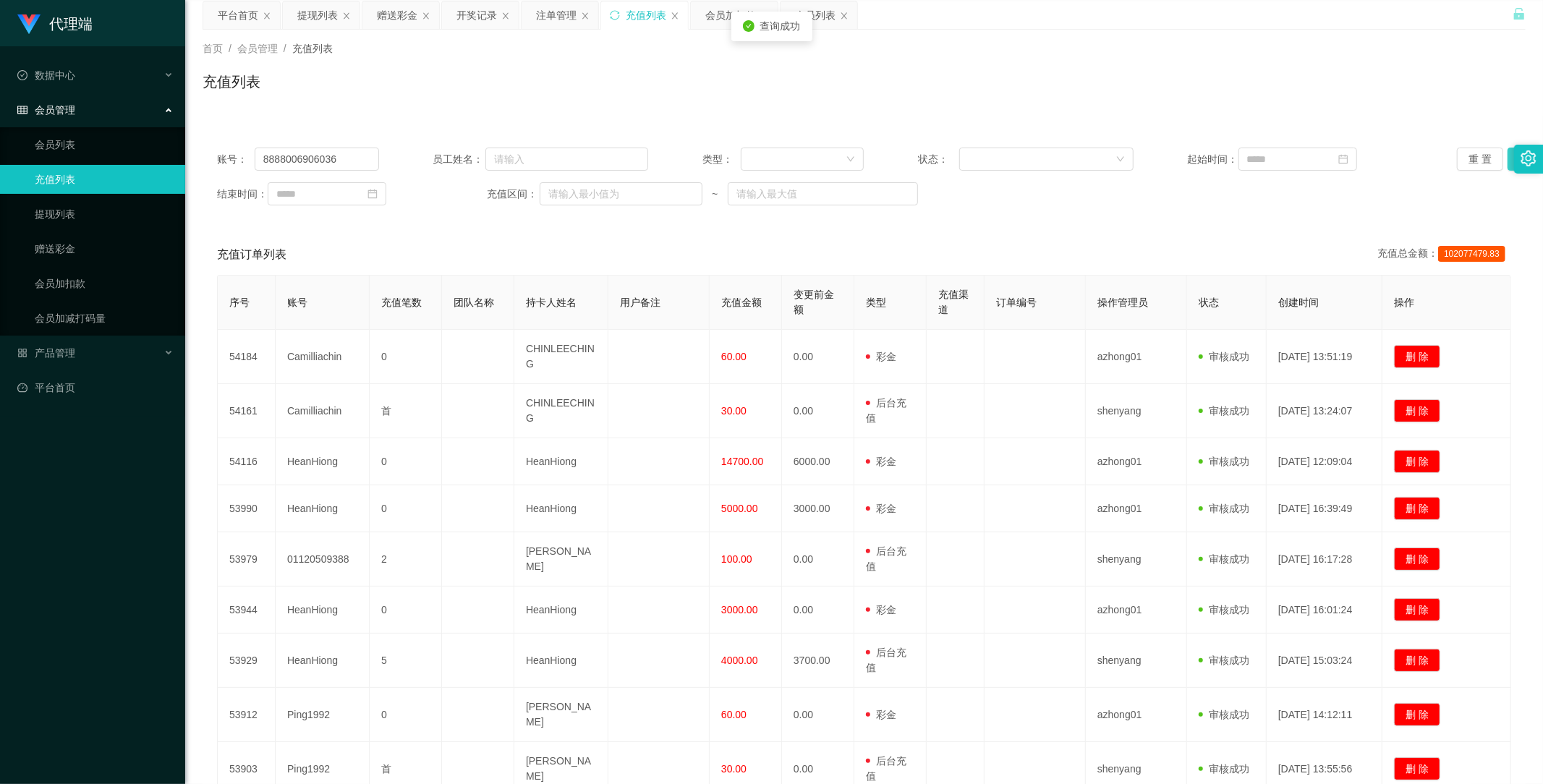
scroll to position [80, 0]
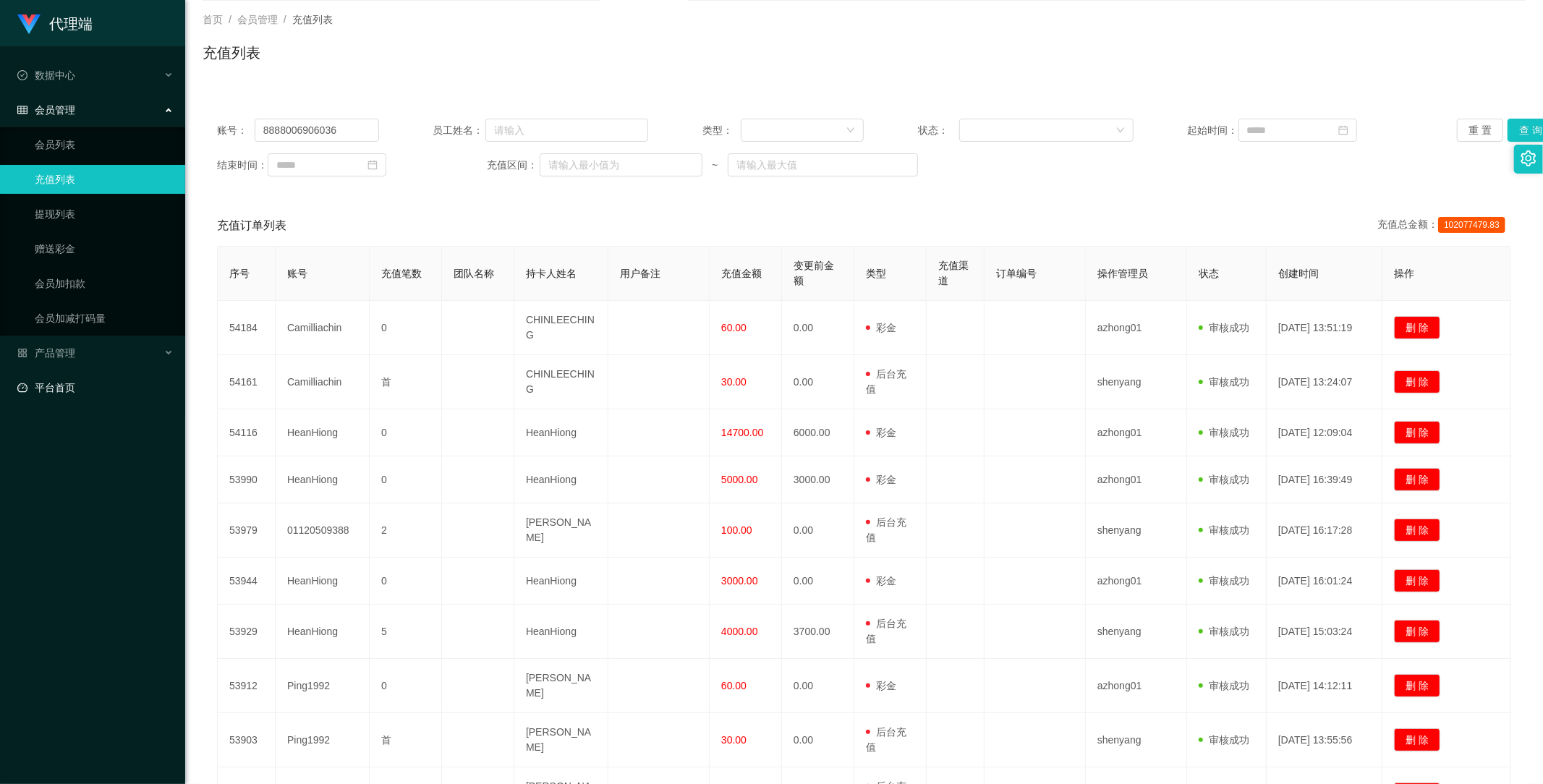
click at [76, 390] on link "平台首页" at bounding box center [95, 387] width 156 height 29
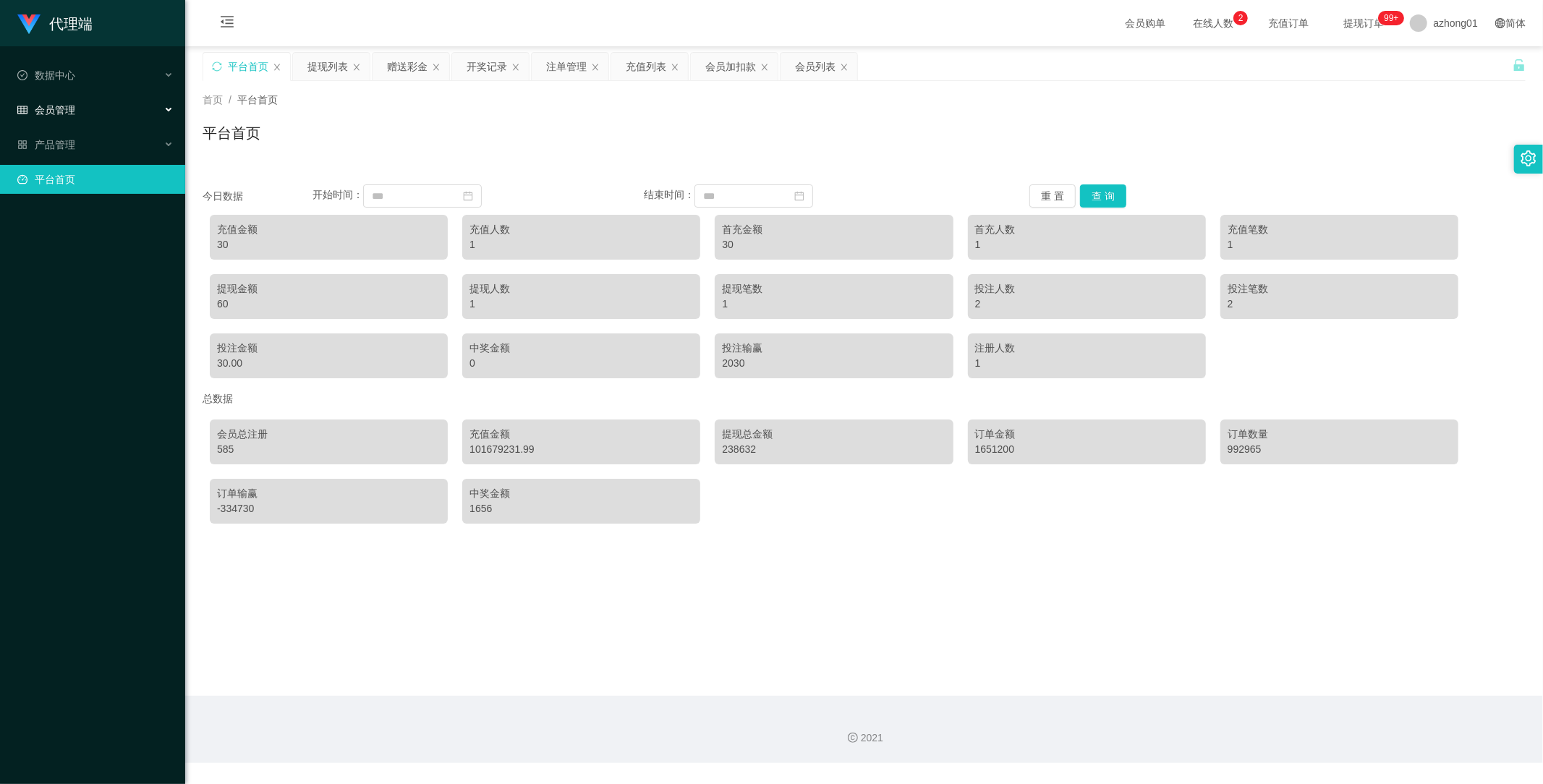
click at [70, 98] on div "会员管理" at bounding box center [92, 109] width 185 height 29
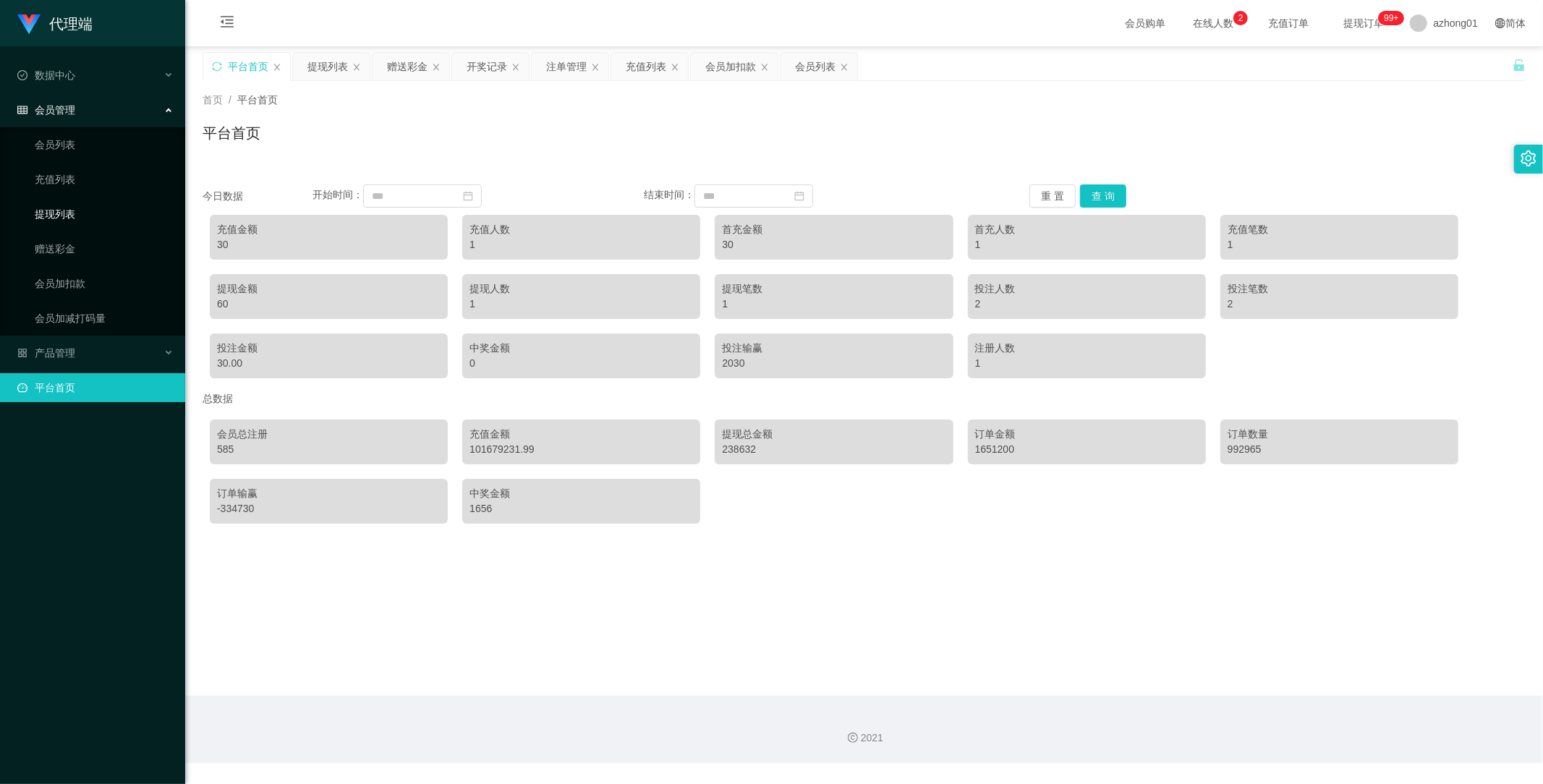
drag, startPoint x: 76, startPoint y: 214, endPoint x: 74, endPoint y: 205, distance: 9.2
click at [76, 212] on link "提现列表" at bounding box center [103, 213] width 139 height 29
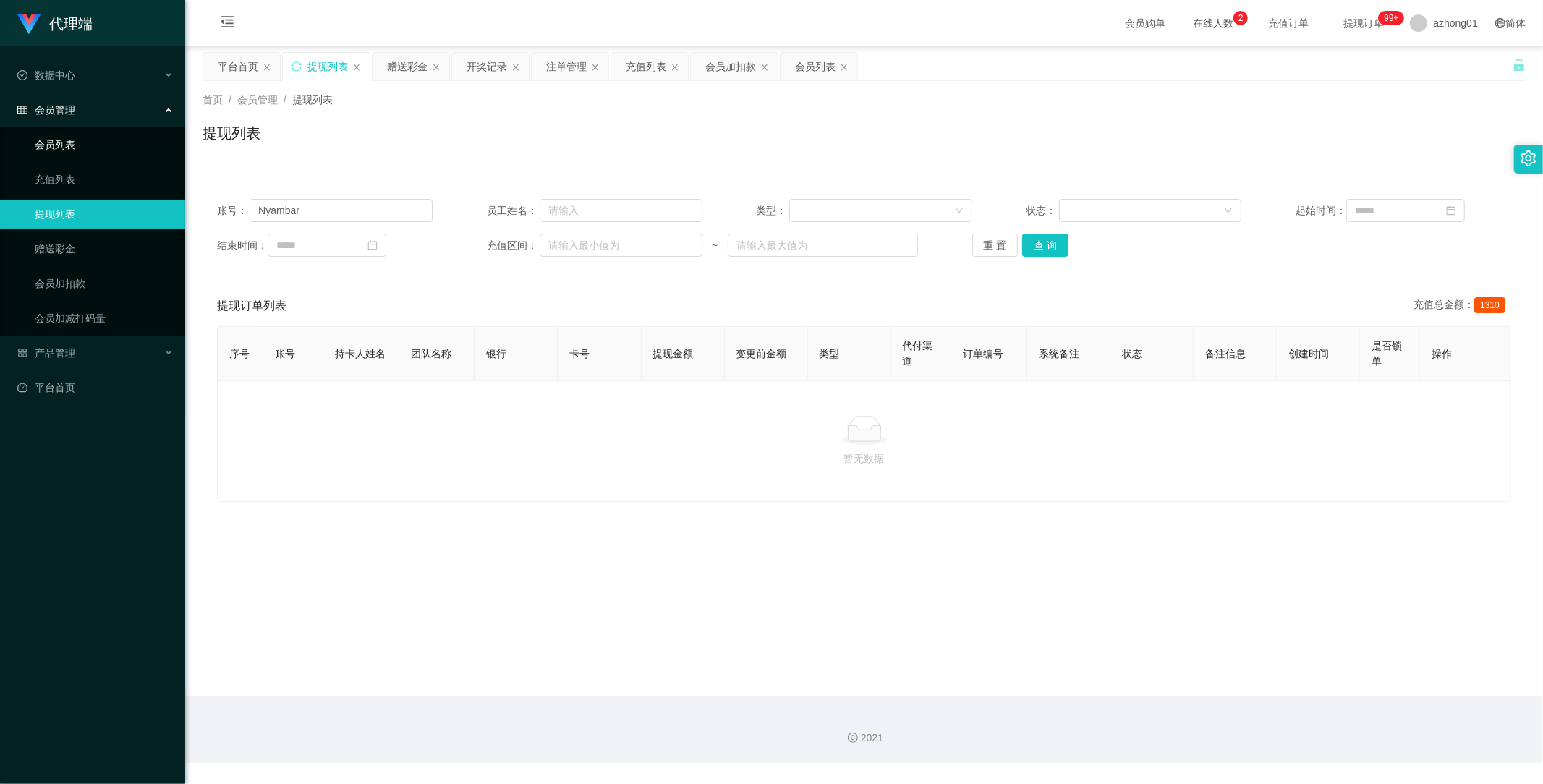
click at [67, 139] on link "会员列表" at bounding box center [103, 144] width 139 height 29
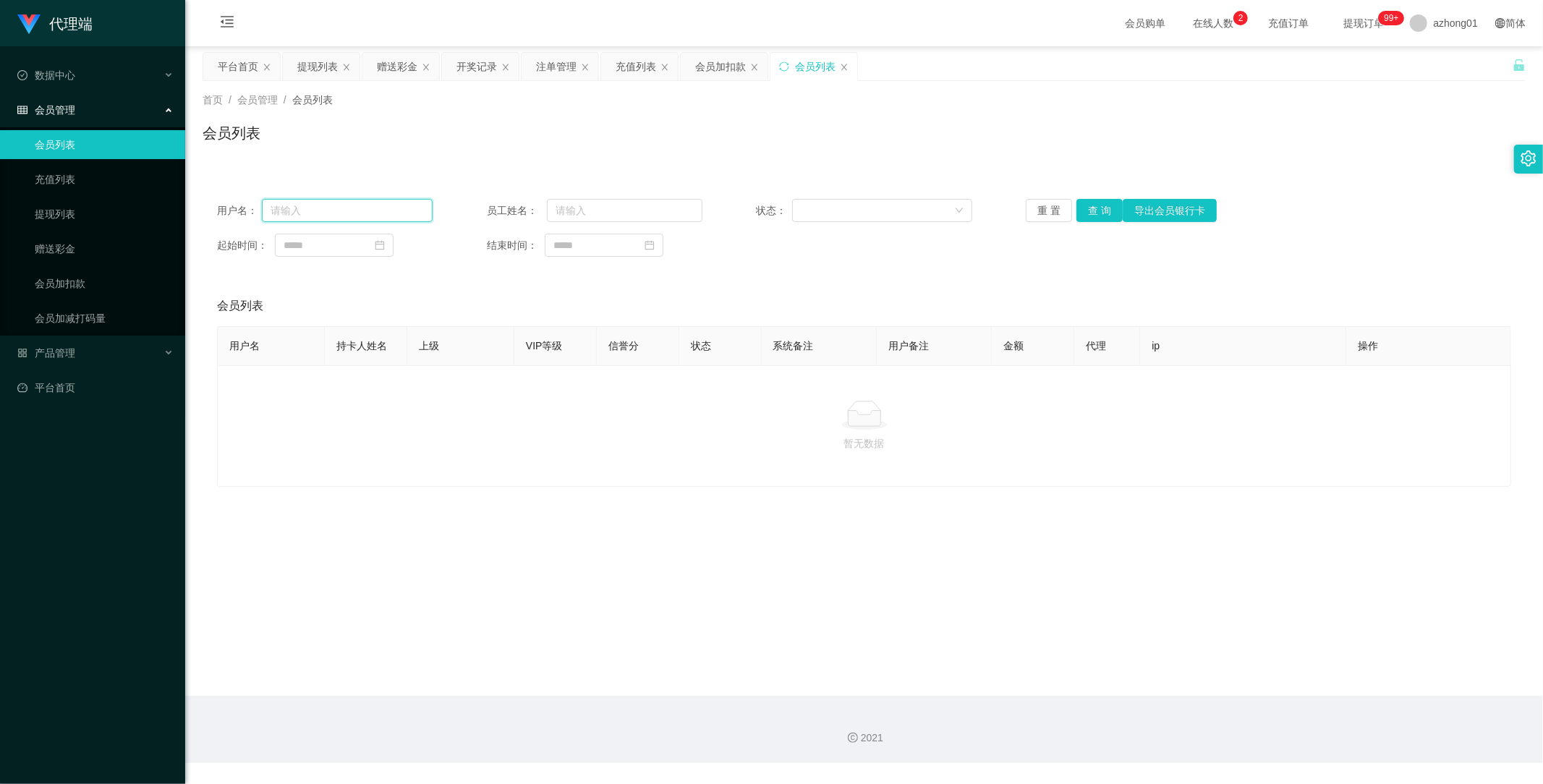
click at [360, 211] on input "text" at bounding box center [347, 210] width 171 height 23
paste input "jinqiu23"
drag, startPoint x: 1090, startPoint y: 212, endPoint x: 1082, endPoint y: 213, distance: 8.1
click at [1090, 213] on button "查 询" at bounding box center [1099, 210] width 46 height 23
click at [631, 148] on div "会员列表" at bounding box center [864, 139] width 1323 height 33
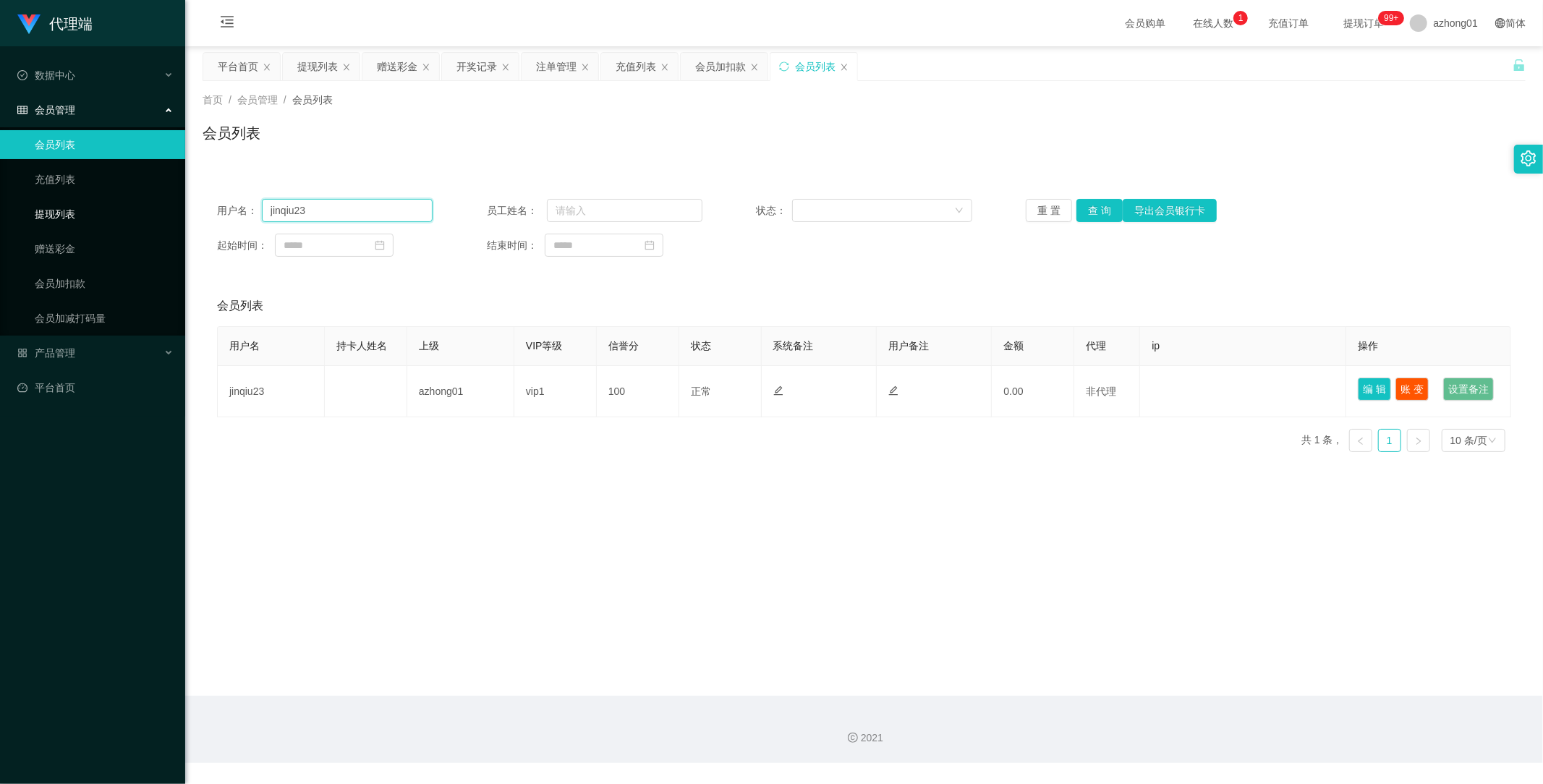
drag, startPoint x: 346, startPoint y: 213, endPoint x: 172, endPoint y: 212, distance: 174.0
click at [174, 212] on section "代理端 数据中心 员工统计 团队统计 会员管理 会员列表 充值列表 提现列表 赠送彩金 会员加扣款 会员加减打码量 产品管理 开奖记录 注单管理 产品列表 即…" at bounding box center [771, 381] width 1543 height 763
paste input "Camilliachin"
type input "Camilliachin"
click at [1095, 211] on button "查 询" at bounding box center [1099, 210] width 46 height 23
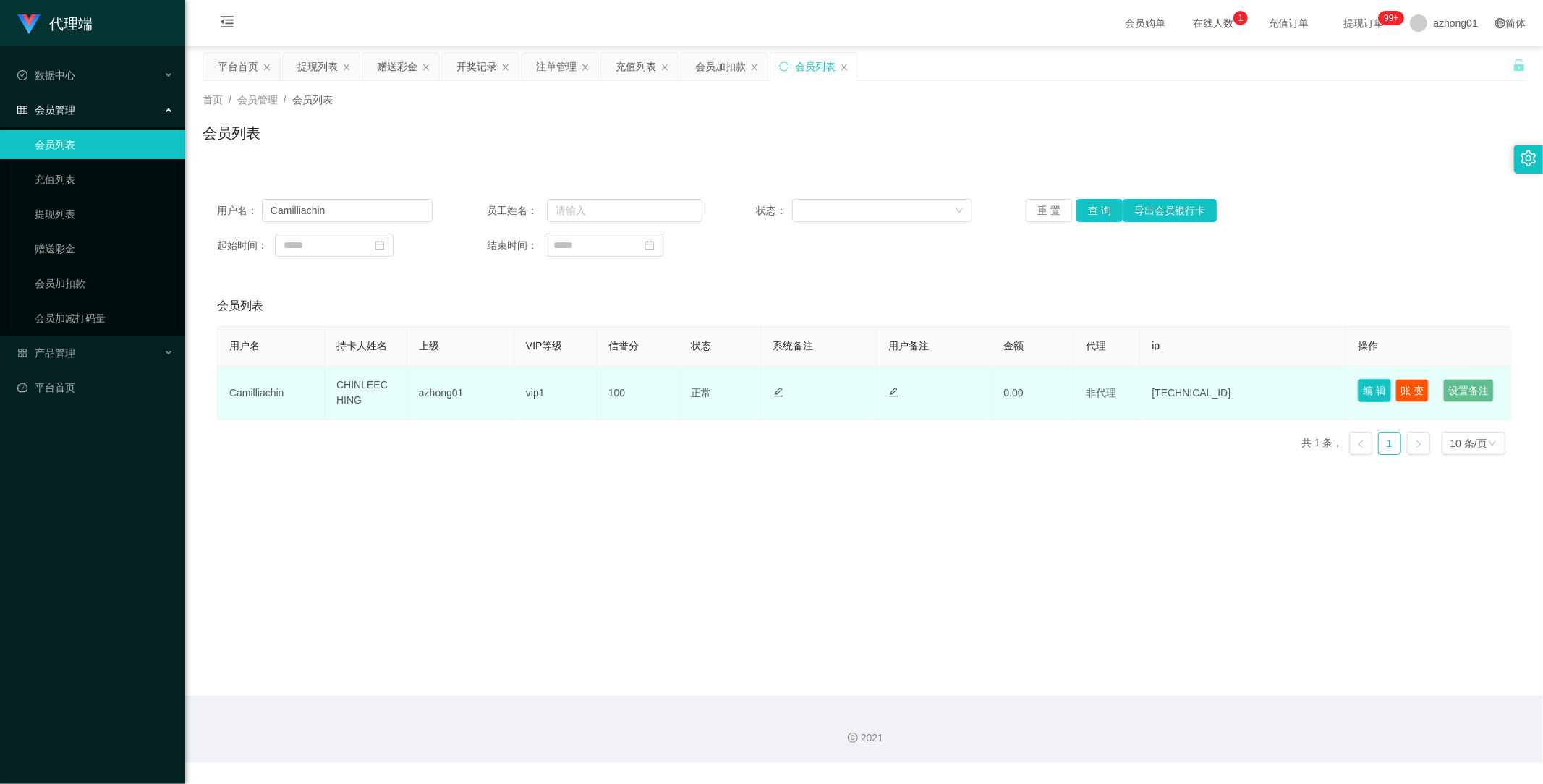
click at [1369, 390] on button "编 辑" at bounding box center [1374, 391] width 33 height 23
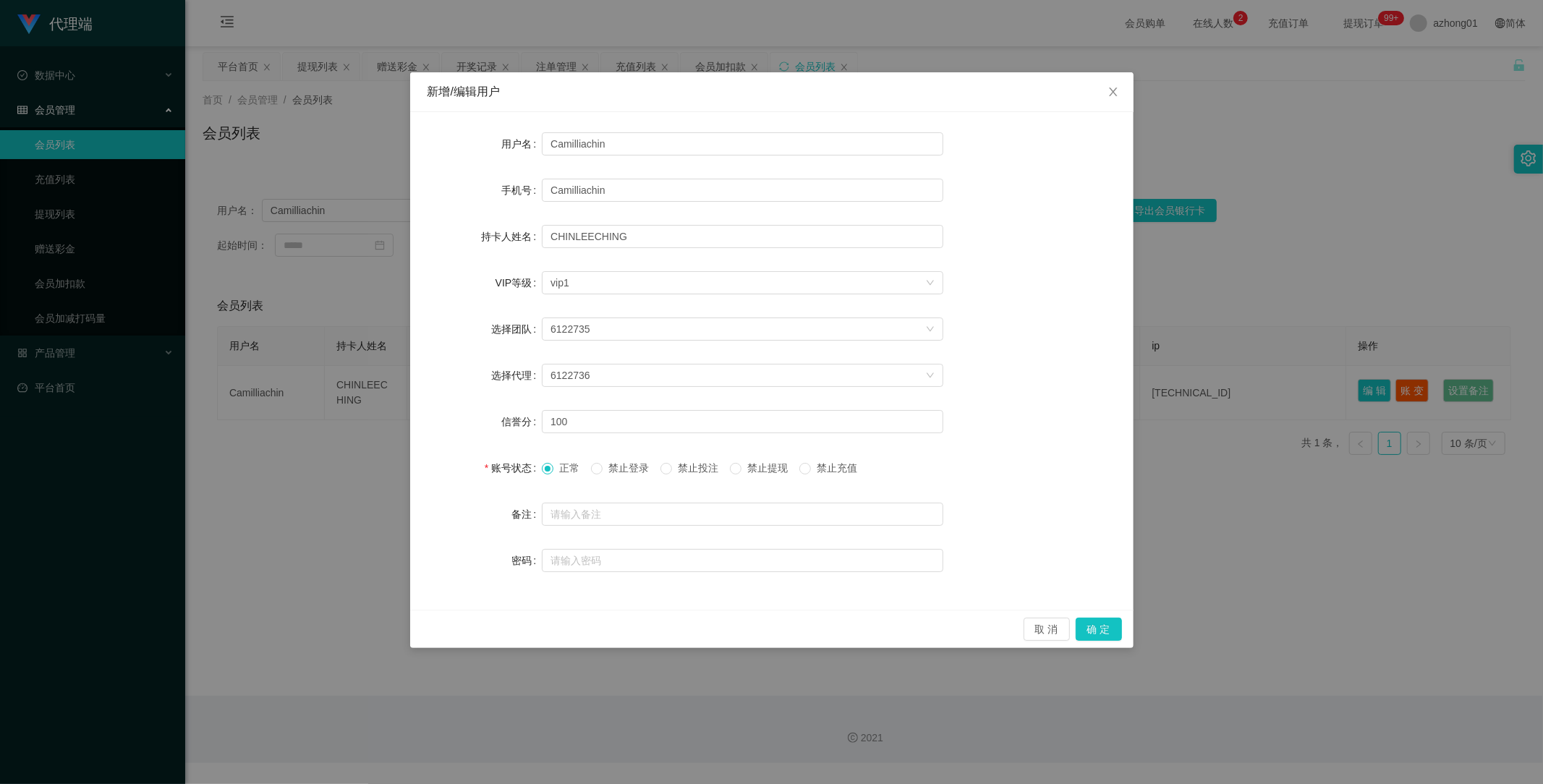
click at [1230, 554] on div "新增/编辑用户 用户名 Camilliachin 手机号 Camilliachin 持卡人姓名 [PERSON_NAME] VIP等级 选择VIP等级 vip…" at bounding box center [771, 392] width 1543 height 784
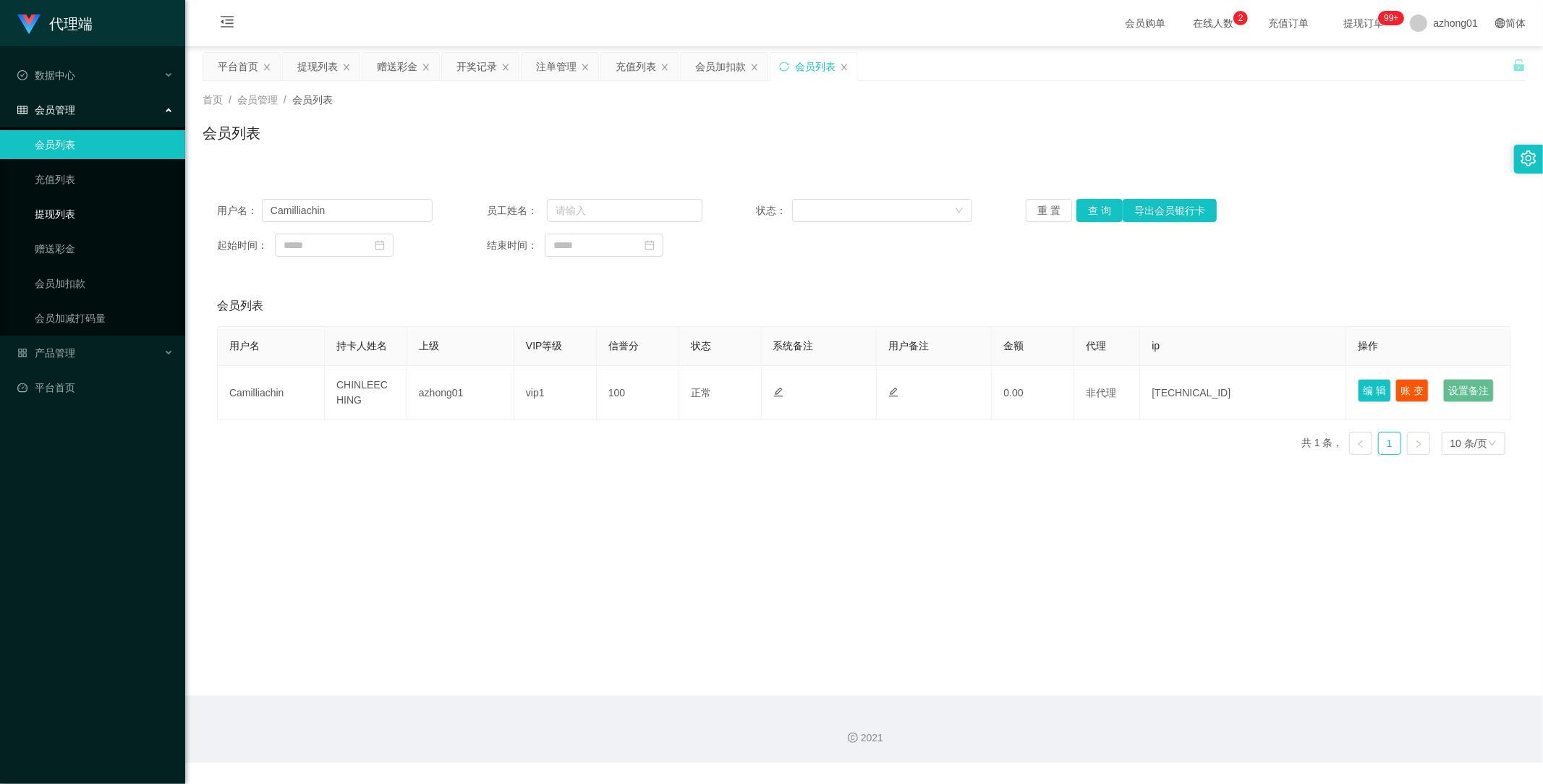
click at [68, 217] on link "提现列表" at bounding box center [103, 213] width 139 height 29
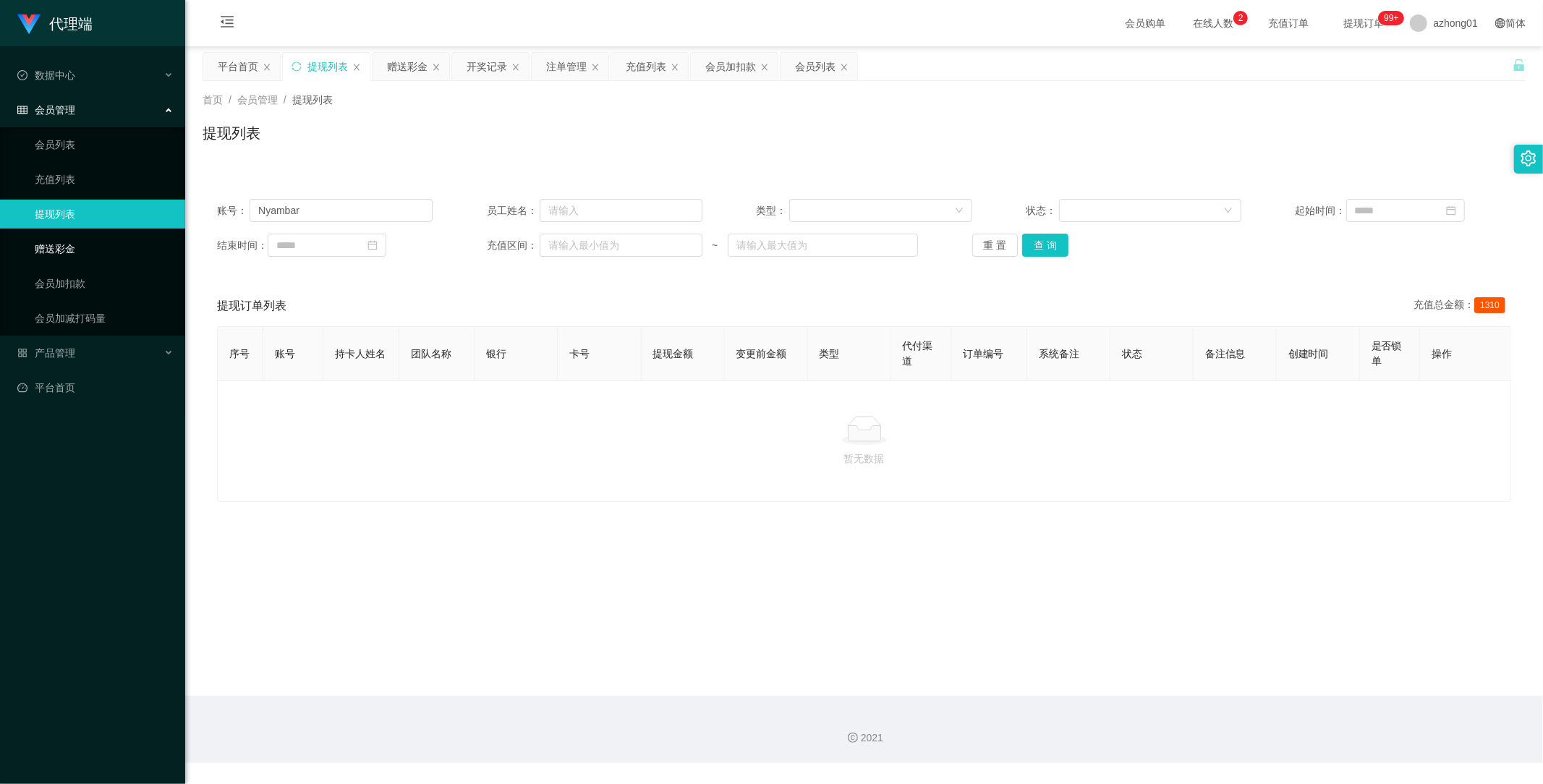
click at [62, 247] on link "赠送彩金" at bounding box center [103, 248] width 139 height 29
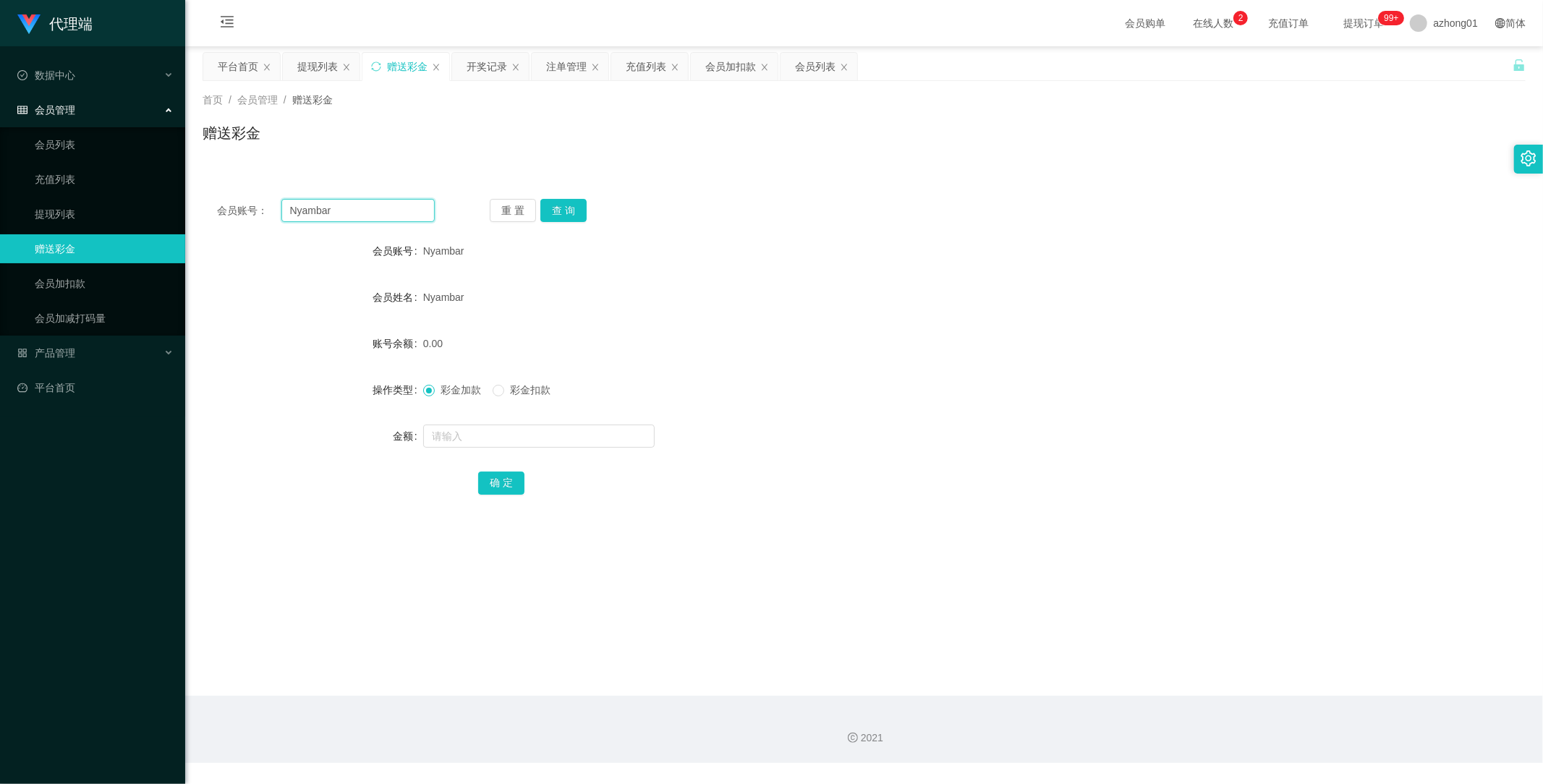
drag, startPoint x: 352, startPoint y: 213, endPoint x: 218, endPoint y: 207, distance: 134.1
click at [218, 207] on div "会员账号： Nyambar" at bounding box center [326, 210] width 218 height 23
paste input "Camilliachin"
type input "Camilliachin"
click at [561, 207] on button "查 询" at bounding box center [563, 210] width 46 height 23
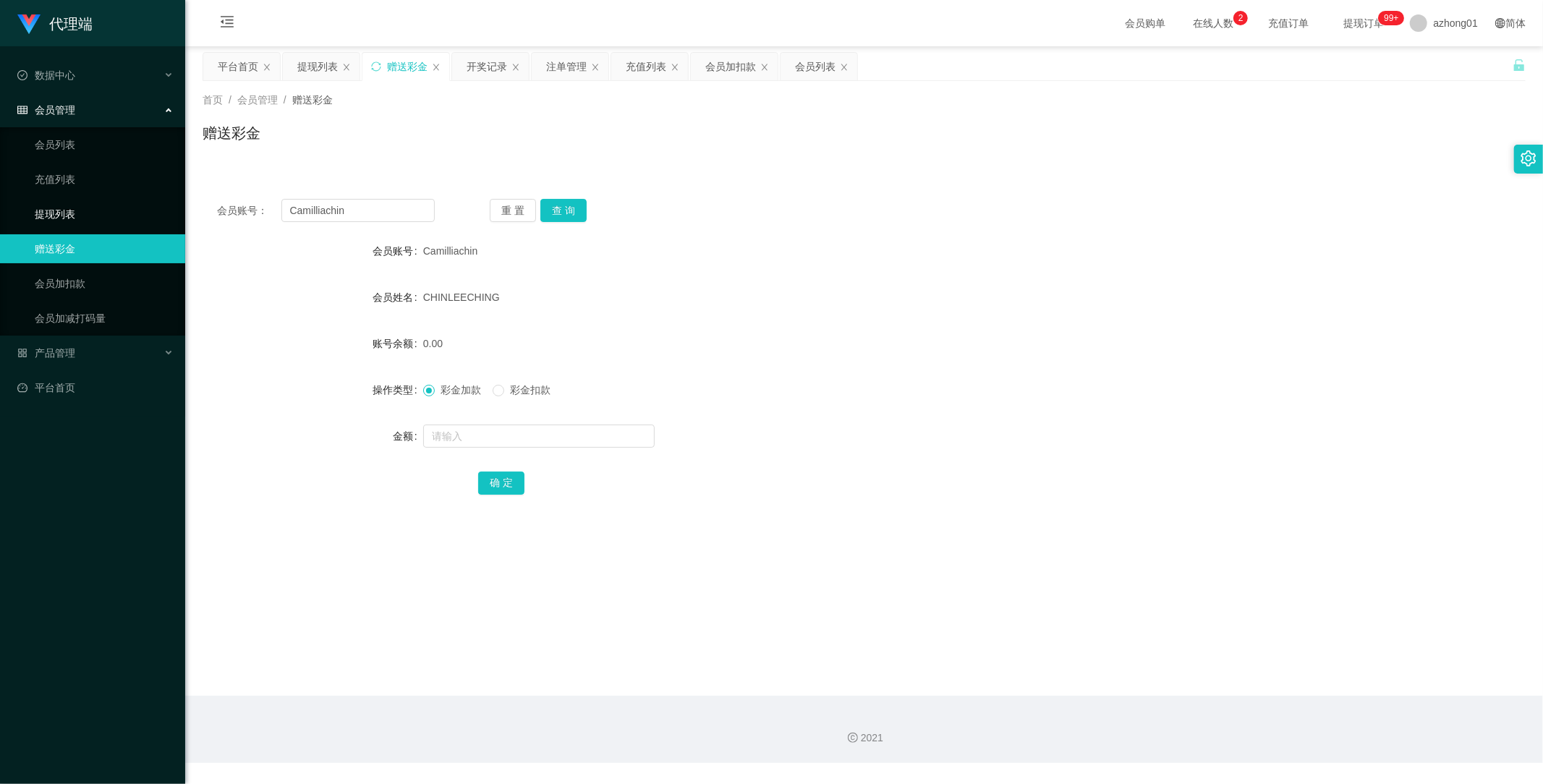
click at [70, 213] on link "提现列表" at bounding box center [103, 213] width 139 height 29
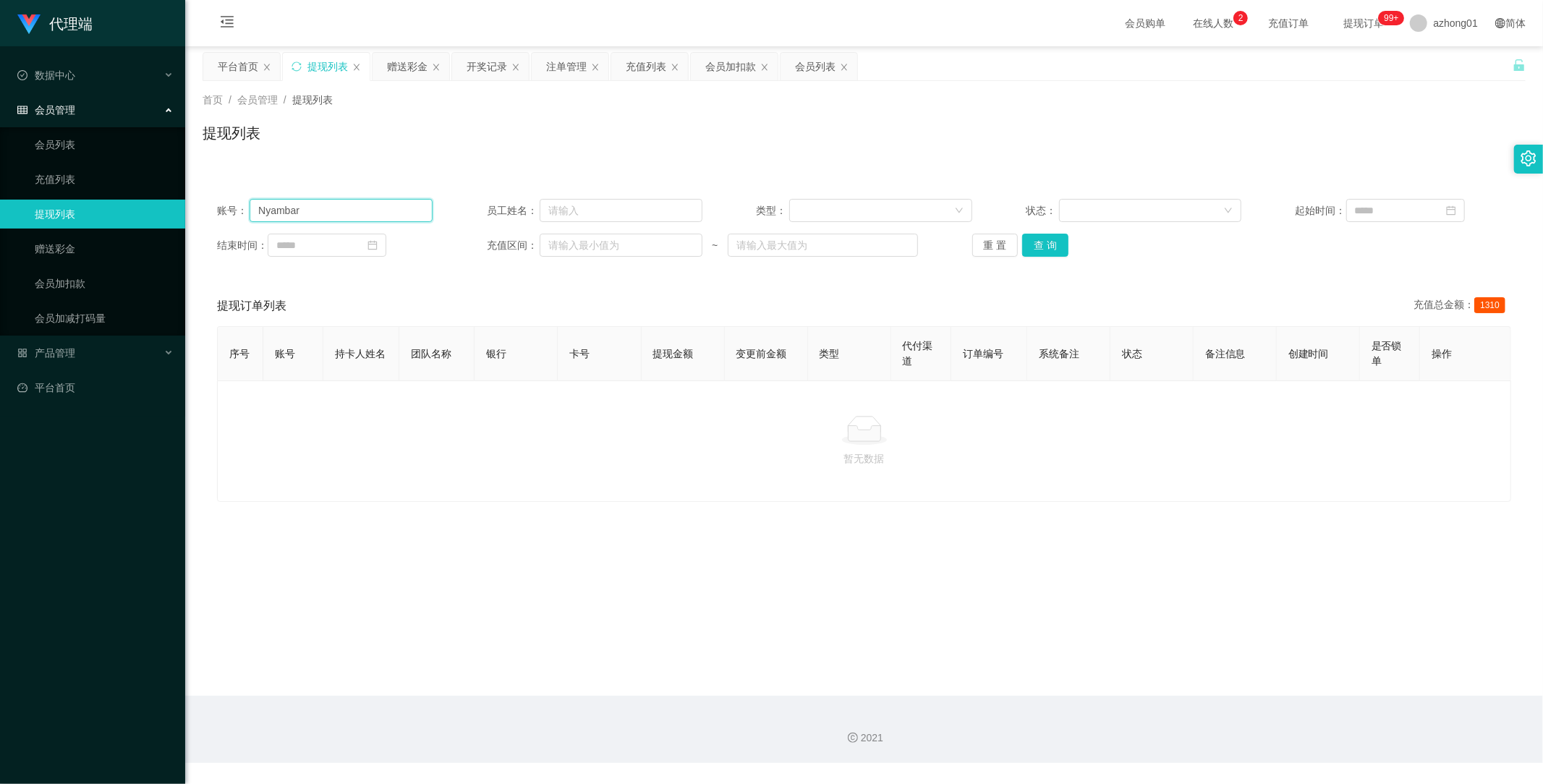
drag, startPoint x: 340, startPoint y: 211, endPoint x: 177, endPoint y: 210, distance: 163.0
click at [177, 210] on section "代理端 数据中心 员工统计 团队统计 会员管理 会员列表 充值列表 提现列表 赠送彩金 会员加扣款 会员加减打码量 产品管理 开奖记录 注单管理 产品列表 即…" at bounding box center [771, 381] width 1543 height 763
paste input "Camilliachin"
type input "Camilliachin"
click at [1030, 247] on button "查 询" at bounding box center [1045, 245] width 46 height 23
